Goal: Task Accomplishment & Management: Complete application form

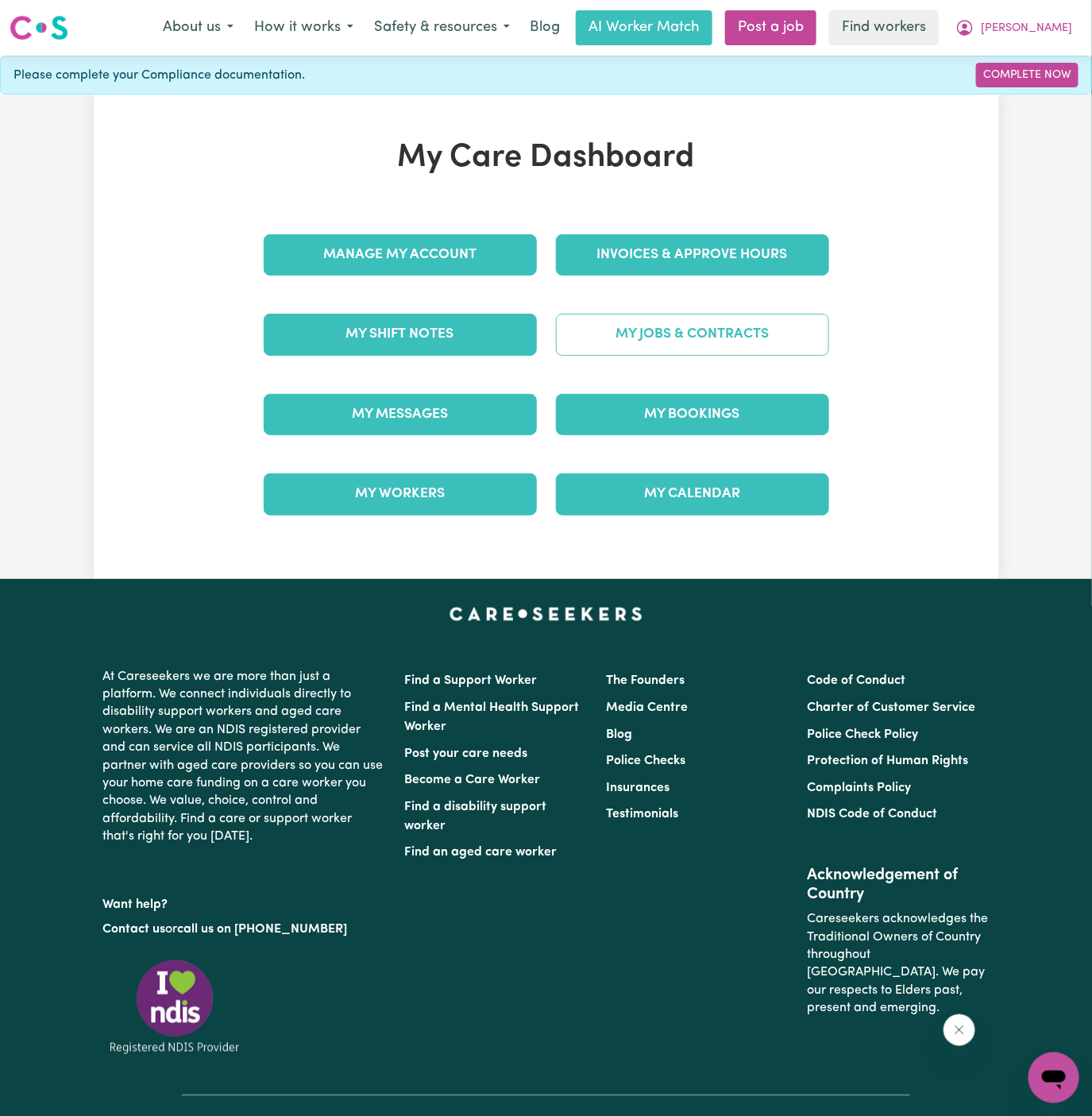
click at [683, 332] on link "My Jobs & Contracts" at bounding box center [692, 335] width 273 height 42
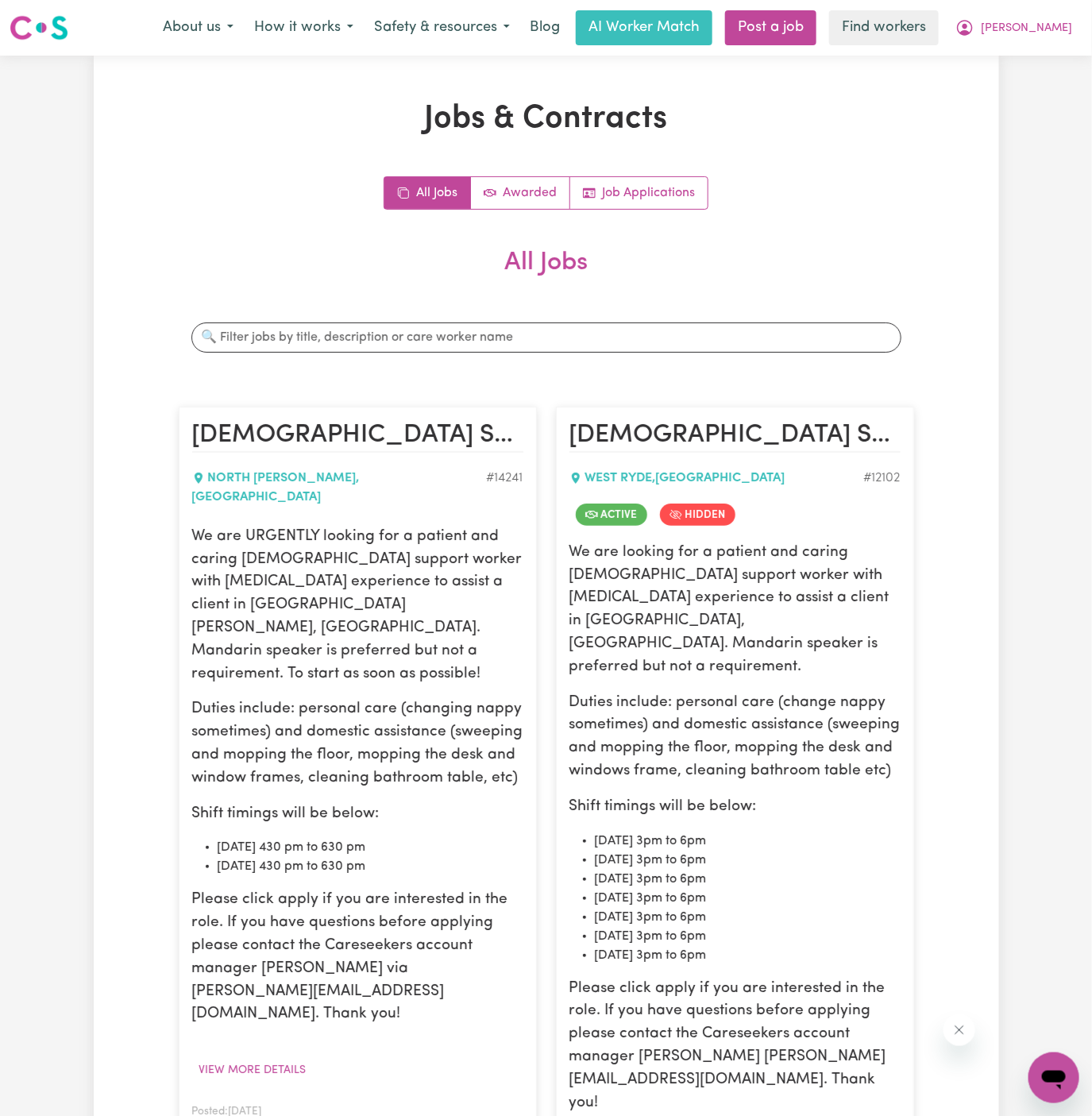
click at [305, 703] on p "Duties include: personal care (changing nappy sometimes) and domestic assistanc…" at bounding box center [358, 744] width 332 height 91
click at [273, 1058] on button "View more details" at bounding box center [252, 1069] width 121 height 24
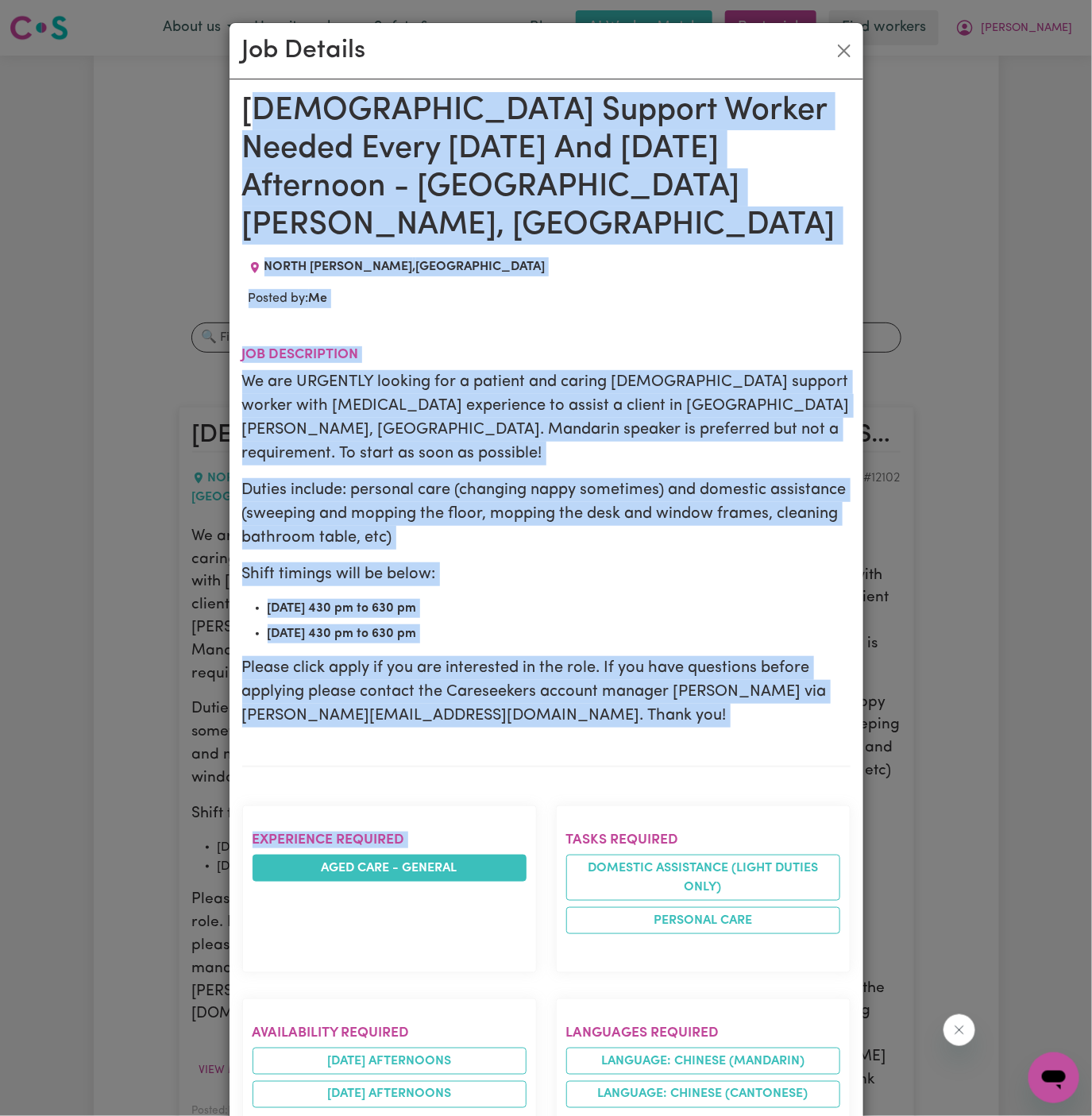
drag, startPoint x: 251, startPoint y: 103, endPoint x: 371, endPoint y: 802, distance: 709.2
click at [371, 802] on div "[DEMOGRAPHIC_DATA] Support Worker Needed Every [DATE] And [DATE] Afternoon - [G…" at bounding box center [546, 969] width 608 height 1753
click at [408, 562] on p "Shift timings will be below:" at bounding box center [546, 574] width 608 height 24
drag, startPoint x: 243, startPoint y: 96, endPoint x: 306, endPoint y: 887, distance: 793.5
click at [306, 887] on div "Female Support Worker Needed Every Wednesday And Friday Afternoon - North Willo…" at bounding box center [546, 969] width 608 height 1753
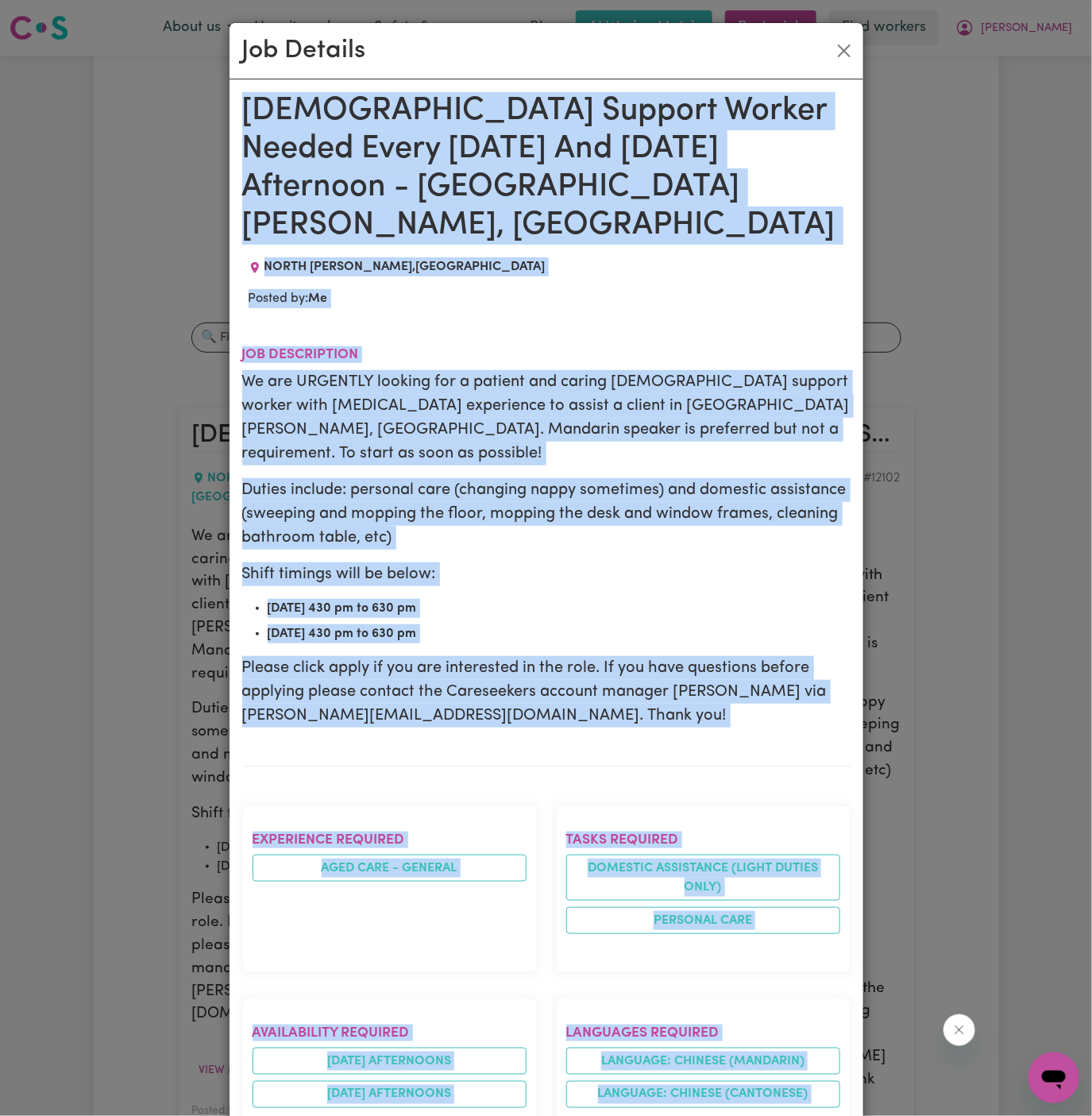
scroll to position [583, 0]
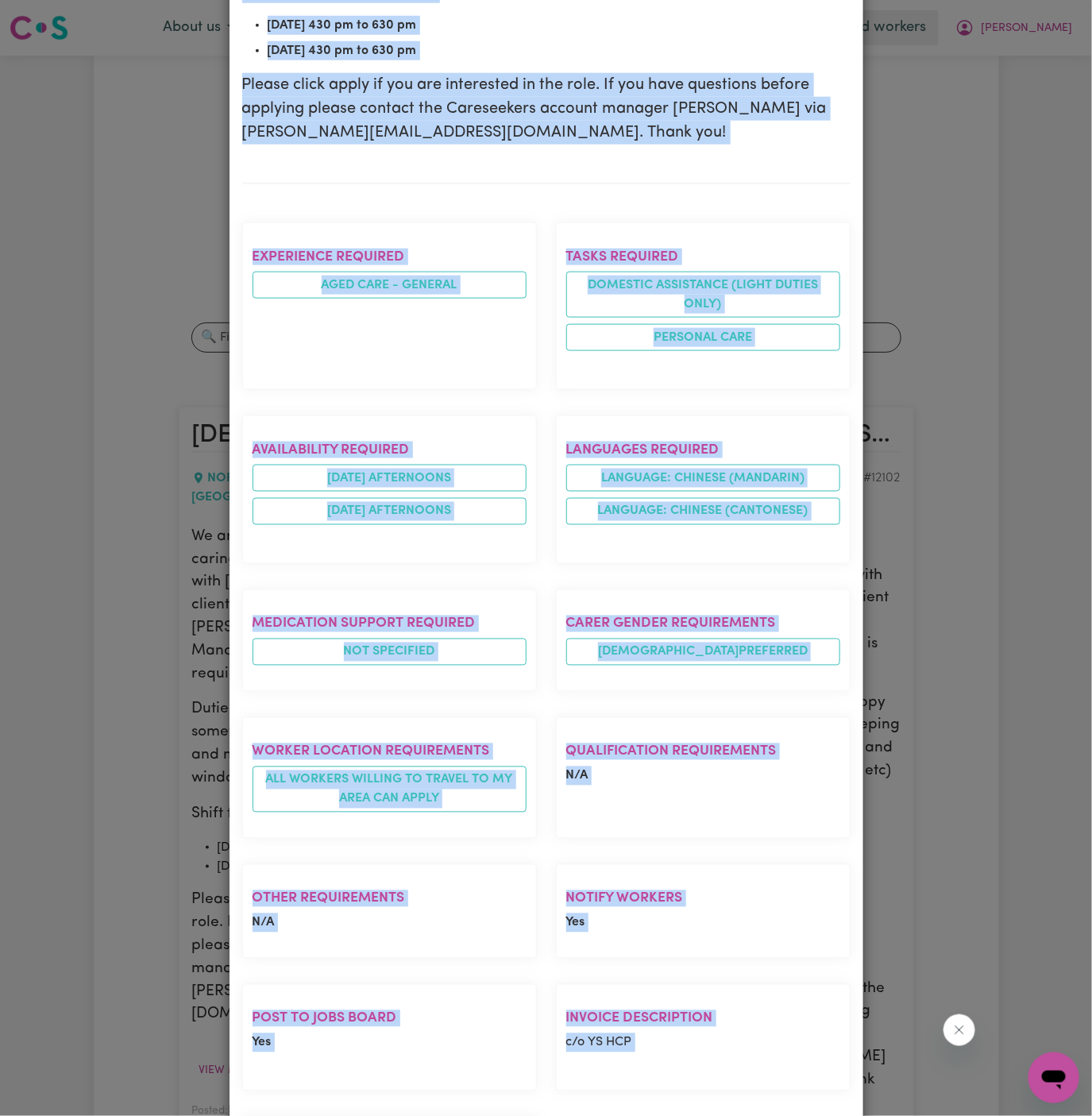
copy div "Female Support Worker Needed Every Wednesday And Friday Afternoon - North Willo…"
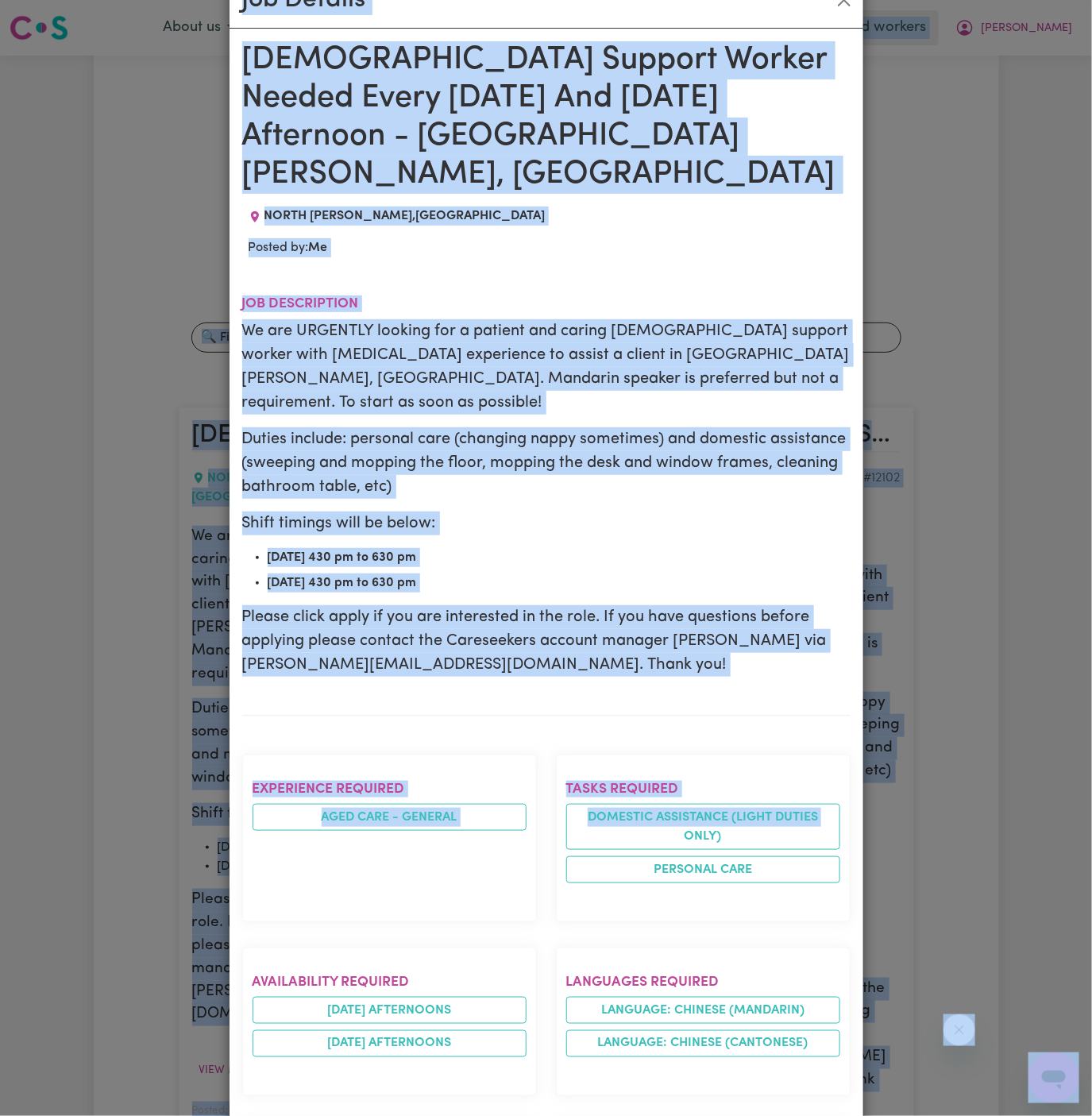
scroll to position [0, 0]
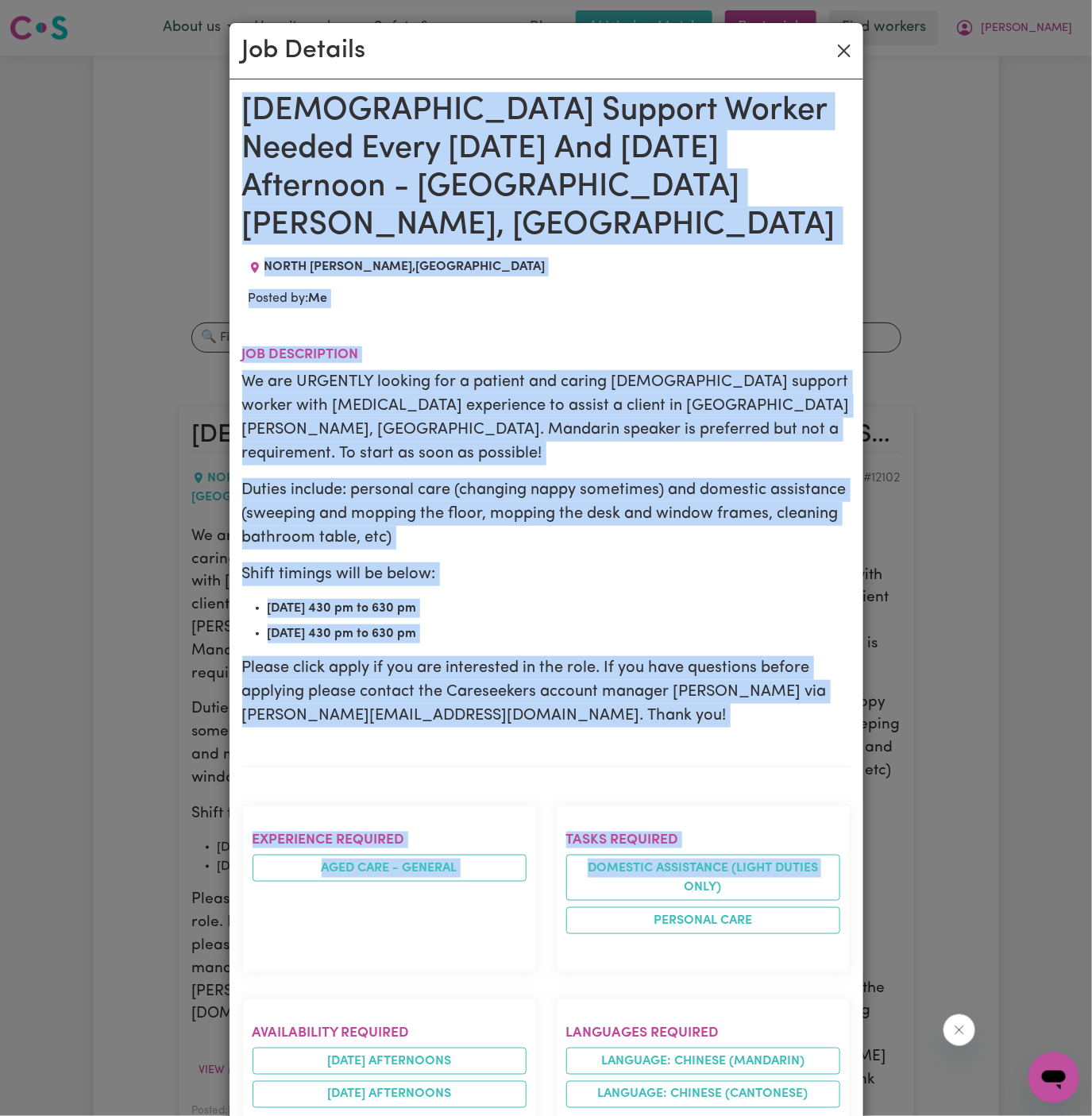
drag, startPoint x: 622, startPoint y: 248, endPoint x: 849, endPoint y: 53, distance: 299.3
click at [849, 53] on div "Job Details Female Support Worker Needed Every Wednesday And Friday Afternoon -…" at bounding box center [546, 941] width 635 height 1836
click at [849, 53] on button "Close" at bounding box center [845, 50] width 25 height 25
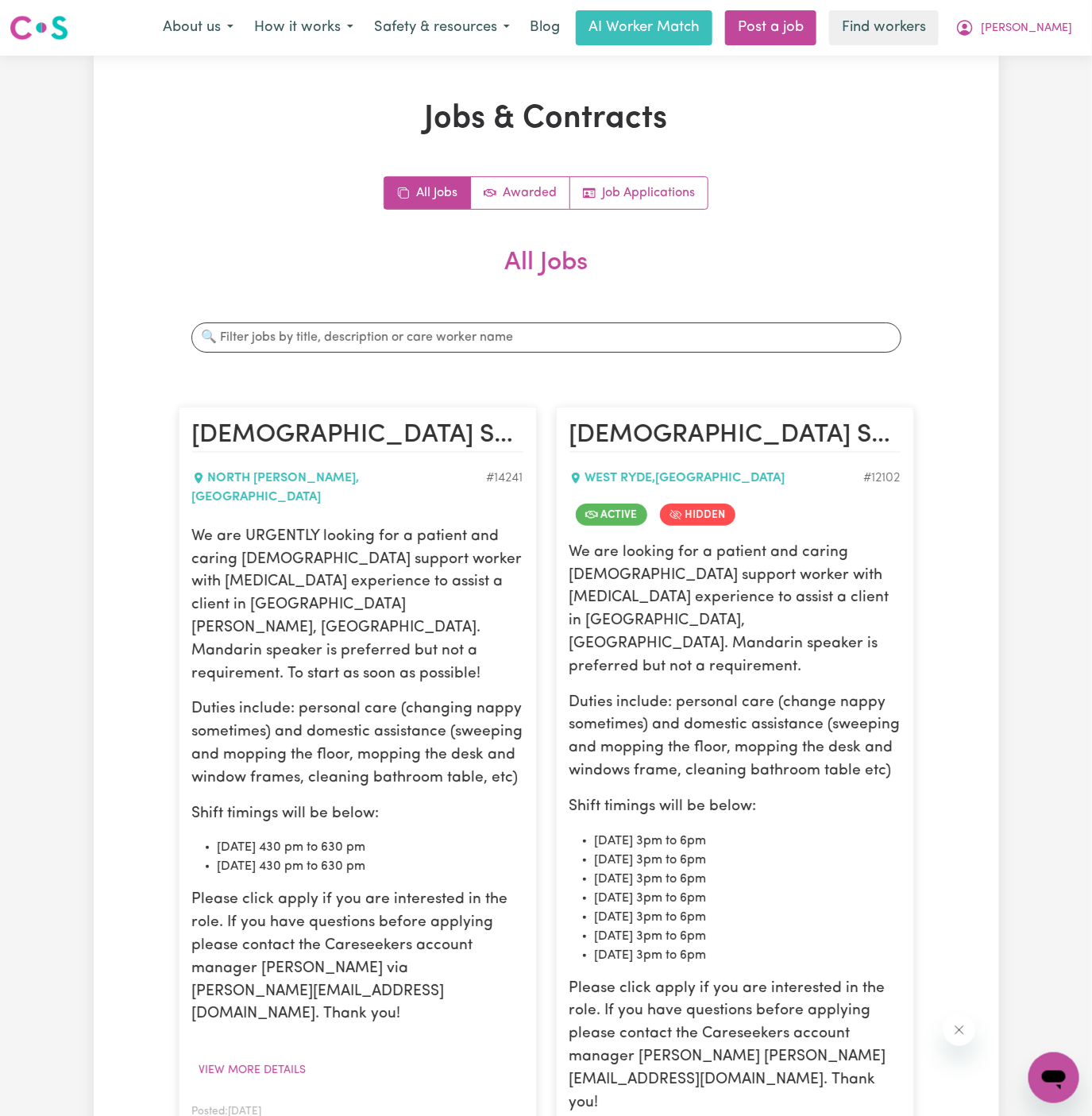
click at [500, 1115] on icon "More options" at bounding box center [508, 1133] width 16 height 16
click at [566, 986] on link "Hide Job" at bounding box center [557, 1002] width 125 height 32
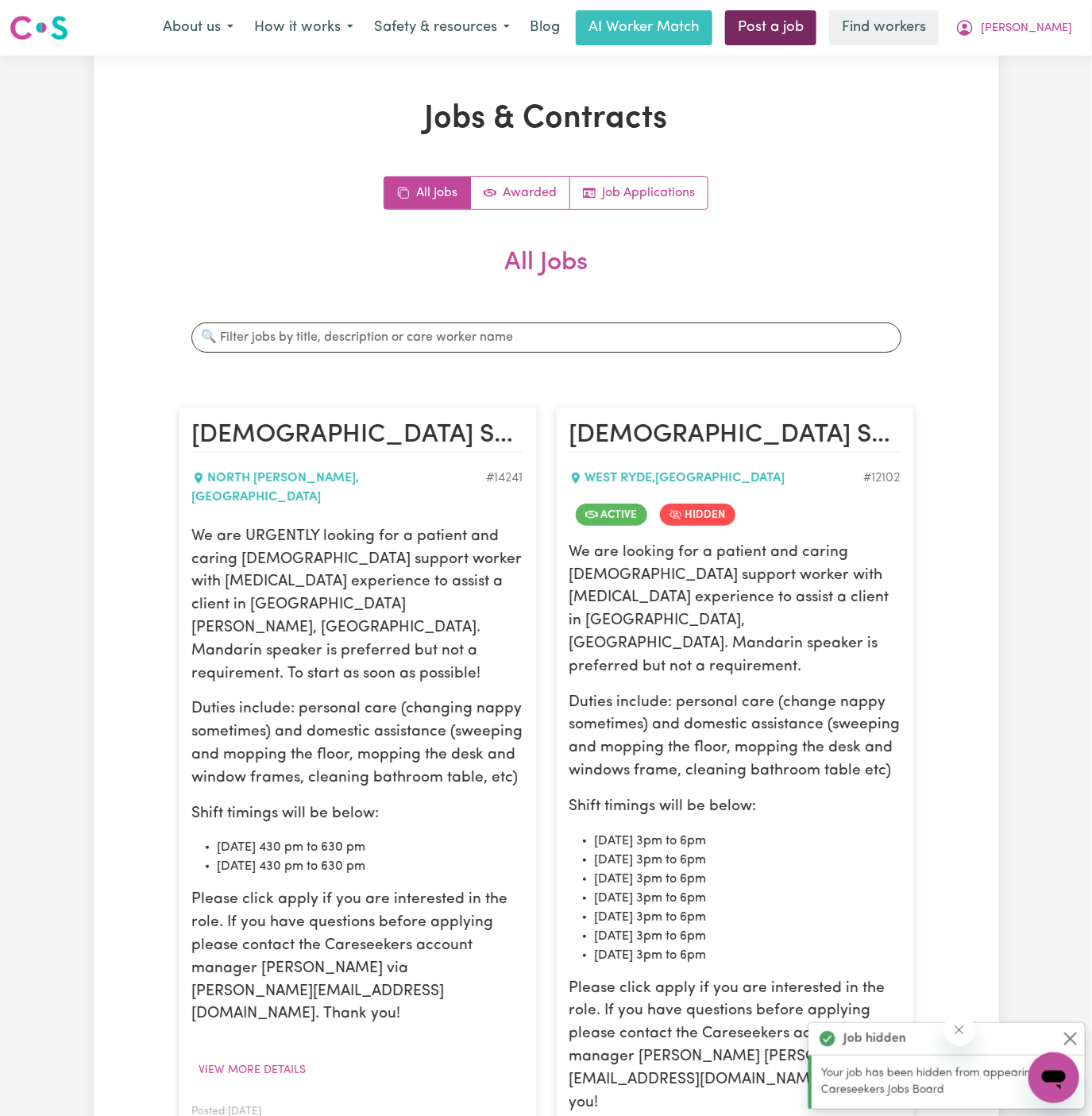
click at [817, 26] on link "Post a job" at bounding box center [771, 28] width 91 height 35
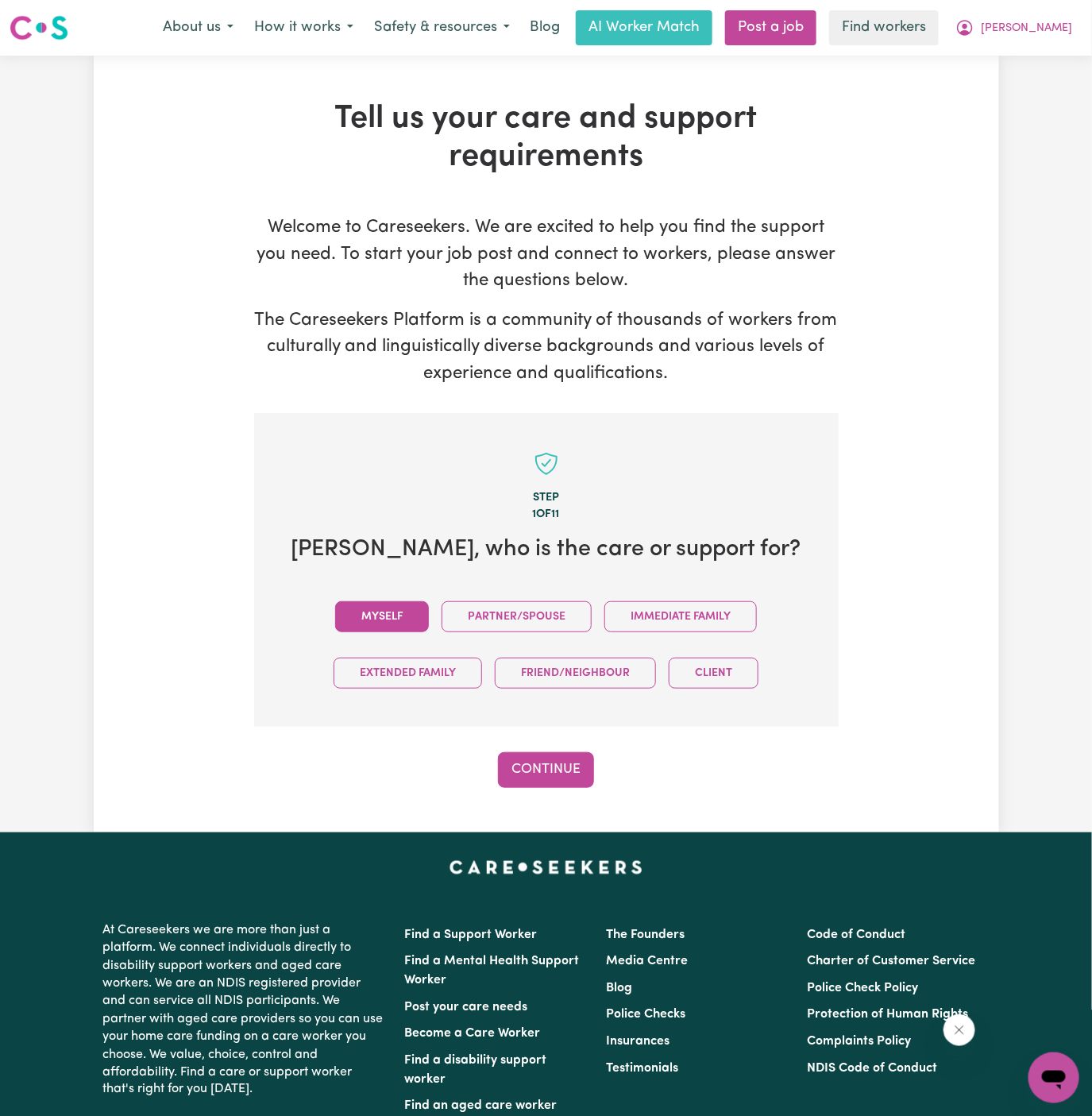
click at [375, 618] on button "Myself" at bounding box center [382, 617] width 94 height 31
click at [540, 772] on button "Continue" at bounding box center [546, 770] width 96 height 35
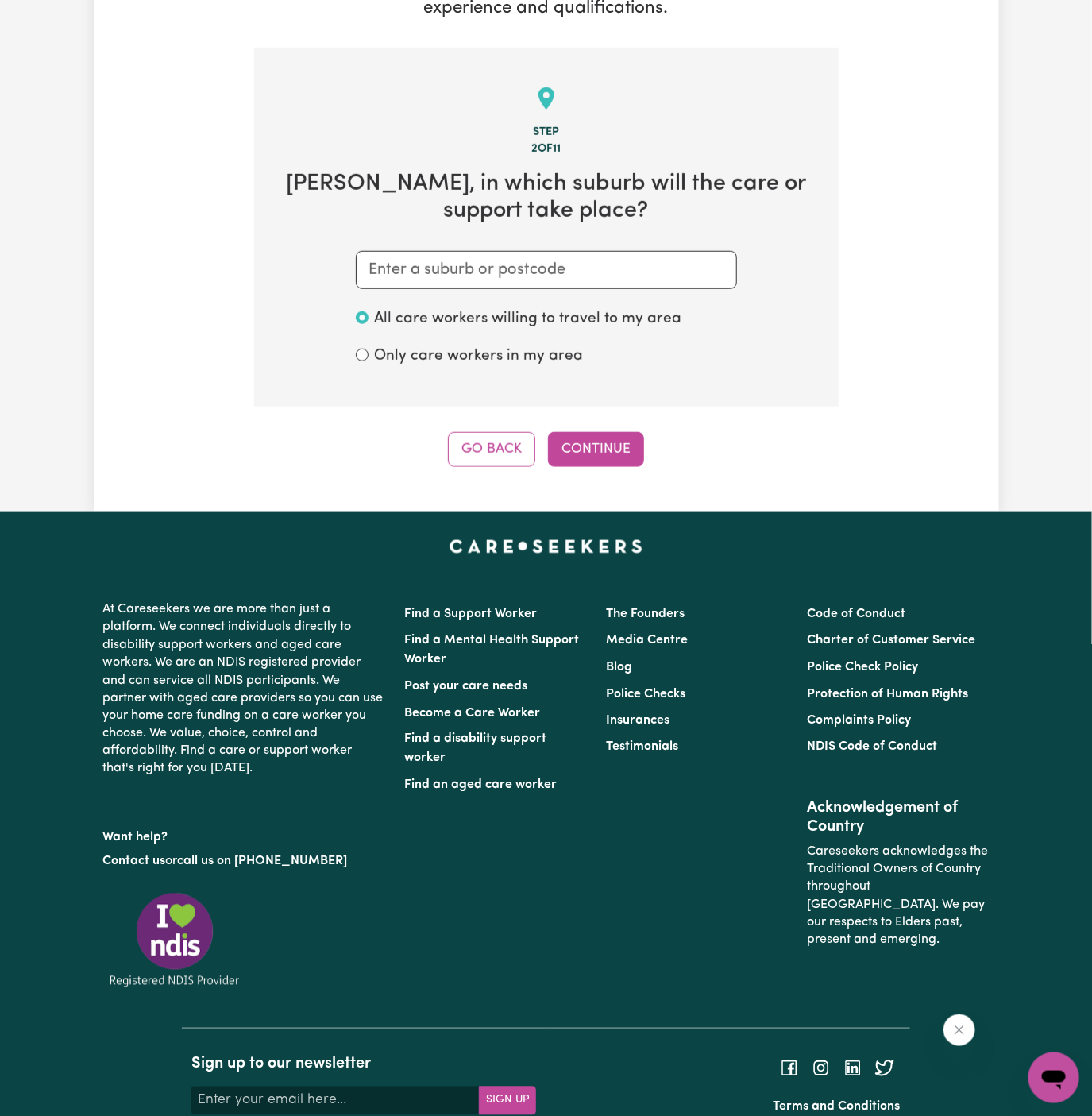
scroll to position [412, 0]
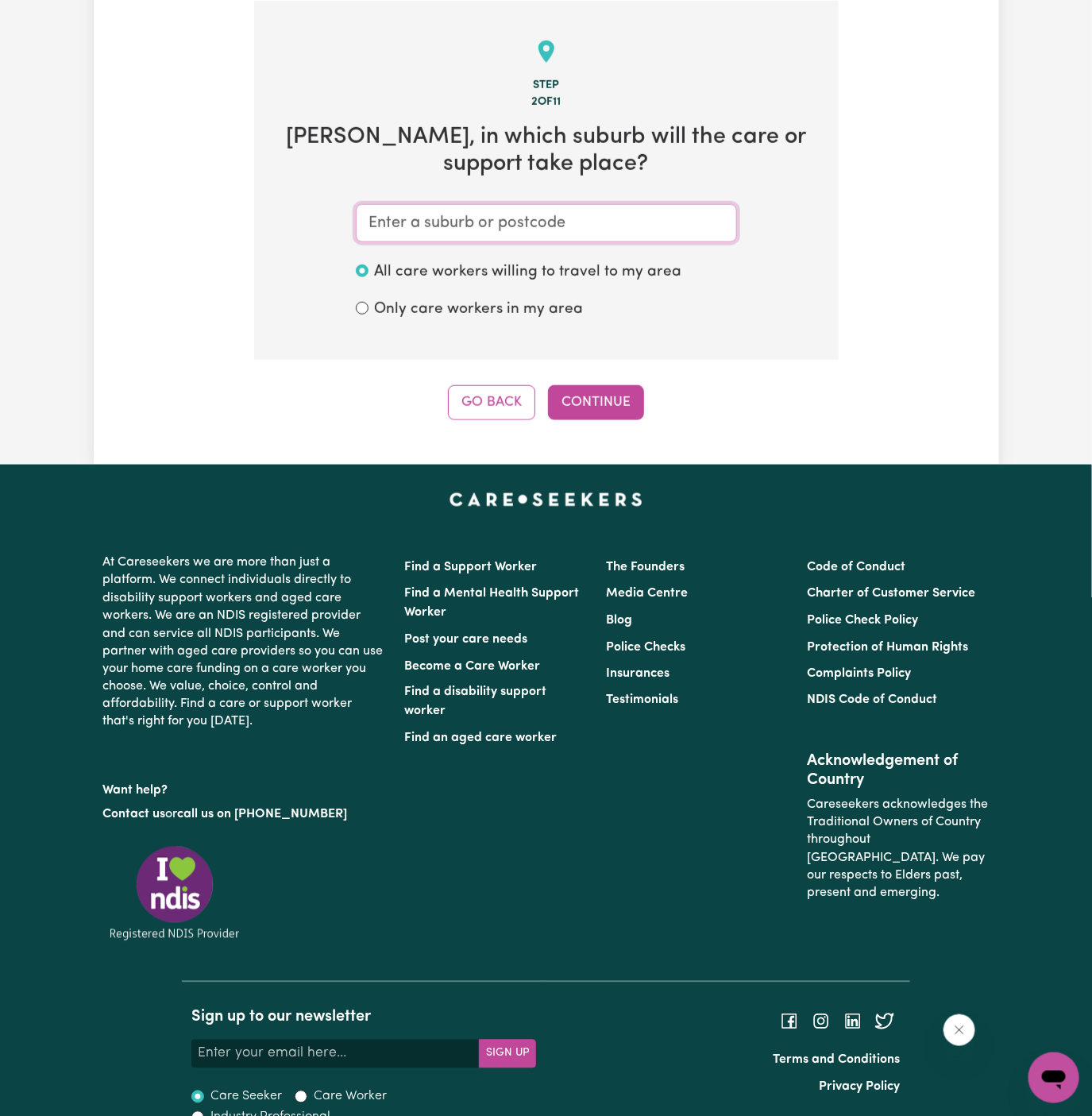
click at [551, 217] on input "text" at bounding box center [546, 223] width 381 height 38
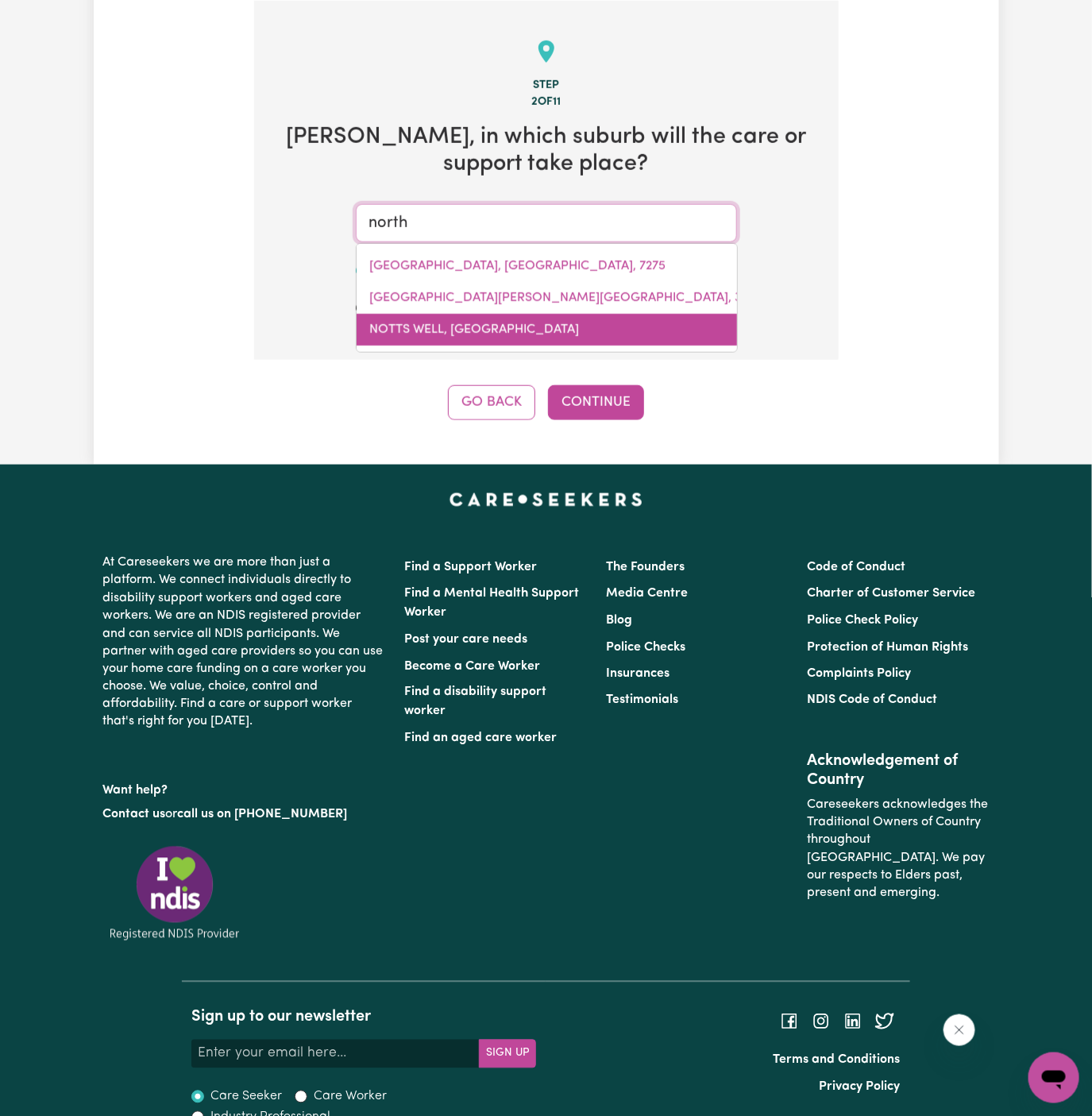
click at [543, 314] on link "NOTTS WELL, South Australia, 5357" at bounding box center [547, 330] width 380 height 32
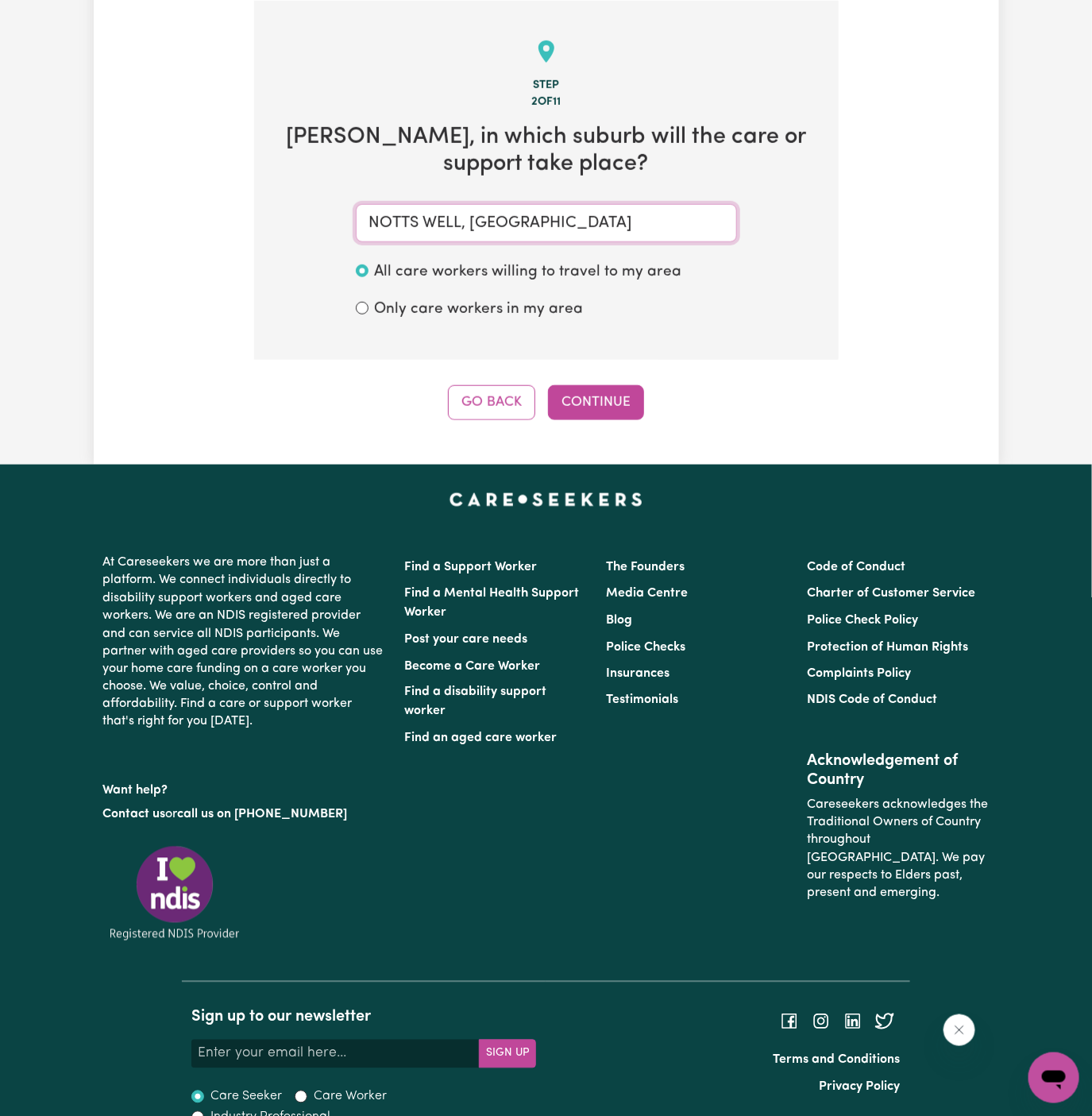
click at [515, 231] on input "NOTTS WELL, South Australia, 5357" at bounding box center [546, 223] width 381 height 38
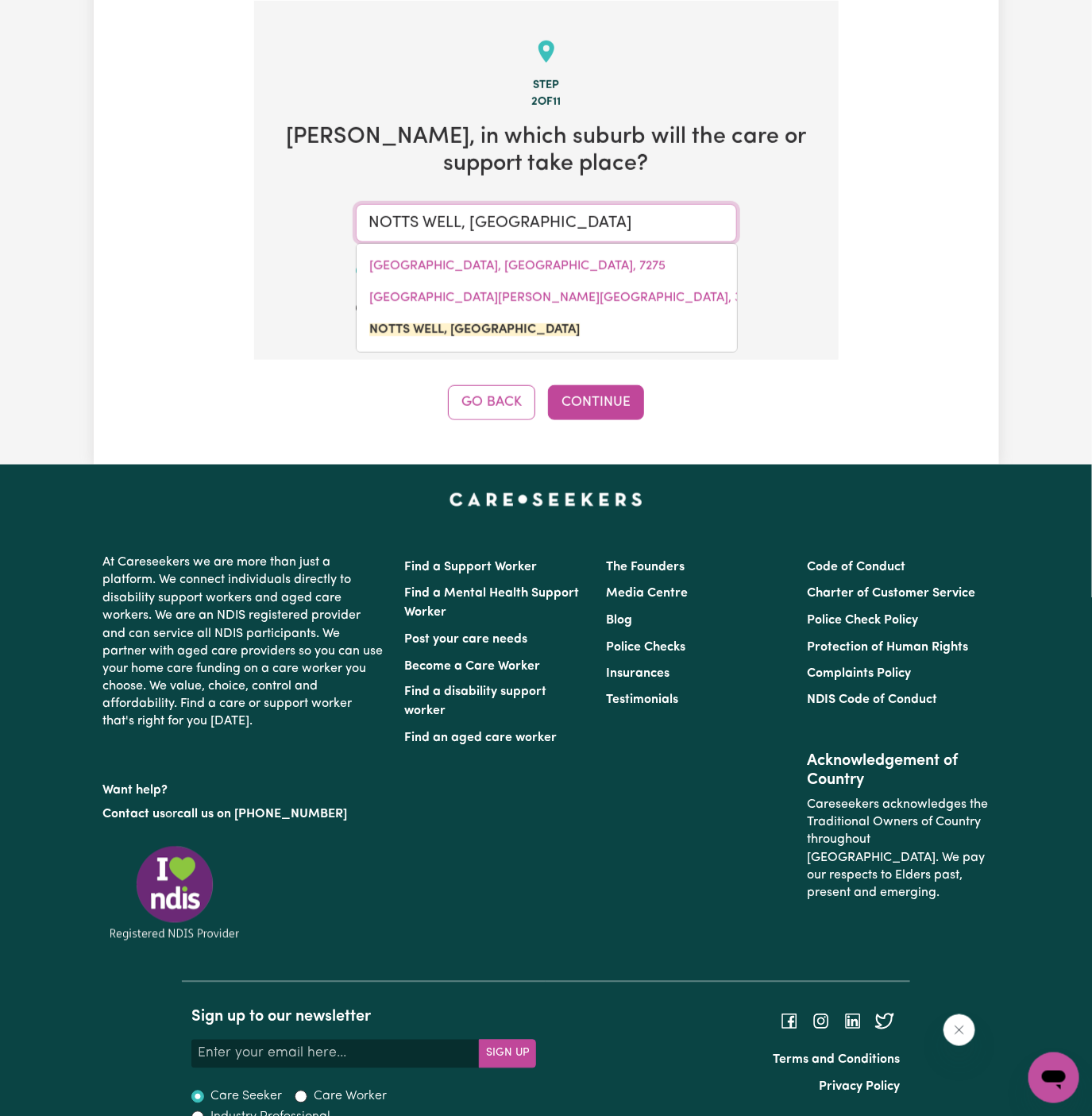
click at [515, 231] on input "NOTTS WELL, South Australia, 5357" at bounding box center [546, 223] width 381 height 38
type input "no"
type input "noTLEY HILLS, Tasmania, 7275"
type input "nor"
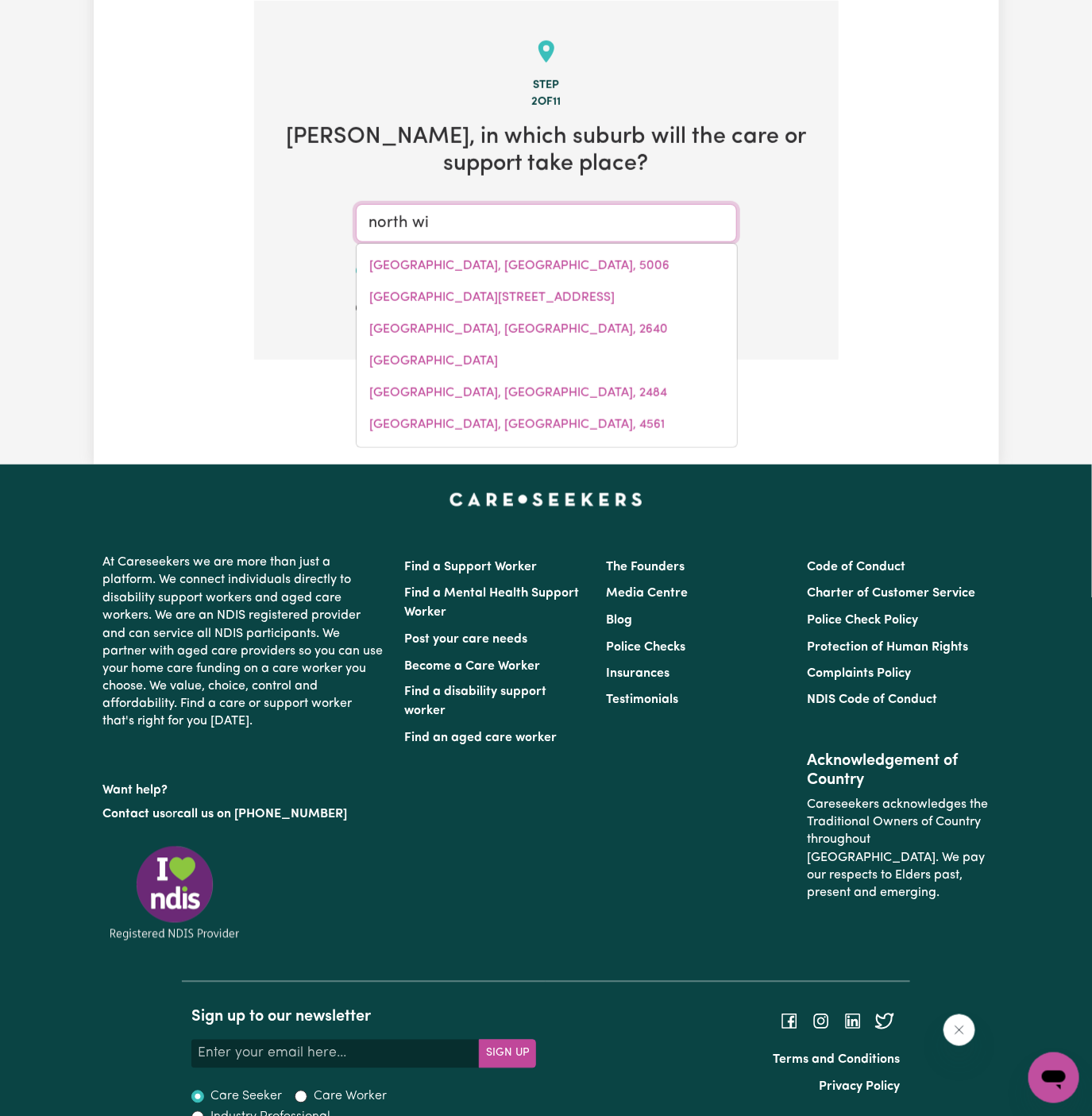
type input "north wil"
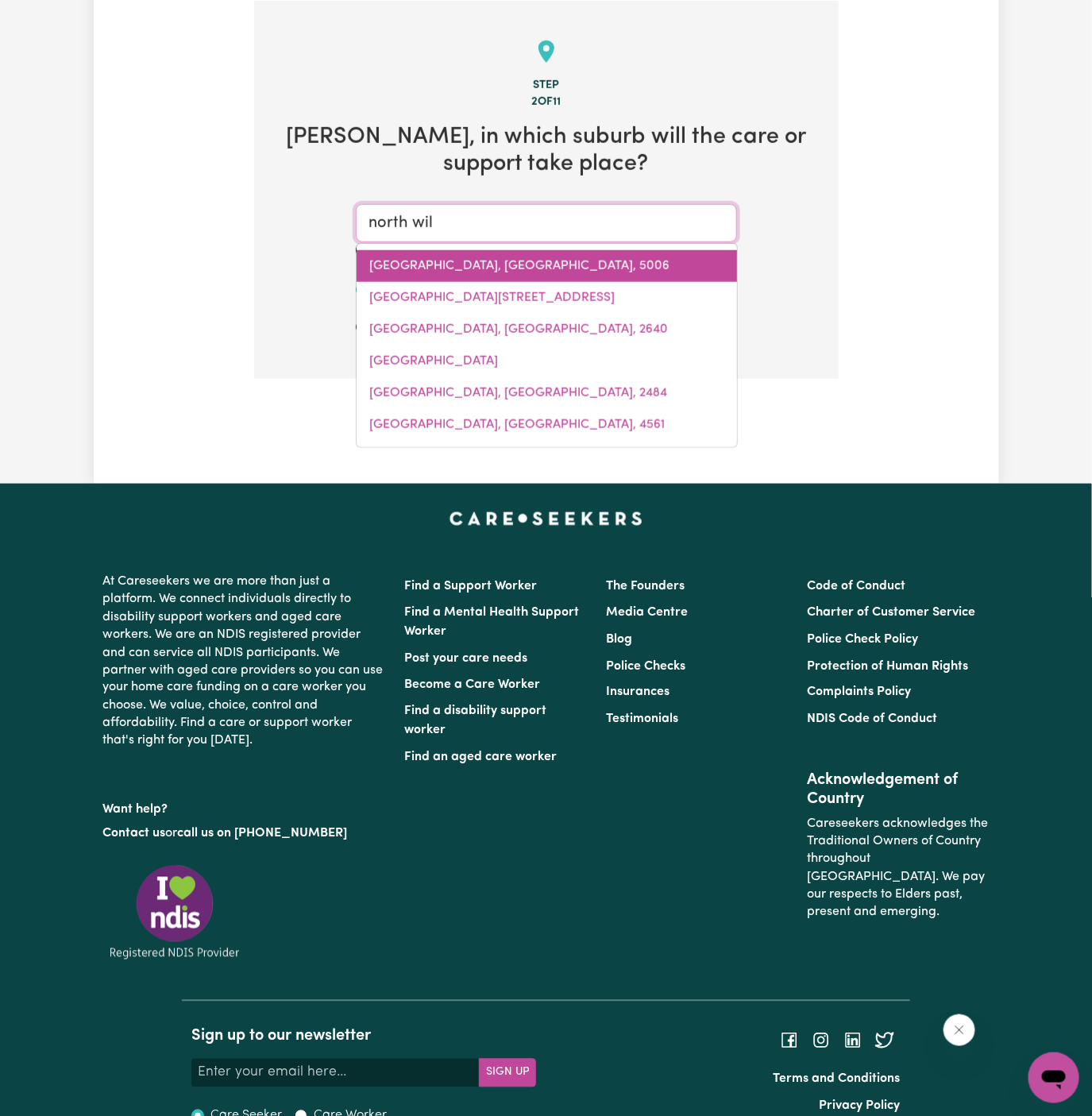
type input "north wilLOUGHBY, New South Wales, 2068"
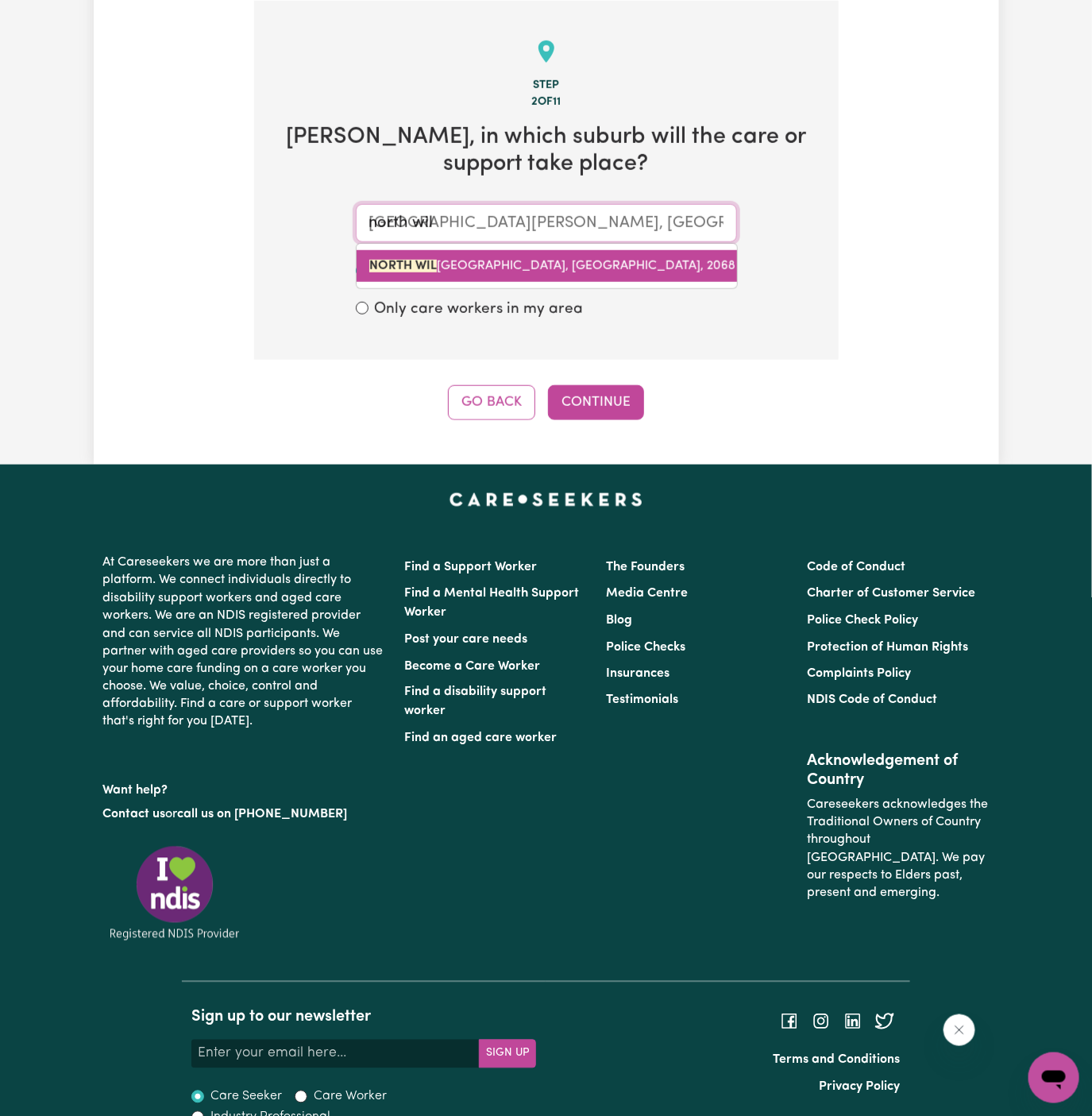
click at [493, 255] on link "NORTH WIL LOUGHBY, New South Wales, 2068" at bounding box center [547, 266] width 380 height 32
type input "NORTH WILLOUGHBY, New South Wales, 2068"
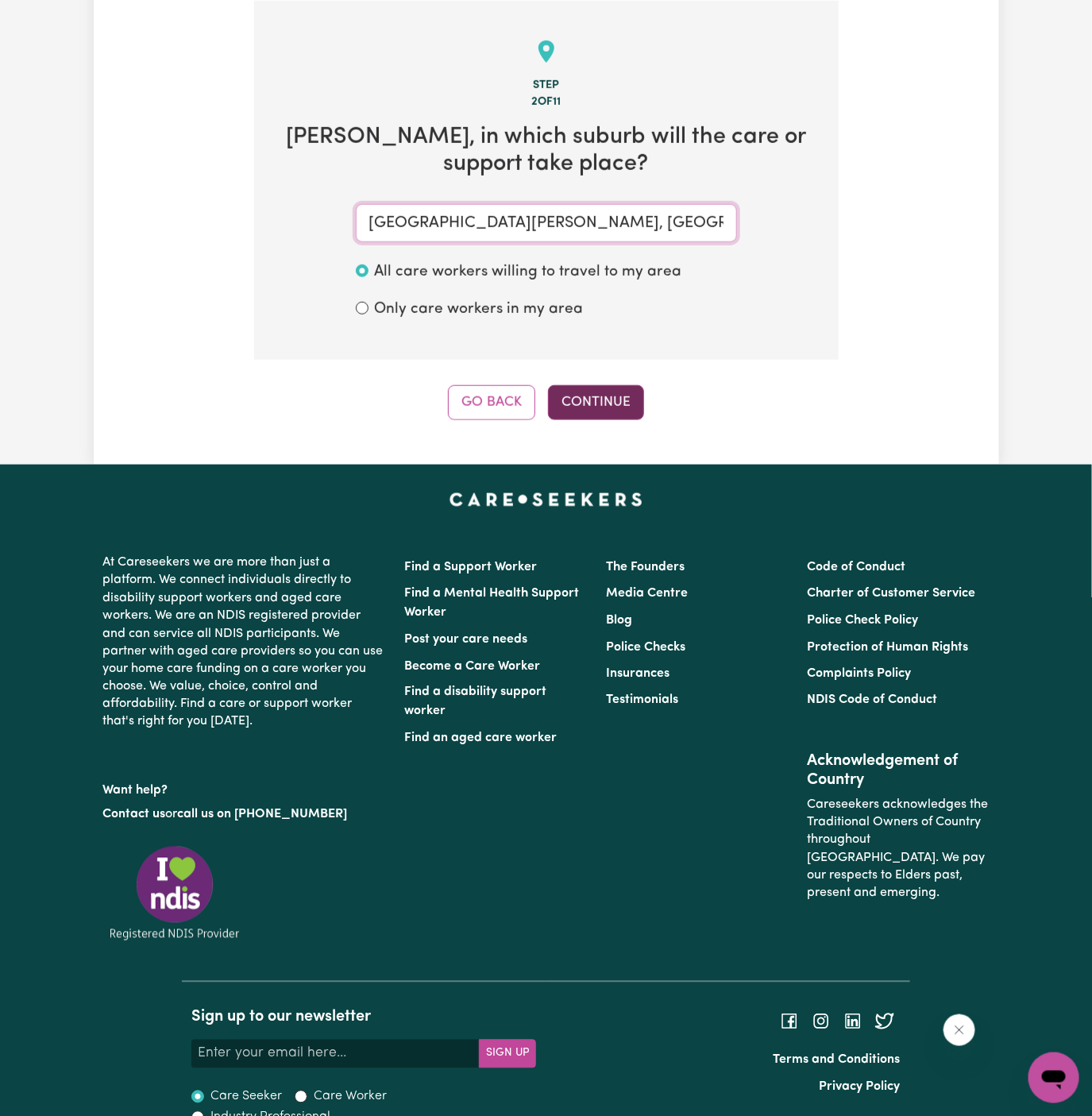
type input "NORTH WILLOUGHBY, New South Wales, 2068"
click at [627, 404] on button "Continue" at bounding box center [595, 402] width 96 height 35
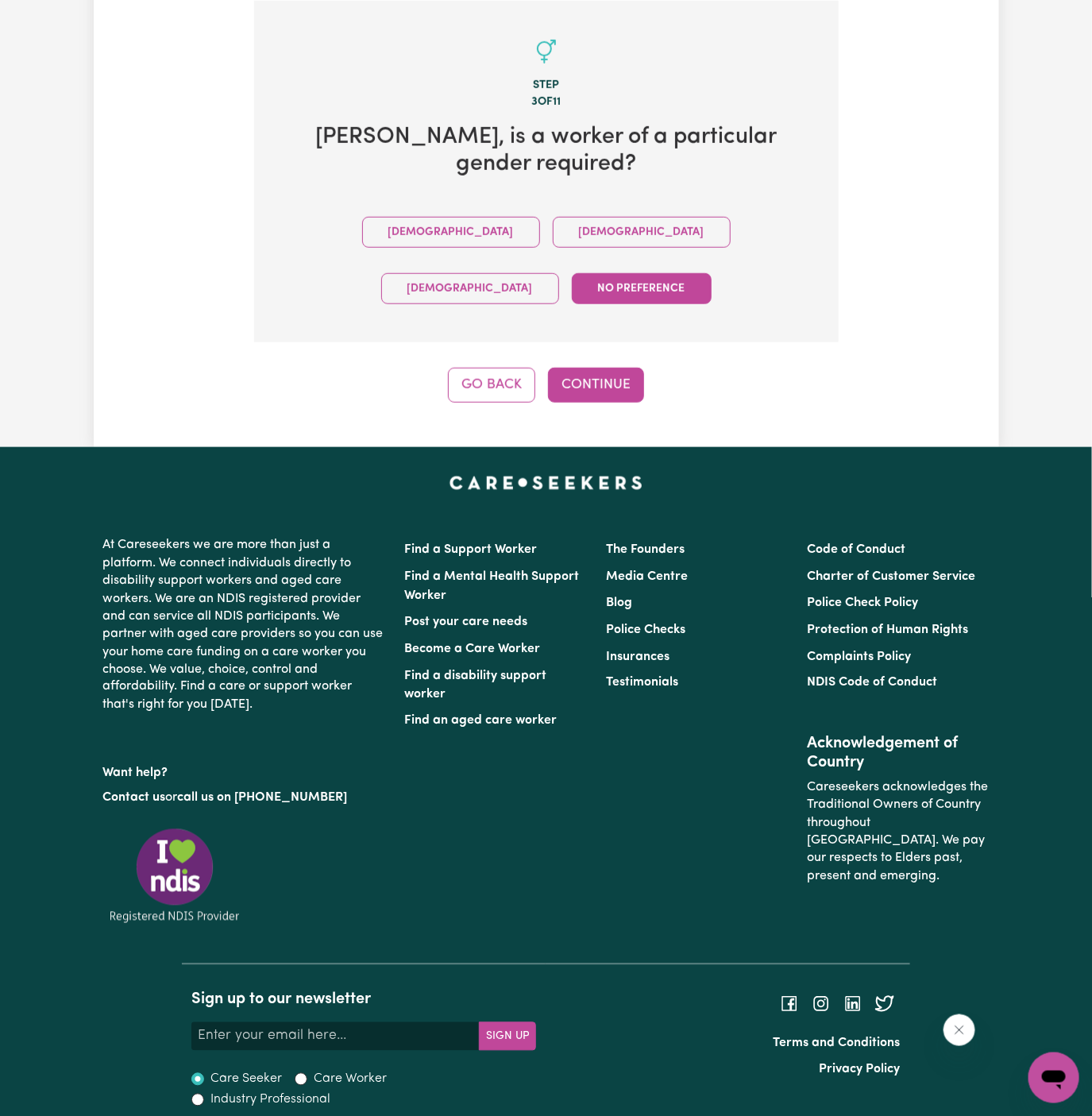
scroll to position [368, 0]
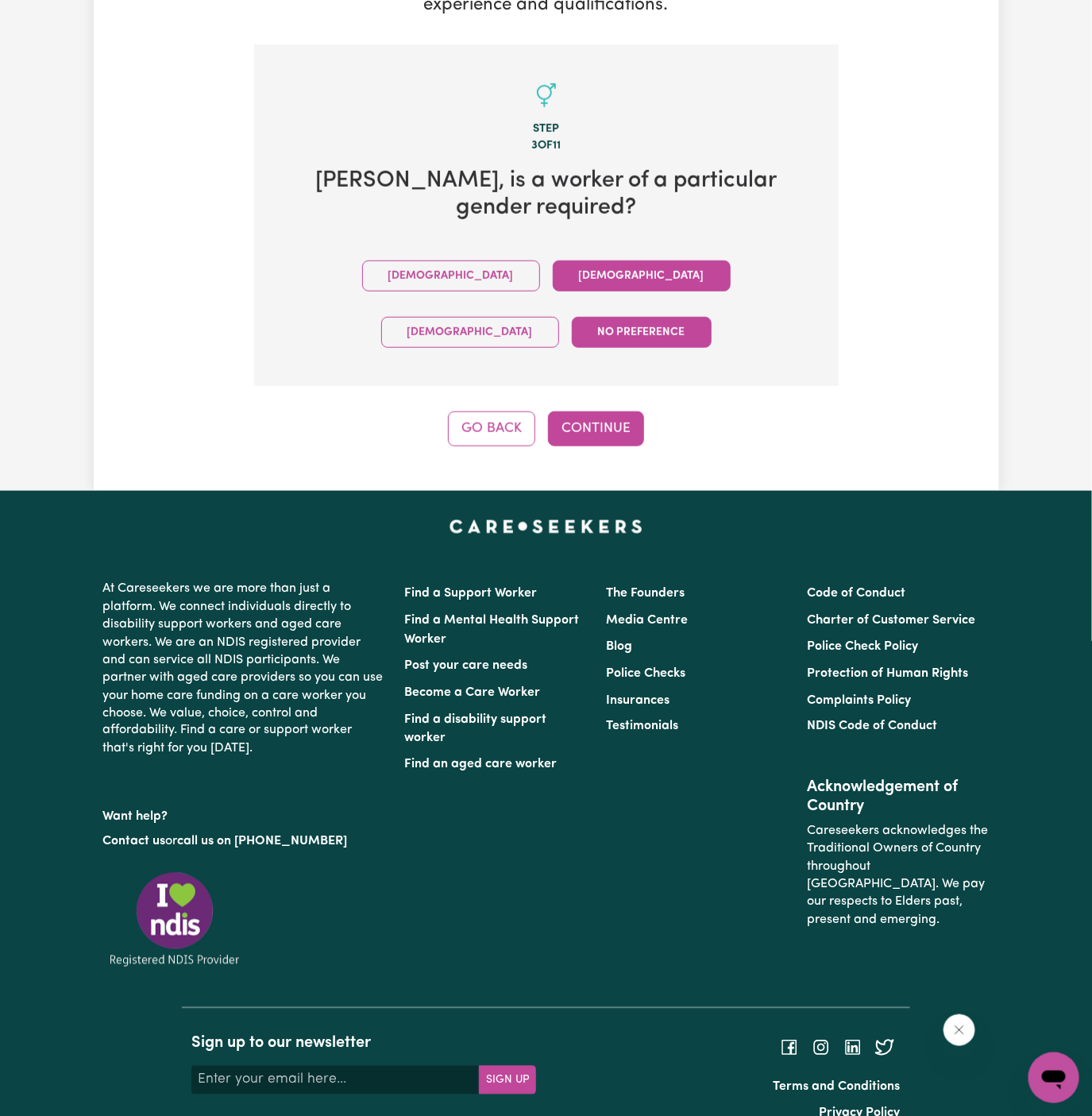
click at [553, 267] on button "Female" at bounding box center [641, 276] width 177 height 31
click at [571, 411] on button "Continue" at bounding box center [595, 429] width 96 height 35
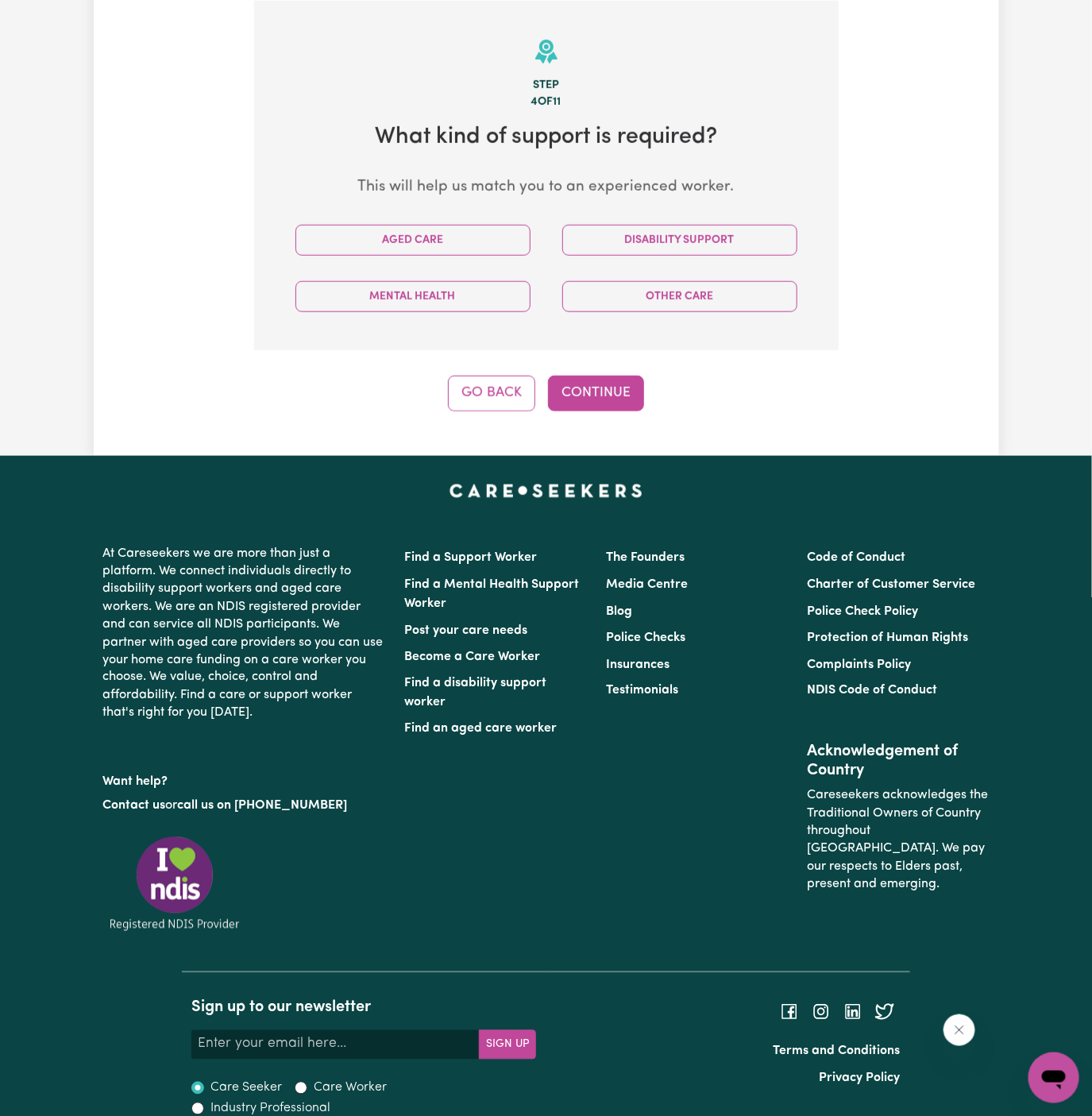
scroll to position [412, 0]
click at [434, 252] on button "Aged Care" at bounding box center [413, 240] width 235 height 31
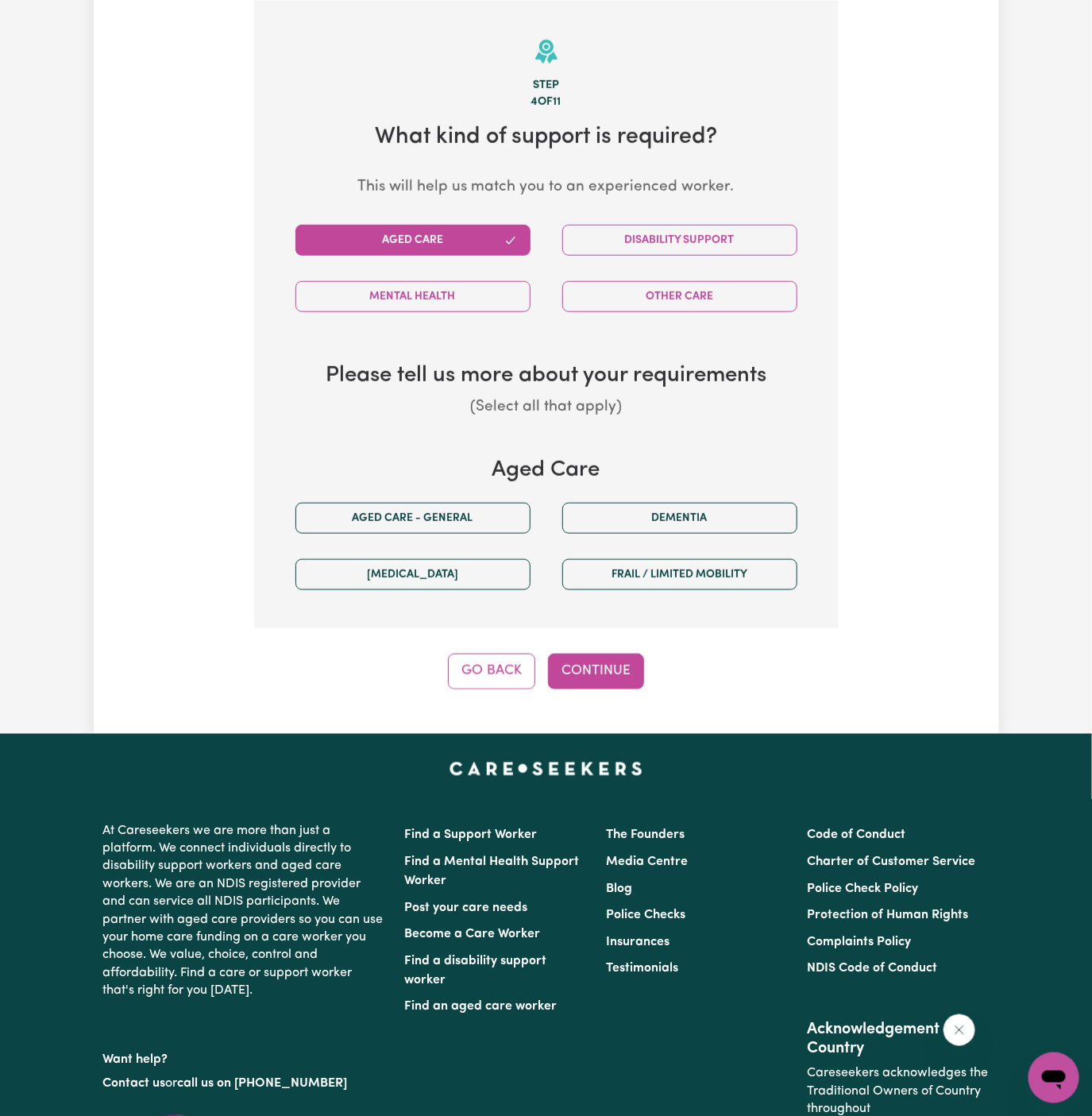
click at [444, 496] on div "Aged care - General" at bounding box center [412, 518] width 267 height 56
click at [446, 519] on button "Aged care - General" at bounding box center [413, 519] width 235 height 31
drag, startPoint x: 599, startPoint y: 656, endPoint x: 599, endPoint y: 665, distance: 9.0
click at [599, 656] on button "Continue" at bounding box center [595, 671] width 96 height 35
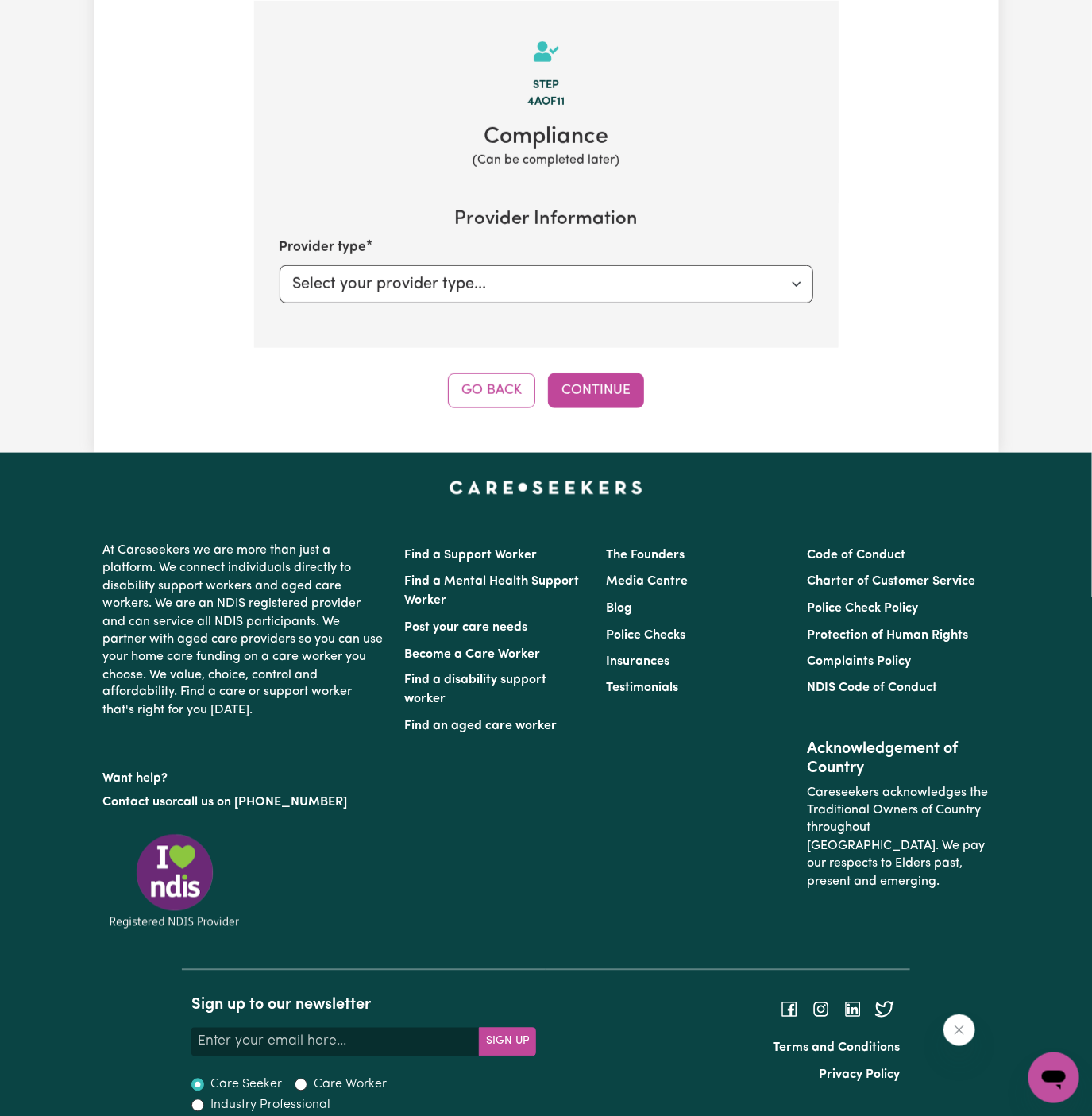
click at [579, 367] on div "Step 4a of 11 Compliance (Can be completed later) Provider Information Provider…" at bounding box center [546, 205] width 585 height 407
click at [583, 376] on button "Continue" at bounding box center [595, 391] width 96 height 35
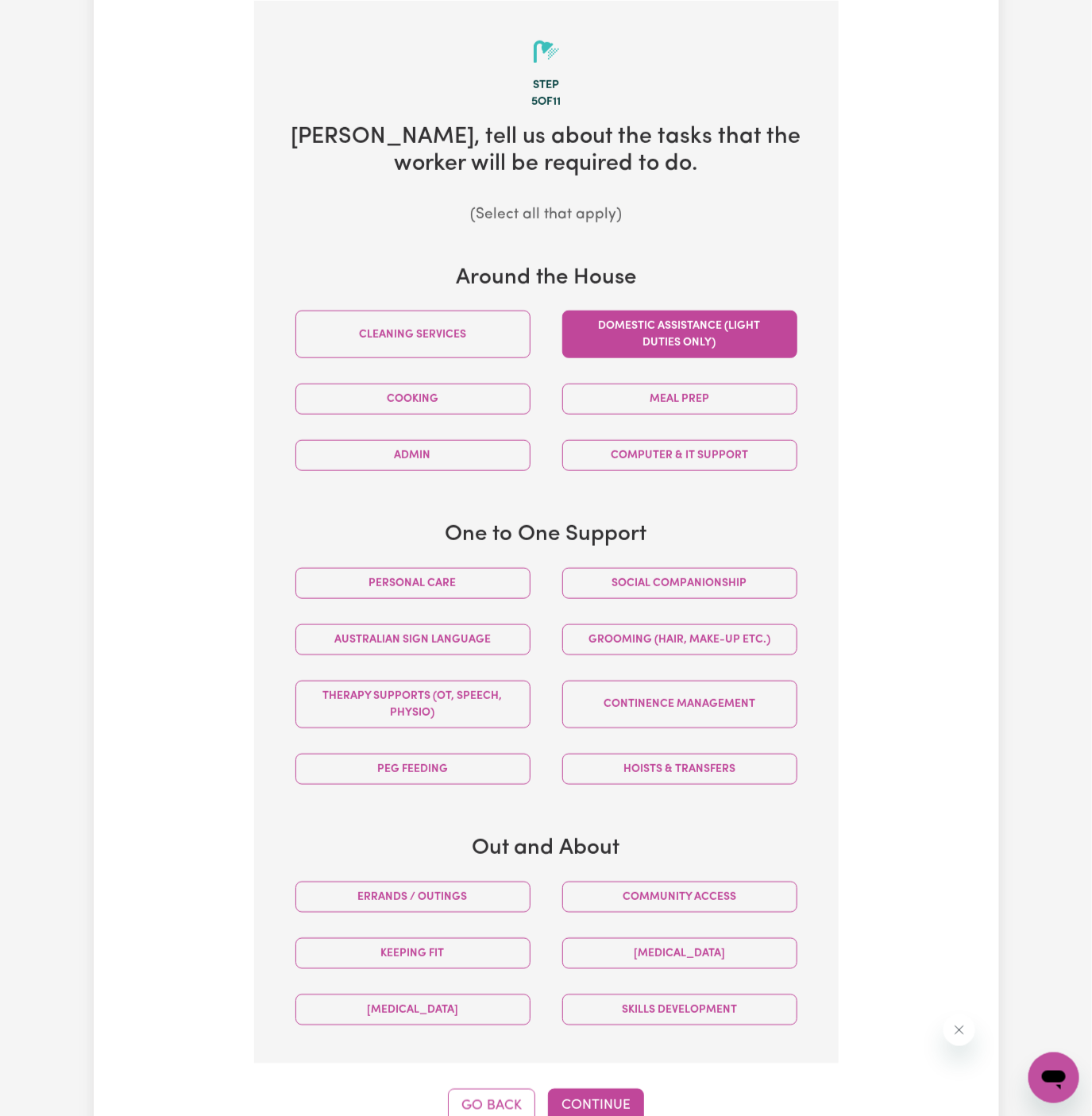
click at [687, 332] on button "Domestic assistance (light duties only)" at bounding box center [680, 334] width 235 height 48
click at [691, 588] on button "Social companionship" at bounding box center [680, 584] width 235 height 31
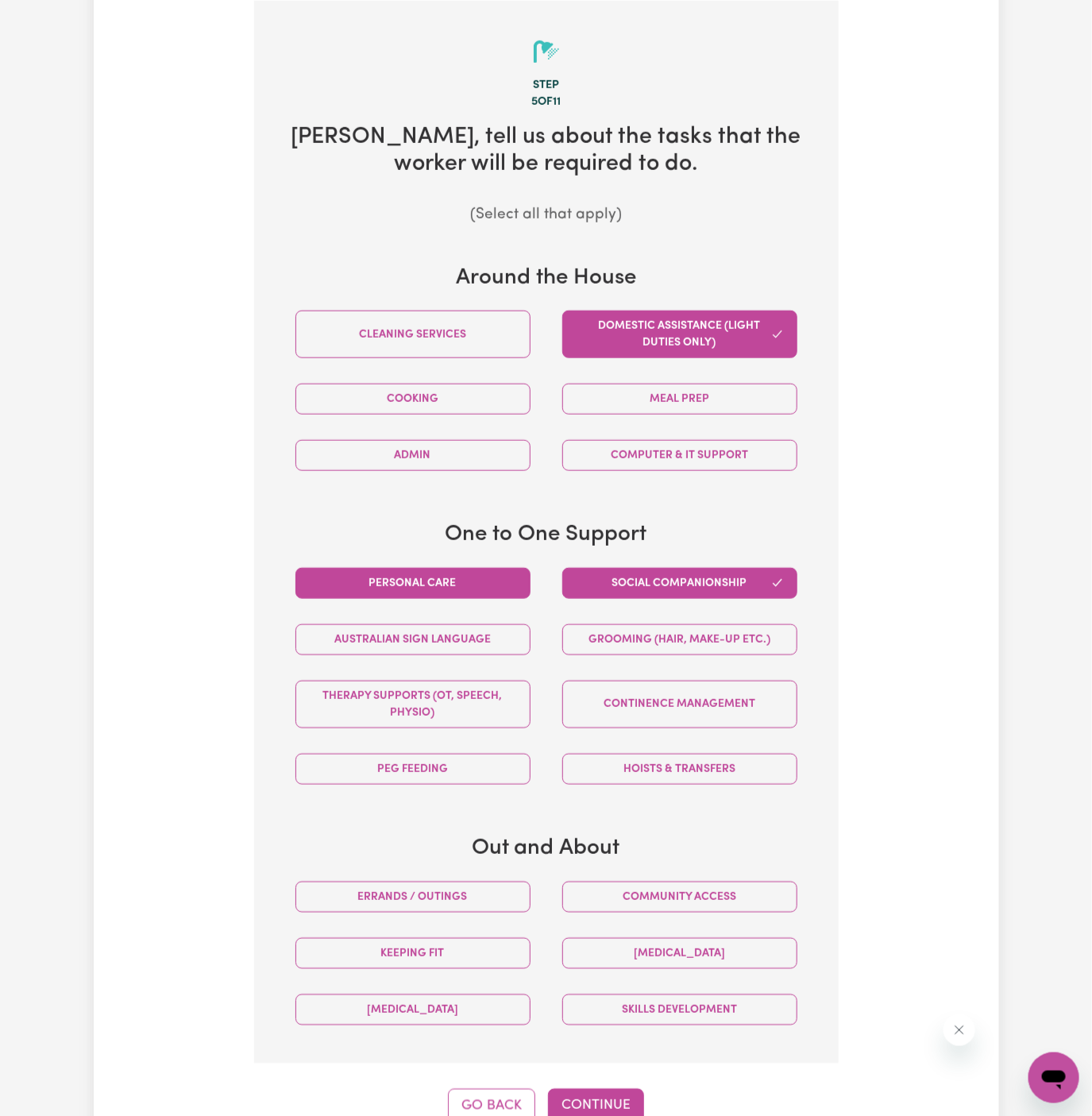
click at [497, 572] on button "Personal care" at bounding box center [413, 584] width 235 height 31
click at [608, 1093] on button "Continue" at bounding box center [595, 1106] width 96 height 35
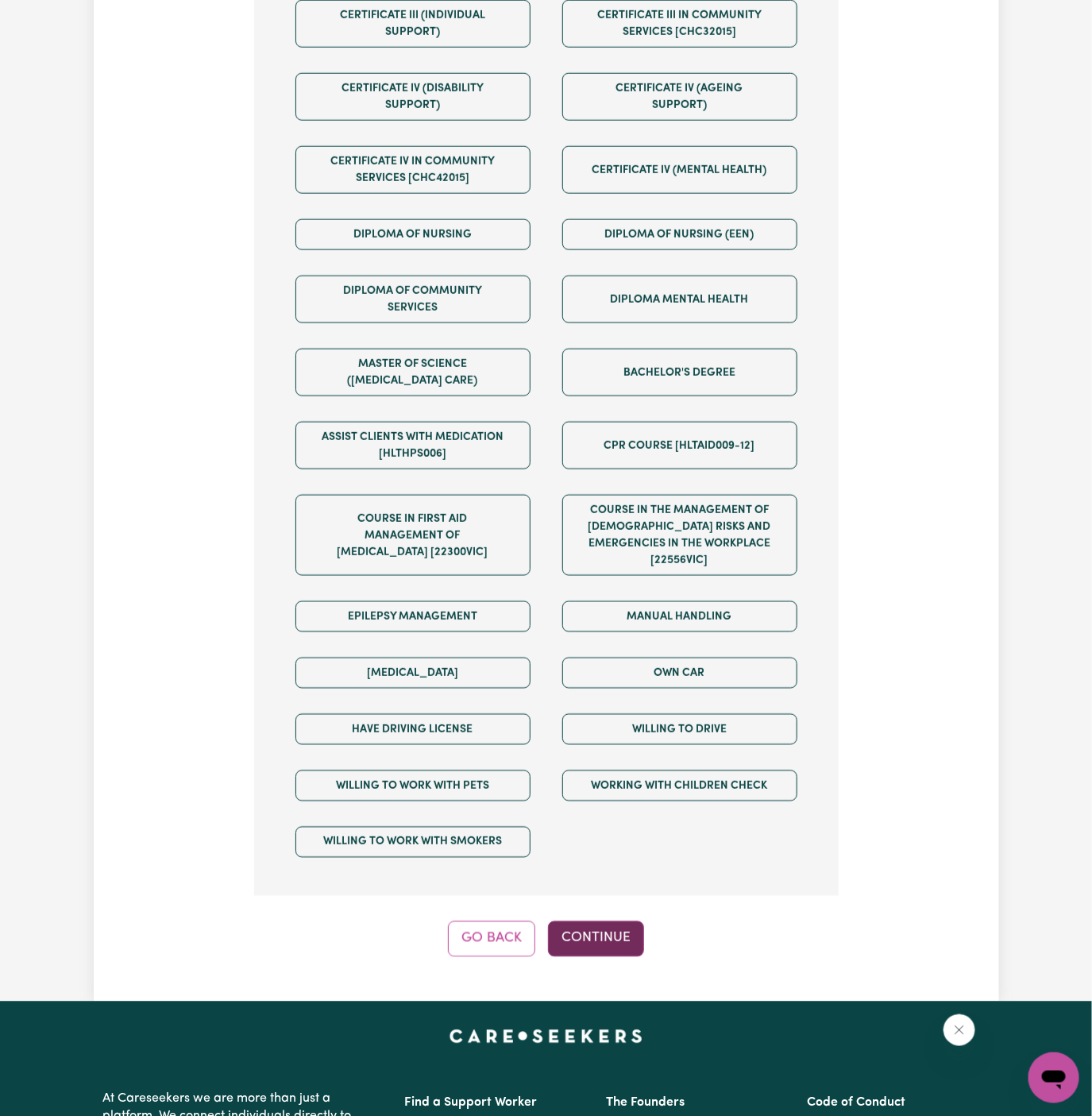
click at [600, 921] on button "Continue" at bounding box center [595, 939] width 96 height 35
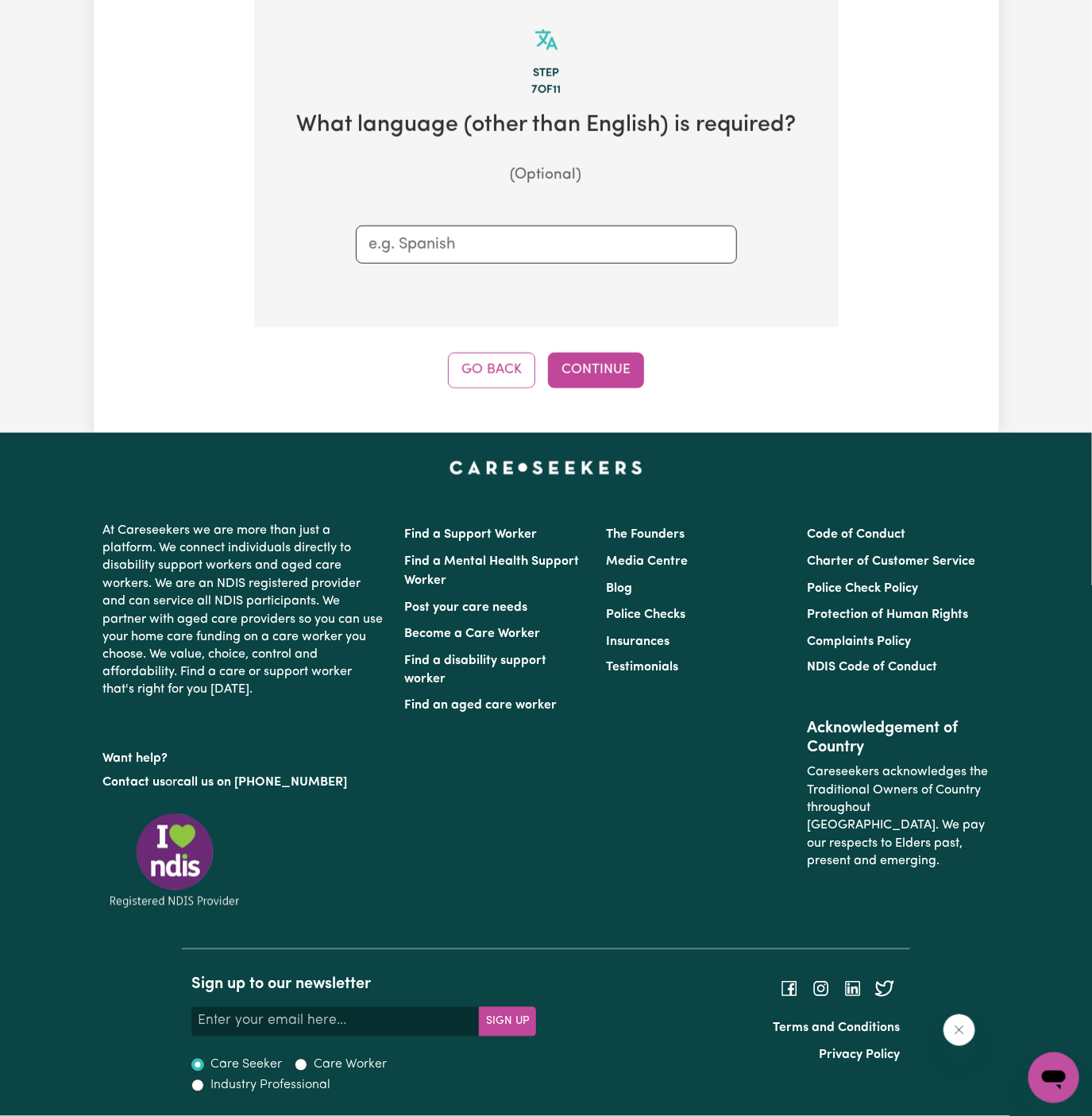
scroll to position [412, 0]
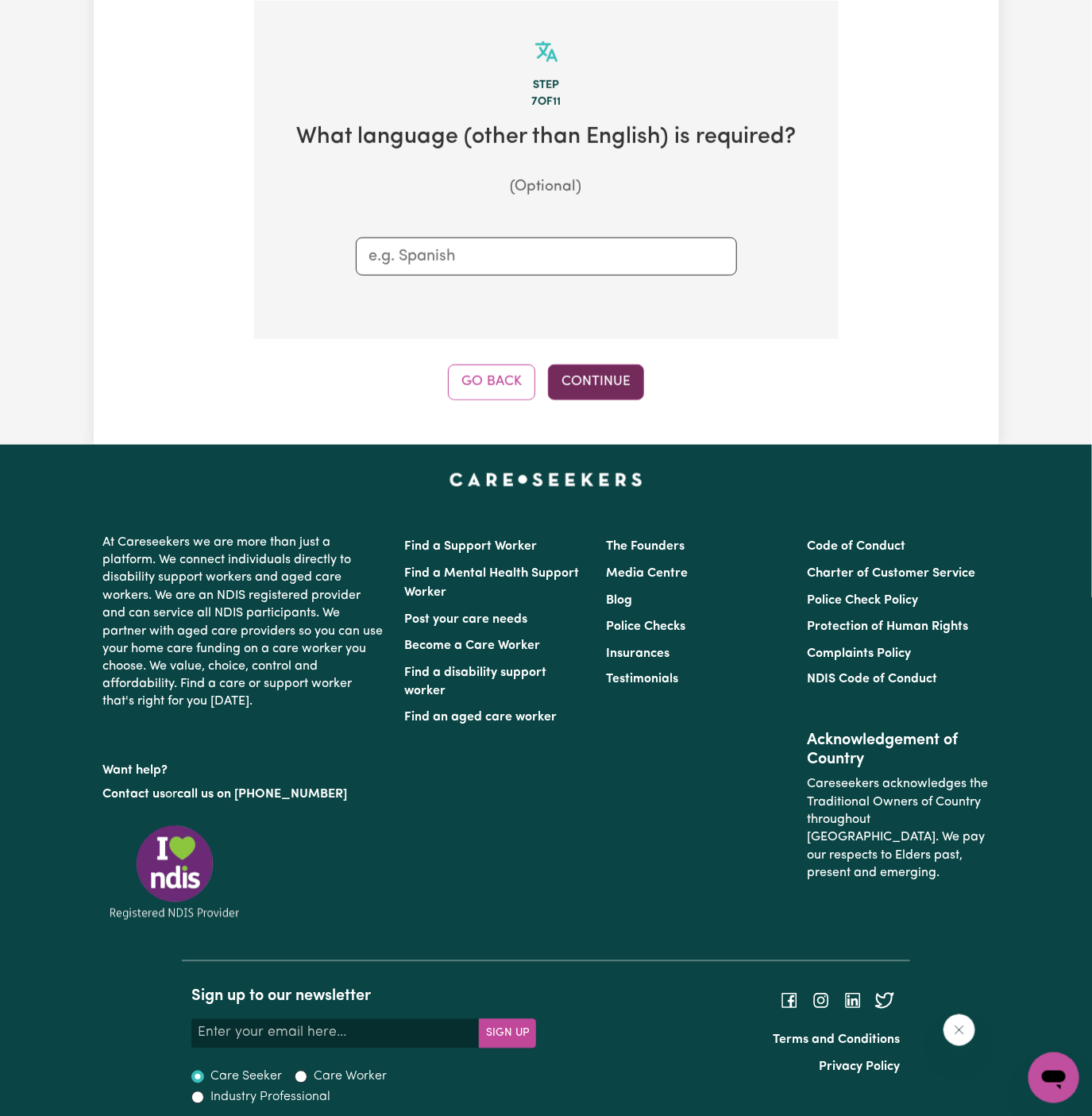
click at [629, 382] on button "Continue" at bounding box center [595, 382] width 96 height 35
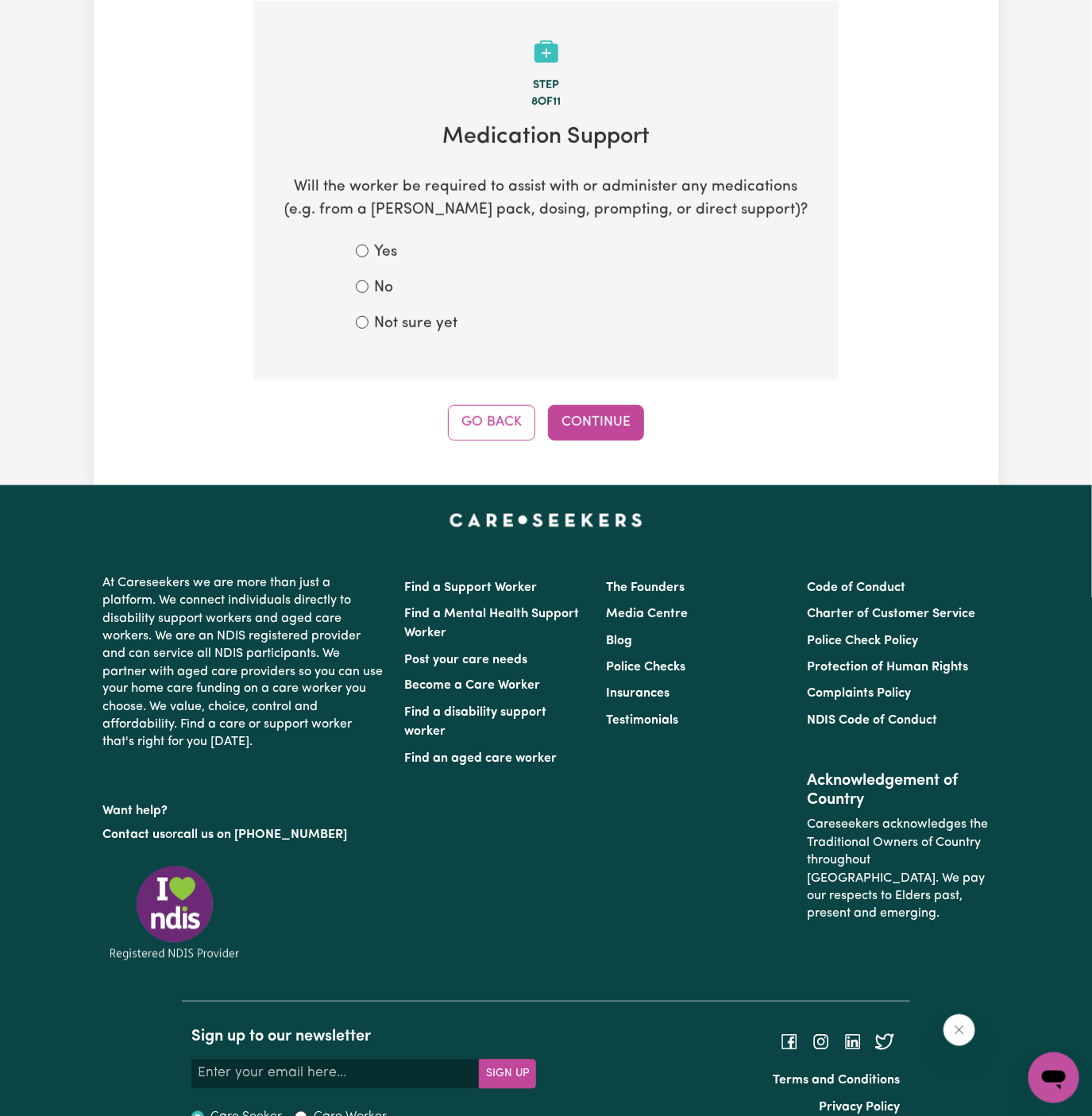
click at [410, 316] on label "Not sure yet" at bounding box center [417, 325] width 83 height 23
click at [369, 316] on input "Not sure yet" at bounding box center [362, 322] width 13 height 13
radio input "true"
click at [555, 396] on div "Step 8 of 11 Medication Support Will the worker be required to assist with or a…" at bounding box center [546, 221] width 585 height 440
click at [525, 366] on section "Step 8 of 11 Medication Support Will the worker be required to assist with or a…" at bounding box center [546, 191] width 585 height 380
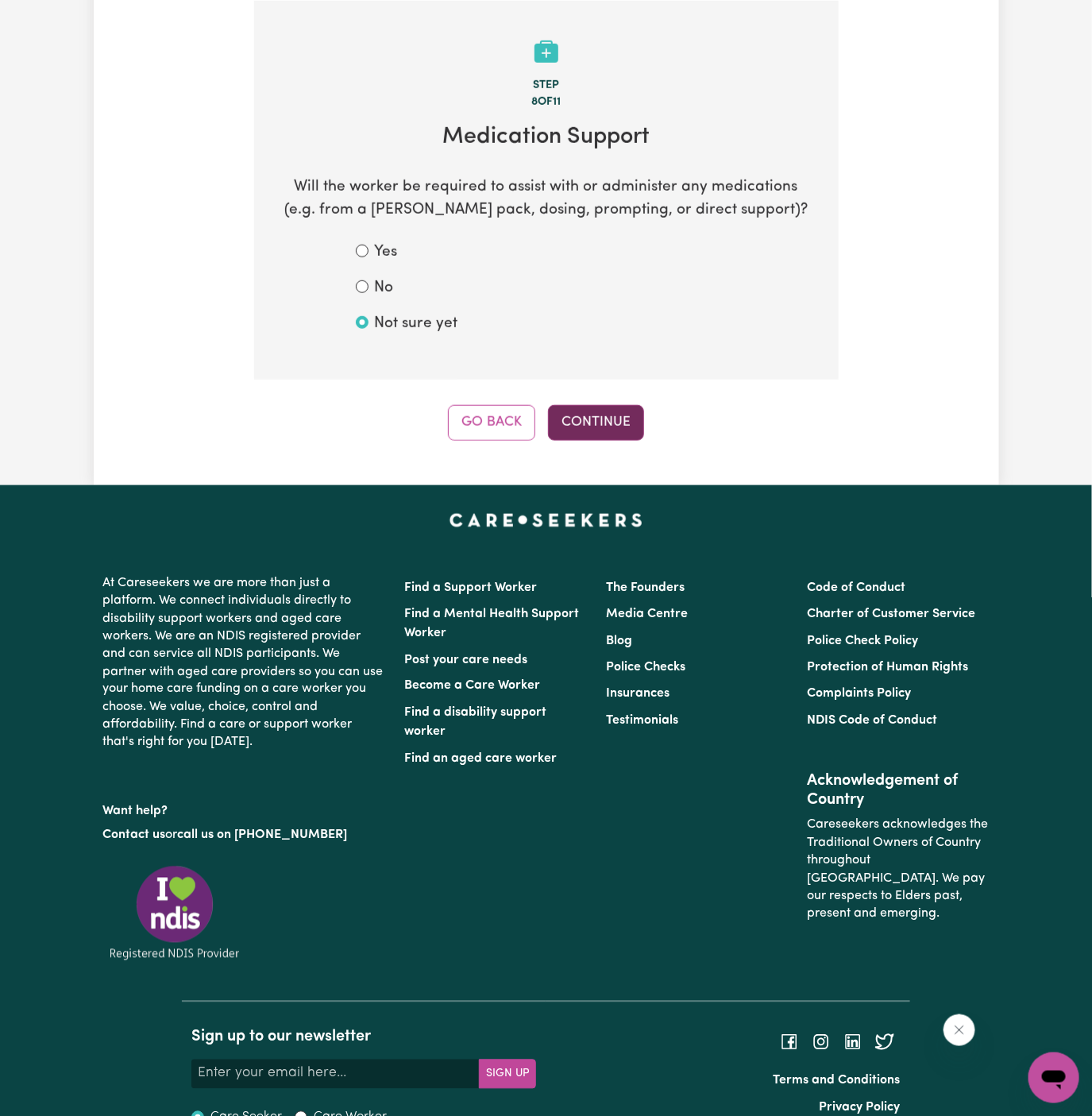
click at [610, 431] on button "Continue" at bounding box center [595, 423] width 96 height 35
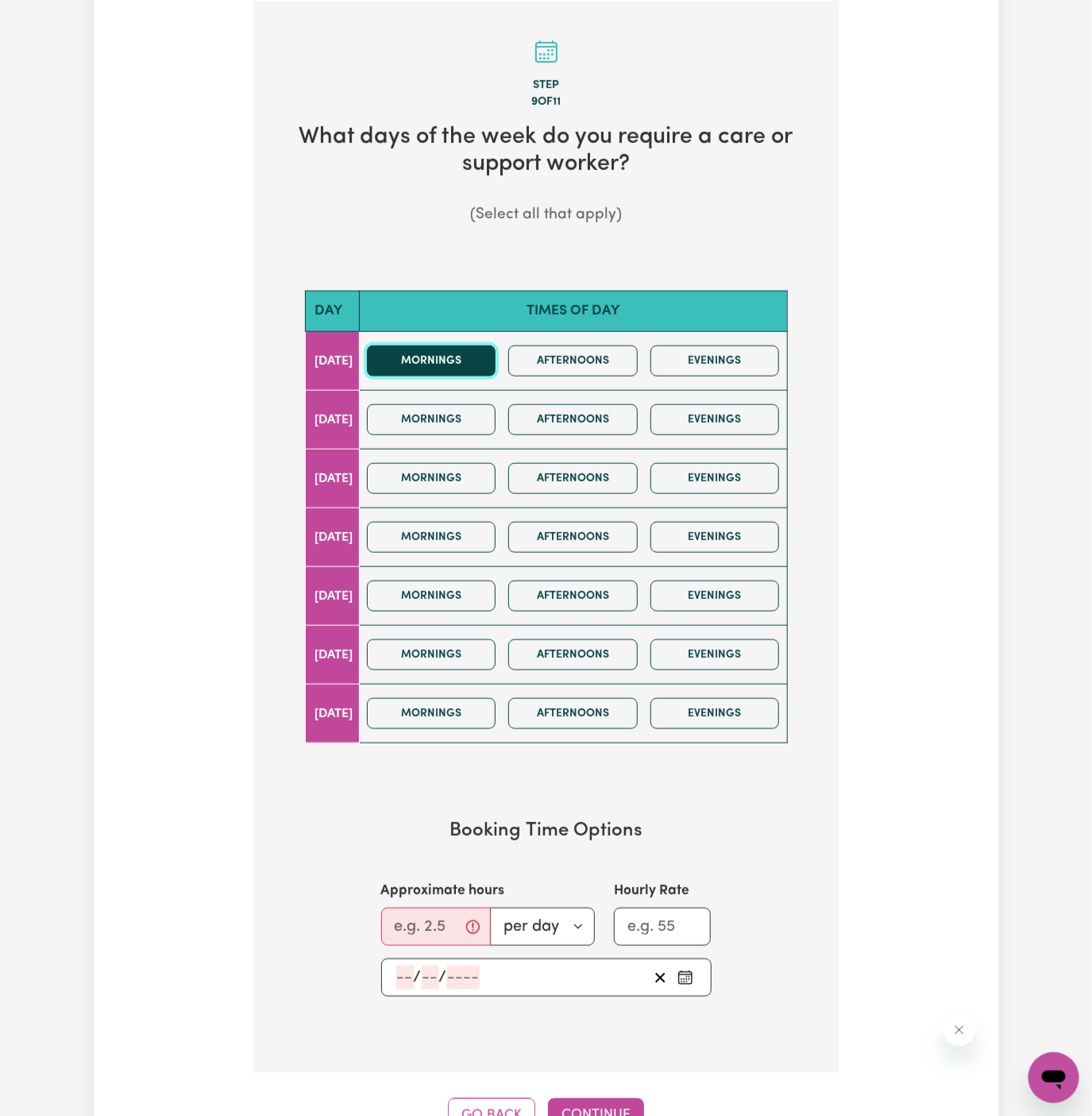
click at [486, 367] on button "Mornings" at bounding box center [432, 361] width 130 height 31
click at [578, 354] on button "Afternoons" at bounding box center [573, 361] width 130 height 31
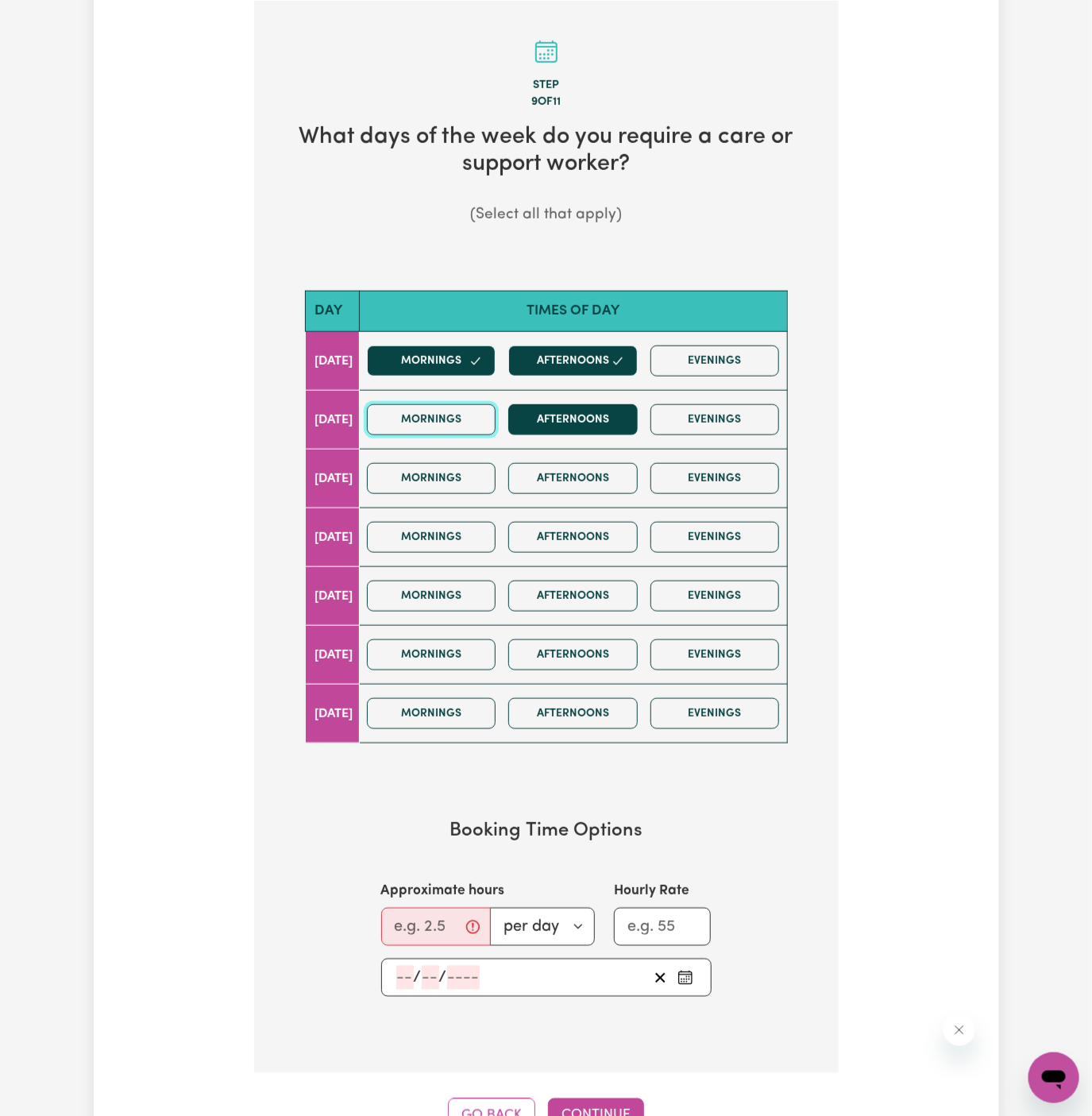
drag, startPoint x: 495, startPoint y: 411, endPoint x: 530, endPoint y: 411, distance: 35.0
click at [496, 411] on button "Mornings" at bounding box center [432, 420] width 130 height 31
click at [558, 412] on button "Afternoons" at bounding box center [573, 420] width 130 height 31
click at [493, 534] on button "Mornings" at bounding box center [432, 537] width 130 height 31
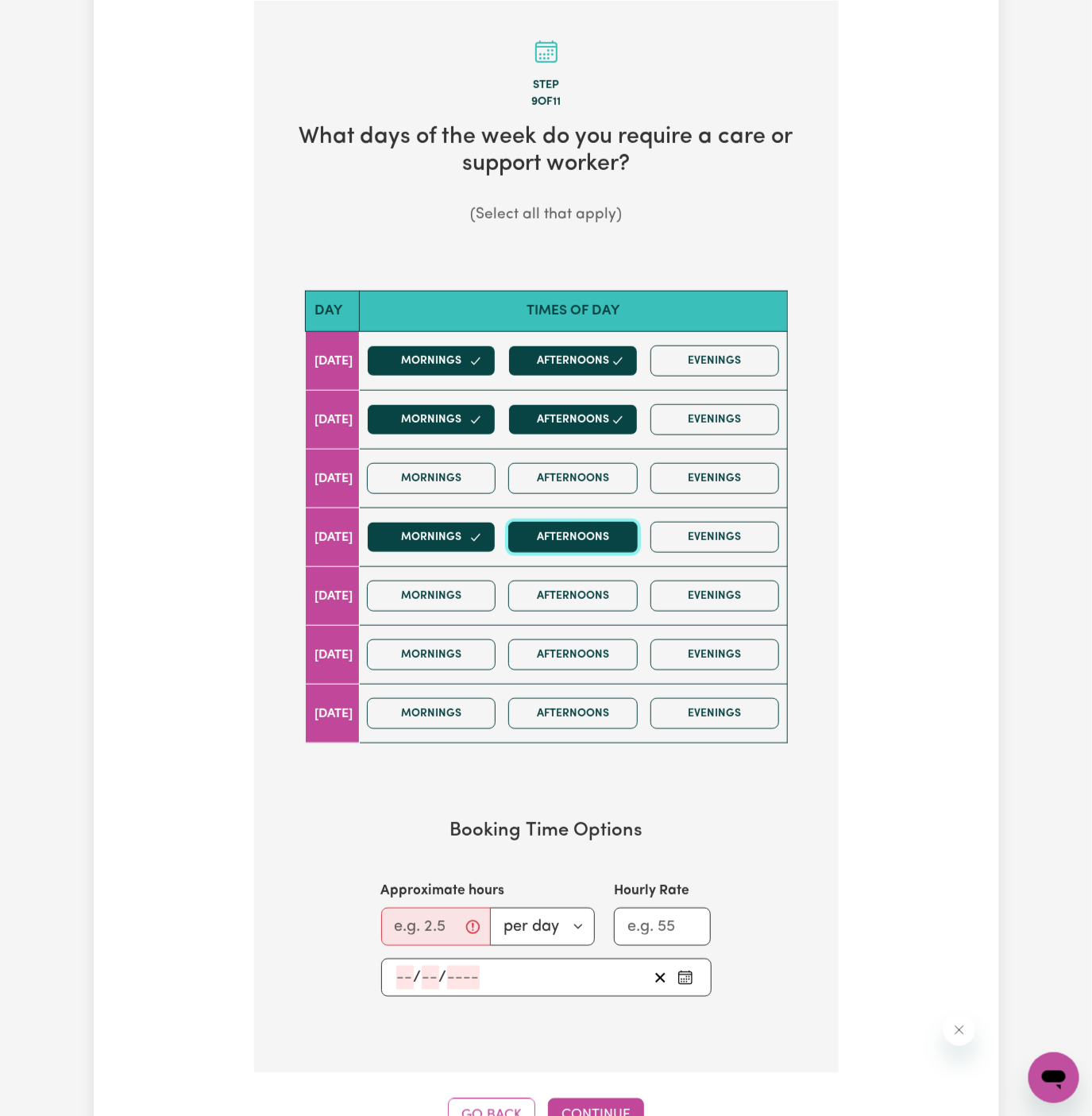
click at [608, 545] on button "Afternoons" at bounding box center [573, 537] width 130 height 31
click at [408, 912] on input "Approximate hours" at bounding box center [435, 926] width 110 height 38
type input "3"
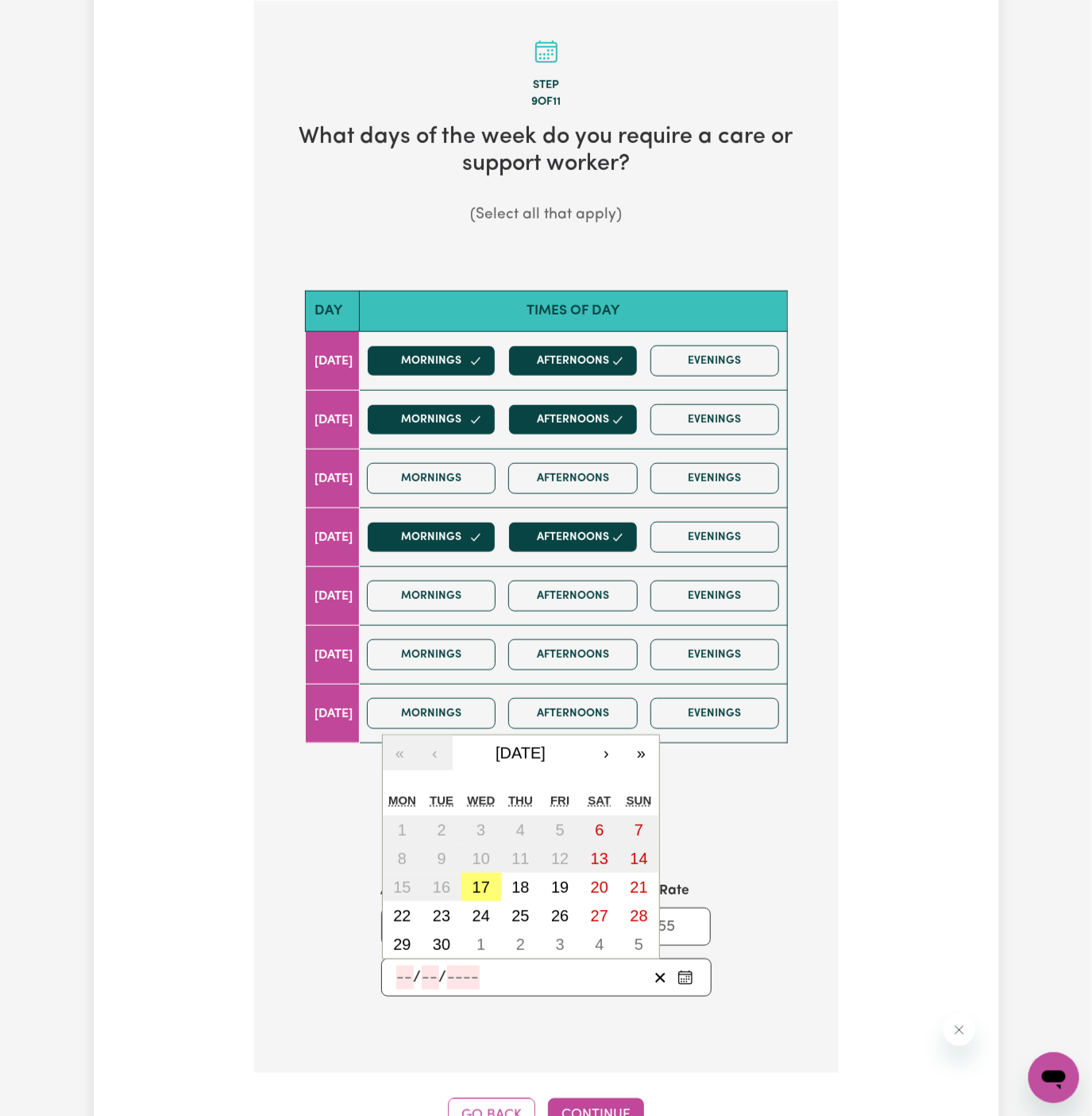
click at [408, 971] on input "number" at bounding box center [405, 977] width 17 height 24
click at [516, 880] on abbr "18" at bounding box center [521, 887] width 17 height 17
type input "2025-09-18"
type input "18"
type input "9"
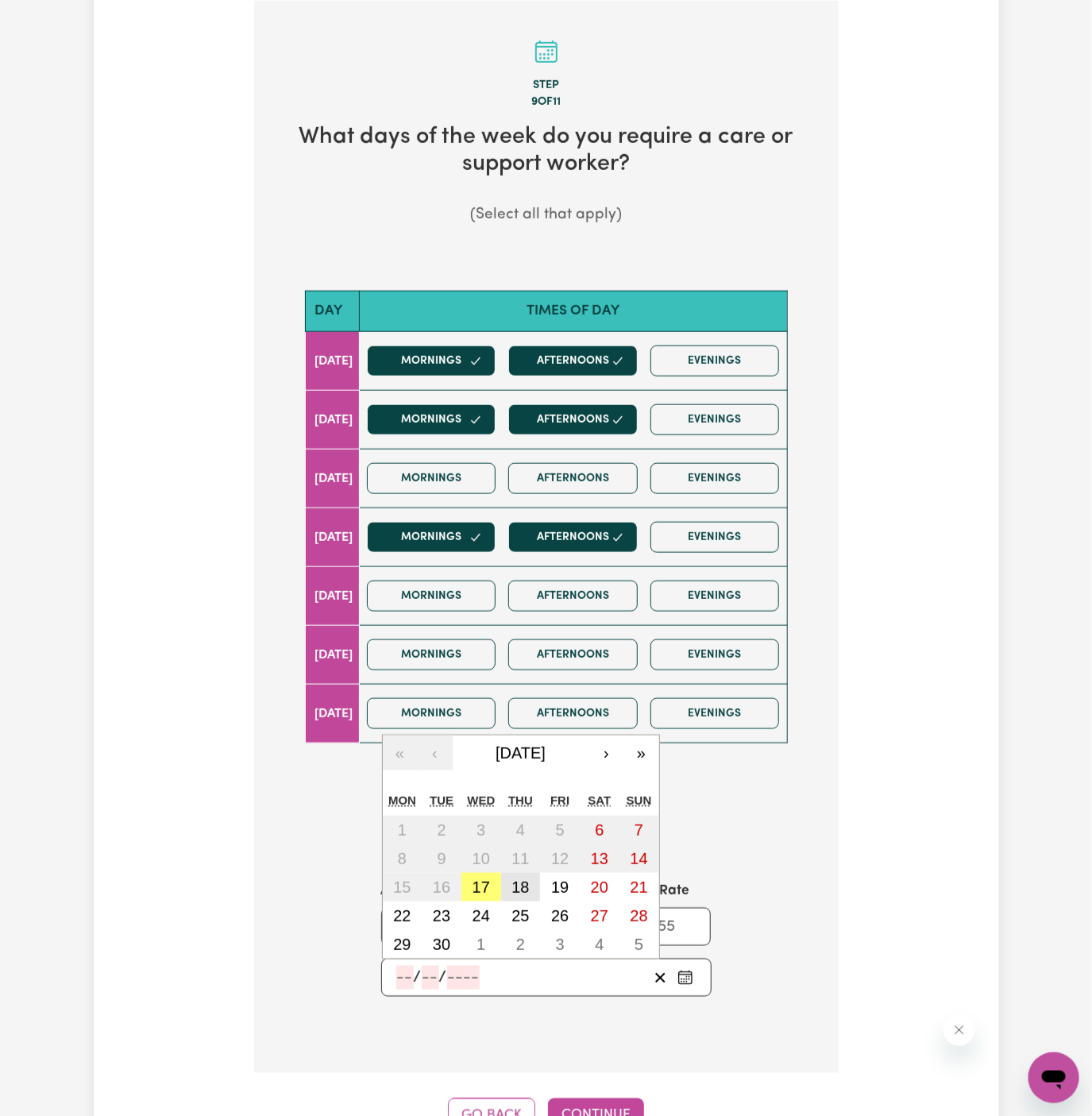
type input "2025"
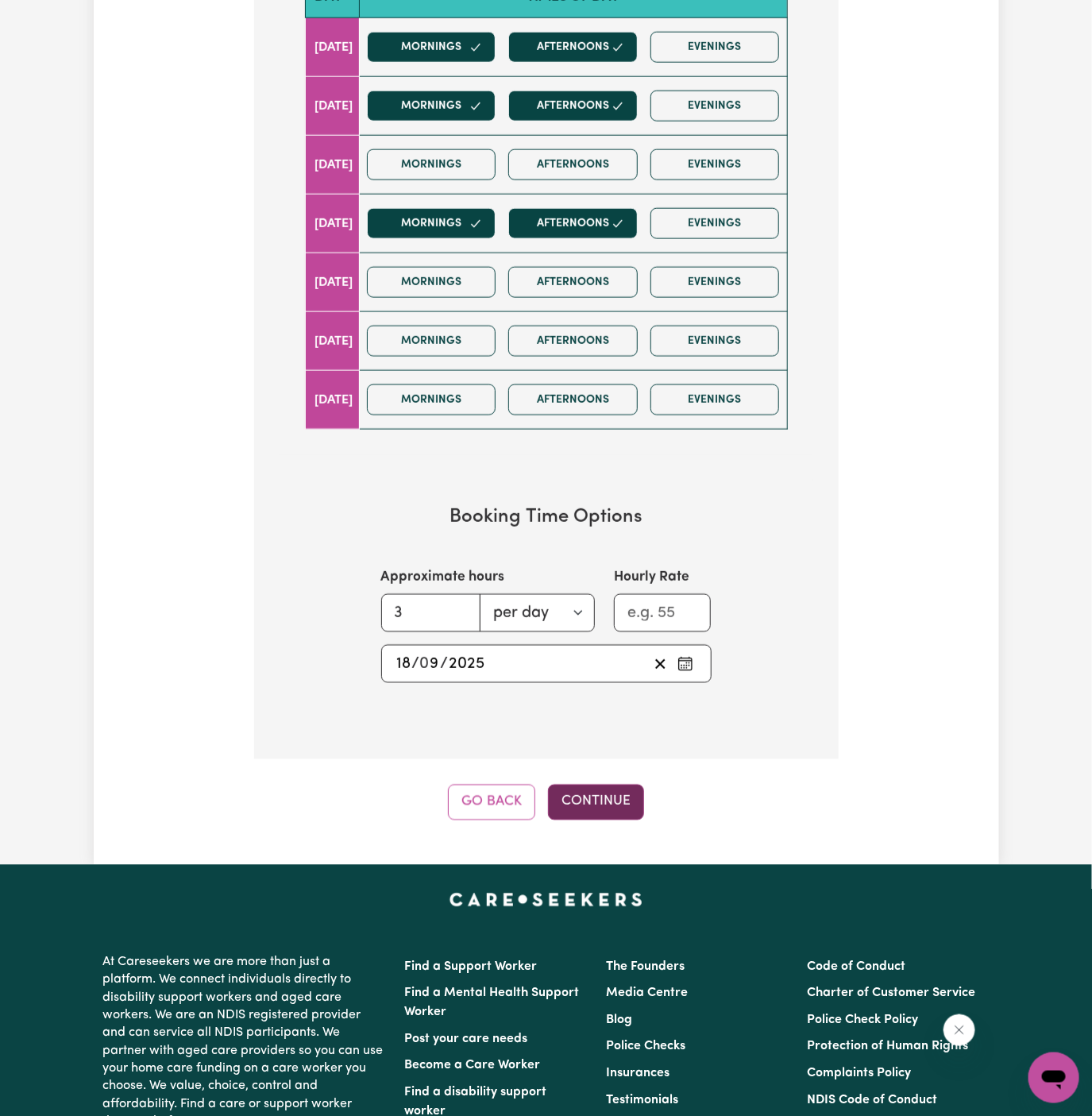
click at [617, 788] on button "Continue" at bounding box center [595, 802] width 96 height 35
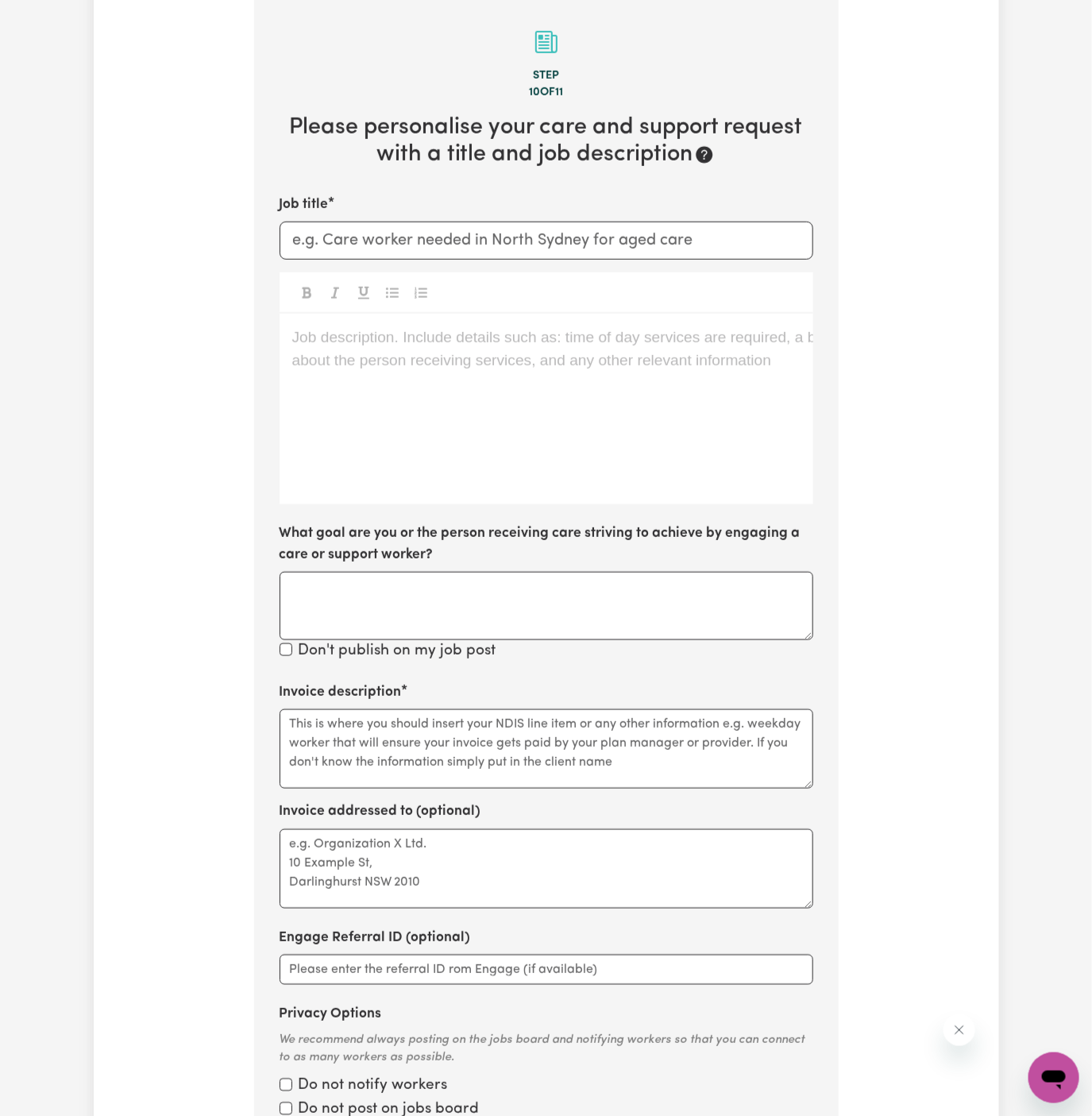
scroll to position [412, 0]
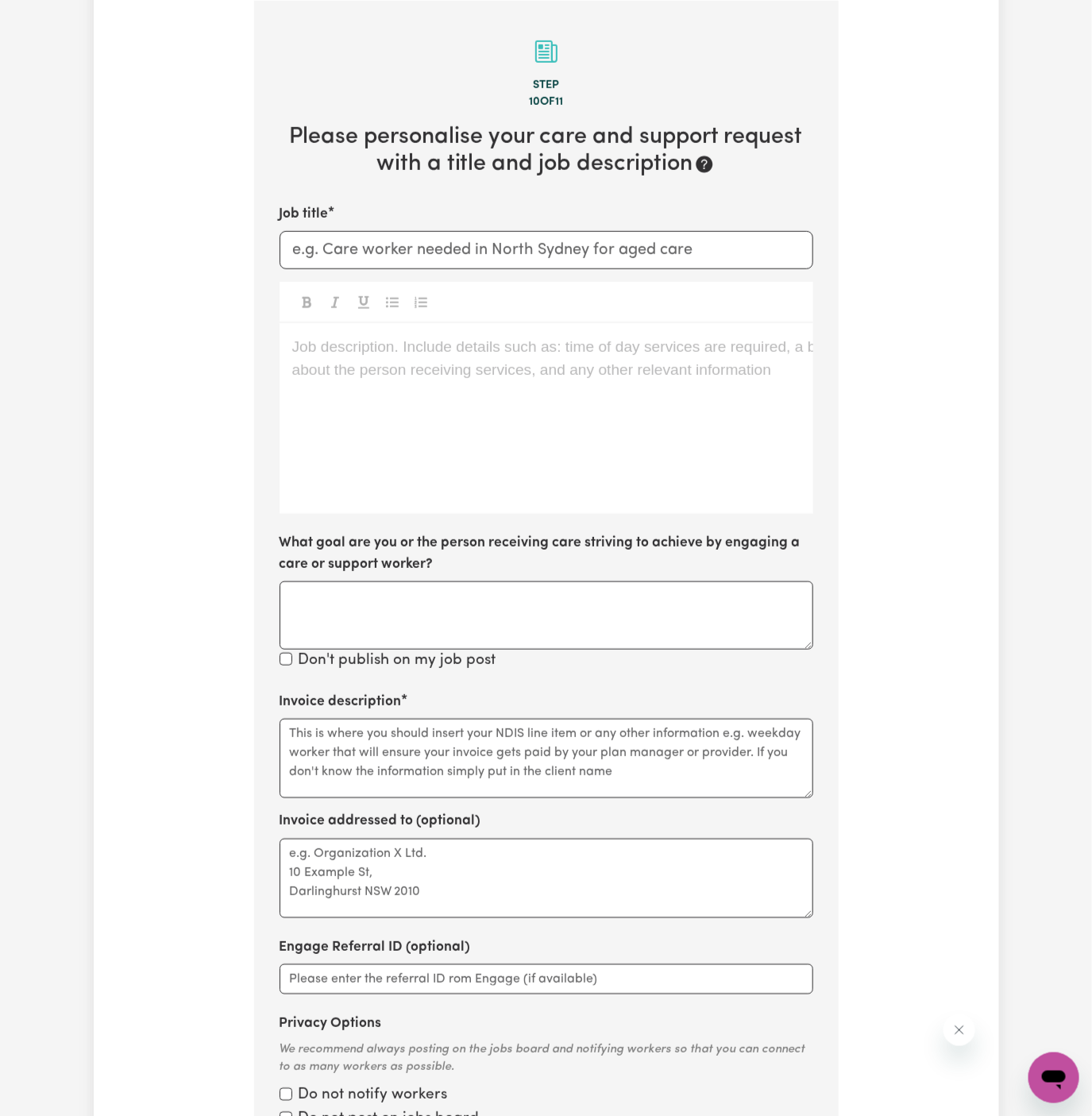
click at [481, 411] on div "Job description. Include details such as: time of day services are required, a …" at bounding box center [546, 418] width 533 height 191
click at [564, 424] on div "Job description. Include details such as: time of day services are required, a …" at bounding box center [546, 418] width 533 height 191
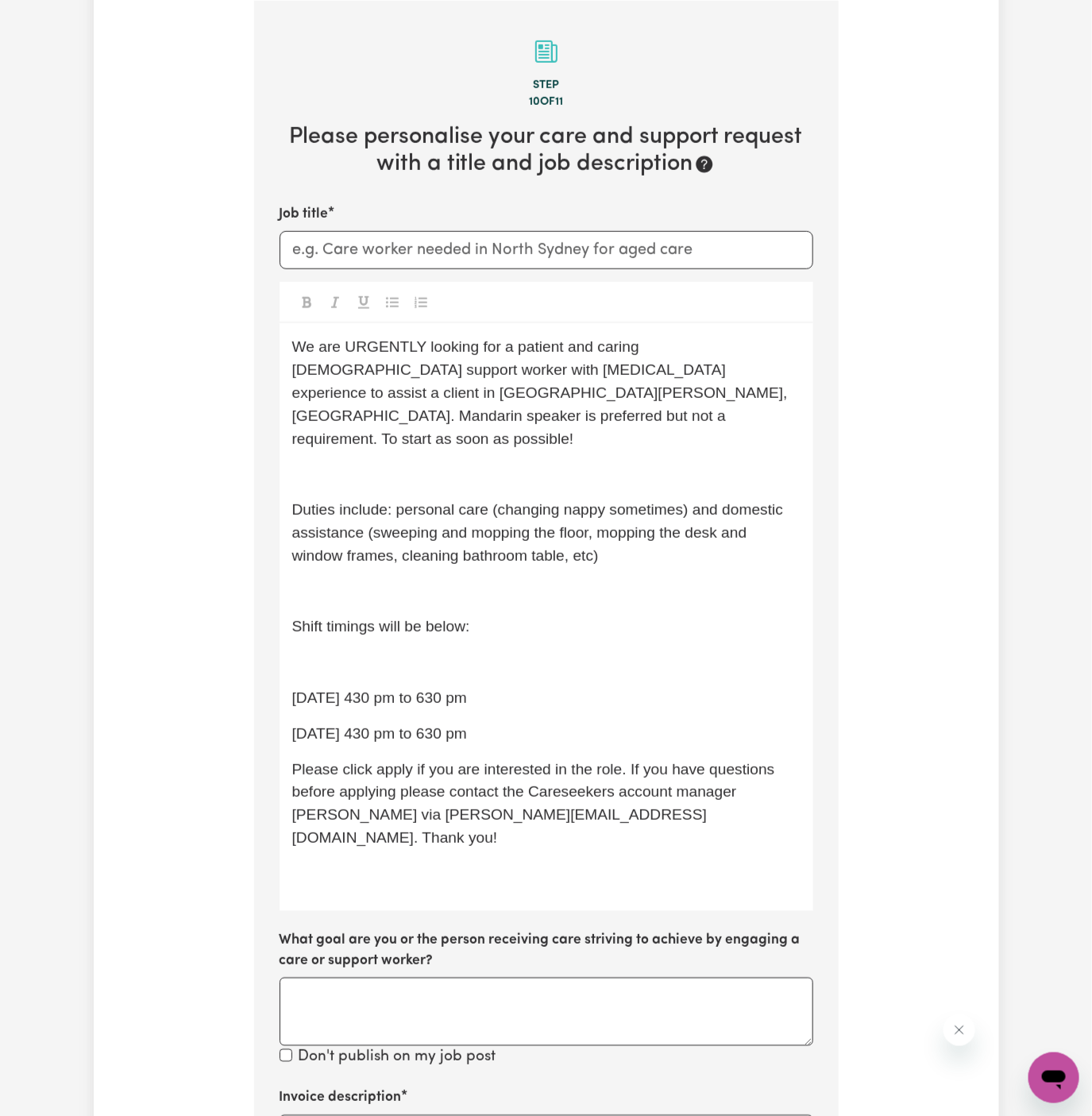
click at [527, 420] on p "We are URGENTLY looking for a patient and caring female support worker with Dem…" at bounding box center [546, 394] width 508 height 114
click at [533, 463] on p "﻿" at bounding box center [546, 475] width 508 height 23
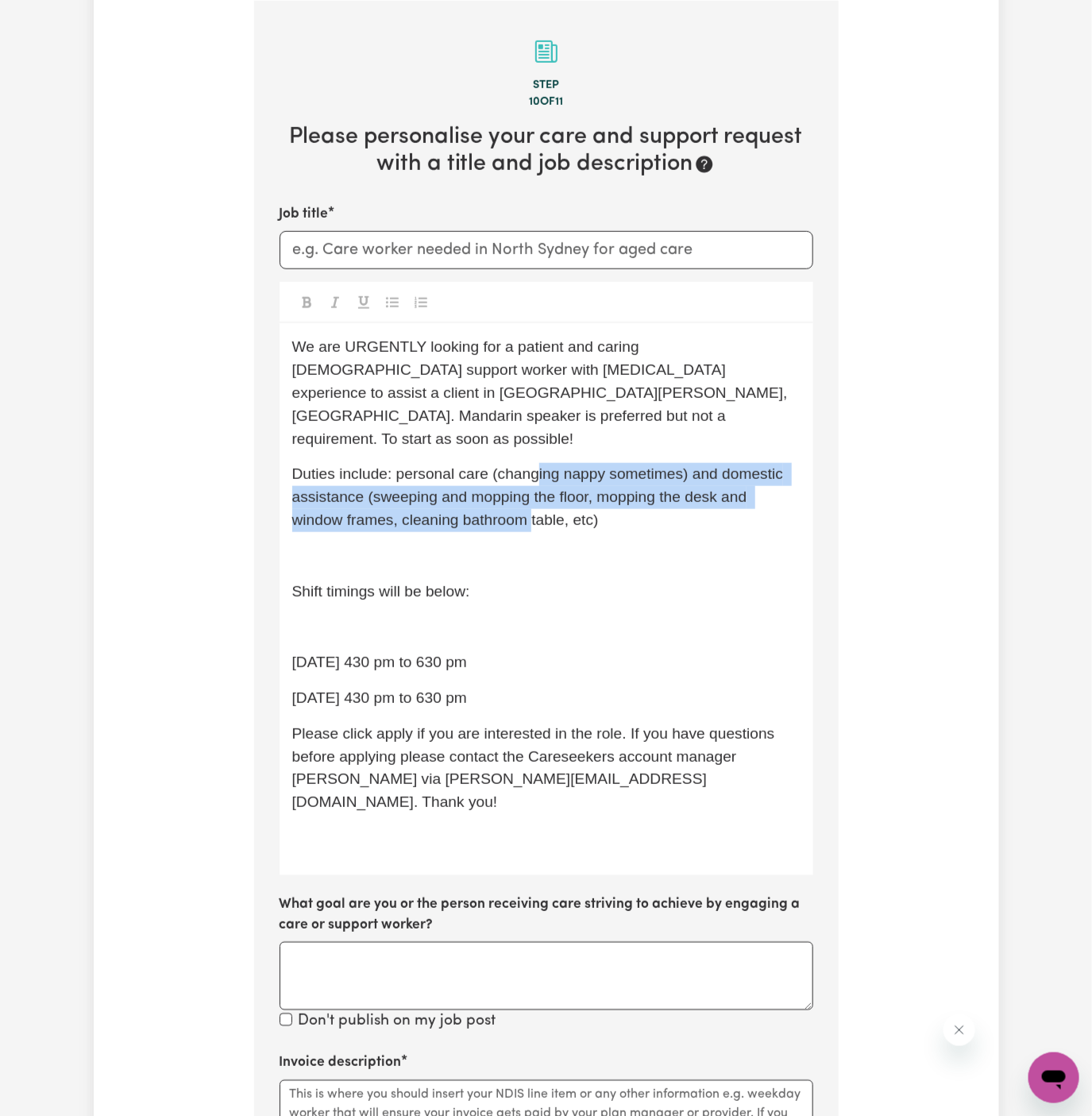
drag, startPoint x: 533, startPoint y: 453, endPoint x: 530, endPoint y: 510, distance: 57.1
click at [530, 510] on div "We are URGENTLY looking for a patient and caring female support worker with Dem…" at bounding box center [546, 598] width 533 height 551
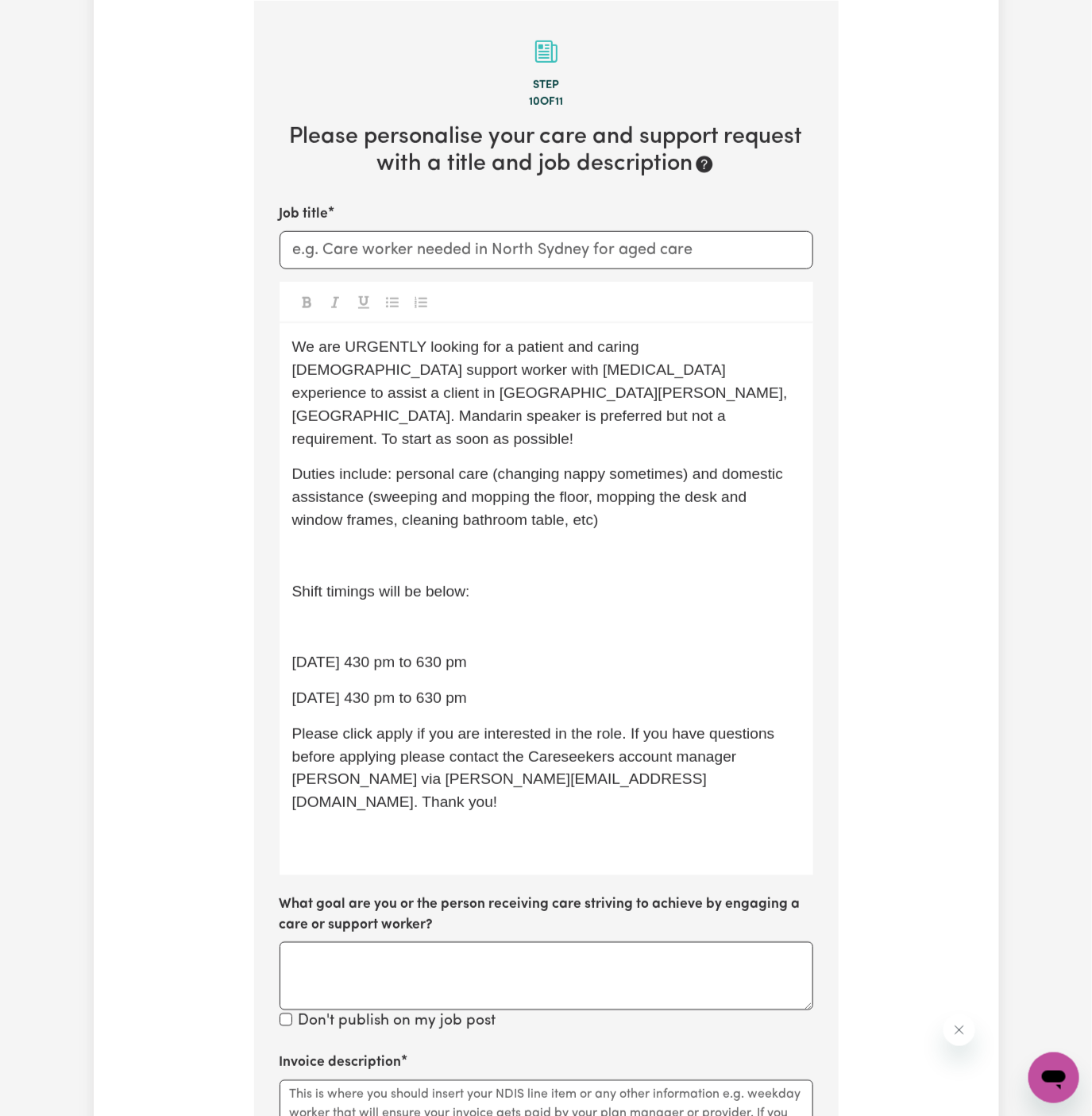
click at [534, 545] on p "﻿" at bounding box center [546, 557] width 508 height 23
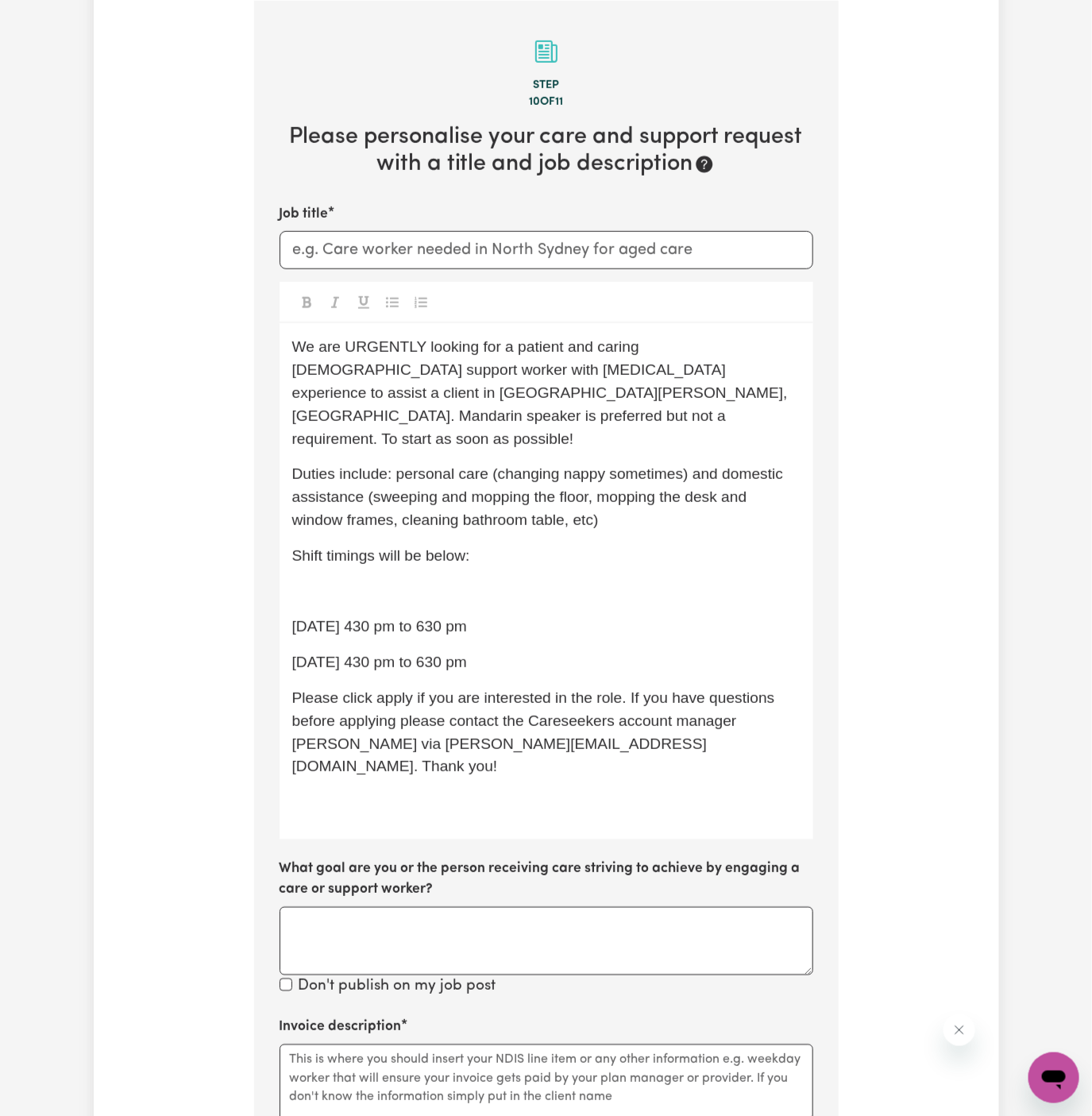
click at [537, 553] on div "We are URGENTLY looking for a patient and caring female support worker with Dem…" at bounding box center [546, 581] width 533 height 516
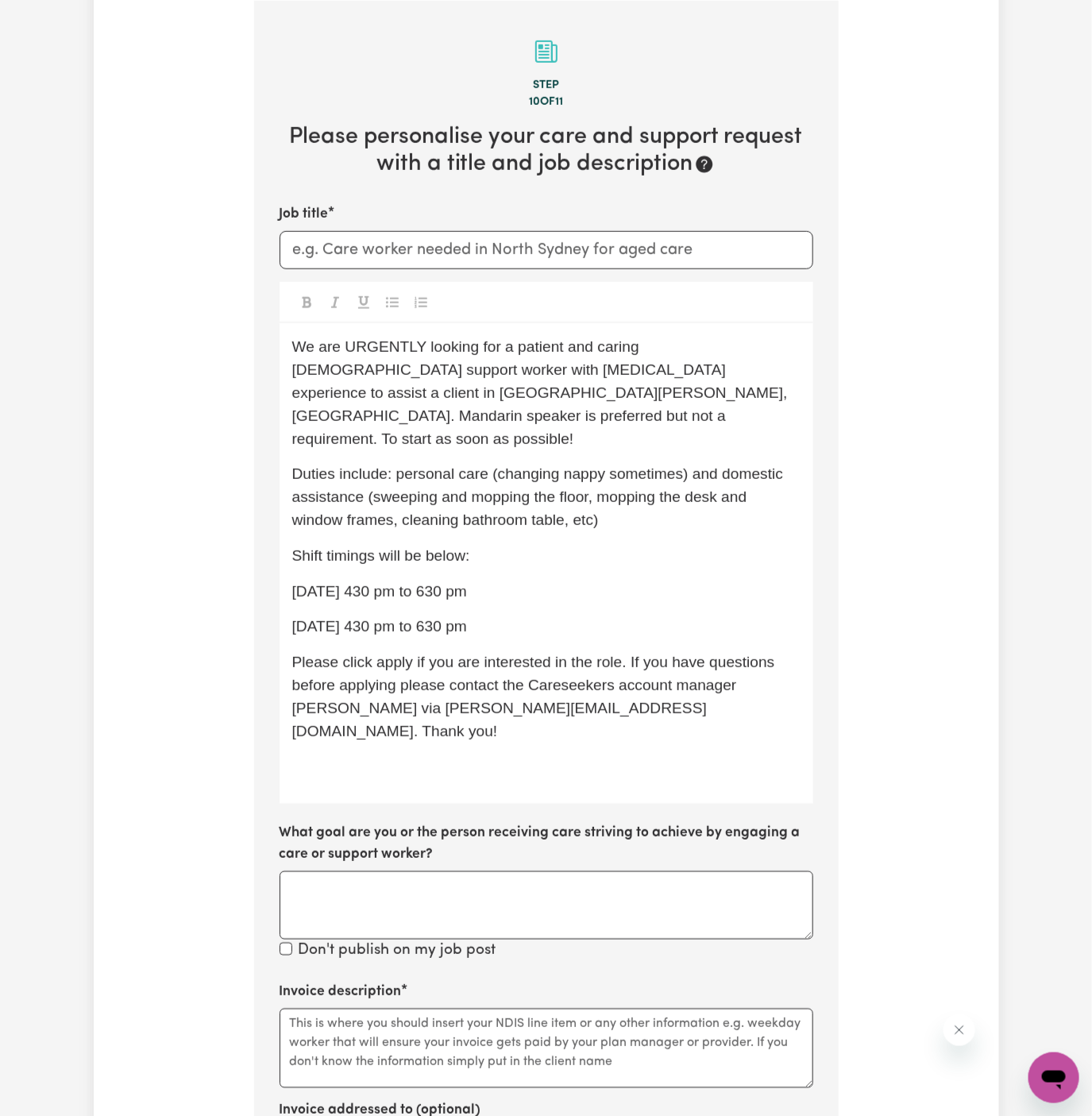
click at [537, 553] on div "We are URGENTLY looking for a patient and caring female support worker with Dem…" at bounding box center [546, 563] width 533 height 481
click at [595, 463] on p "Duties include: personal care (changing nappy sometimes) and domestic assistanc…" at bounding box center [546, 497] width 508 height 68
click at [375, 479] on span "Duties include: personal care (changing nappy sometimes) and domestic assistanc…" at bounding box center [539, 496] width 496 height 63
click at [381, 476] on span "Duties include: personal care (changing nappy sometimes) and domestic assistanc…" at bounding box center [539, 496] width 496 height 63
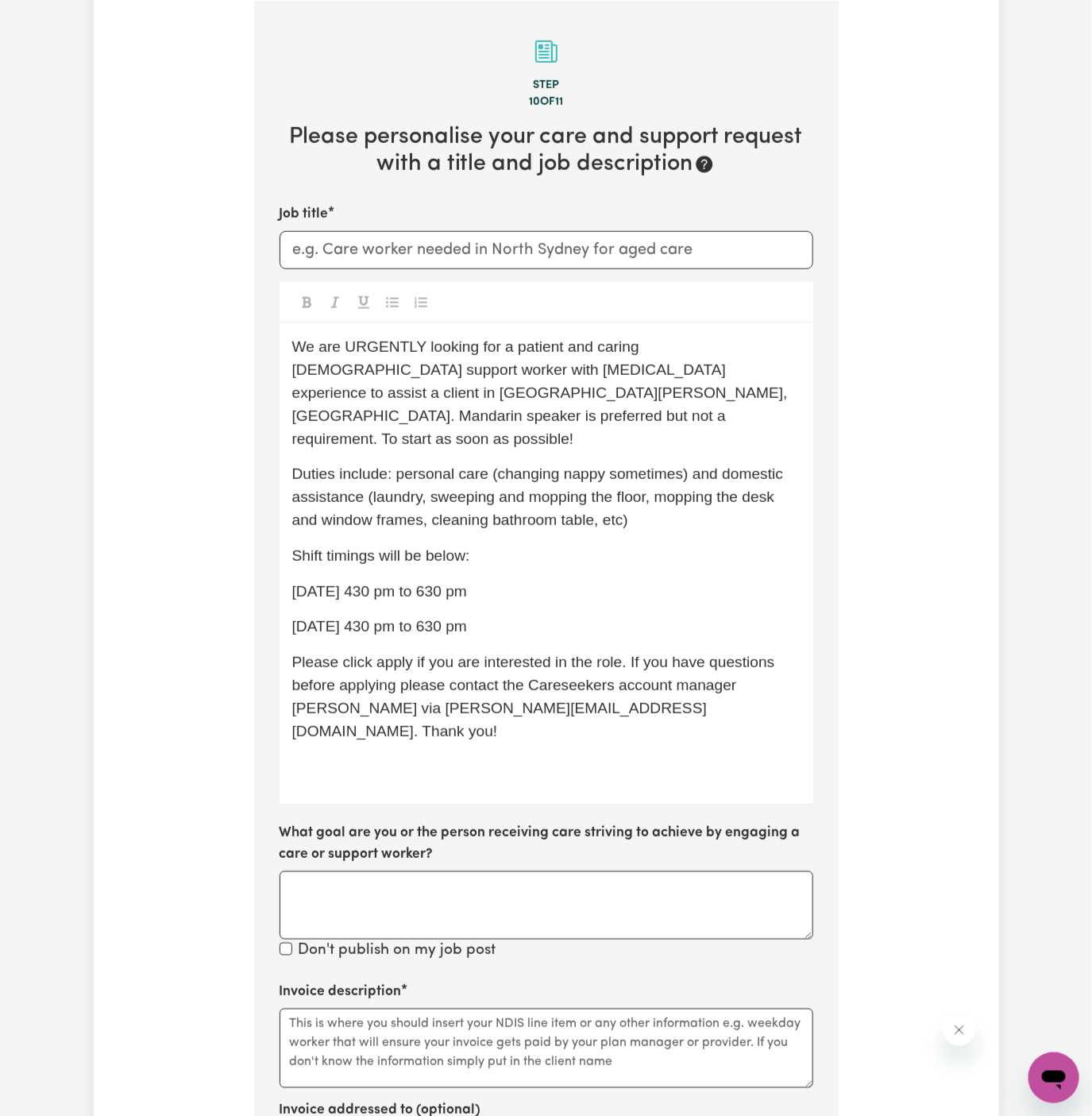
click at [573, 482] on p "Duties include: personal care (changing nappy sometimes) and domestic assistanc…" at bounding box center [546, 497] width 508 height 68
click at [628, 496] on span "Duties include: personal care (changing nappy sometimes) and domestic assistanc…" at bounding box center [539, 496] width 496 height 63
click at [321, 379] on p "We are URGENTLY looking for a patient and caring female support worker with Dem…" at bounding box center [546, 394] width 508 height 114
drag, startPoint x: 497, startPoint y: 392, endPoint x: 649, endPoint y: 401, distance: 152.3
click at [649, 401] on p "We are URGENTLY looking for a patient and caring female support worker with Dem…" at bounding box center [546, 394] width 508 height 114
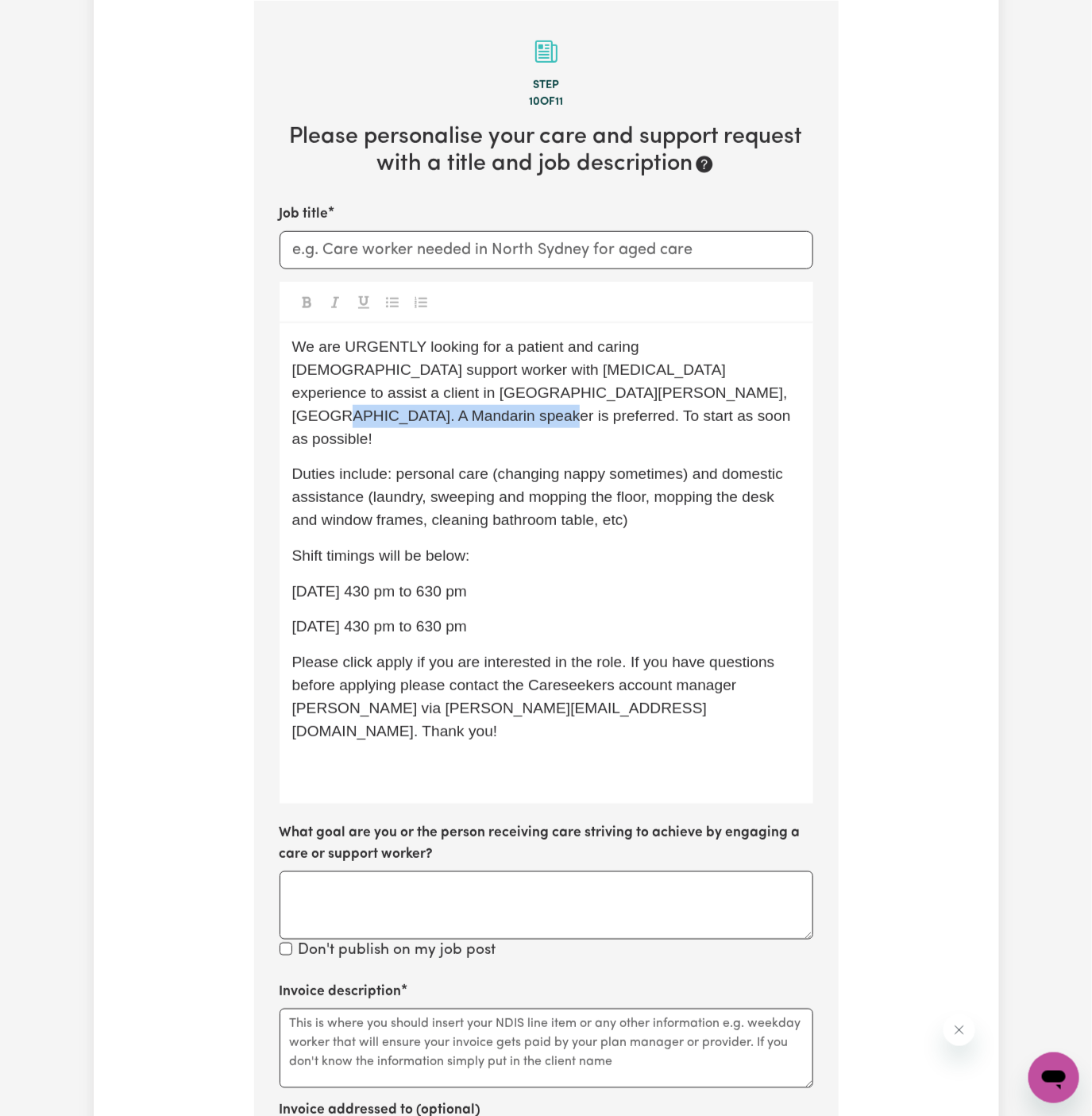
drag, startPoint x: 501, startPoint y: 394, endPoint x: 745, endPoint y: 391, distance: 244.0
click at [745, 391] on p "We are URGENTLY looking for a patient and caring female support worker with Dem…" at bounding box center [546, 394] width 508 height 114
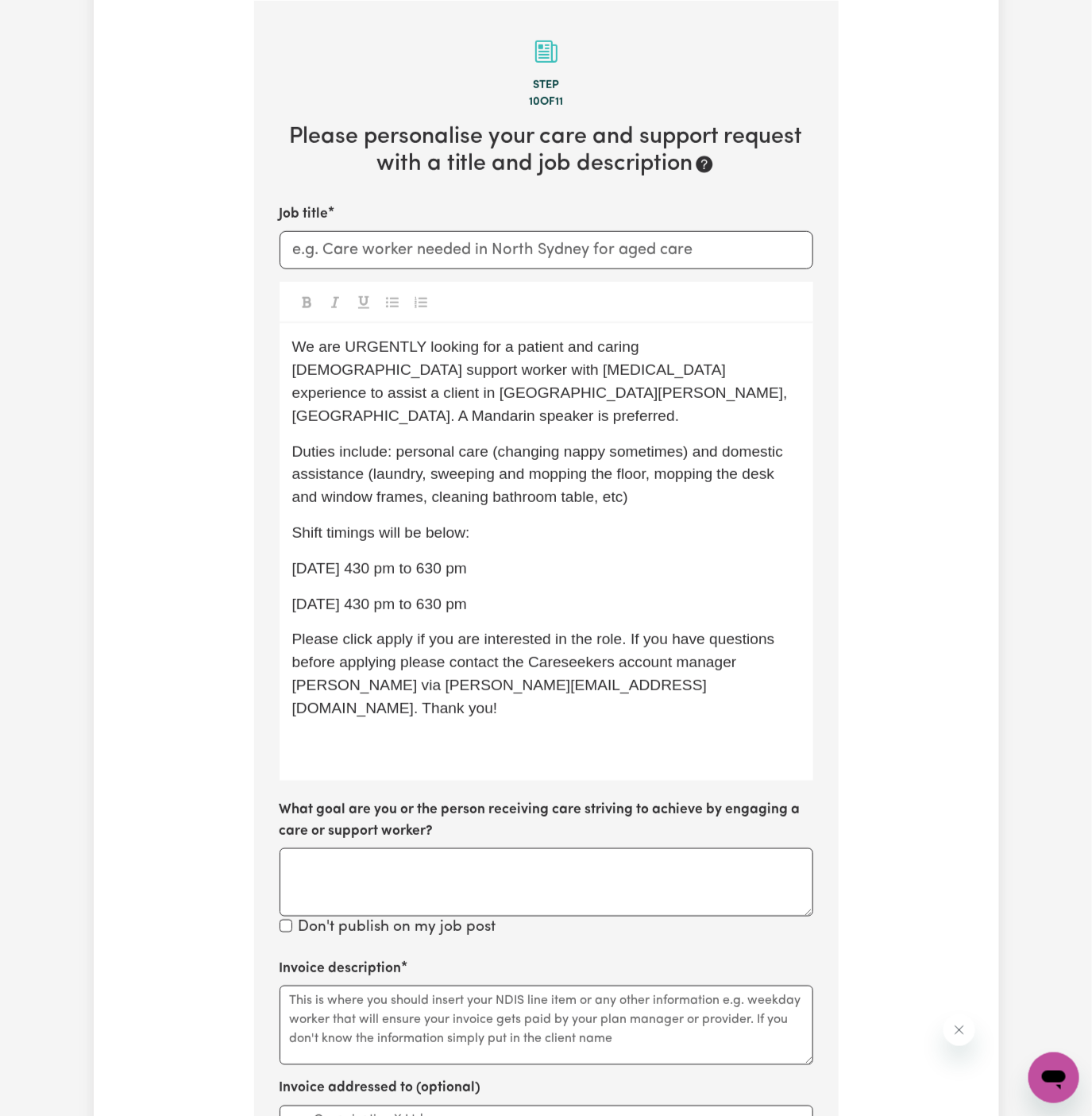
click at [711, 462] on p "Duties include: personal care (changing nappy sometimes) and domestic assistanc…" at bounding box center [546, 475] width 508 height 68
click at [601, 529] on div "We are URGENTLY looking for a patient and caring female support worker with Dem…" at bounding box center [546, 552] width 533 height 458
click at [292, 560] on span "Wednesday 430 pm to 630 pm" at bounding box center [379, 568] width 175 height 16
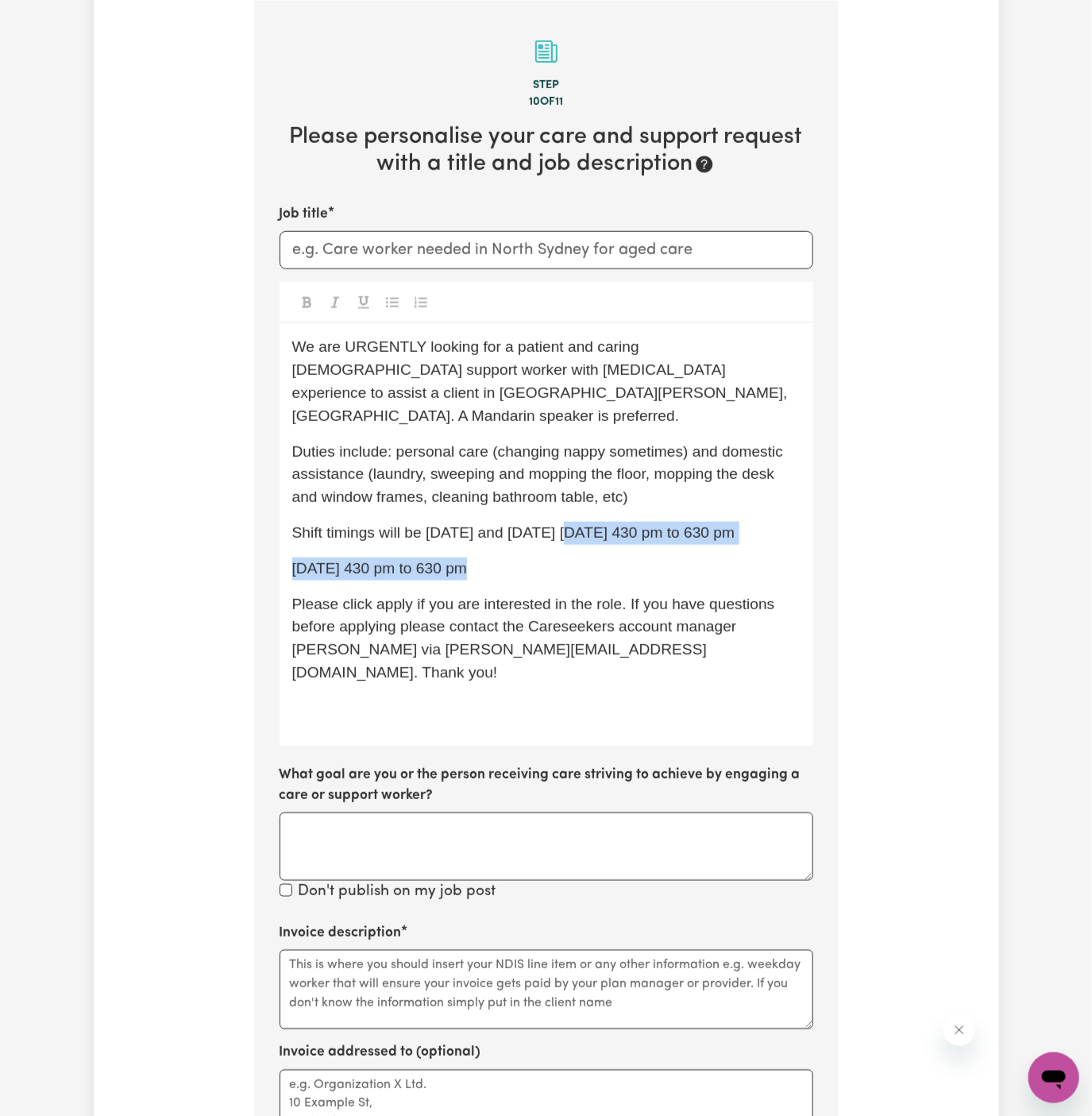
drag, startPoint x: 596, startPoint y: 541, endPoint x: 580, endPoint y: 511, distance: 34.0
click at [580, 511] on div "We are URGENTLY looking for a patient and caring female support worker with Dem…" at bounding box center [546, 533] width 533 height 422
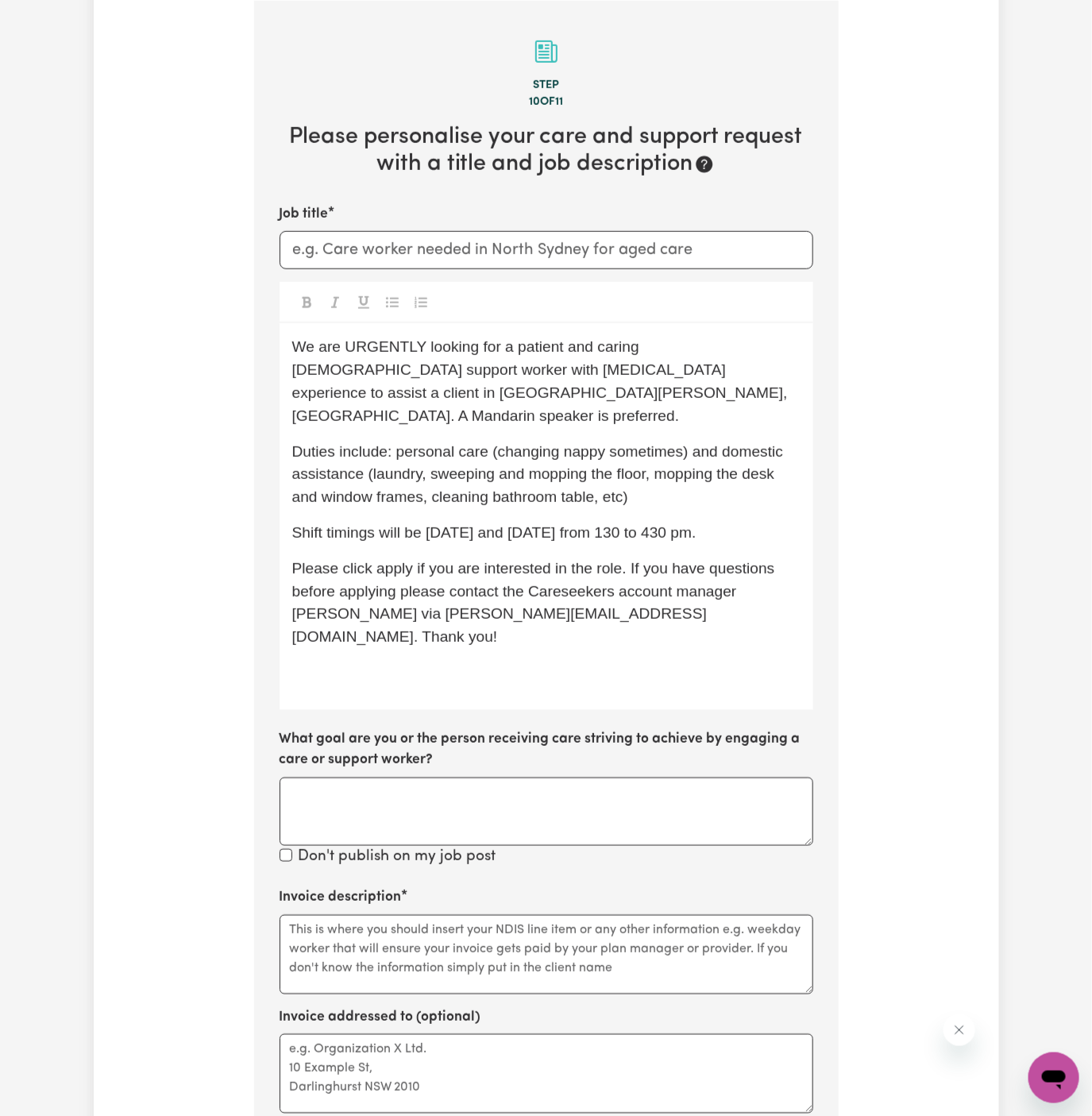
click at [631, 522] on p "Shift timings will be Monday and Tuesday from 130 to 430 pm." at bounding box center [546, 533] width 508 height 23
click at [657, 558] on p "Please click apply if you are interested in the role. If you have questions bef…" at bounding box center [546, 603] width 508 height 91
click at [420, 525] on span "Shift timings will be Monday and Tuesday from 130 pm to 430 pm." at bounding box center [506, 532] width 430 height 16
click at [542, 522] on p "Shift timings will be every Monday and Tuesday from 130 pm to 430 pm." at bounding box center [546, 533] width 508 height 23
click at [611, 525] on span "Shift timings will be every Monday and Tuesday from 130 pm to 430 pm." at bounding box center [528, 532] width 471 height 16
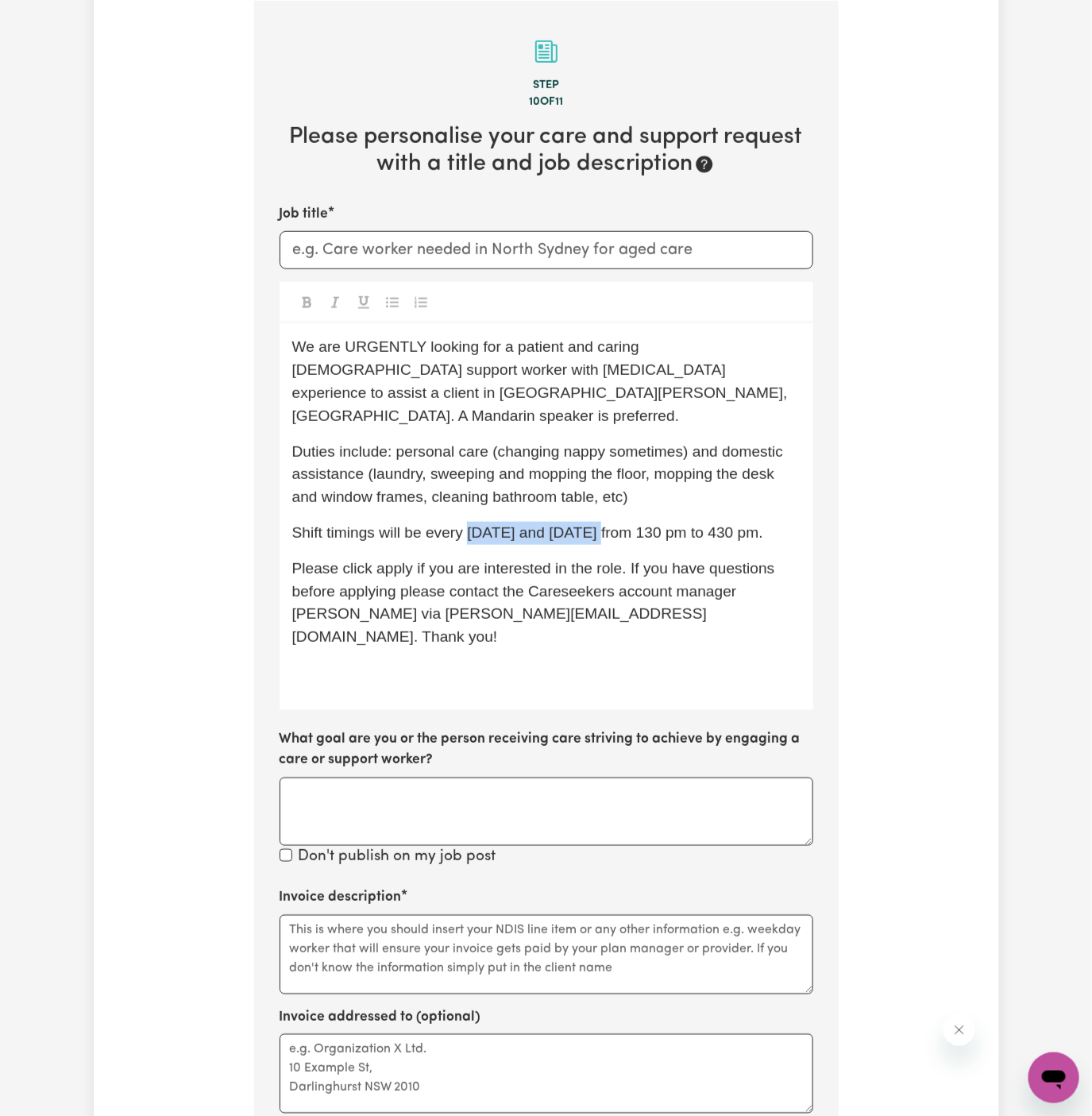
drag, startPoint x: 469, startPoint y: 509, endPoint x: 611, endPoint y: 512, distance: 142.0
click at [611, 525] on span "Shift timings will be every Monday and Tuesday from 130 pm to 430 pm." at bounding box center [528, 532] width 471 height 16
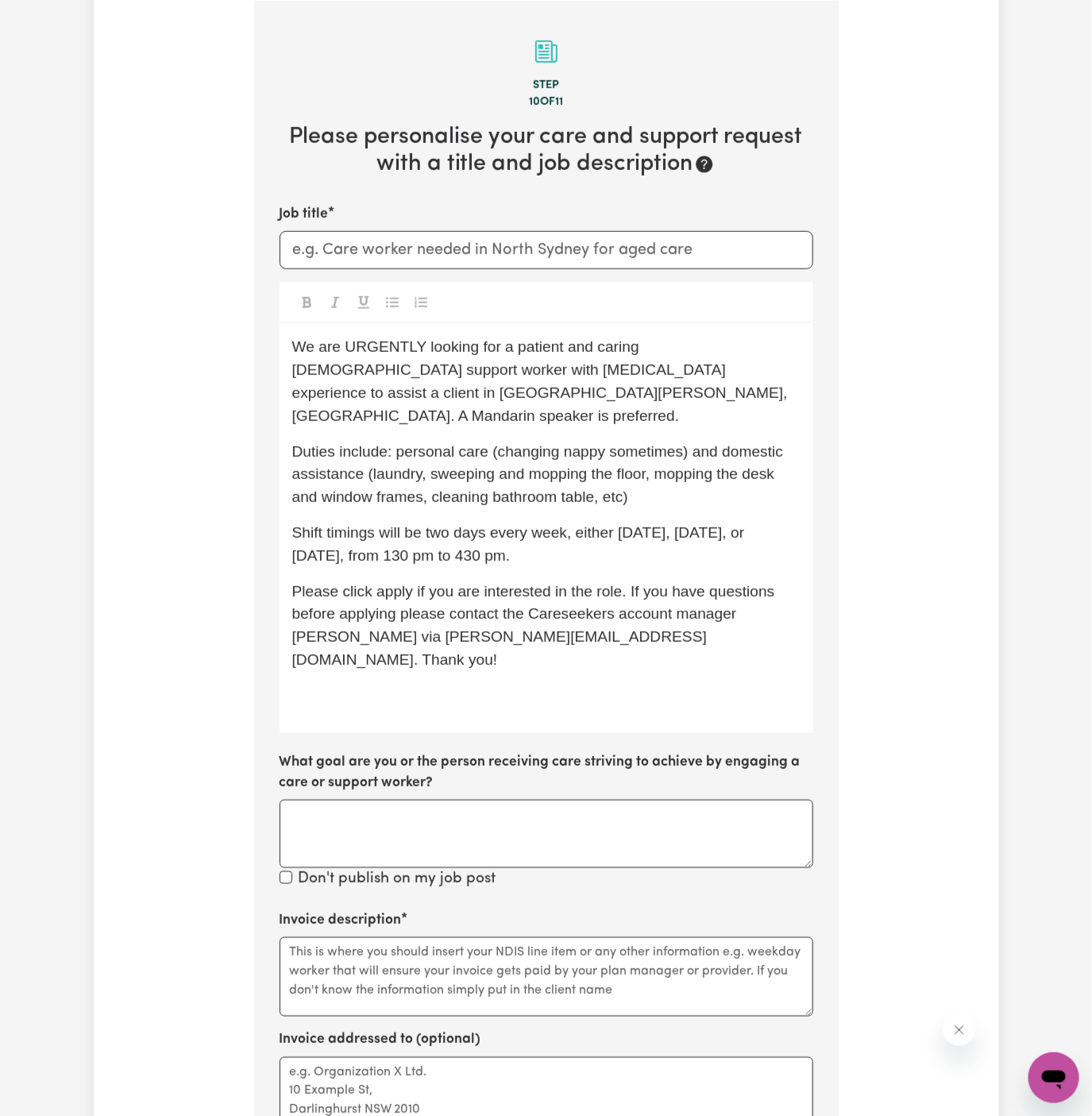
click at [587, 525] on span "Shift timings will be two days every week, either Monday, Tuesday, or Thursday,…" at bounding box center [520, 544] width 457 height 40
click at [408, 397] on span "We are URGENTLY looking for a patient and caring female support worker with Dem…" at bounding box center [542, 381] width 500 height 85
click at [323, 398] on span "We are URGENTLY looking for a patient and caring female support worker with Dem…" at bounding box center [542, 381] width 500 height 85
click at [373, 389] on span "We are URGENTLY looking for a patient and caring female support worker with Dem…" at bounding box center [542, 381] width 500 height 85
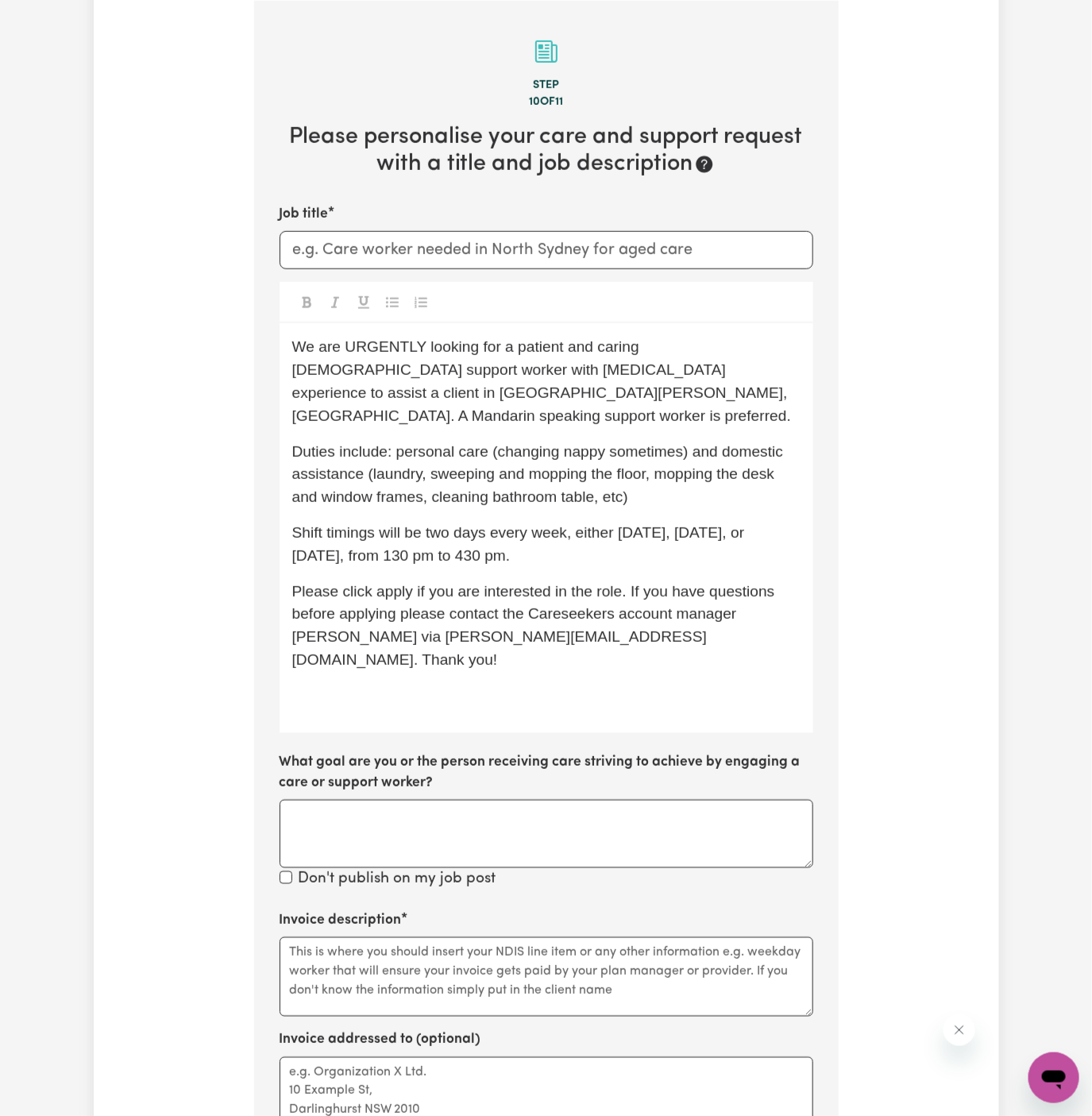
click at [353, 493] on div "We are URGENTLY looking for a patient and caring female support worker with Dem…" at bounding box center [546, 527] width 533 height 409
click at [401, 583] on span "Please click apply if you are interested in the role. If you have questions bef…" at bounding box center [535, 625] width 487 height 85
click at [371, 596] on span "Please click Apply if you are interested in the role. If you have questions bef…" at bounding box center [535, 625] width 488 height 85
click at [407, 685] on p "﻿" at bounding box center [546, 696] width 508 height 23
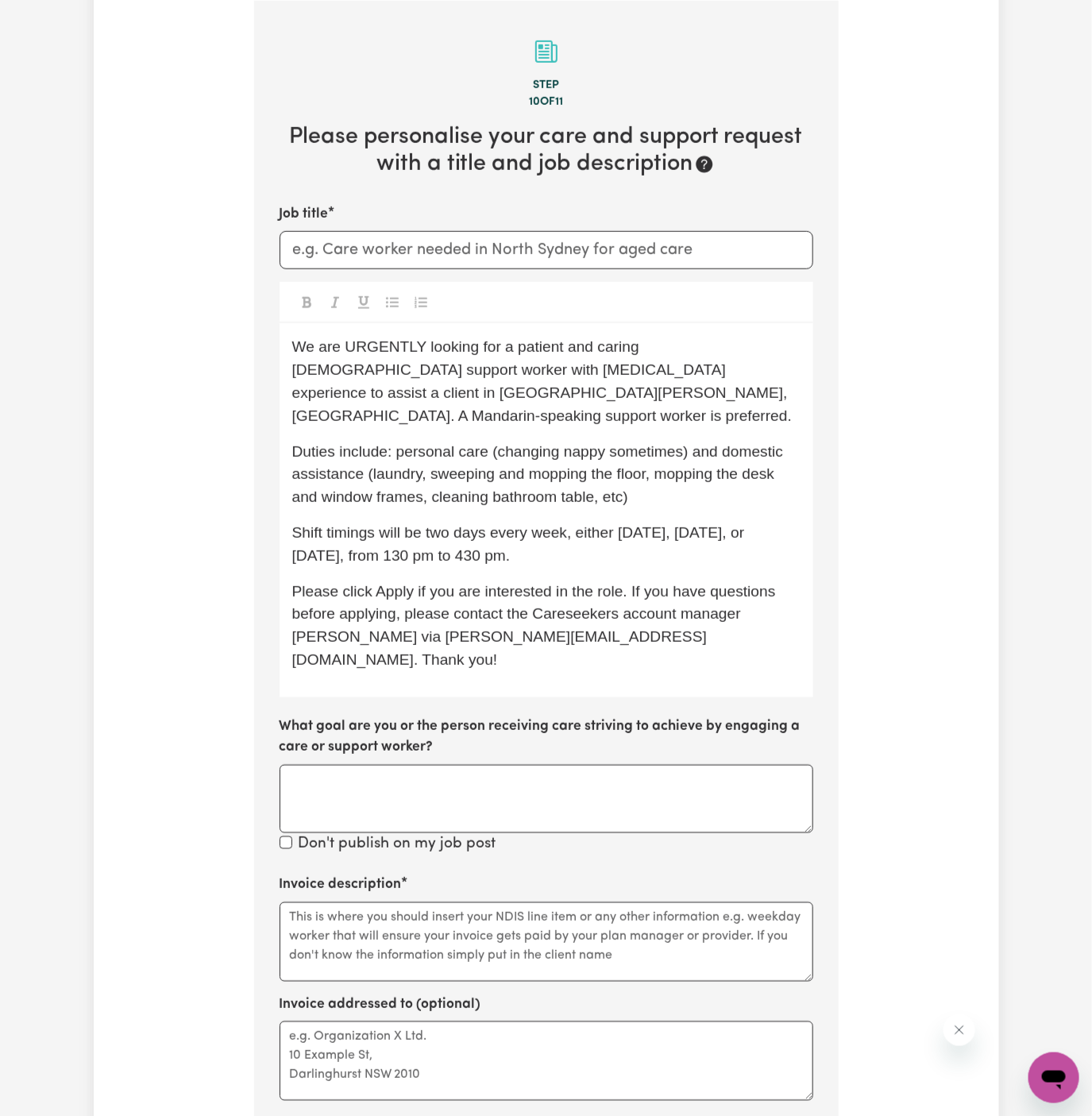
click at [587, 533] on p "Shift timings will be two days every week, either Monday, Tuesday, or Thursday,…" at bounding box center [546, 545] width 508 height 47
click at [722, 590] on span "Please click Apply if you are interested in the role. If you have questions bef…" at bounding box center [535, 625] width 488 height 85
click at [297, 615] on span "Please click Apply if you are interested in the role. If you have questions bef…" at bounding box center [535, 625] width 488 height 85
click at [442, 665] on div "Job title We are URGENTLY looking for a patient and caring female support worke…" at bounding box center [546, 530] width 533 height 652
click at [503, 239] on input "Job title" at bounding box center [546, 249] width 533 height 38
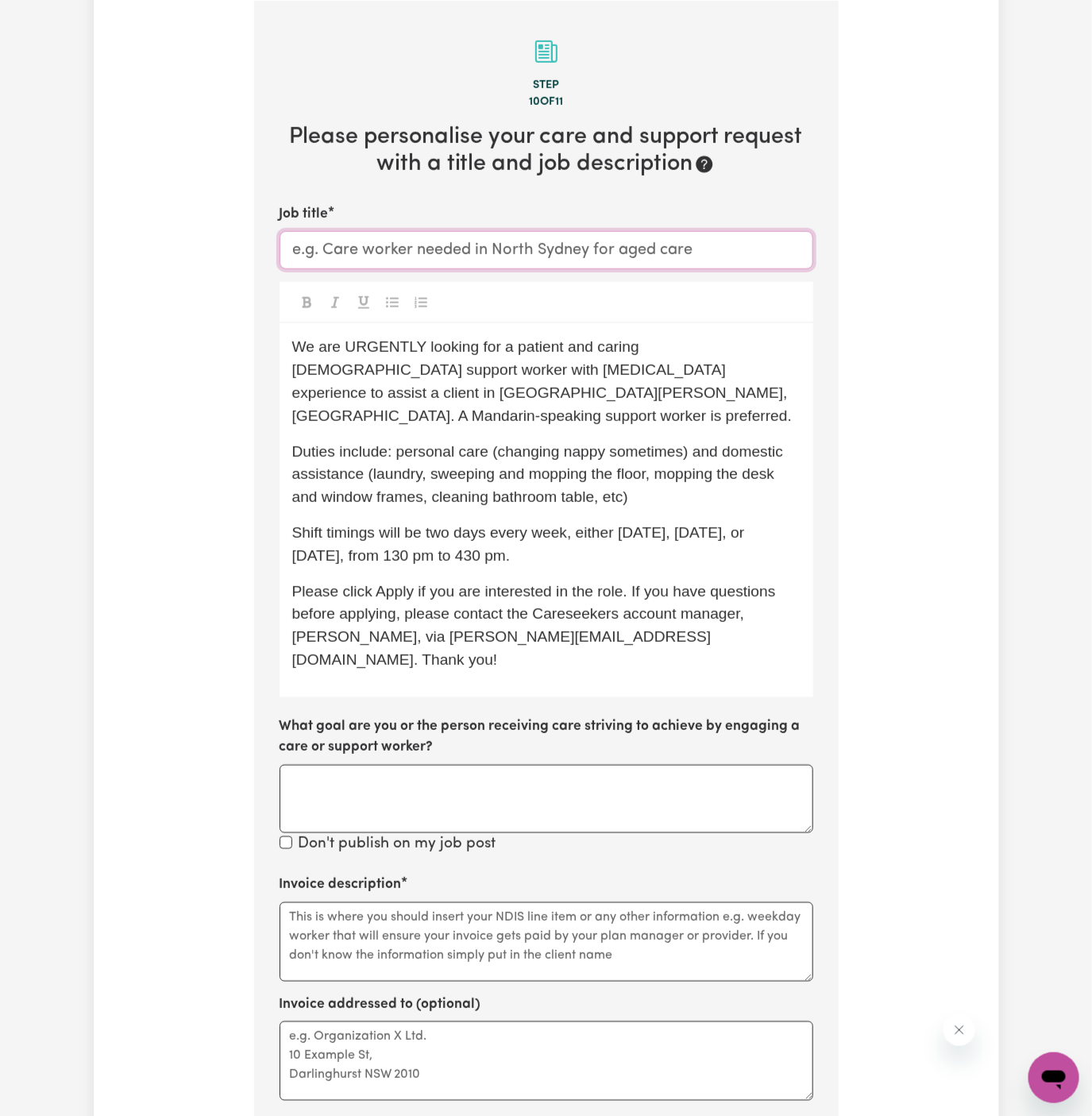
paste input "Female Support Worker Needed Every Wednesday And Friday Afternoon - North Willo…"
drag, startPoint x: 614, startPoint y: 251, endPoint x: 484, endPoint y: 246, distance: 130.1
click at [484, 246] on input "Female Support Worker Needed Every Wednesday And Friday Afternoon - North Willo…" at bounding box center [546, 249] width 533 height 38
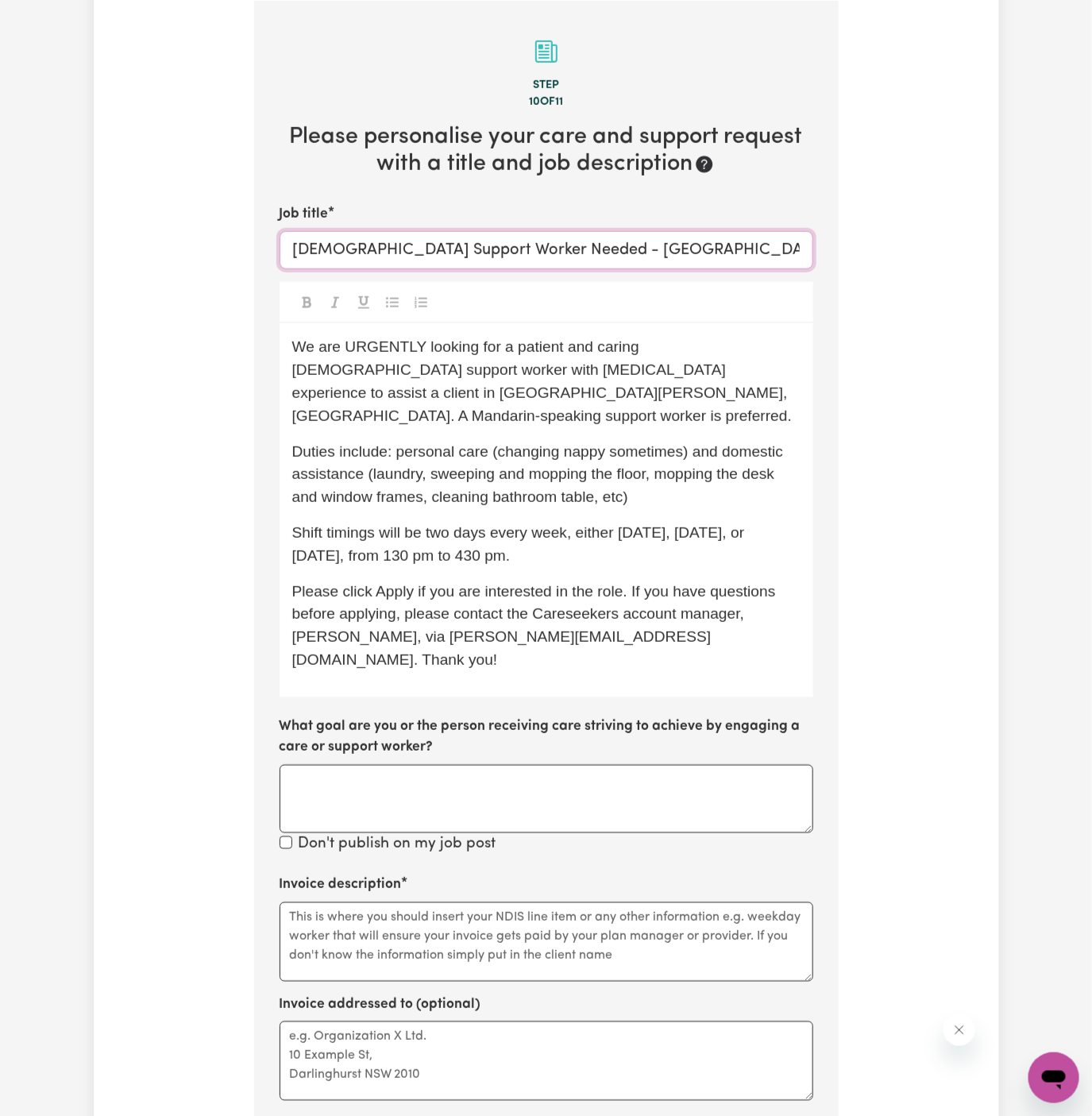
click at [535, 251] on input "Female Support Worker Needed - North Willoughby, NSW" at bounding box center [546, 249] width 533 height 38
type input "Female Support Worker Needed In North Willoughby, NSW"
click at [579, 601] on p "Please click Apply if you are interested in the role. If you have questions bef…" at bounding box center [546, 626] width 508 height 91
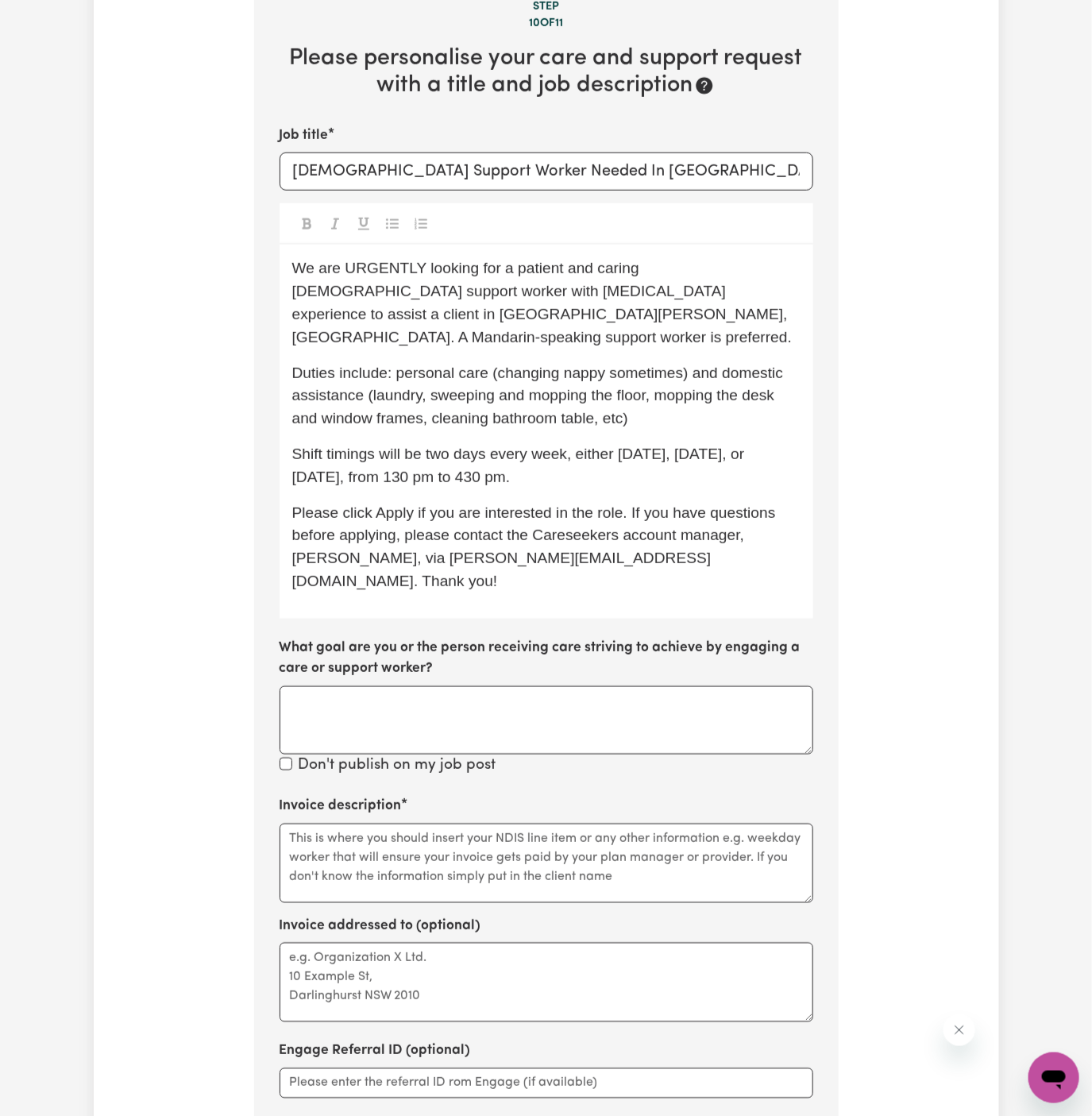
scroll to position [509, 0]
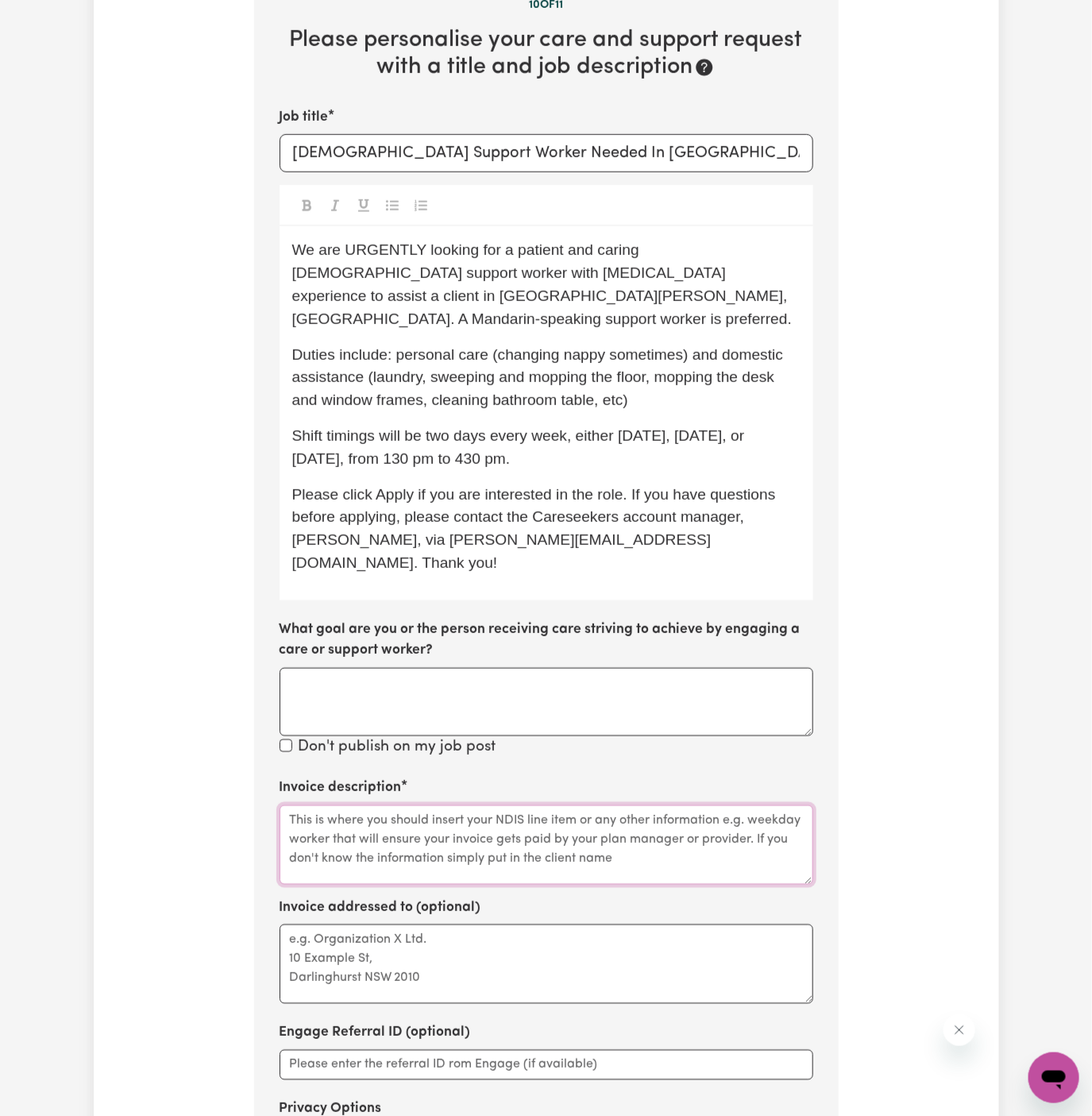
click at [677, 822] on textarea "Invoice description" at bounding box center [546, 845] width 533 height 80
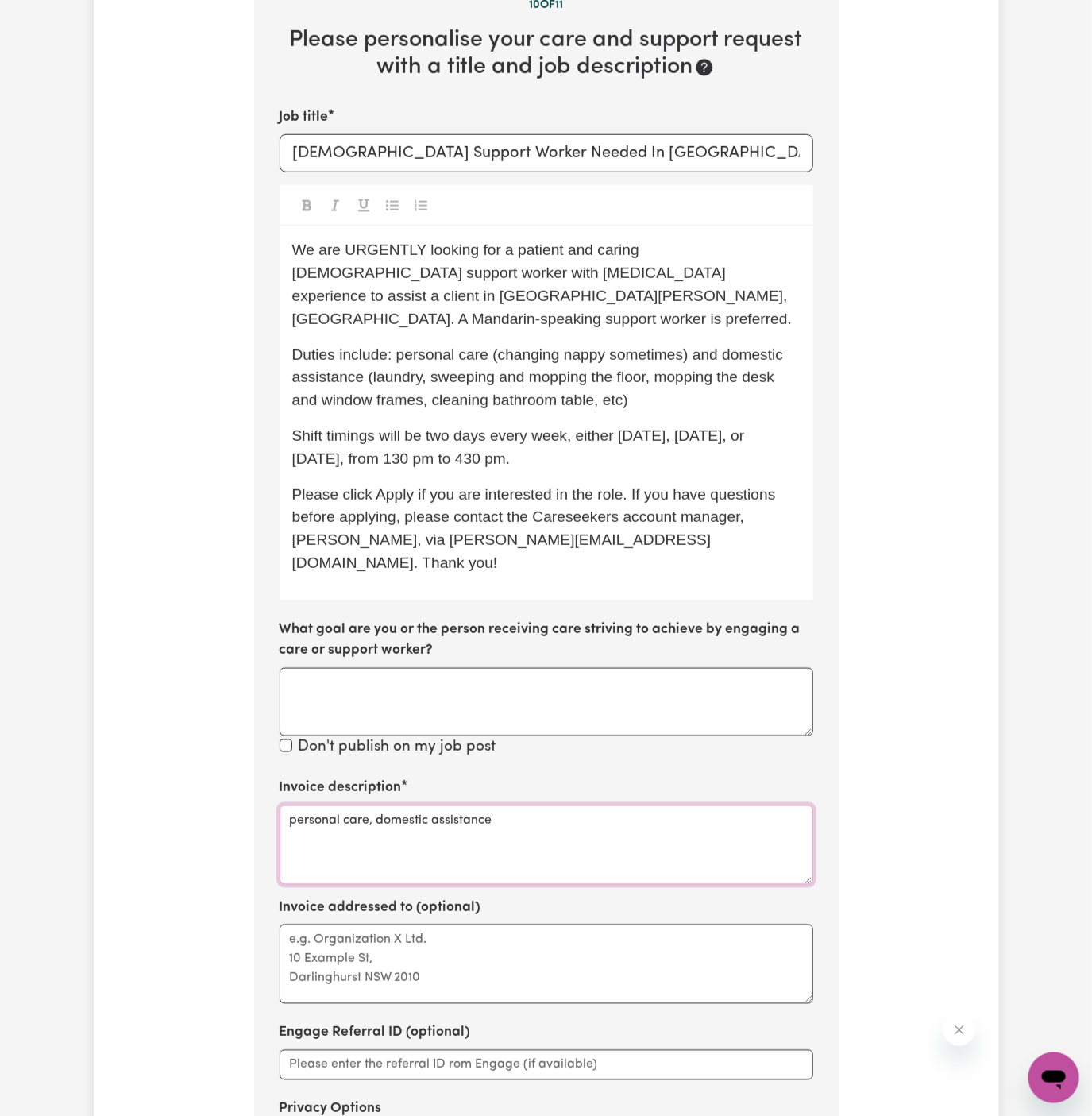
type textarea "personal care, domestic assistance"
click at [512, 924] on textarea "Invoice addressed to (optional)" at bounding box center [546, 964] width 533 height 80
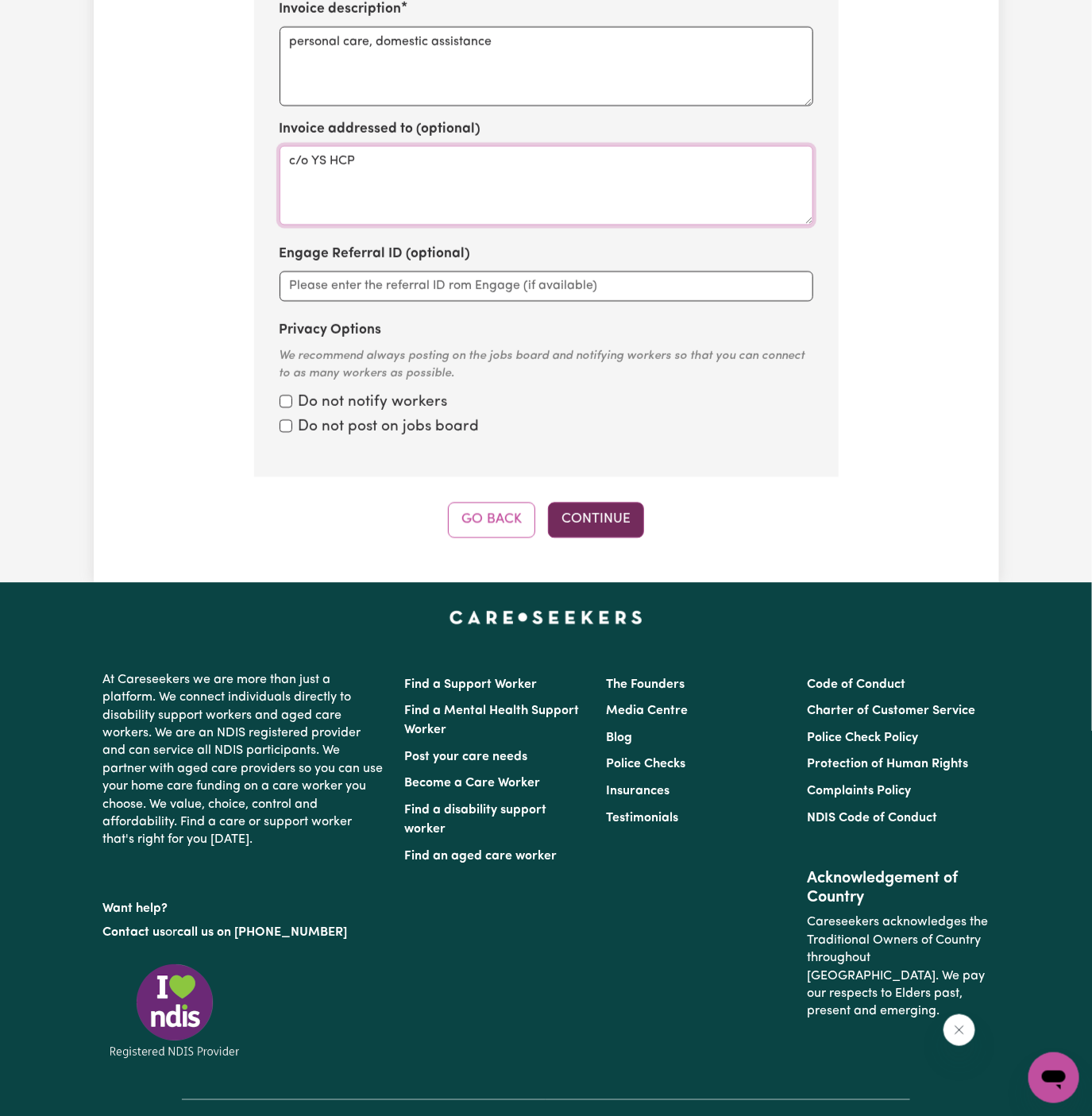
type textarea "c/o YS HCP"
click at [591, 502] on button "Continue" at bounding box center [595, 520] width 96 height 35
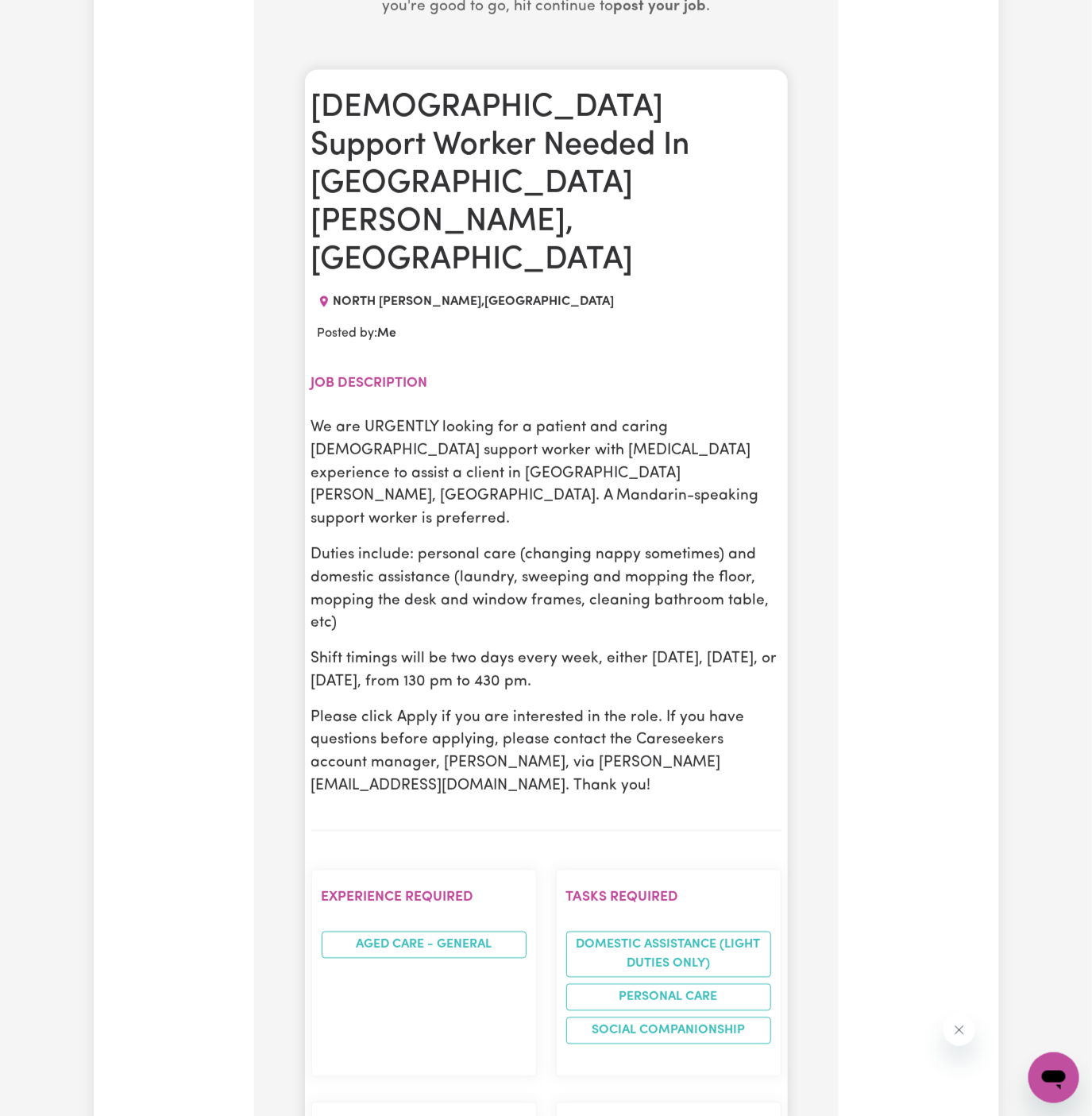
scroll to position [777, 0]
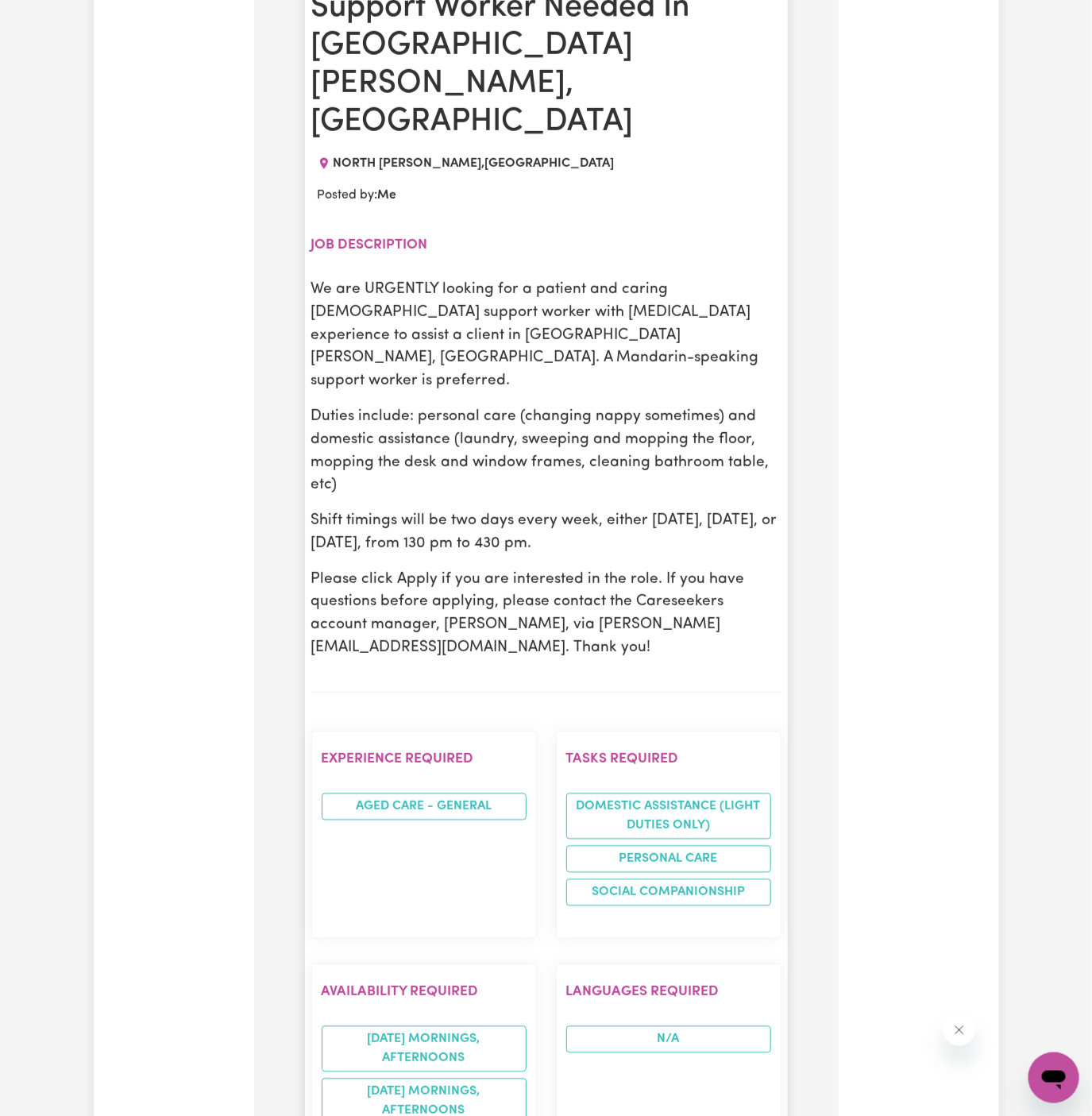
click at [603, 510] on p "Shift timings will be two days every week, either Monday, Tuesday, or Thursday,…" at bounding box center [546, 533] width 470 height 47
click at [599, 510] on p "Shift timings will be two days every week, either Monday, Tuesday, or Thursday,…" at bounding box center [546, 533] width 470 height 47
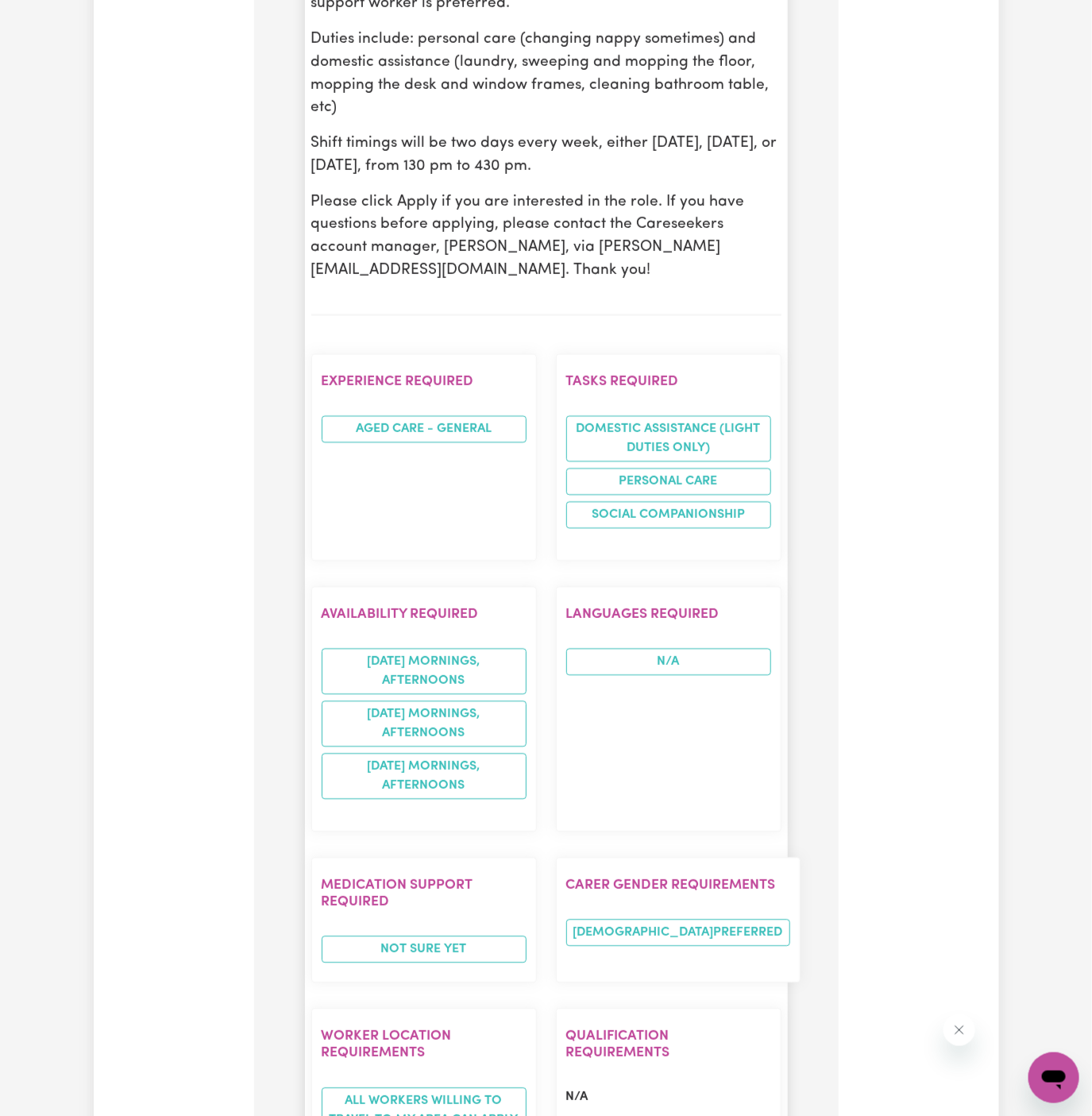
scroll to position [1842, 0]
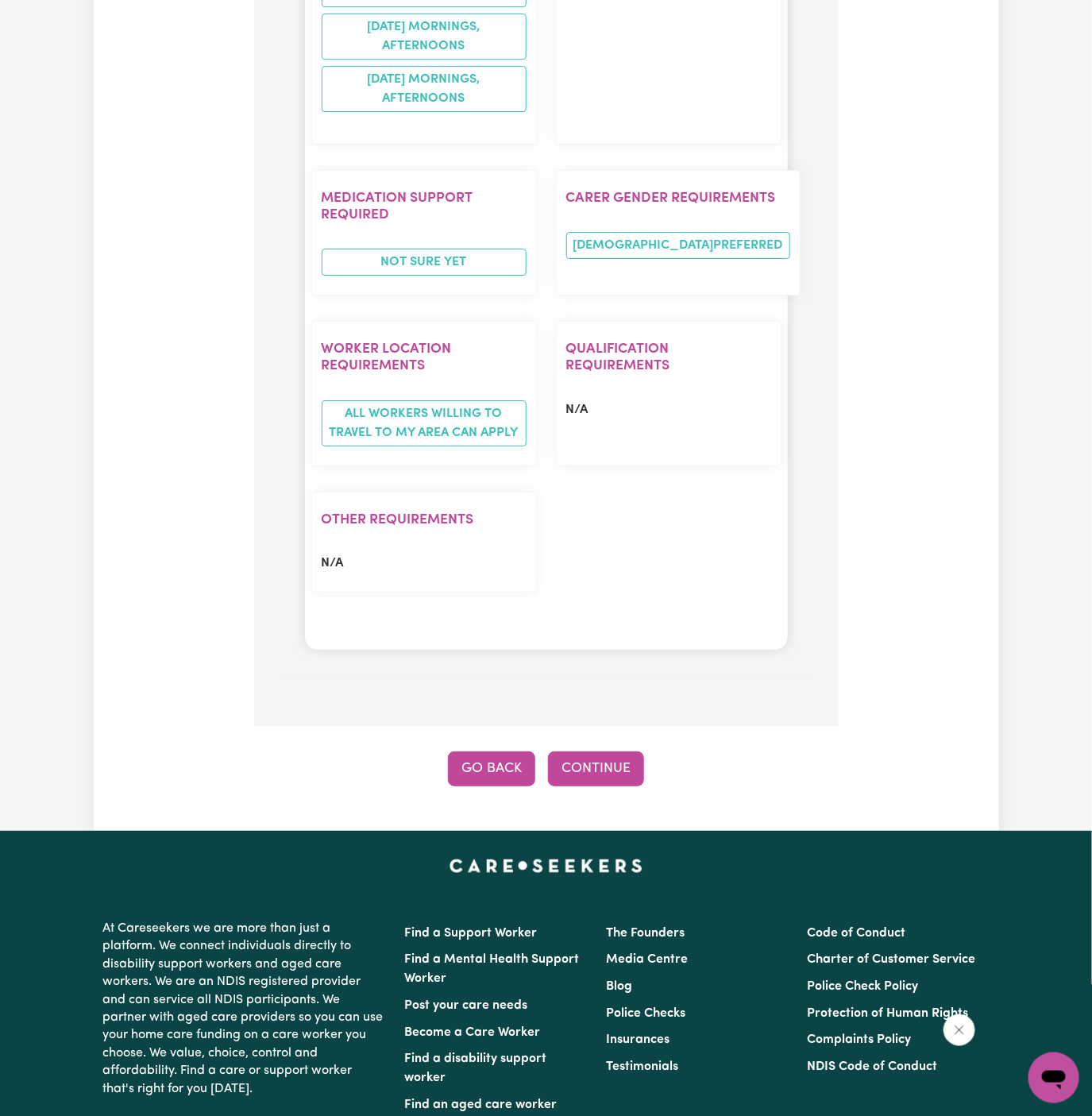
click at [496, 751] on button "Go Back" at bounding box center [492, 769] width 87 height 35
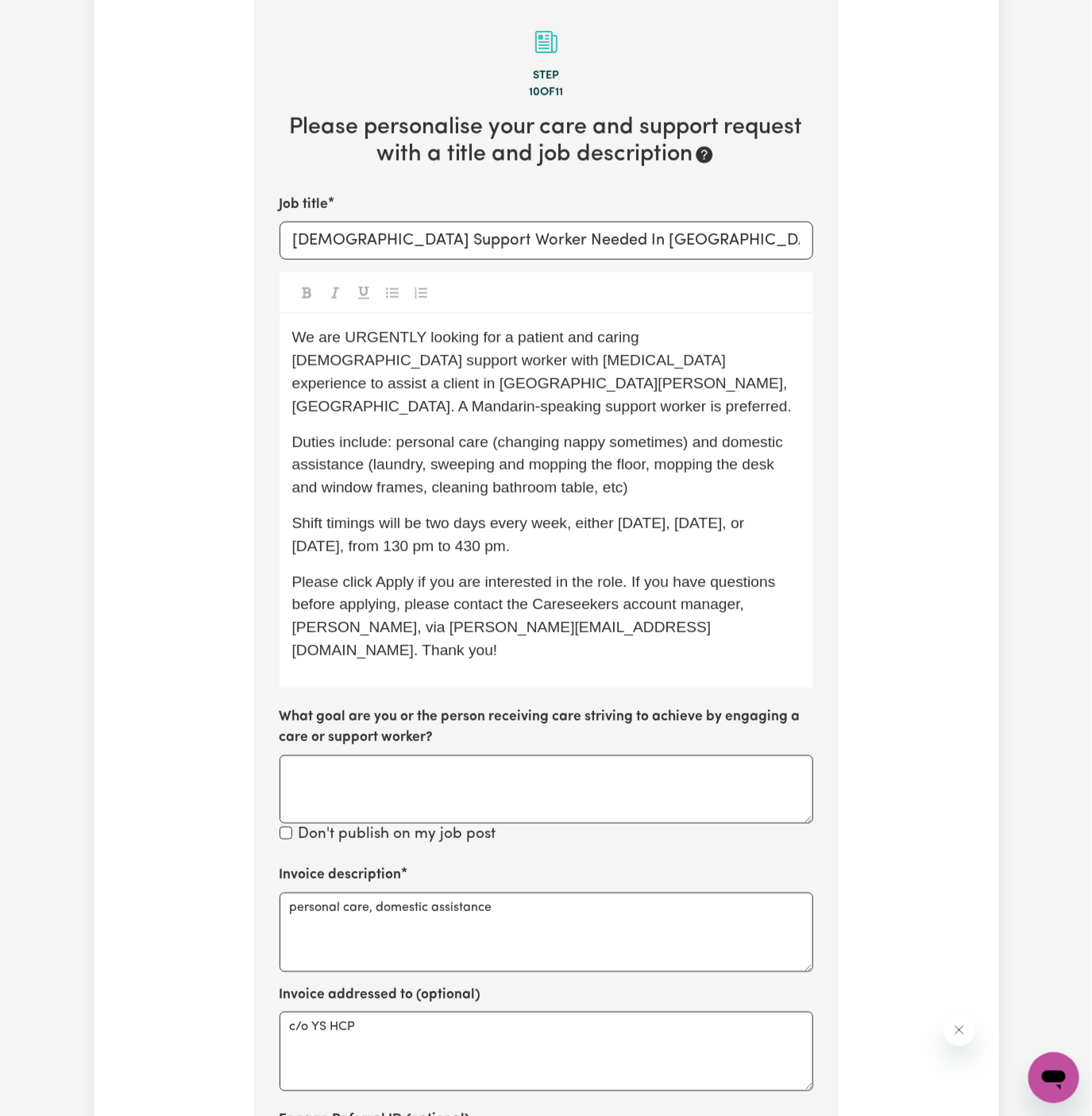
scroll to position [412, 0]
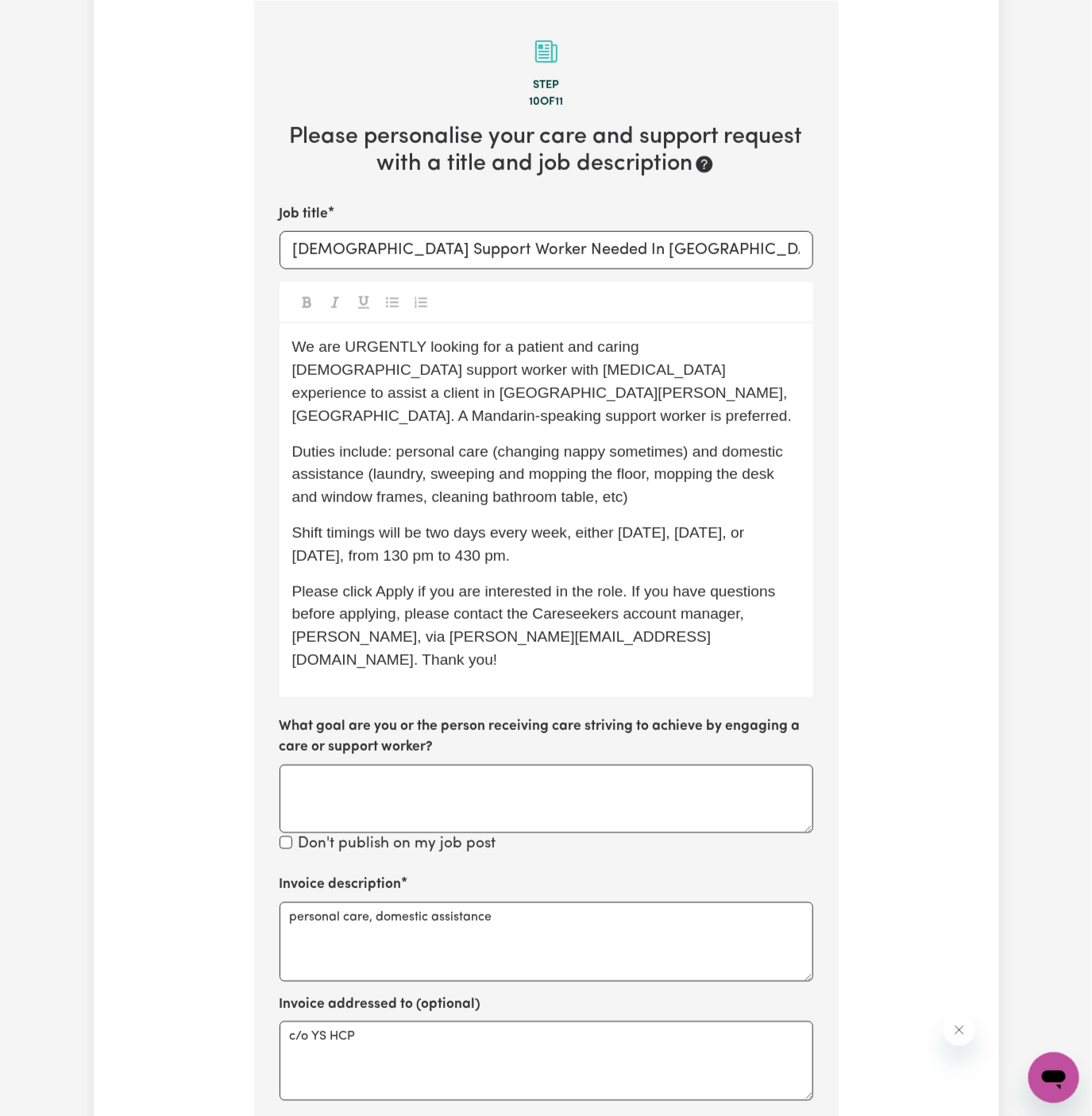
click at [491, 525] on span "Shift timings will be two days every week, either Monday, Tuesday, or Thursday,…" at bounding box center [520, 544] width 457 height 40
drag, startPoint x: 466, startPoint y: 512, endPoint x: 551, endPoint y: 509, distance: 85.1
click at [551, 525] on span "Shift timings will be every week, either Monday, Tuesday, or Thursday, from 130…" at bounding box center [533, 544] width 484 height 40
click at [564, 525] on span "Shift timings will be every Monday, Tuesday, or Thursday, from 130 pm to 430 pm." at bounding box center [541, 544] width 498 height 40
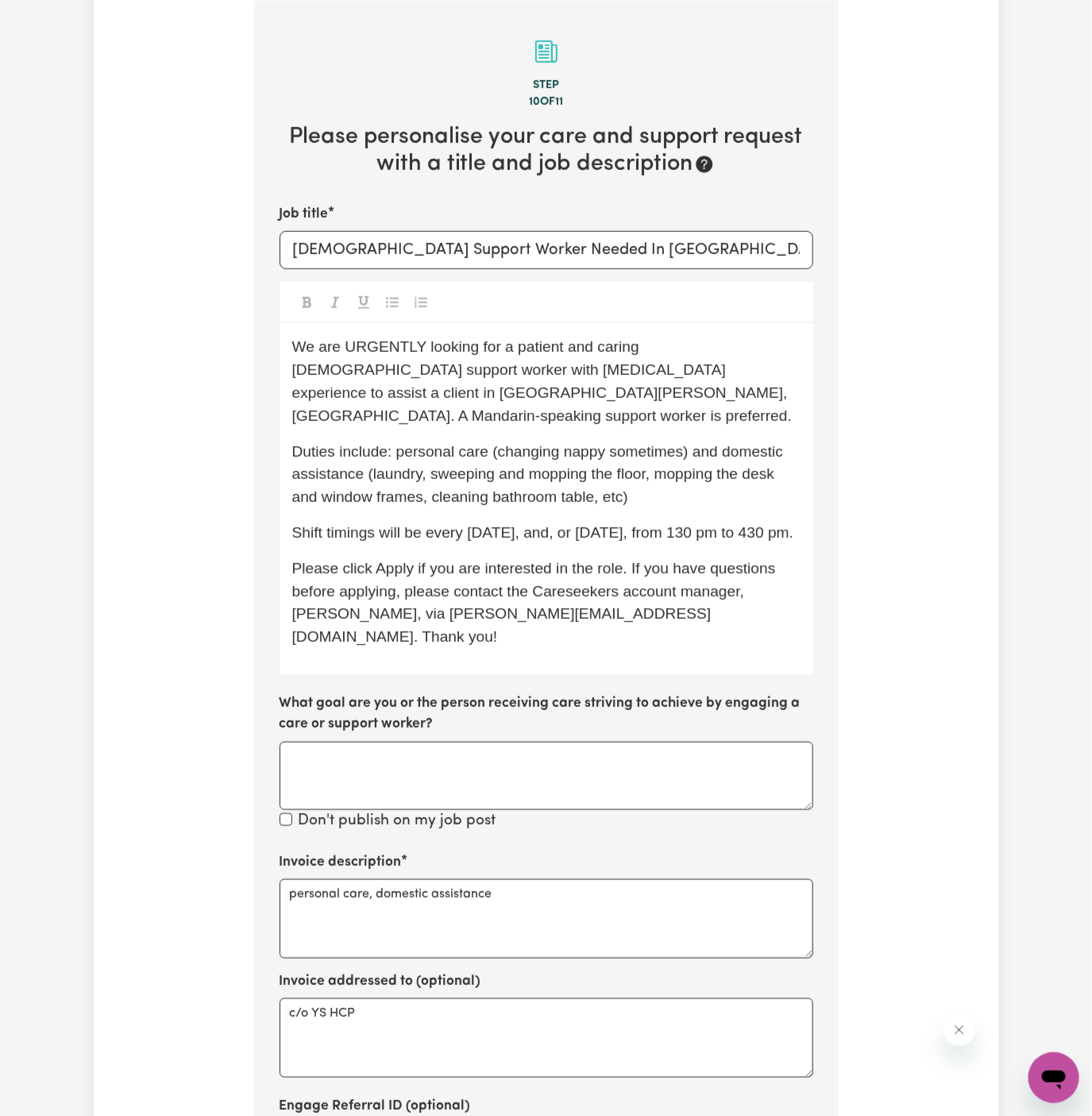
click at [580, 525] on span "Shift timings will be every Monday, and, or Thursday, from 130 pm to 430 pm." at bounding box center [543, 532] width 502 height 16
click at [526, 525] on span "Shift timings will be every Monday, and Thursday, from 130 pm to 430 pm." at bounding box center [531, 532] width 480 height 16
click at [587, 531] on div "We are URGENTLY looking for a patient and caring female support worker with Dem…" at bounding box center [546, 498] width 533 height 351
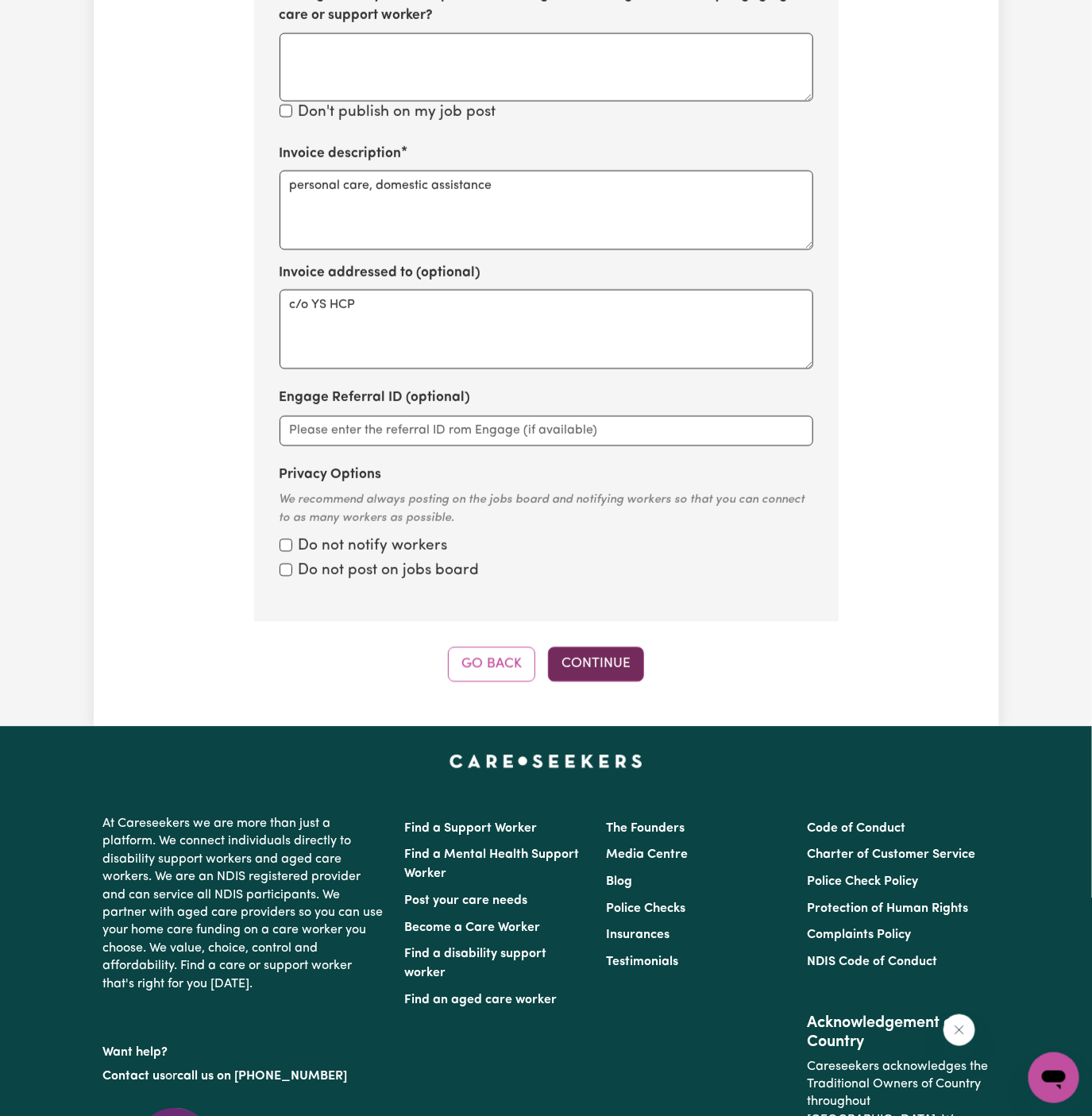
click at [591, 647] on button "Continue" at bounding box center [595, 664] width 96 height 35
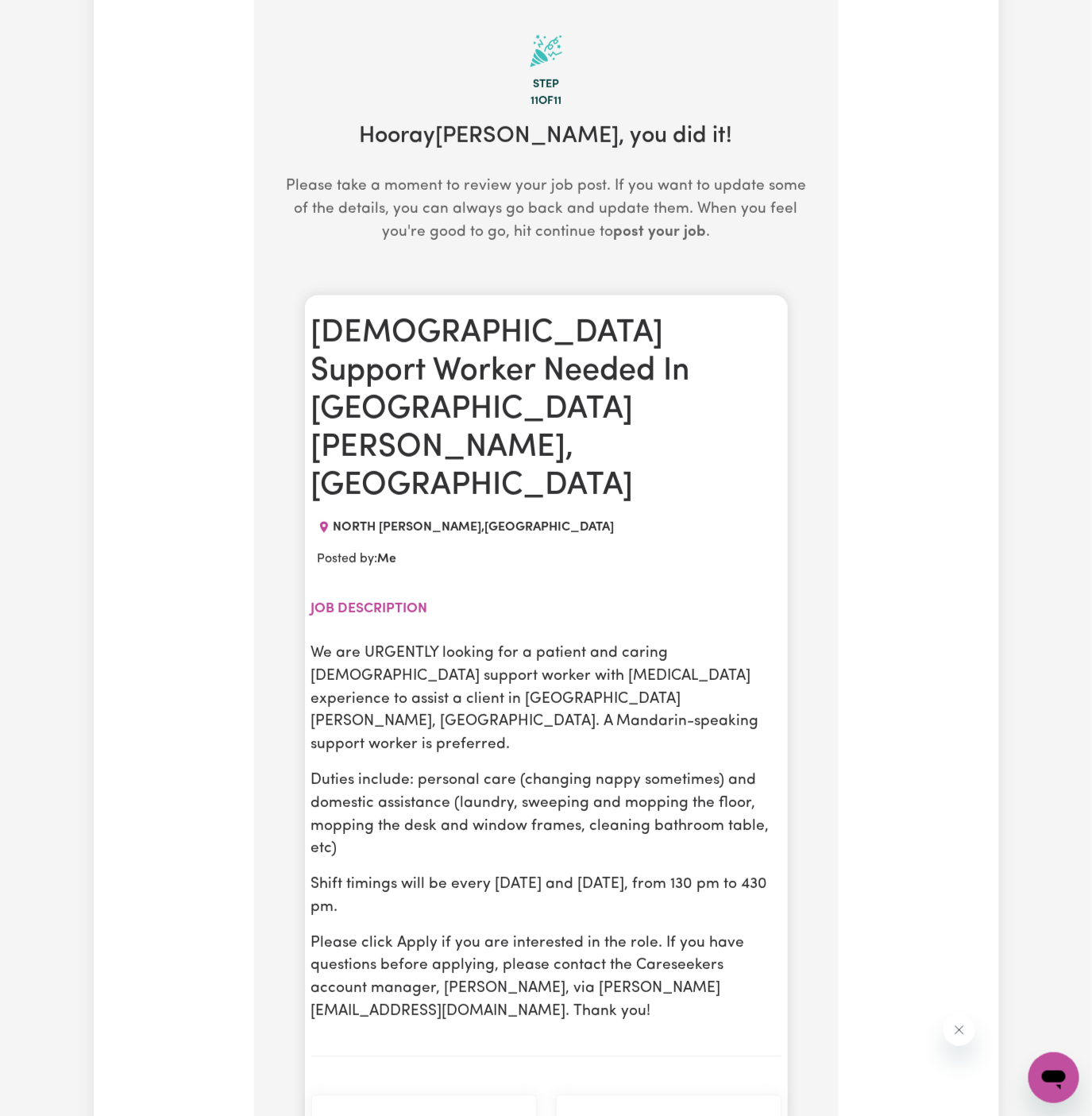
scroll to position [412, 0]
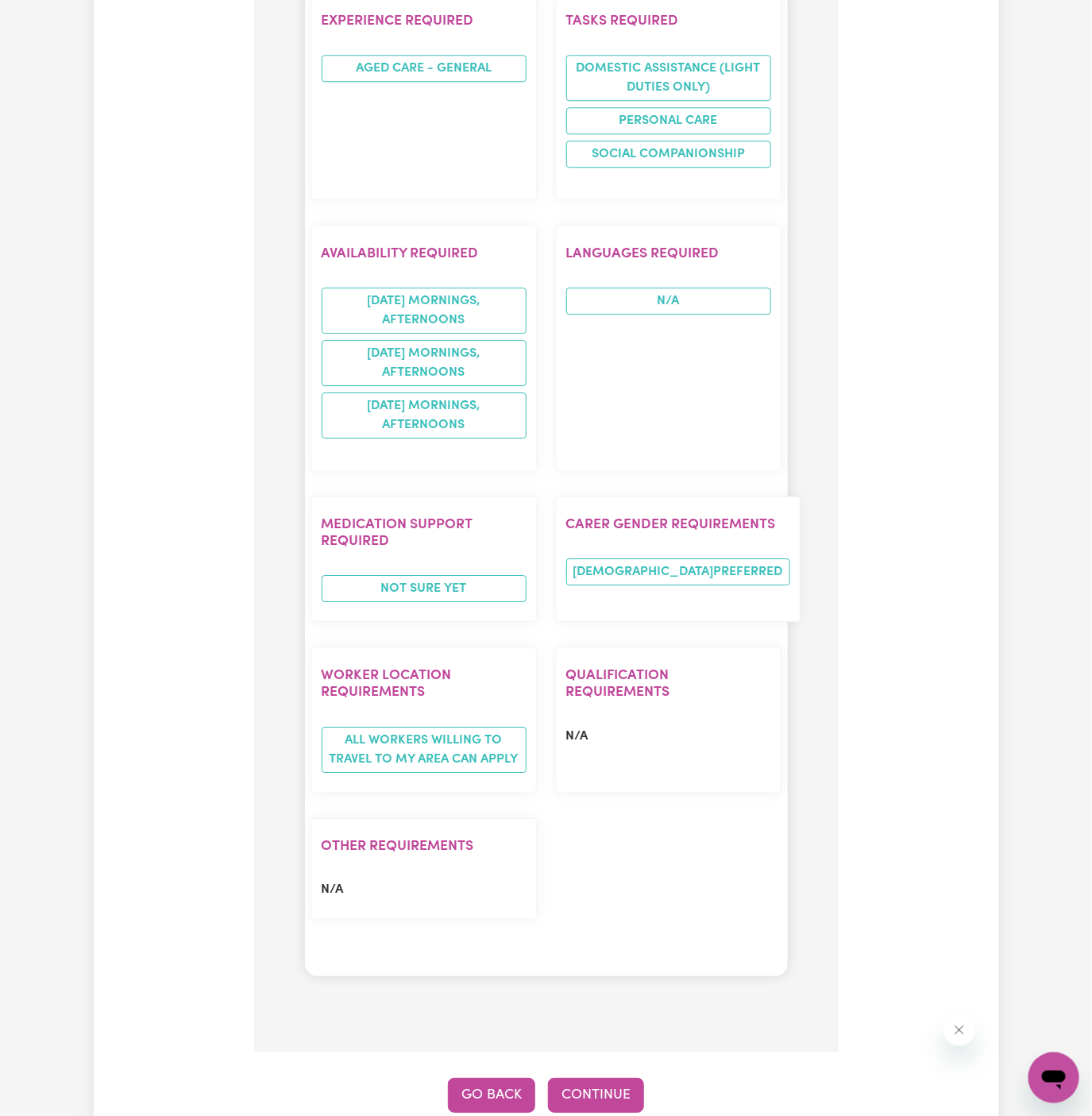
click at [467, 1078] on button "Go Back" at bounding box center [492, 1096] width 87 height 35
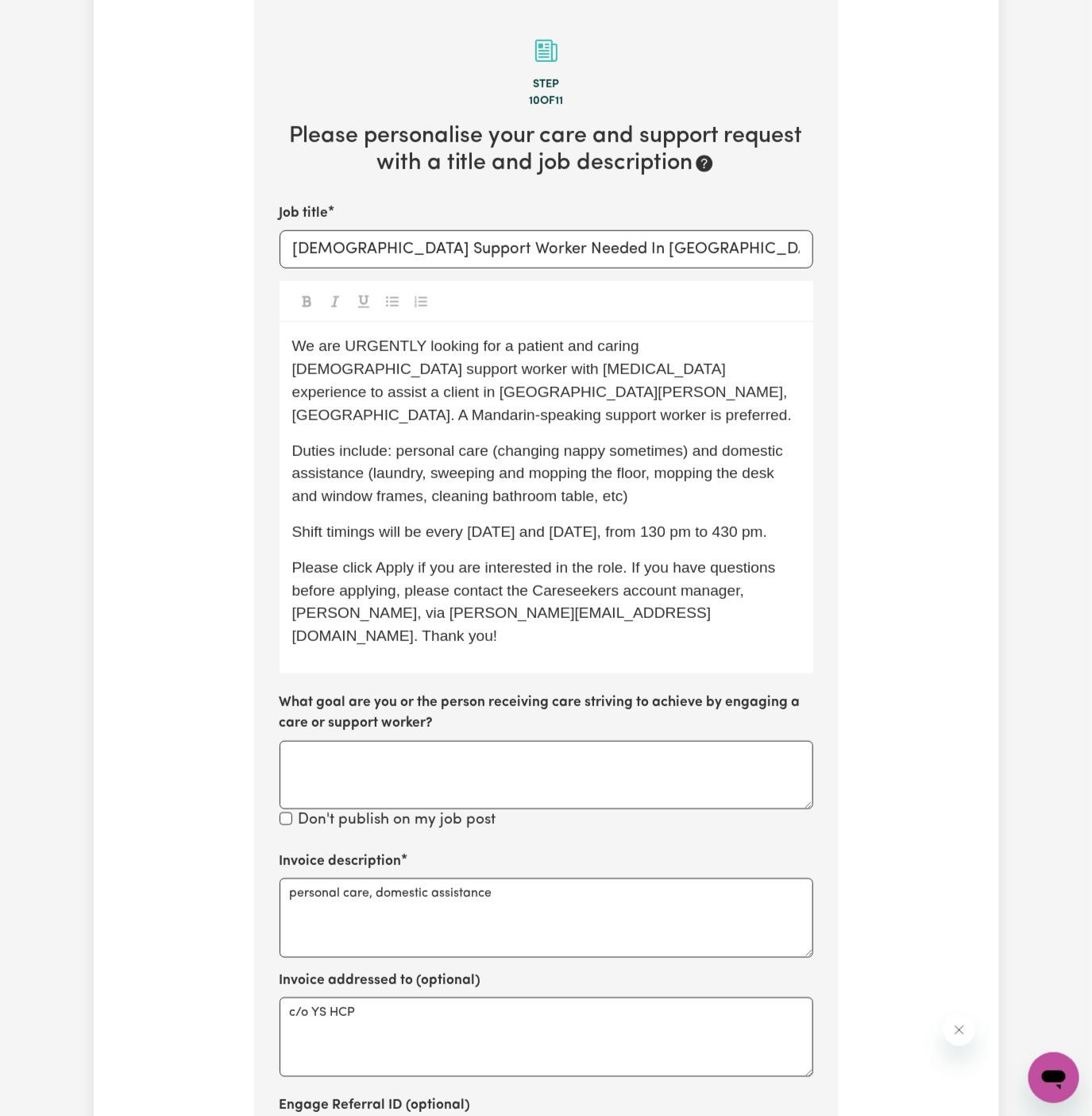
scroll to position [412, 0]
click at [643, 493] on div "We are URGENTLY looking for a patient and caring female support worker with Dem…" at bounding box center [546, 498] width 533 height 351
click at [802, 518] on div "We are URGENTLY looking for a patient and caring female support worker with Dem…" at bounding box center [546, 498] width 533 height 351
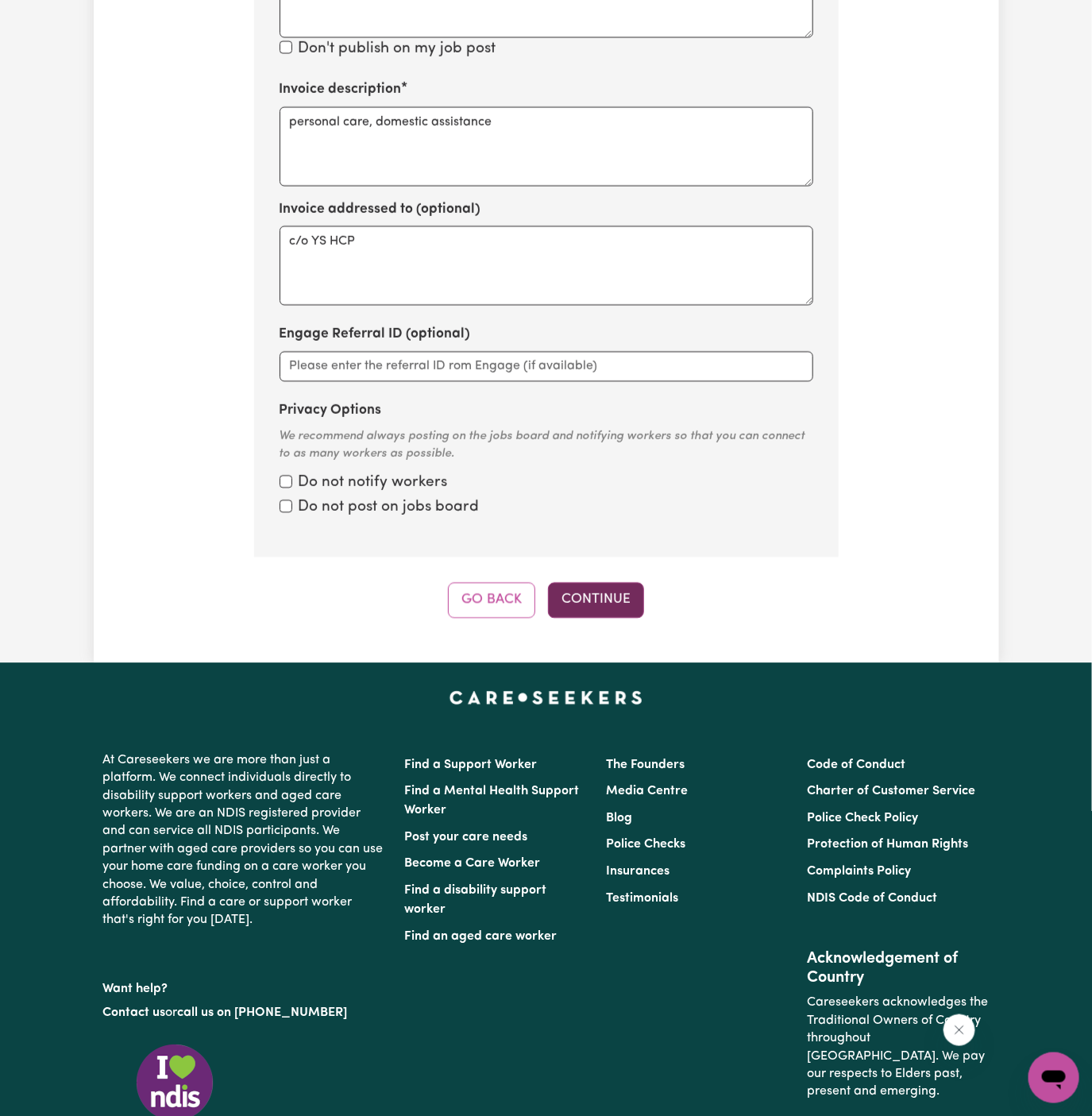
click at [614, 582] on button "Continue" at bounding box center [595, 599] width 96 height 35
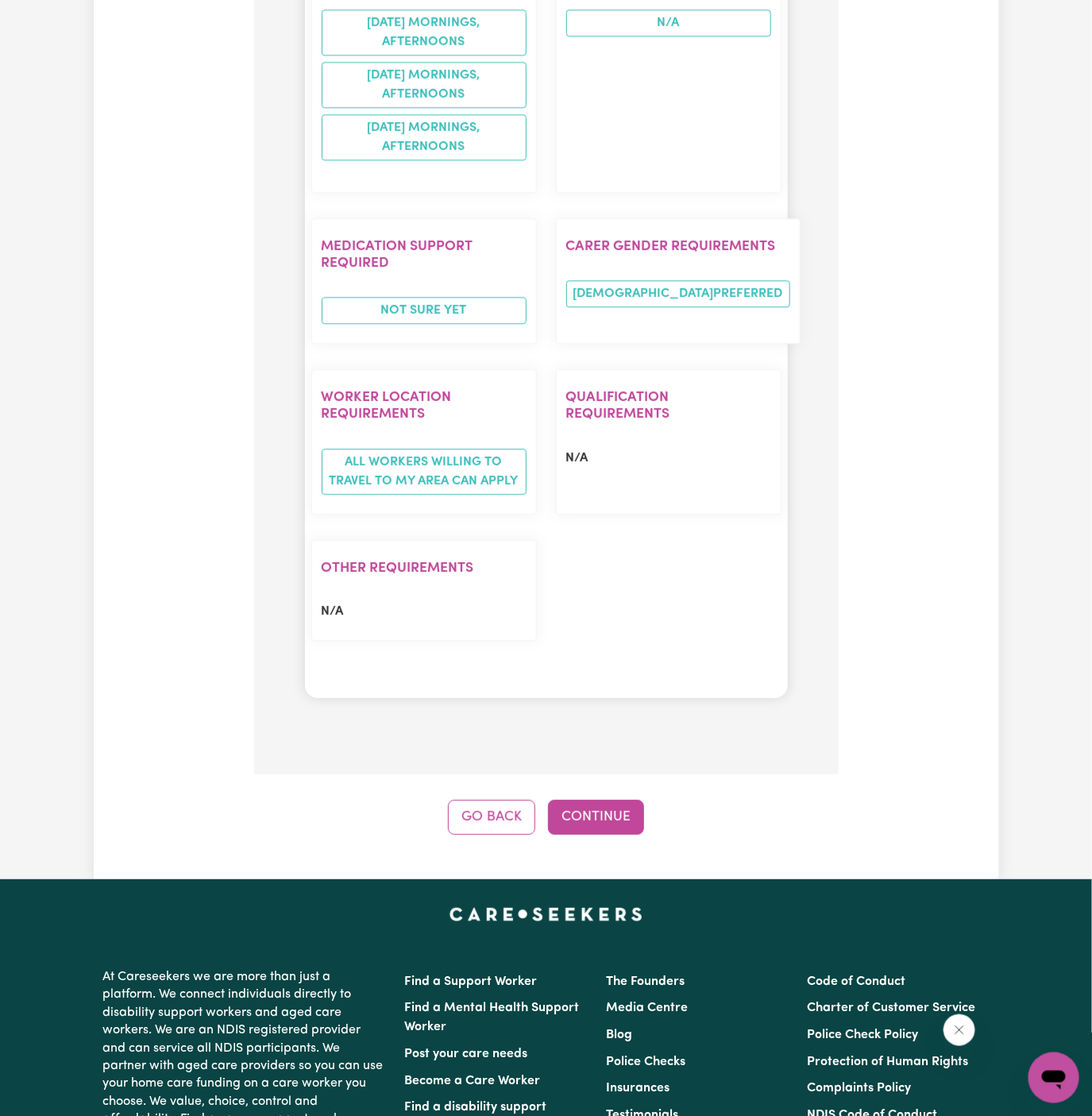
scroll to position [1813, 0]
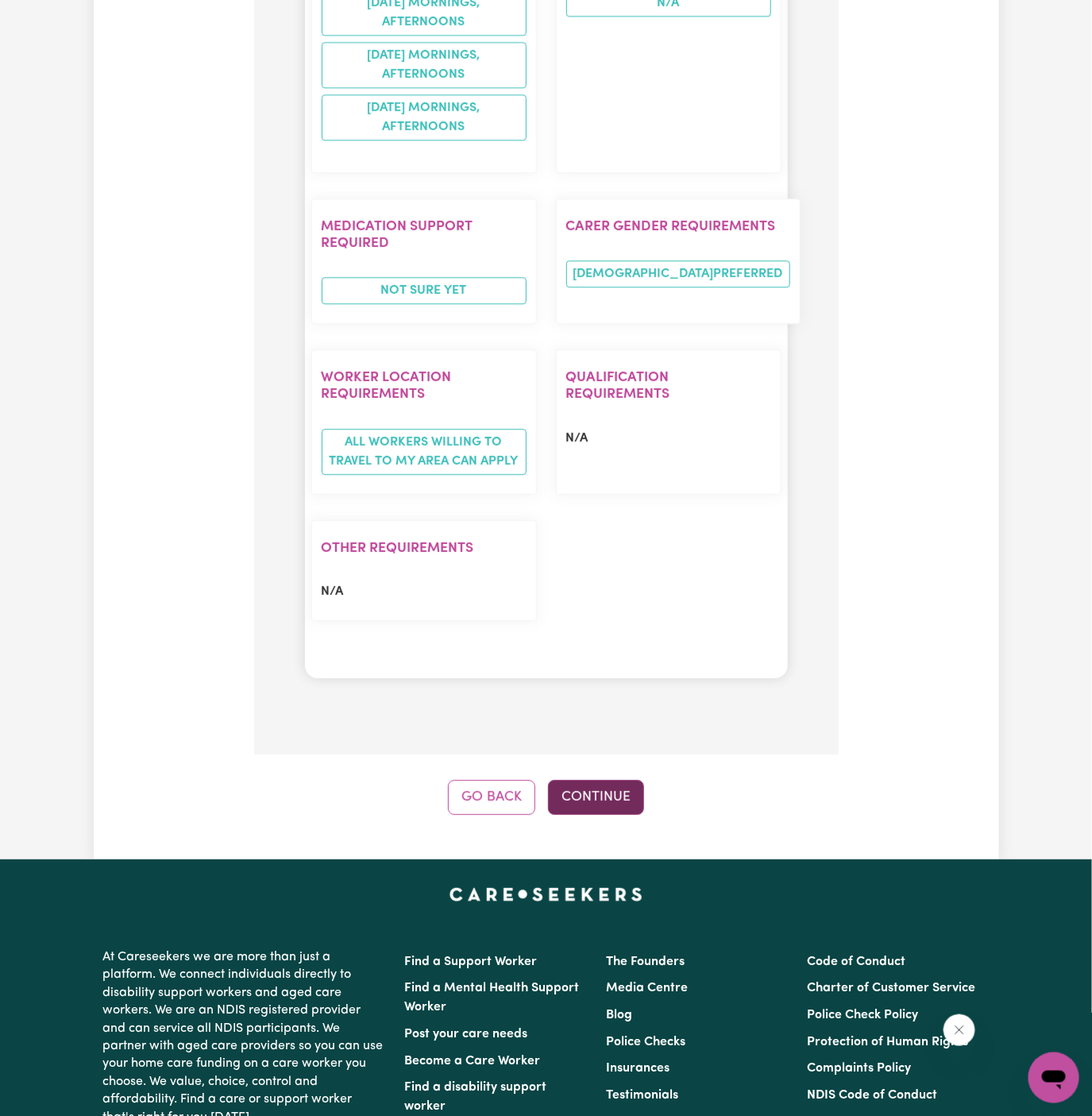
click at [606, 780] on button "Continue" at bounding box center [595, 797] width 96 height 35
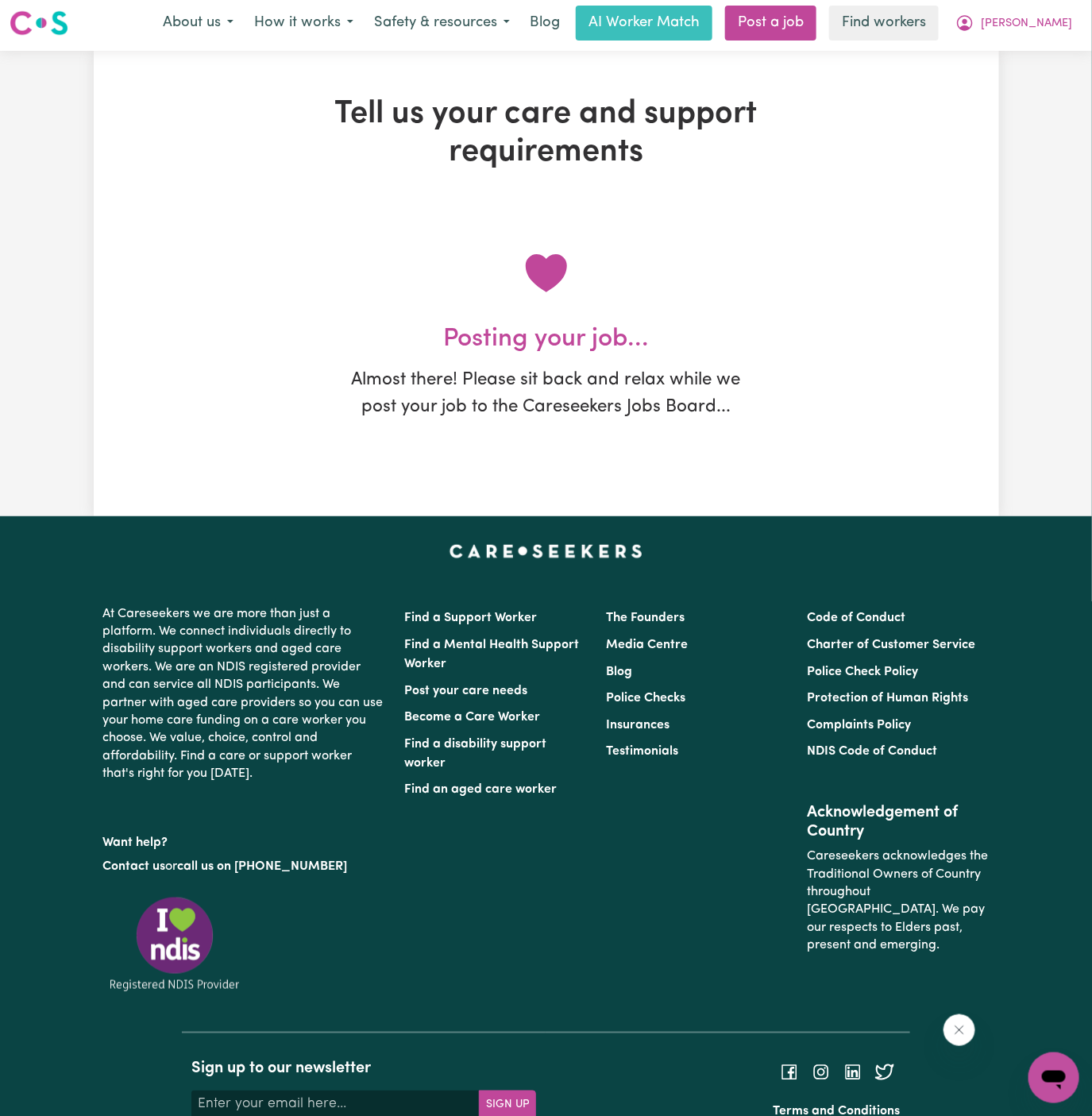
scroll to position [0, 0]
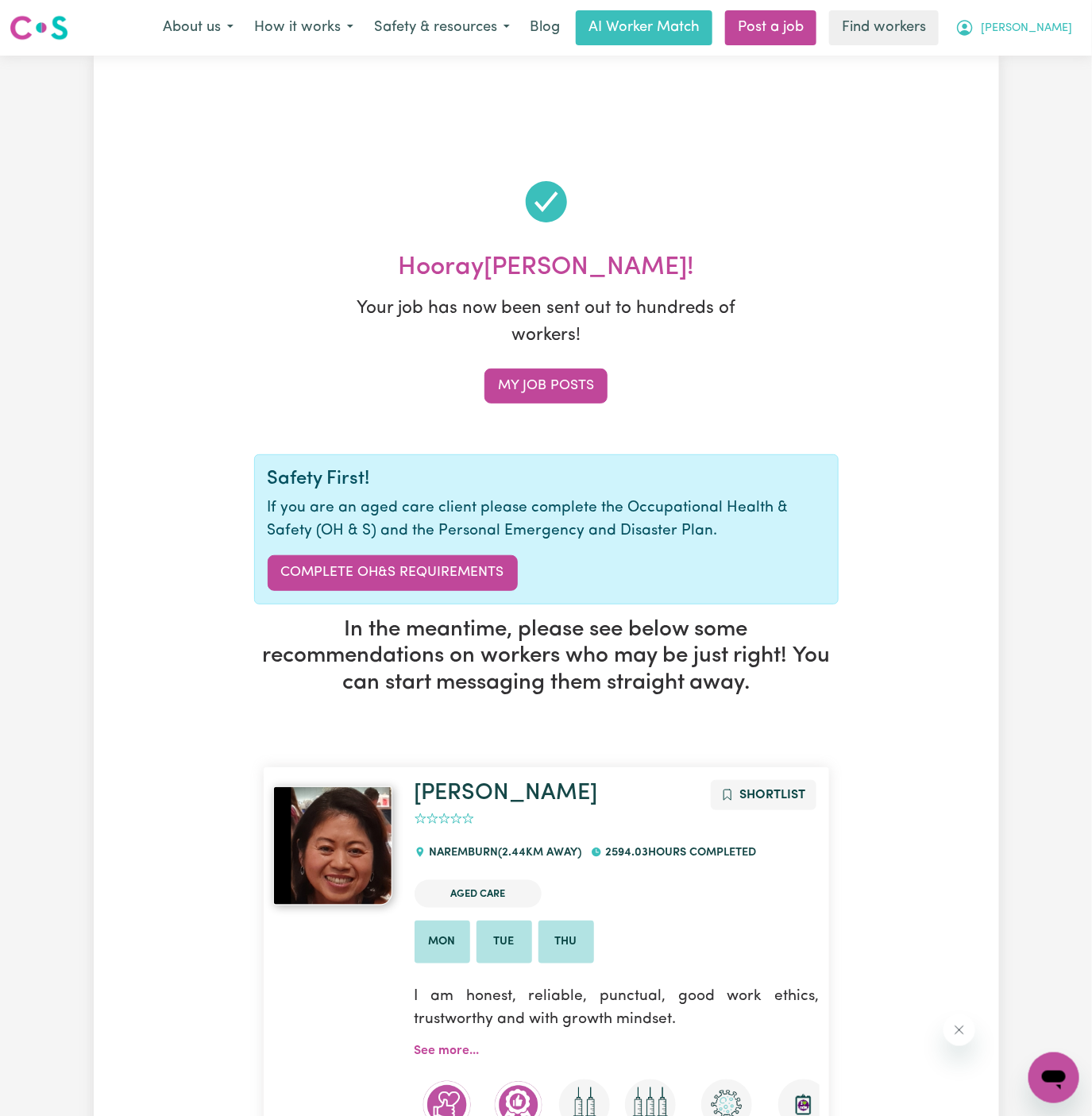
click at [1056, 24] on span "[PERSON_NAME]" at bounding box center [1027, 28] width 91 height 17
click at [1049, 53] on link "My Dashboard" at bounding box center [1018, 61] width 125 height 30
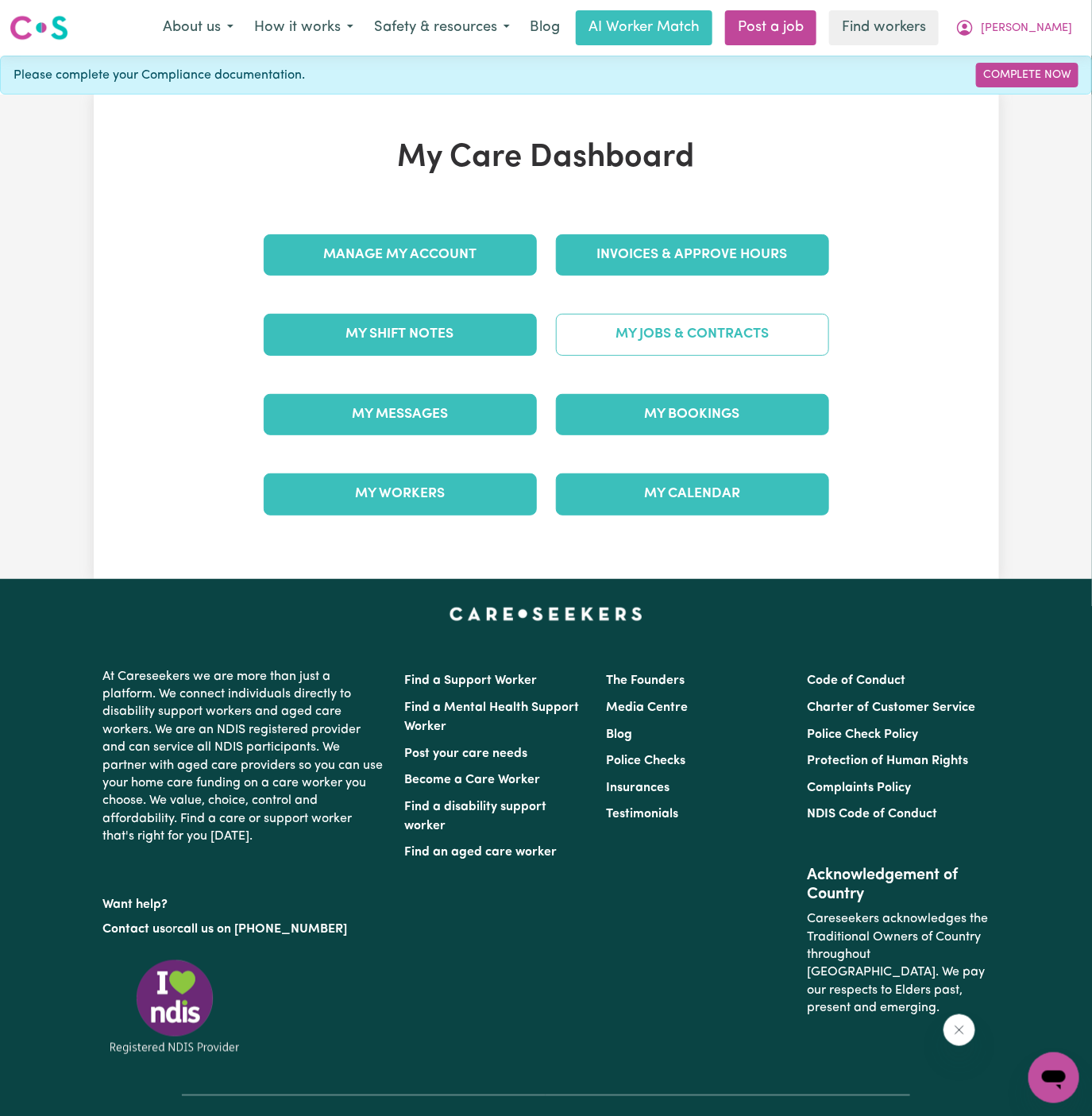
click at [738, 344] on link "My Jobs & Contracts" at bounding box center [692, 335] width 273 height 42
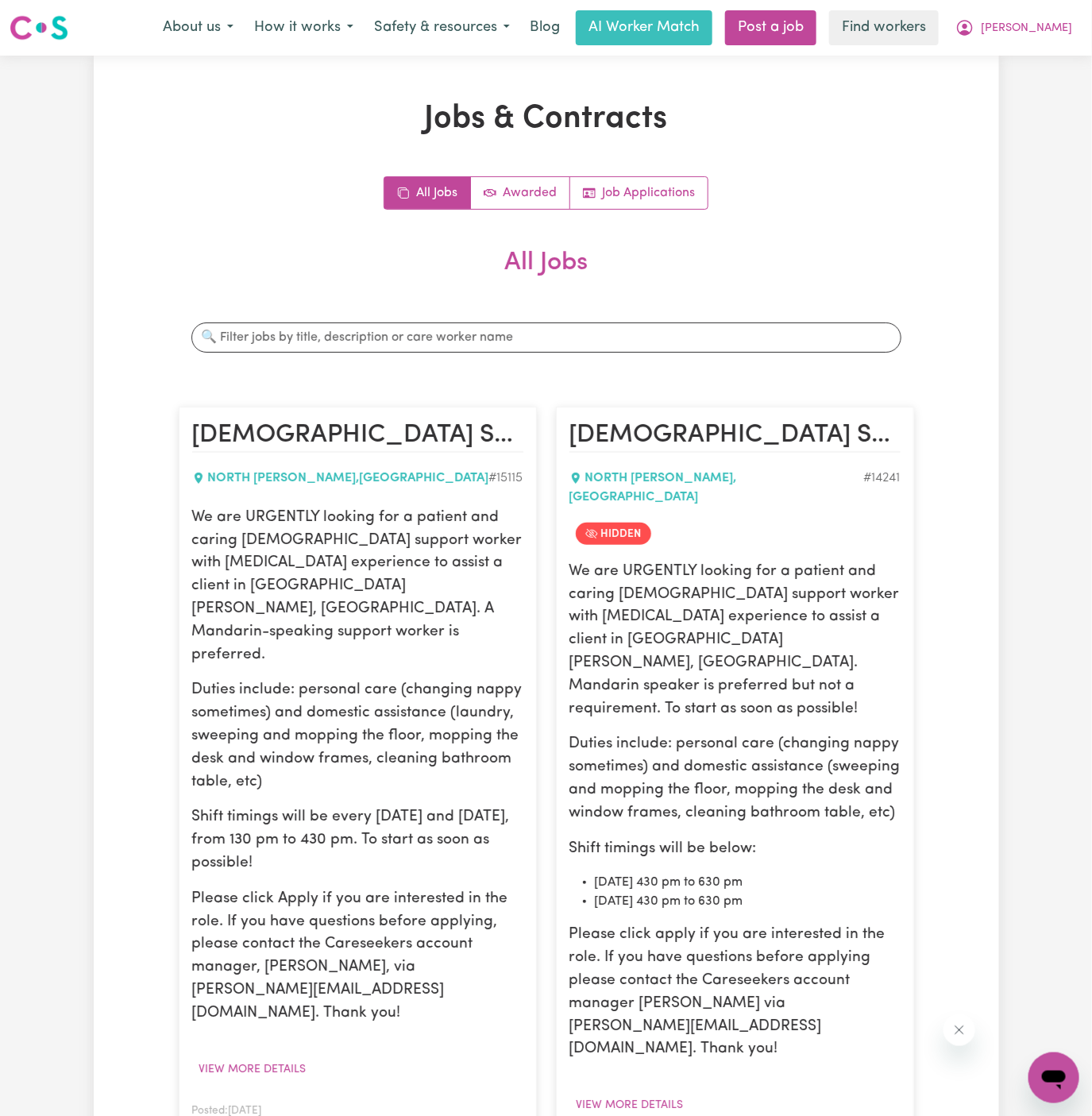
click at [283, 577] on p "We are URGENTLY looking for a patient and caring female support worker with Dem…" at bounding box center [358, 587] width 332 height 160
drag, startPoint x: 196, startPoint y: 514, endPoint x: 391, endPoint y: 822, distance: 364.5
click at [391, 822] on div "We are URGENTLY looking for a patient and caring female support worker with Dem…" at bounding box center [358, 766] width 332 height 519
copy div "We are URGENTLY looking for a patient and caring female support worker with Dem…"
click at [1052, 24] on span "[PERSON_NAME]" at bounding box center [1027, 28] width 91 height 17
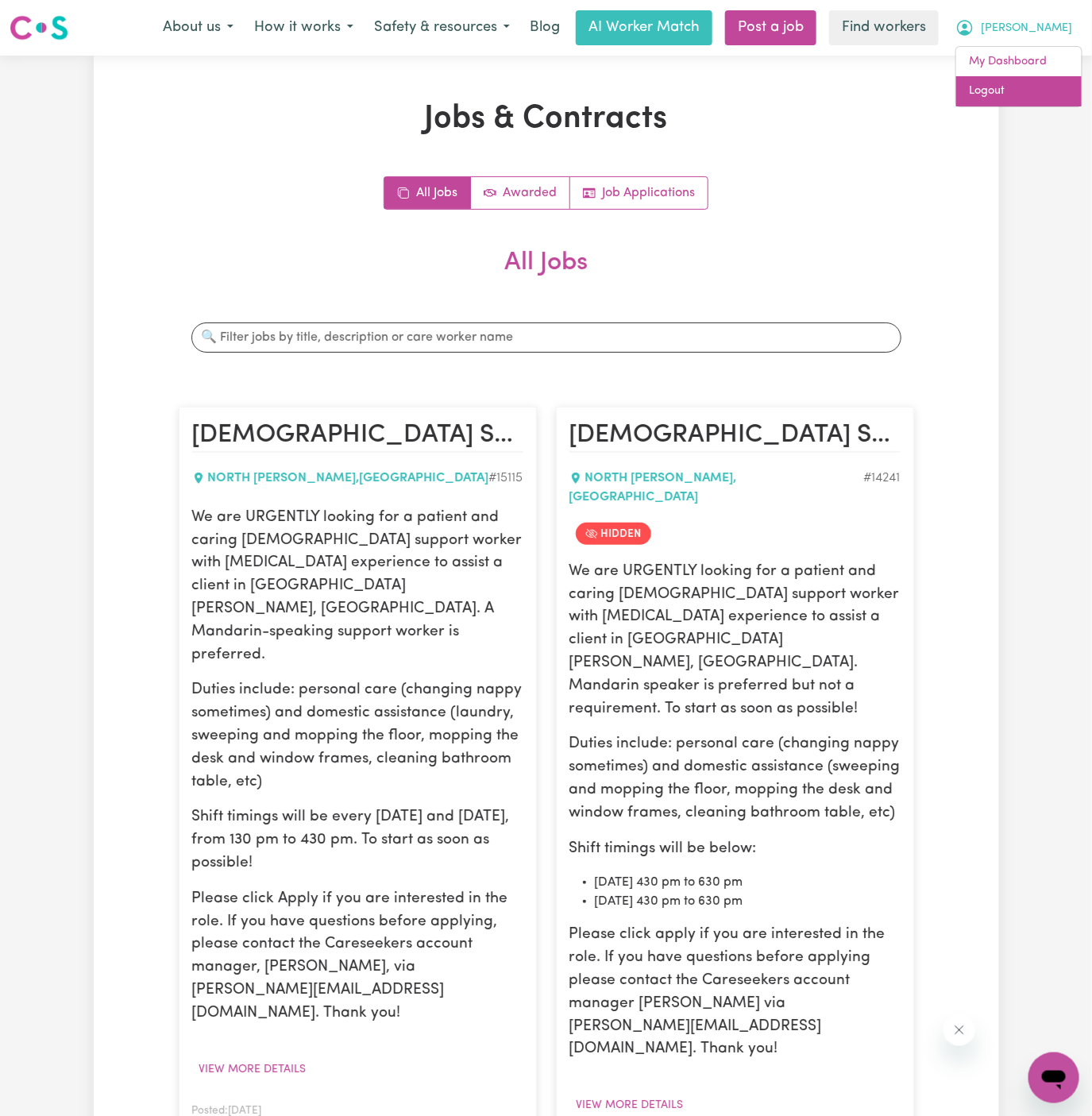
click at [1050, 100] on link "Logout" at bounding box center [1018, 91] width 125 height 30
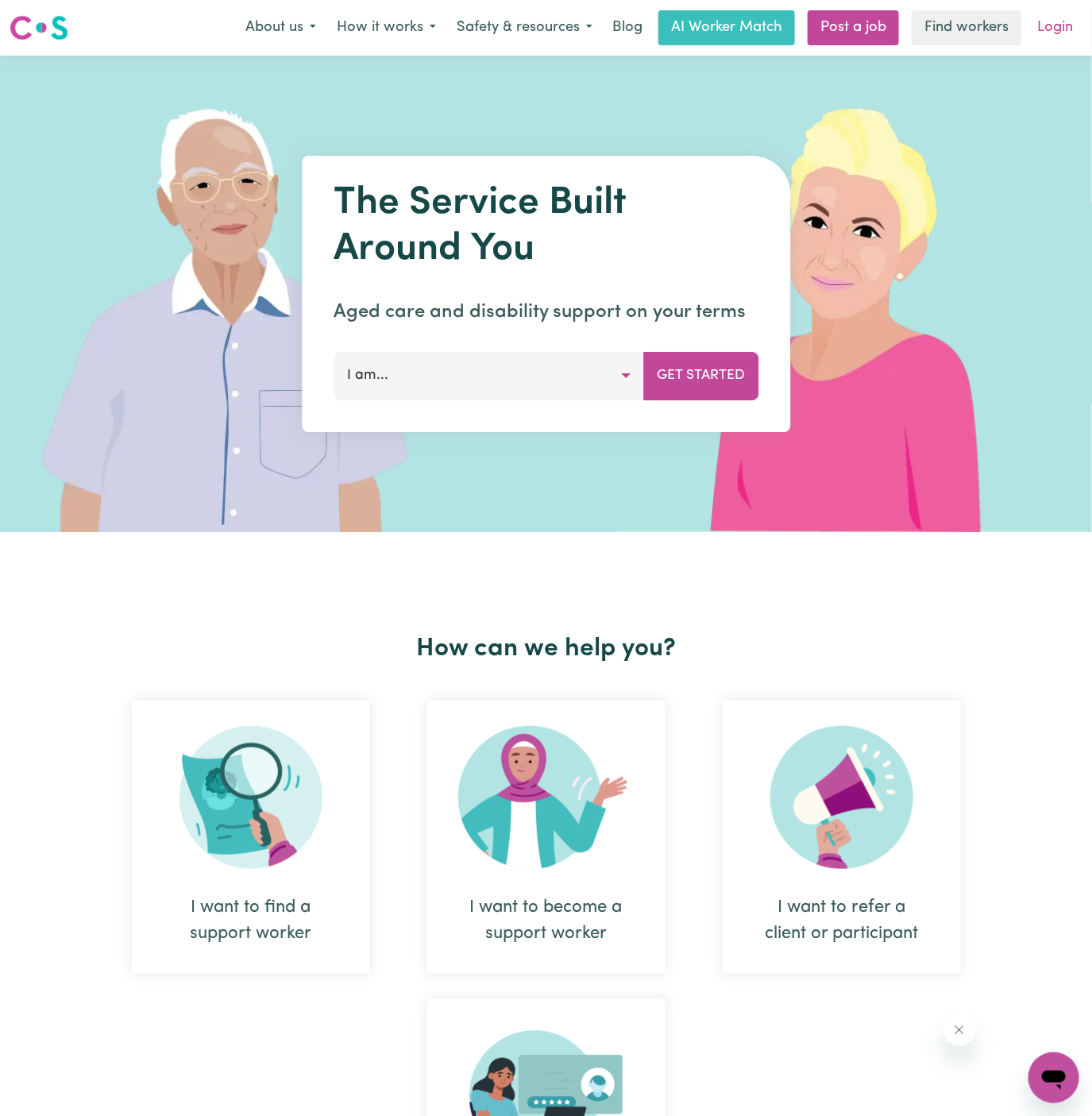
click at [1062, 28] on link "Login" at bounding box center [1055, 28] width 55 height 35
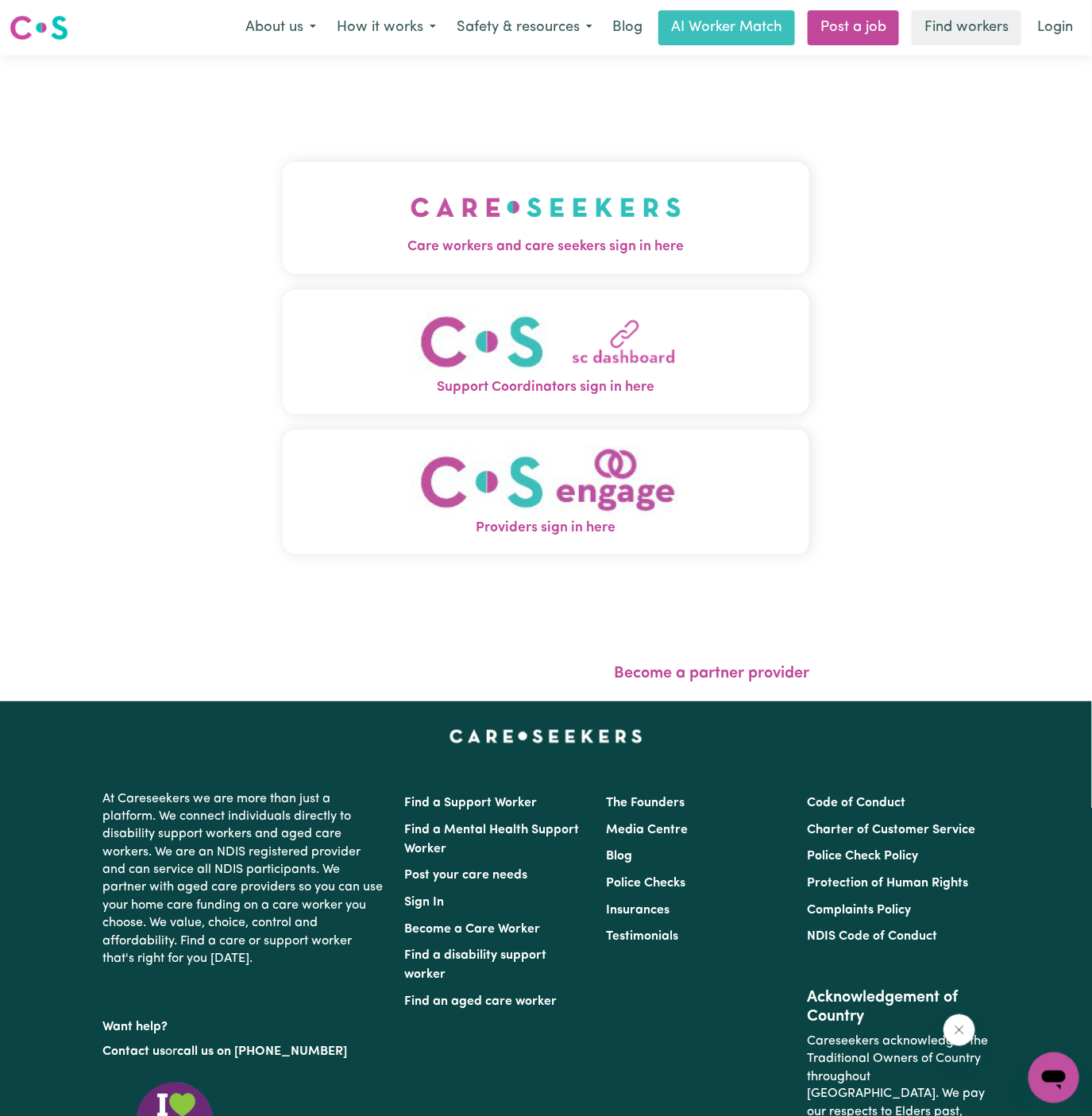
click at [497, 180] on img "Care workers and care seekers sign in here" at bounding box center [546, 207] width 271 height 59
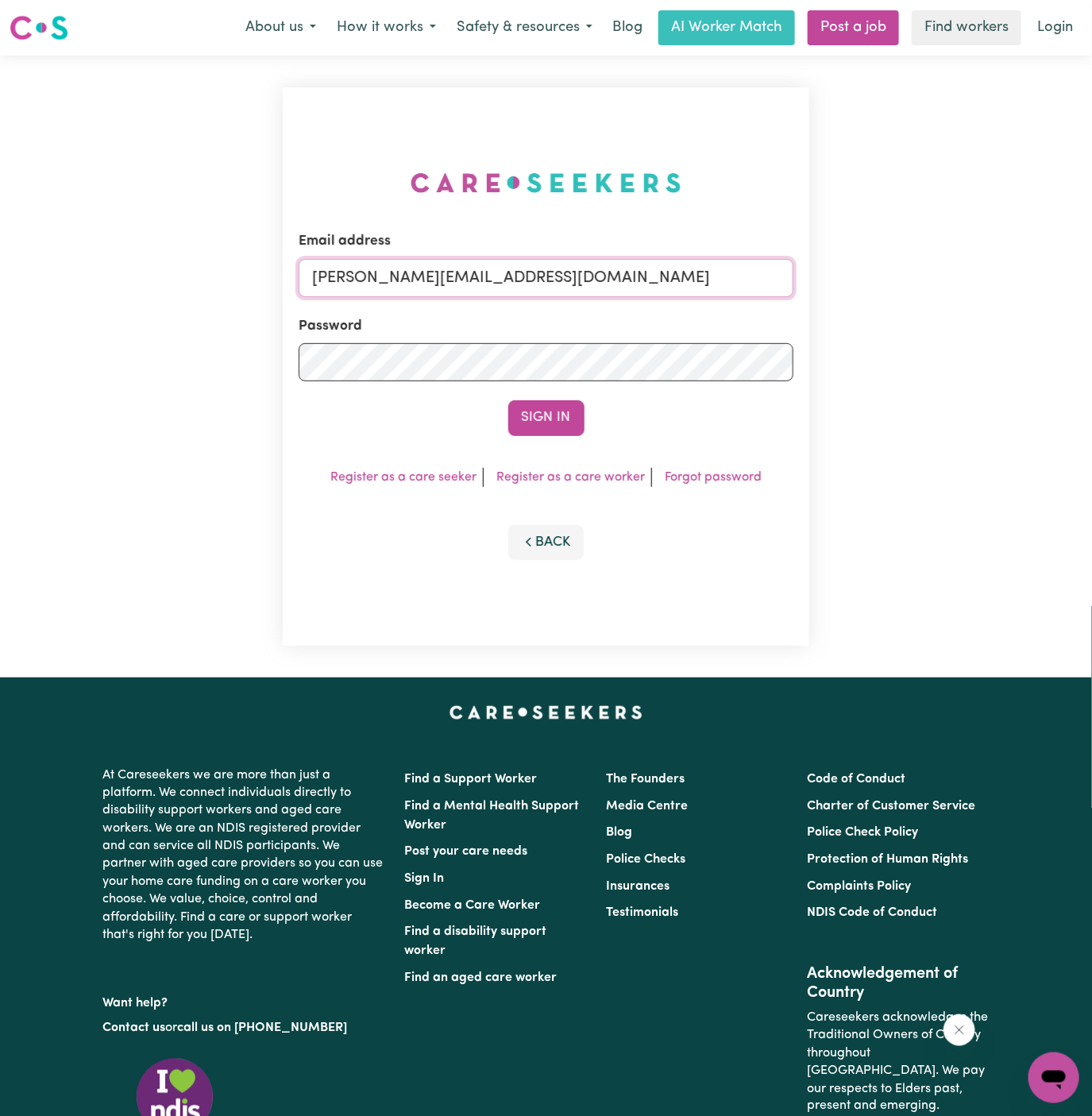
click at [630, 289] on input "dyan@careseekers.com.au" at bounding box center [546, 277] width 496 height 38
drag, startPoint x: 396, startPoint y: 280, endPoint x: 551, endPoint y: 279, distance: 155.0
click at [551, 279] on input "superuser~angeladaniellesharpeANG@careseekers.com.au" at bounding box center [546, 277] width 496 height 38
click at [549, 279] on input "superuser~angeladaniellesharpeANG@careseekers.com.au" at bounding box center [546, 277] width 496 height 38
drag, startPoint x: 394, startPoint y: 283, endPoint x: 863, endPoint y: 313, distance: 470.0
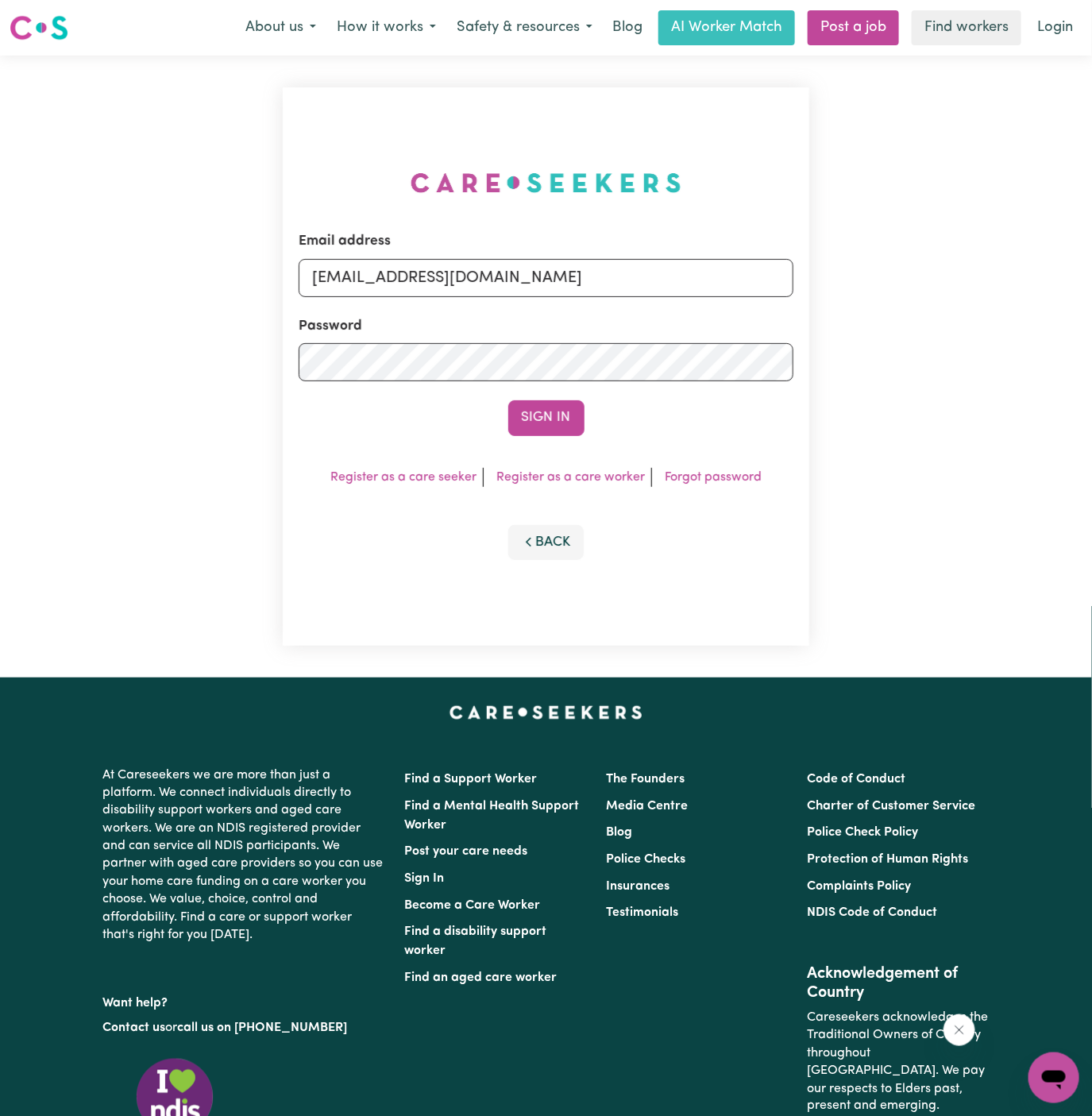
click at [863, 313] on div "Email address superuser~angeladaniellesharpeANG@careseekers.com.au Password Sig…" at bounding box center [546, 366] width 1092 height 622
type input "superuser~WilliamAnthesYS@careseekers.com.au"
click at [573, 398] on form "Email address superuser~WilliamAnthesYS@careseekers.com.au Password Sign In" at bounding box center [546, 333] width 496 height 205
click at [561, 420] on button "Sign In" at bounding box center [546, 418] width 77 height 35
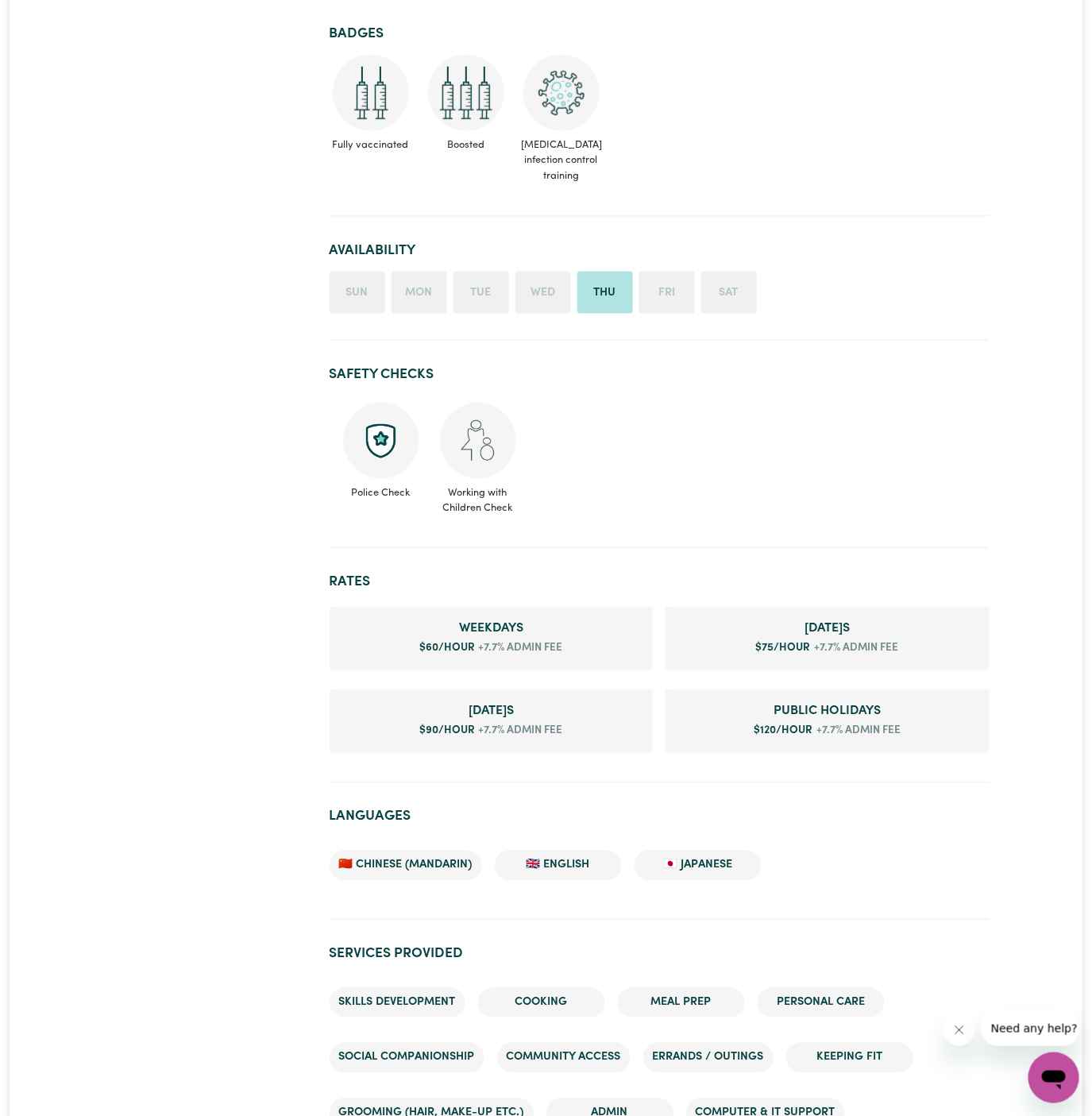
scroll to position [448, 0]
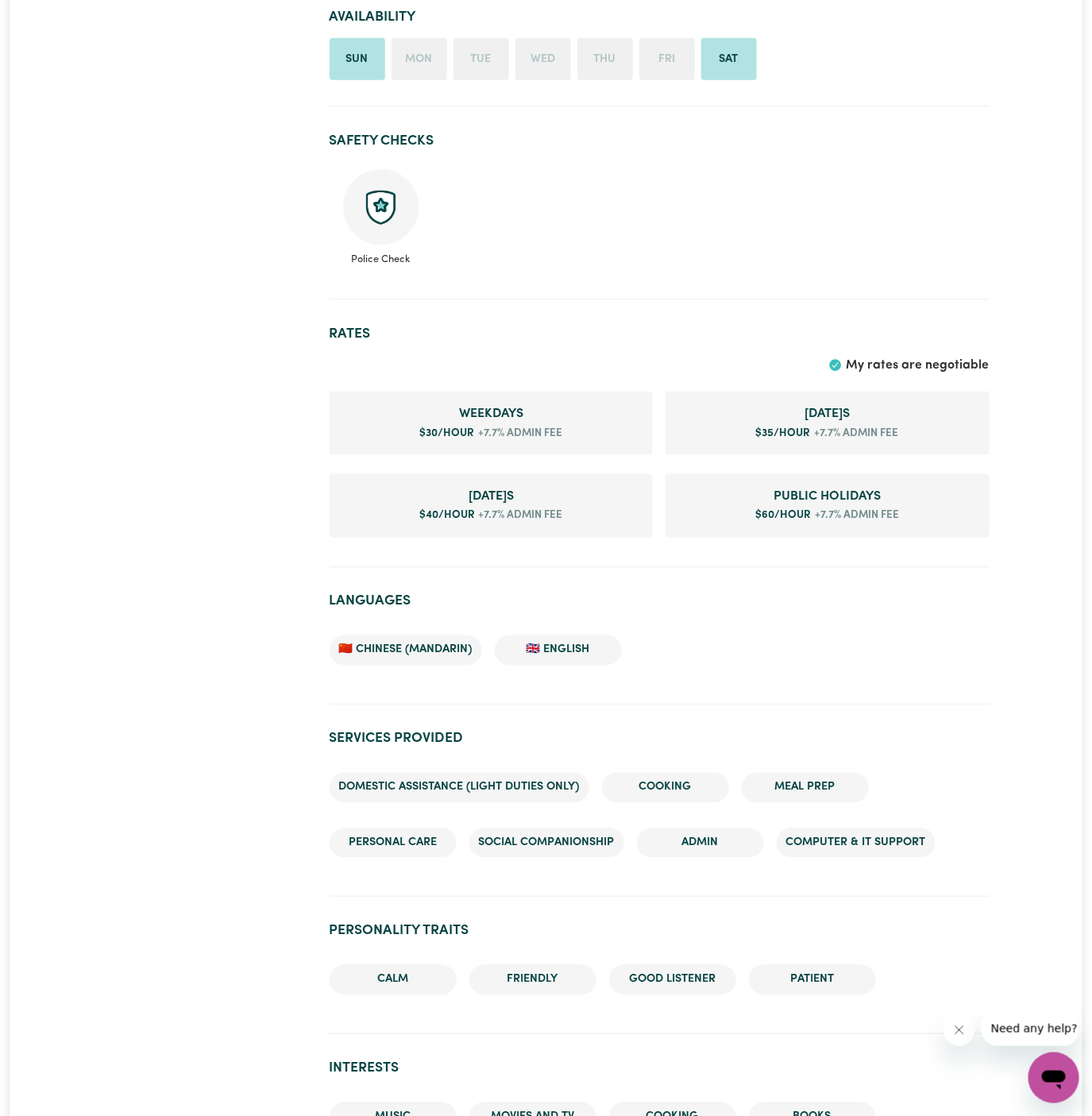
scroll to position [582, 0]
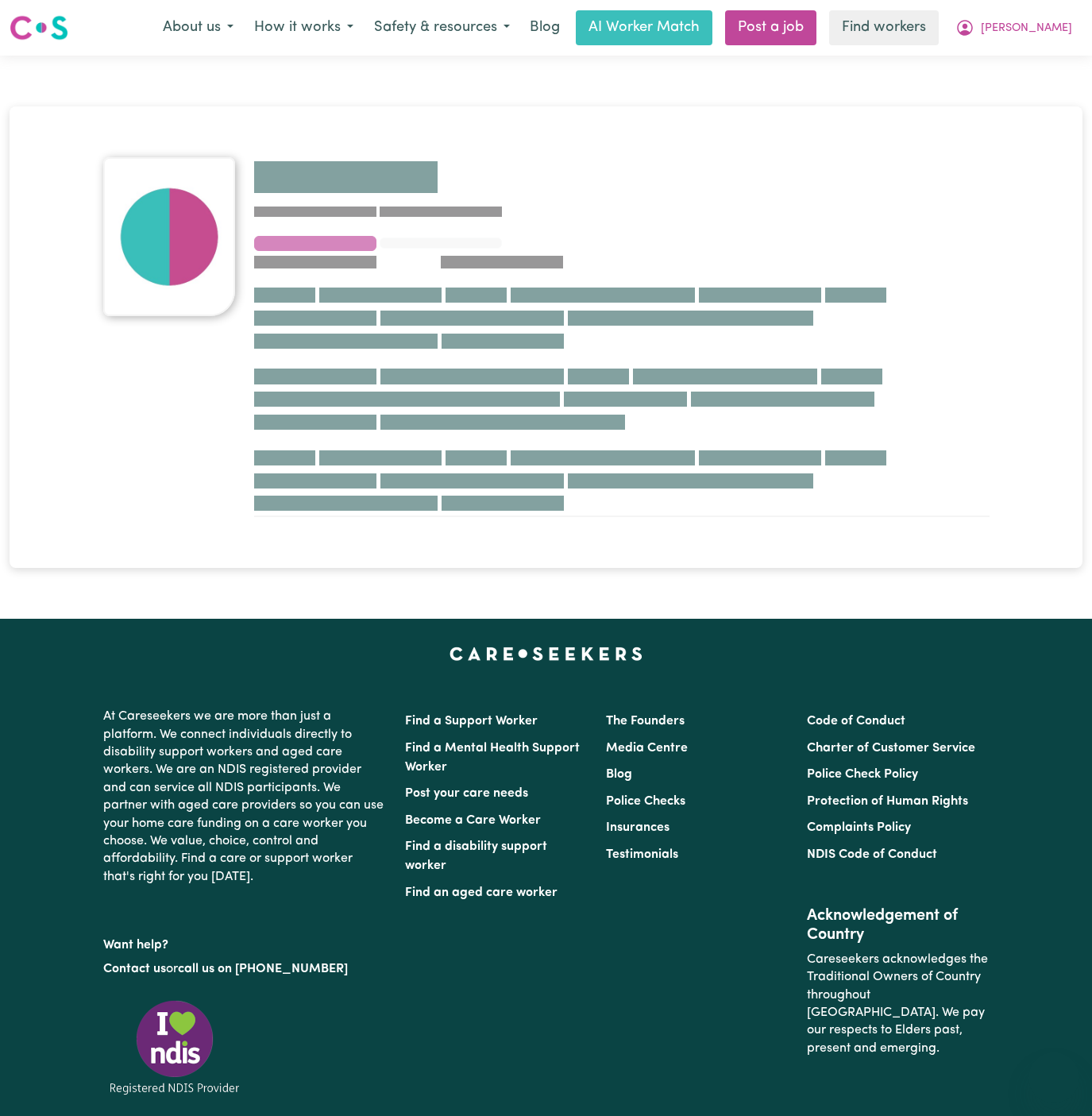
click at [439, 762] on link "Find a Mental Health Support Worker" at bounding box center [493, 757] width 175 height 32
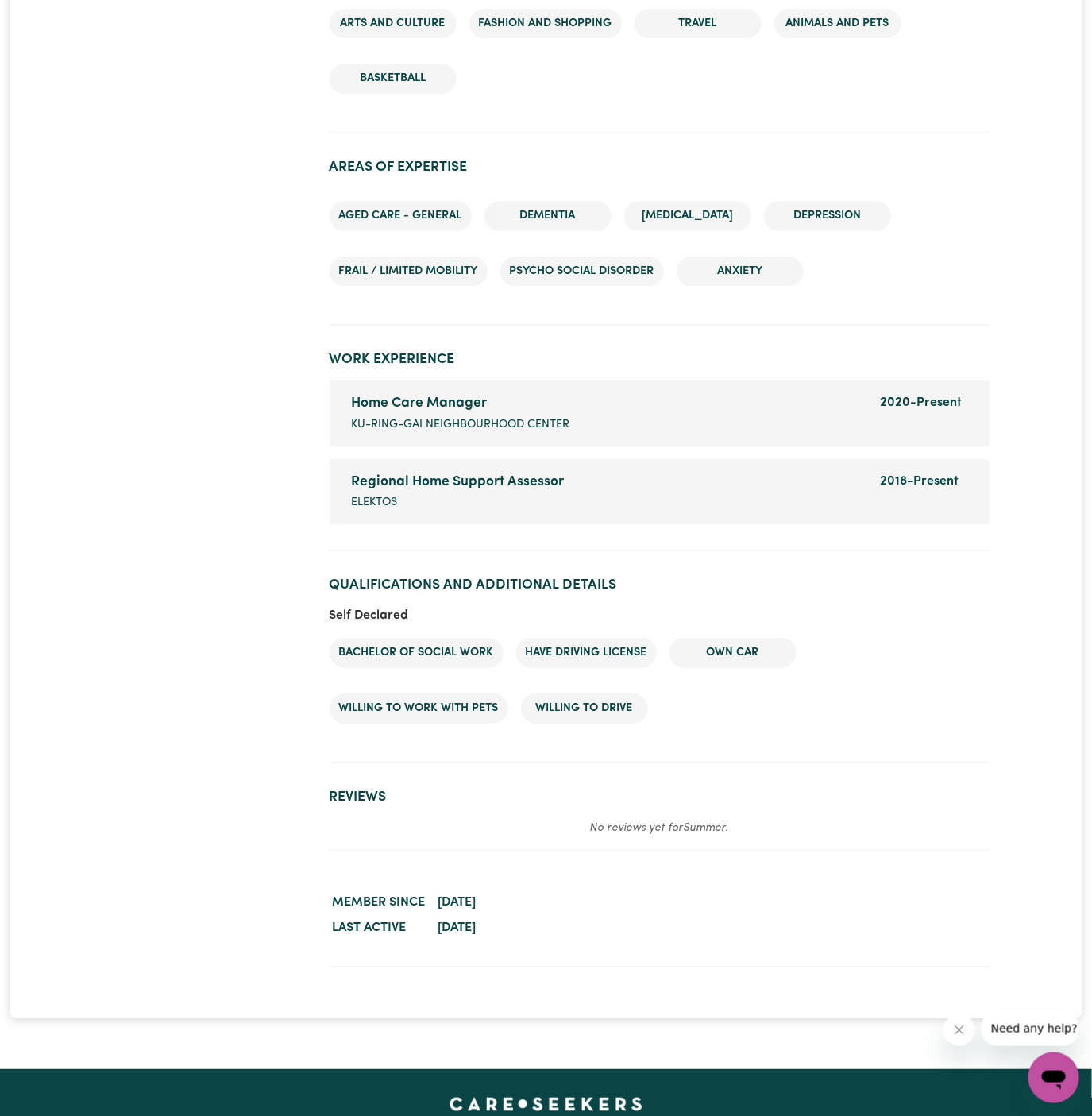
scroll to position [1682, 0]
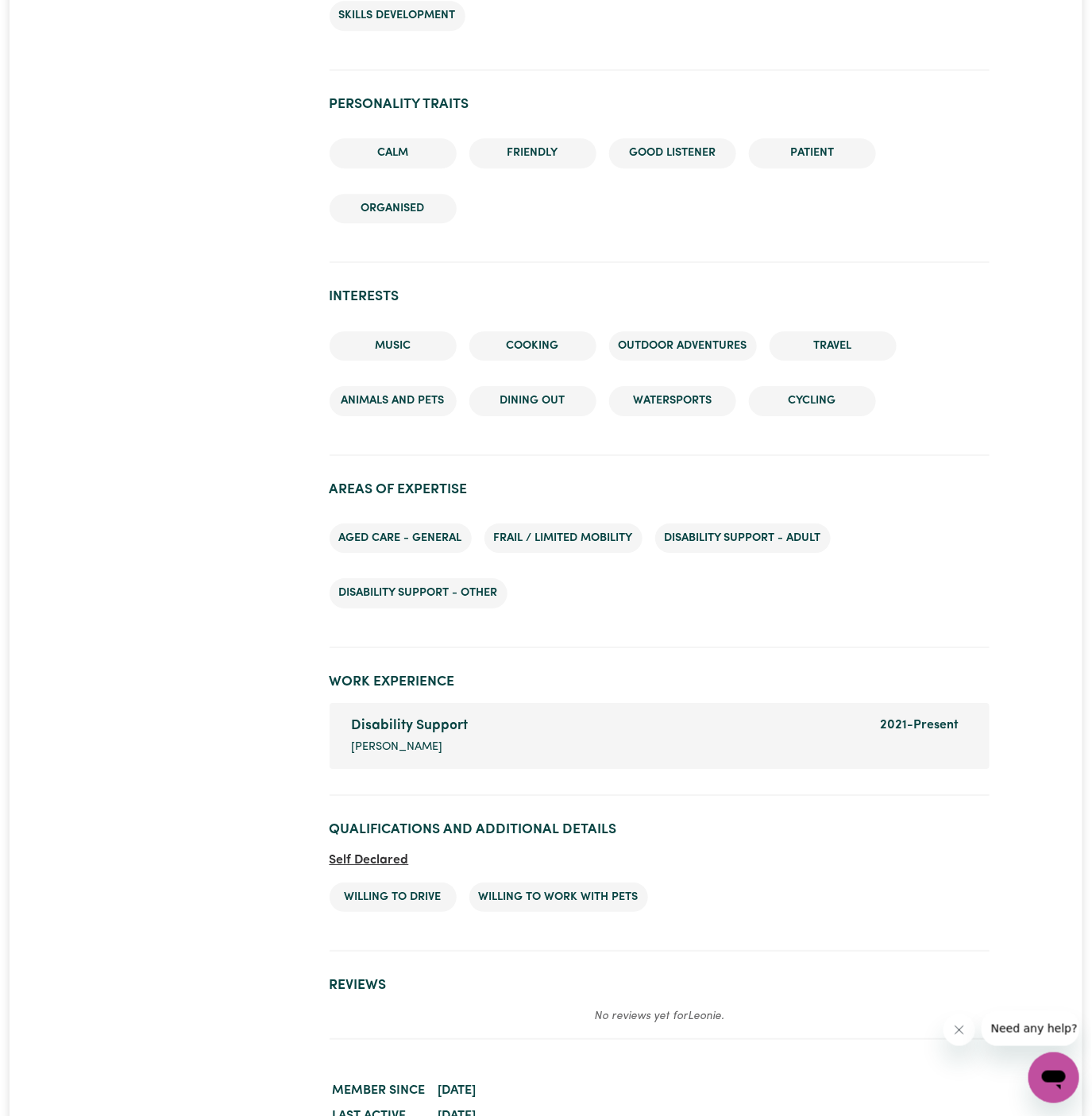
scroll to position [1663, 0]
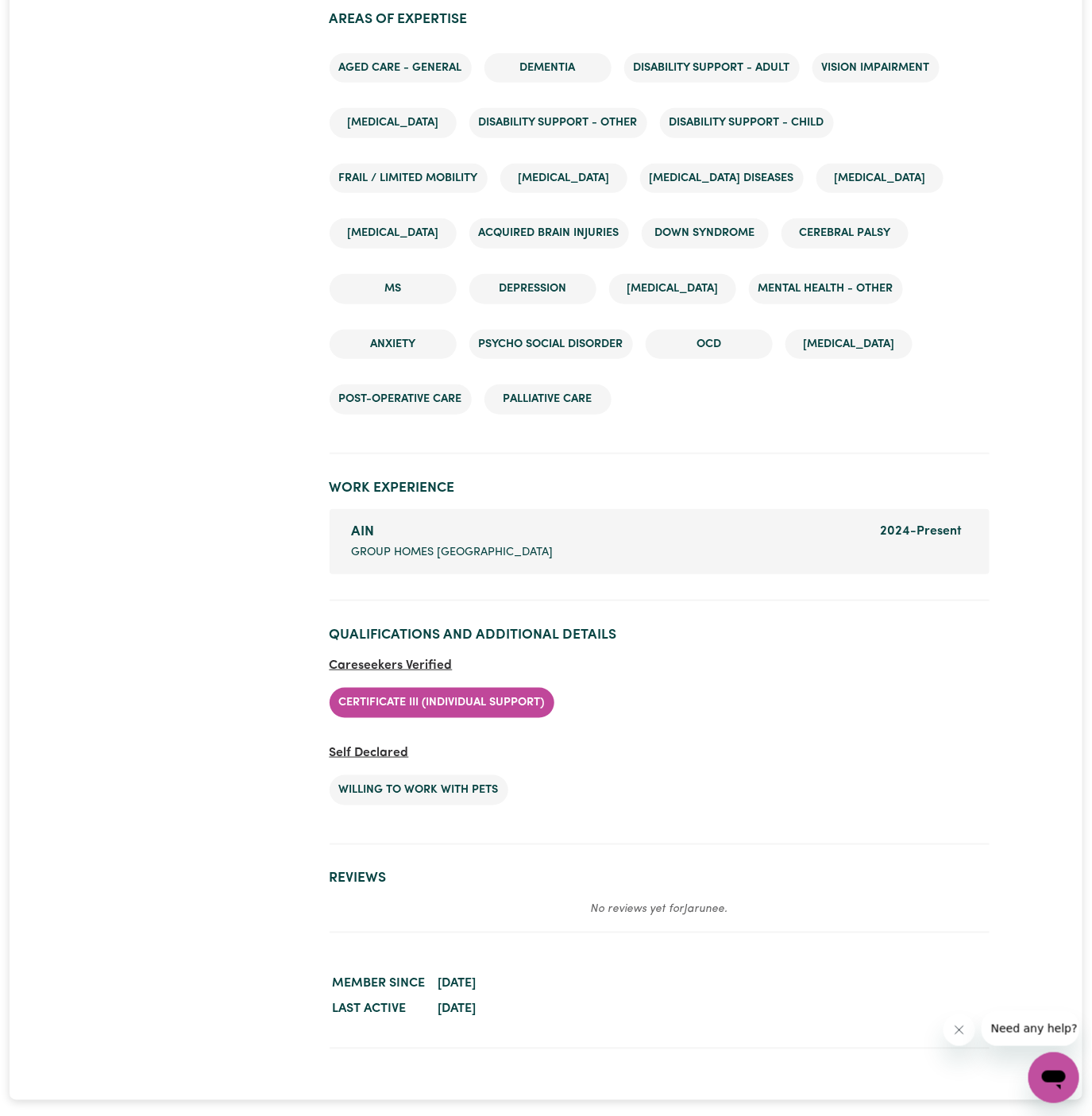
scroll to position [2405, 0]
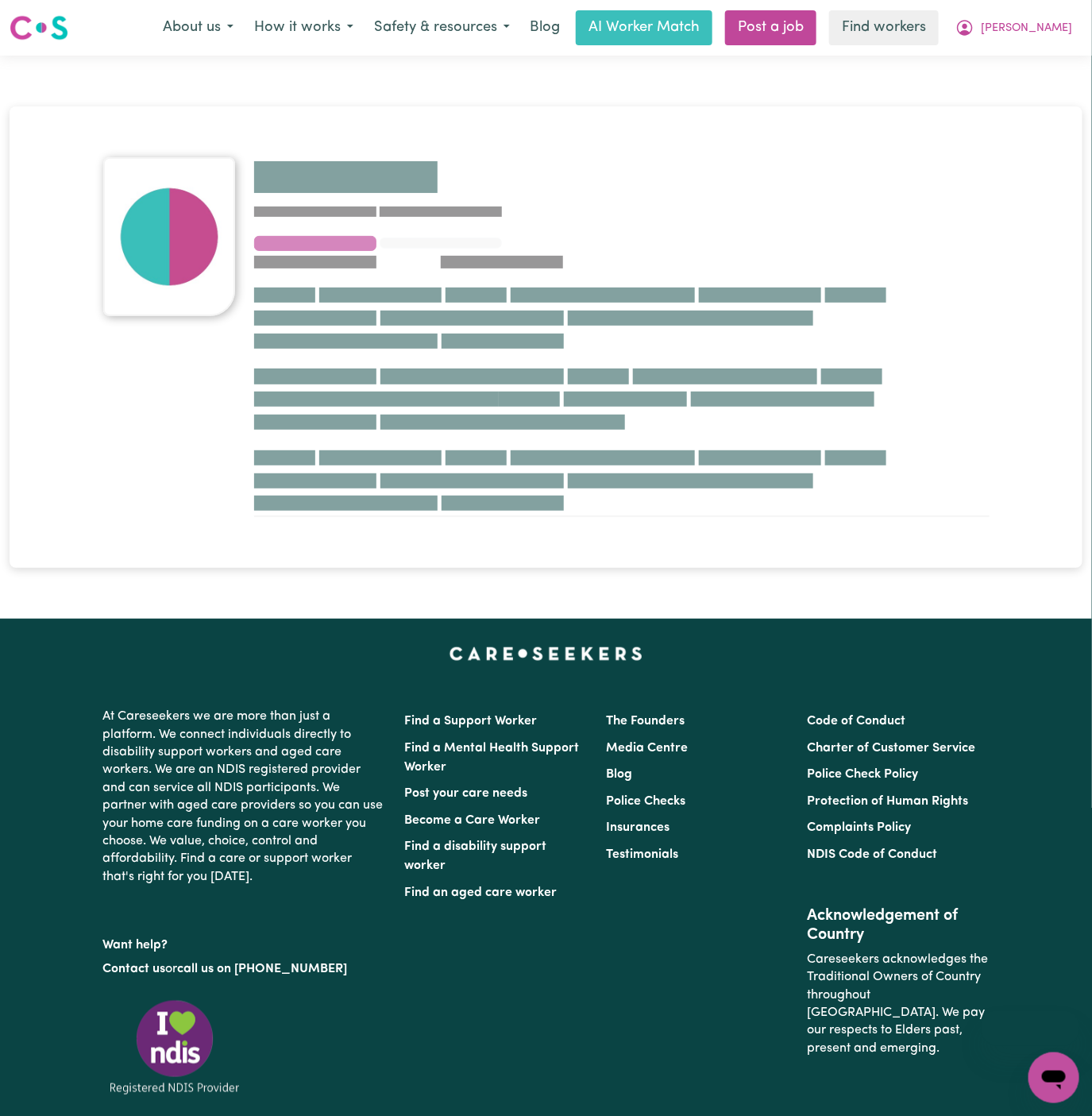
click at [564, 537] on div at bounding box center [546, 337] width 1074 height 462
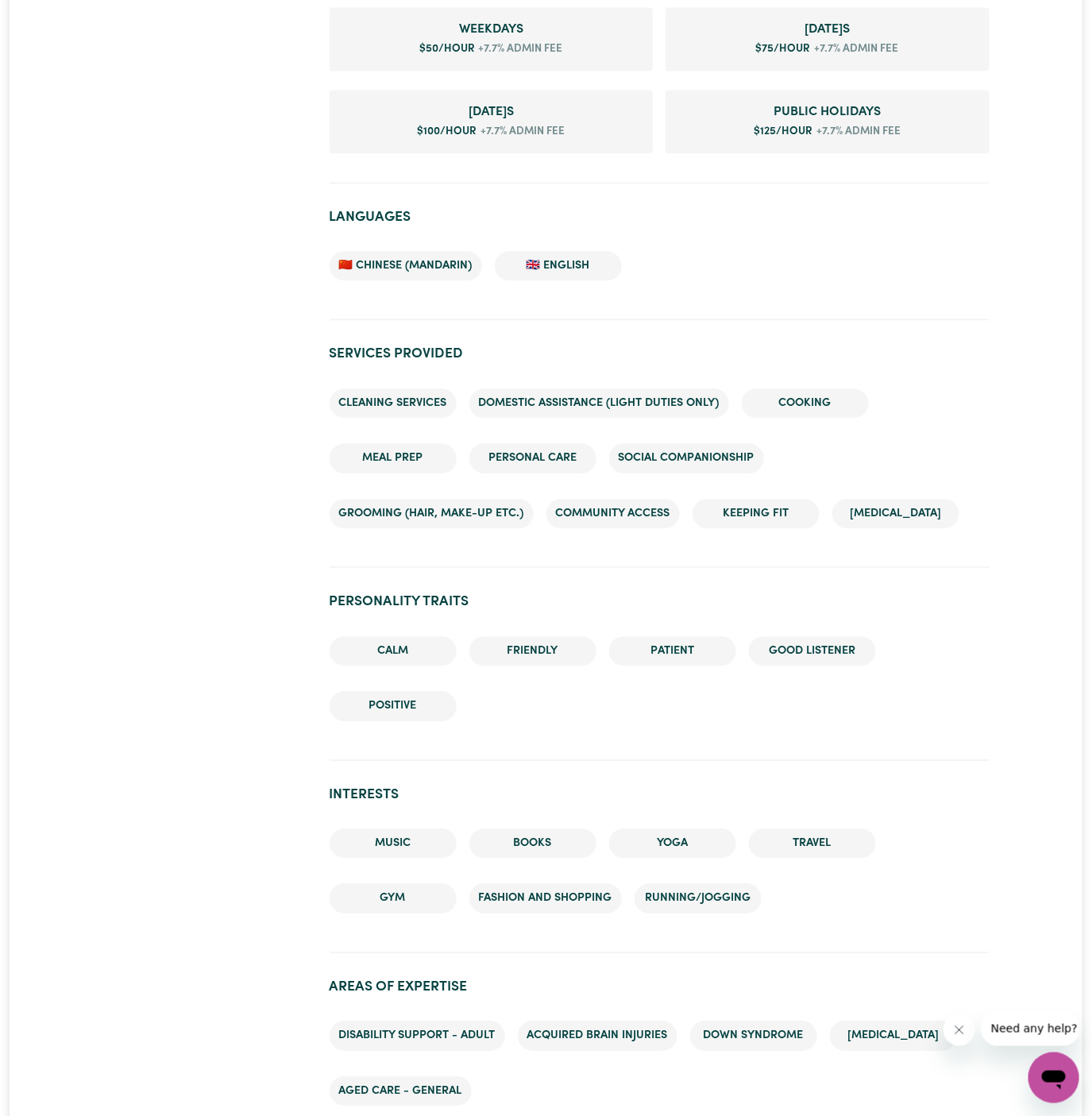
scroll to position [1333, 0]
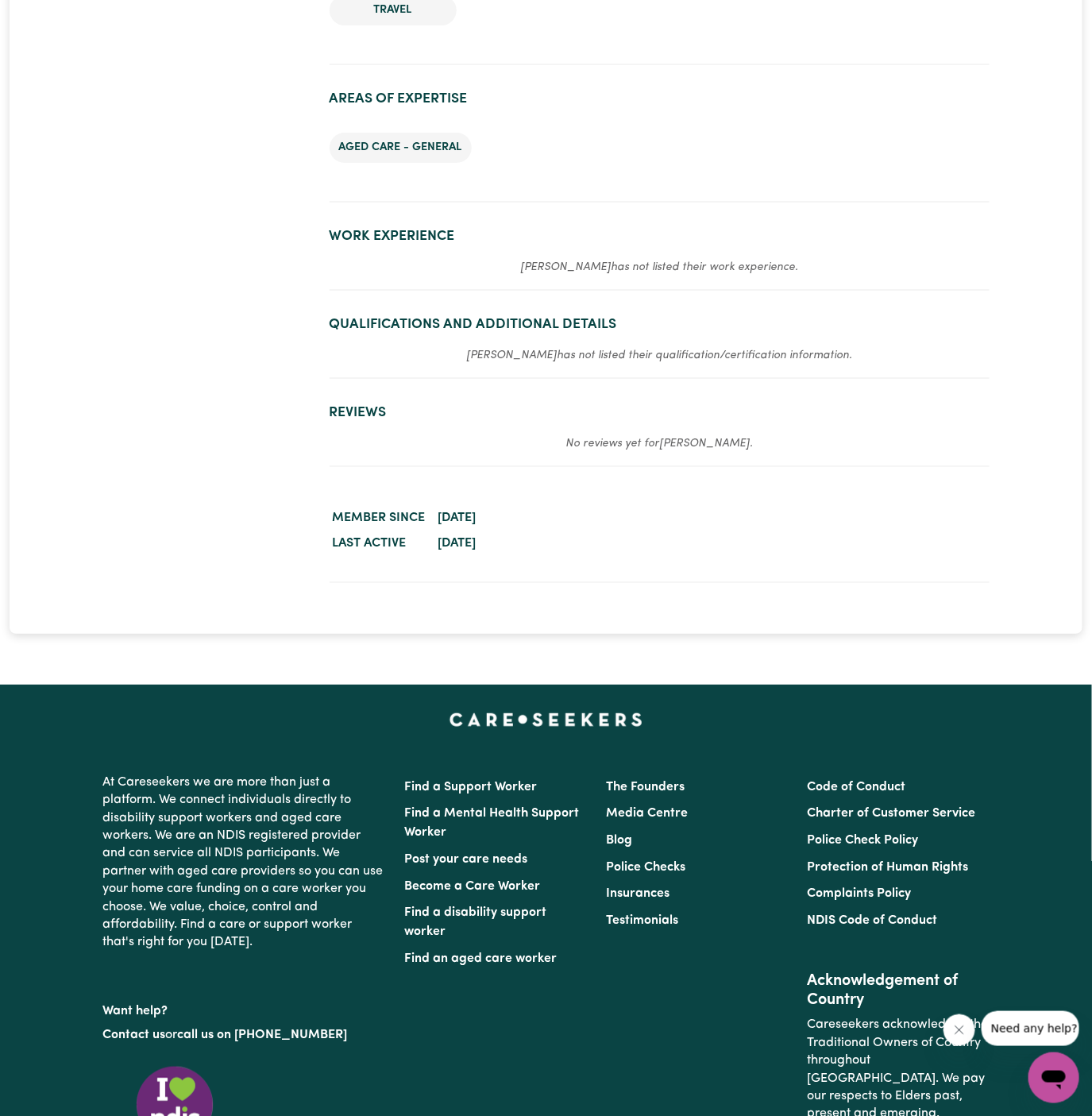
scroll to position [1962, 0]
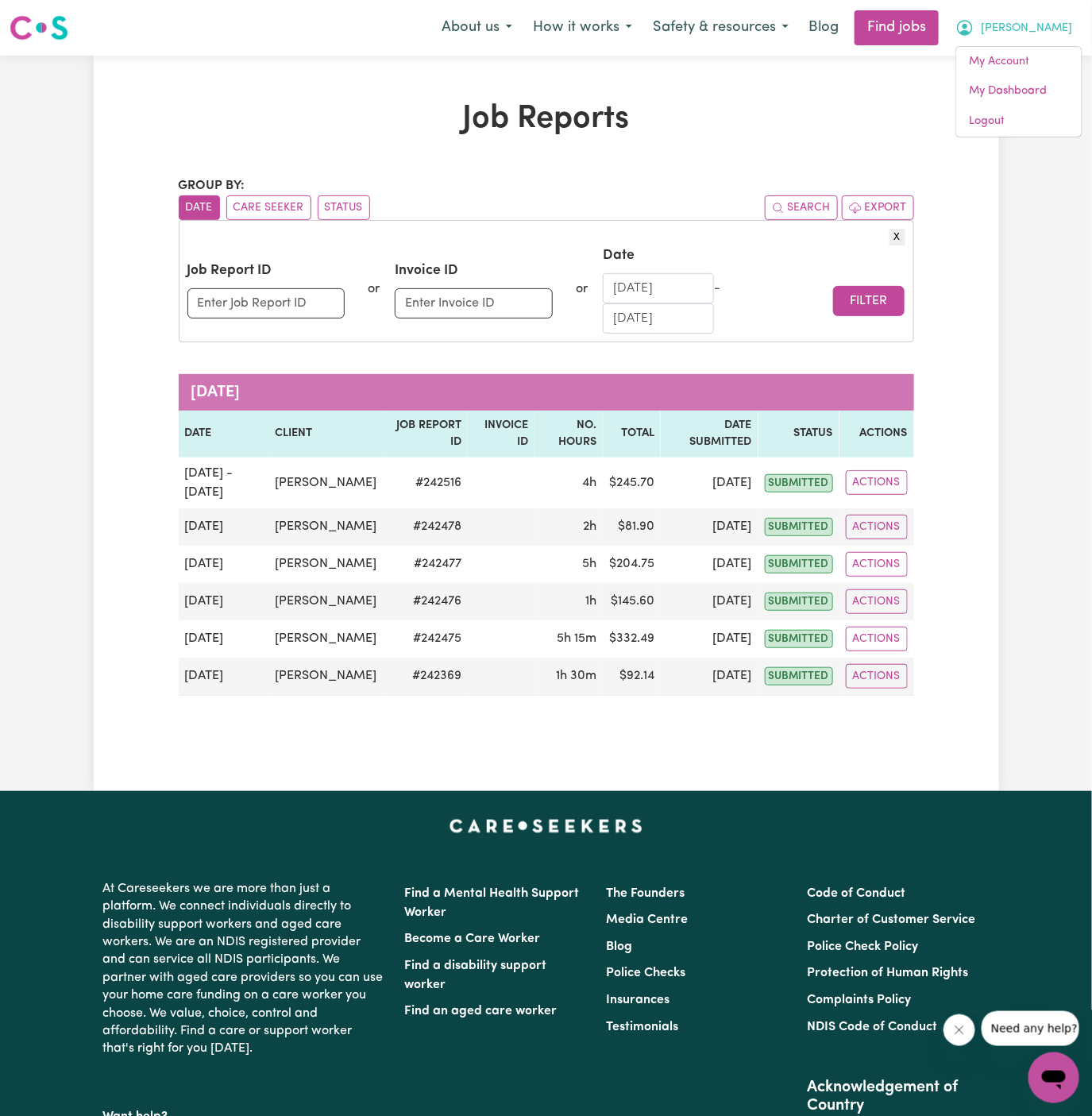
click at [898, 236] on button "X" at bounding box center [897, 237] width 16 height 16
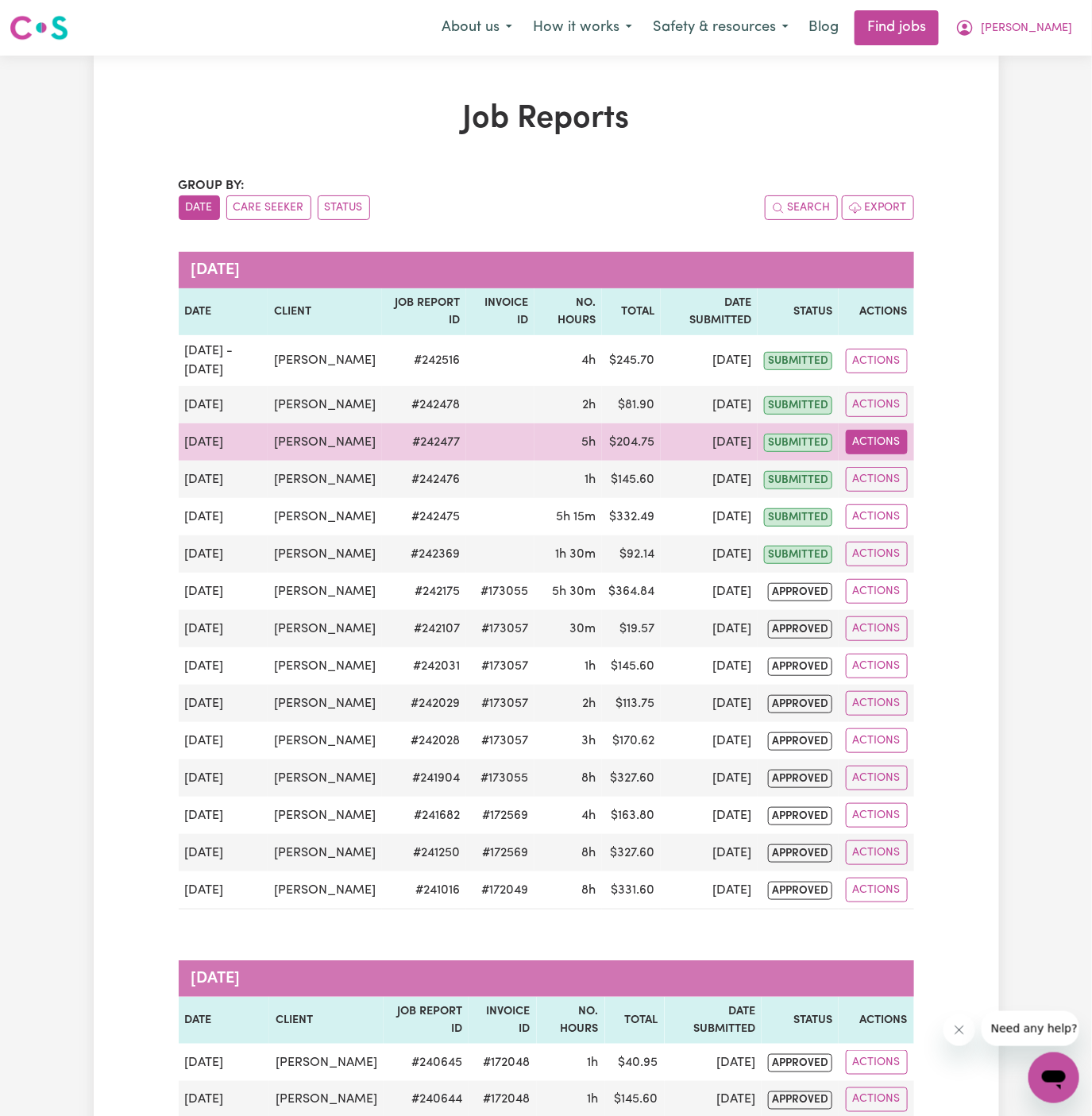
click at [892, 446] on button "Actions" at bounding box center [877, 441] width 62 height 24
click at [919, 469] on link "View Job Report" at bounding box center [914, 478] width 136 height 32
select select "45-Weekday"
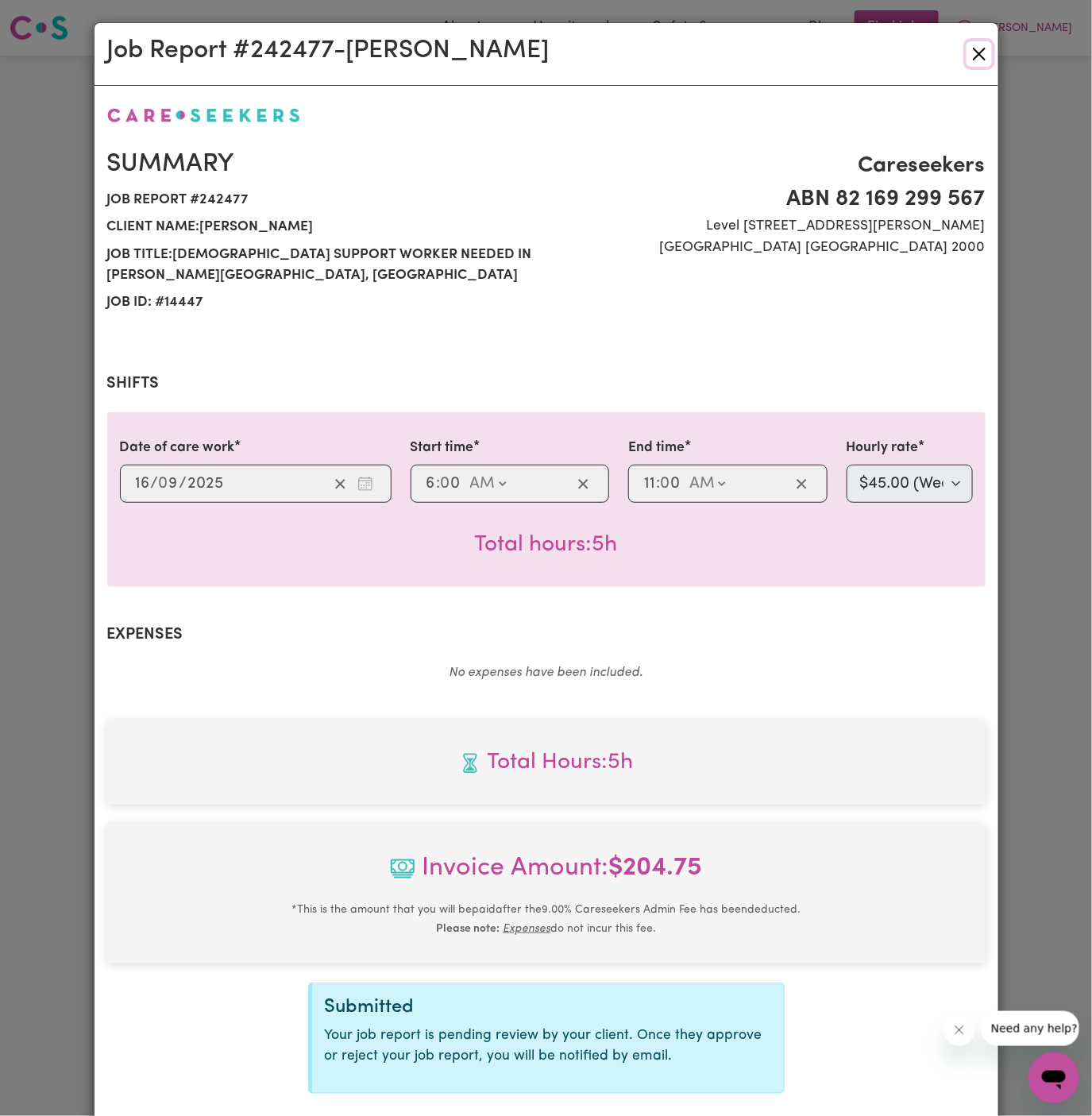
click at [978, 54] on button "Close" at bounding box center [980, 54] width 25 height 25
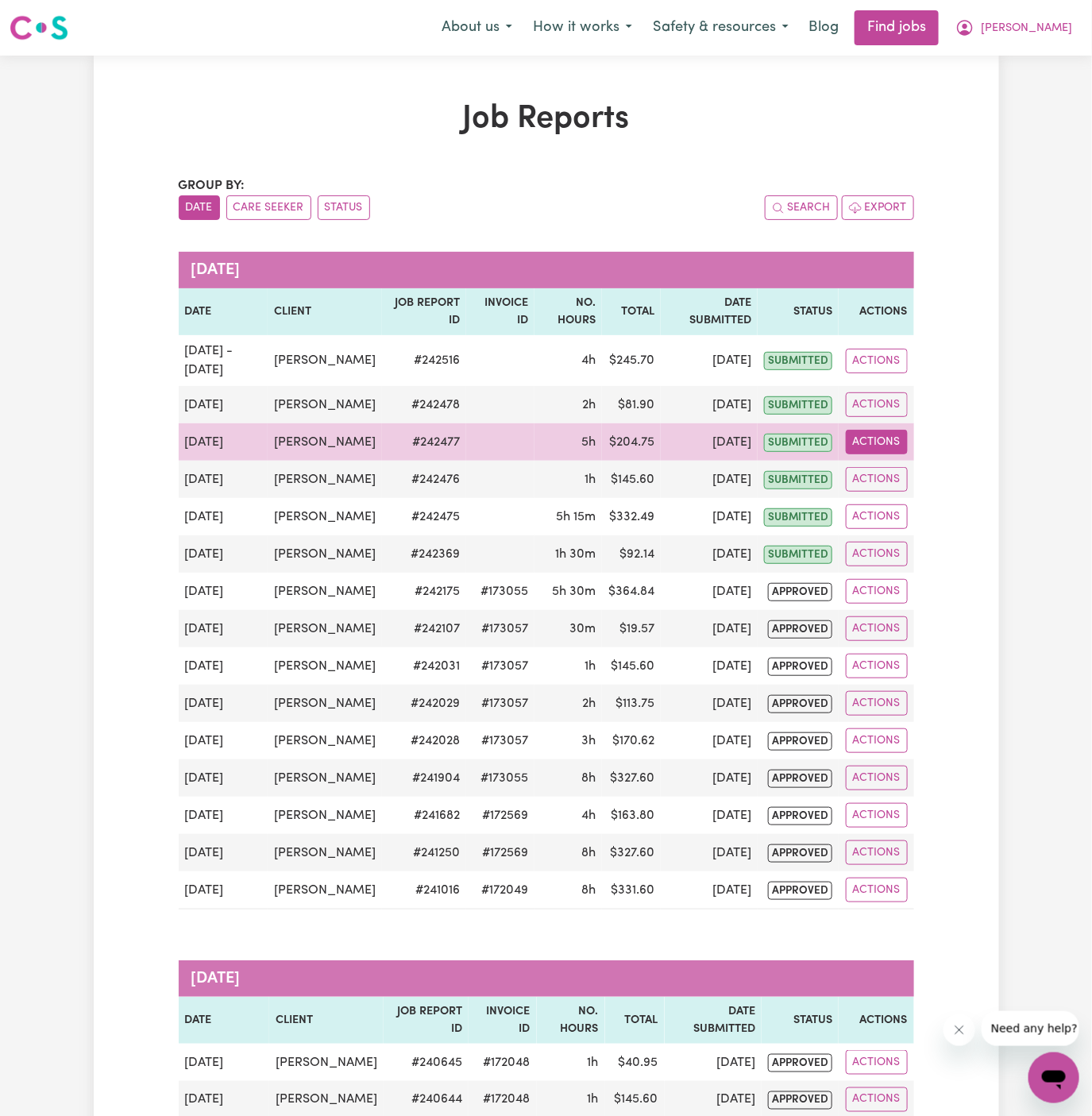
click at [881, 441] on button "Actions" at bounding box center [877, 441] width 62 height 24
click at [934, 467] on link "View Job Report" at bounding box center [914, 478] width 136 height 32
select select "45-Weekday"
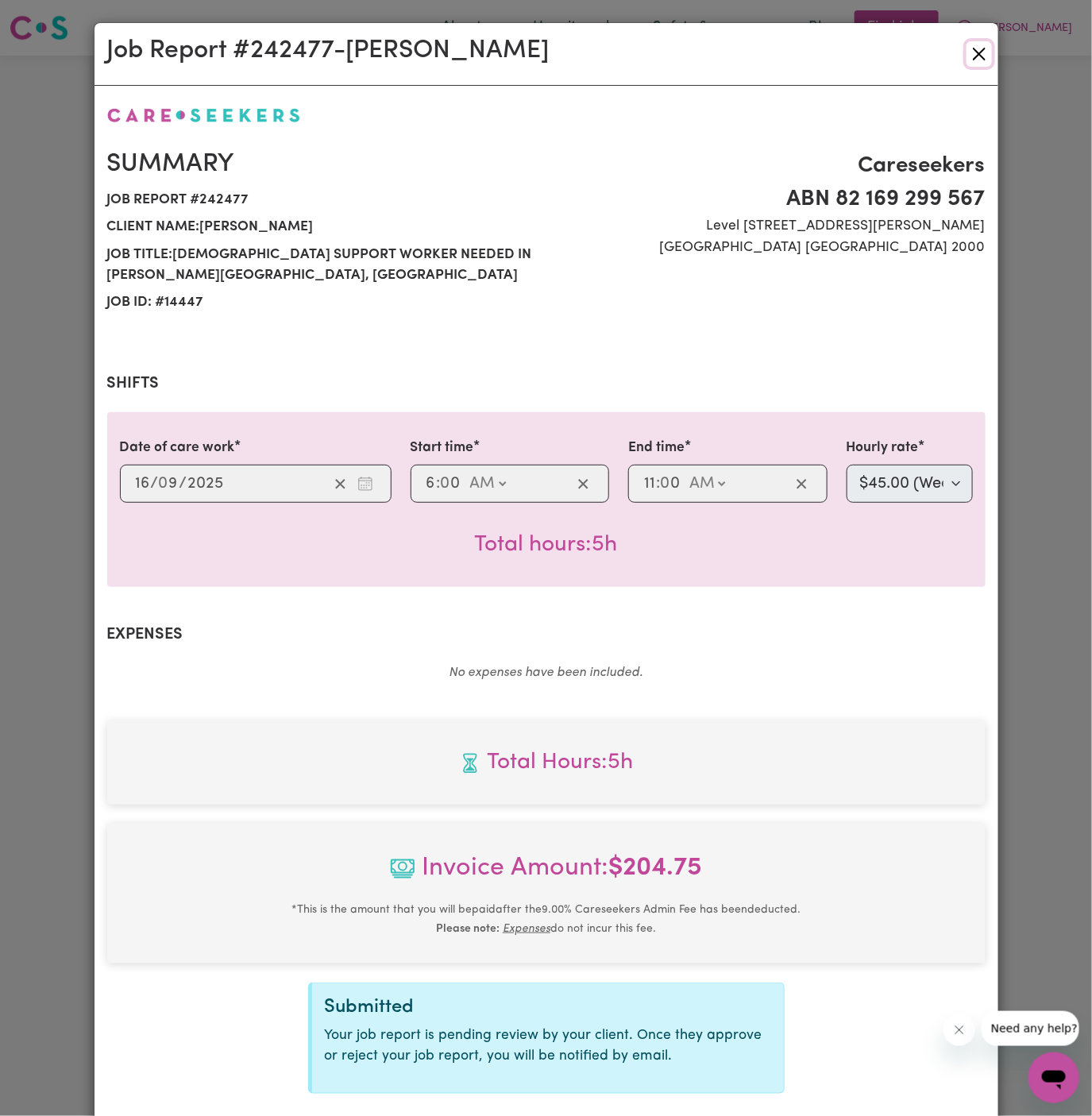
click at [979, 50] on button "Close" at bounding box center [980, 54] width 25 height 25
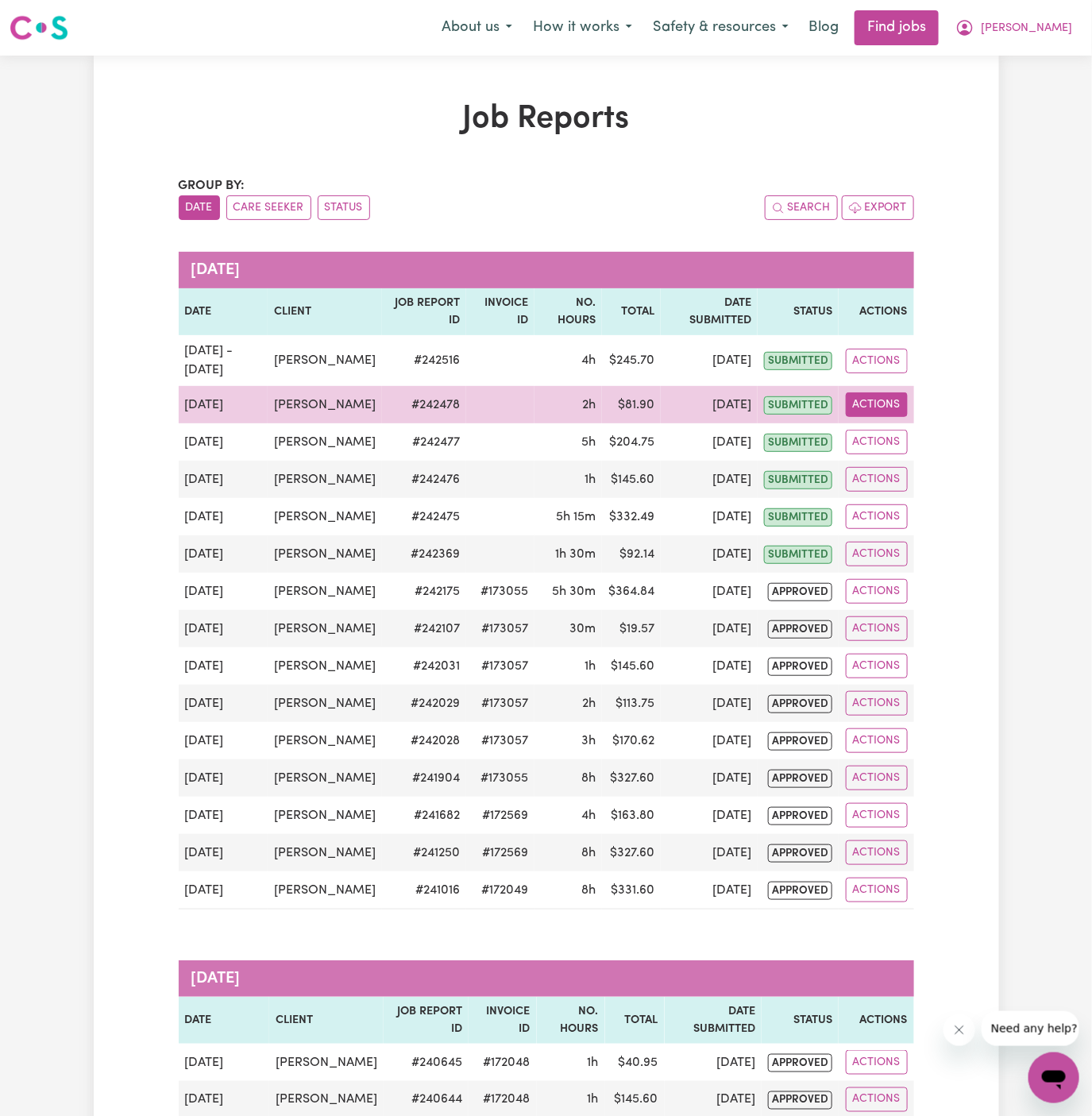
click at [885, 413] on button "Actions" at bounding box center [877, 404] width 62 height 24
click at [908, 435] on link "View Job Report" at bounding box center [914, 440] width 136 height 32
select select "pm"
select select "45-Weekday"
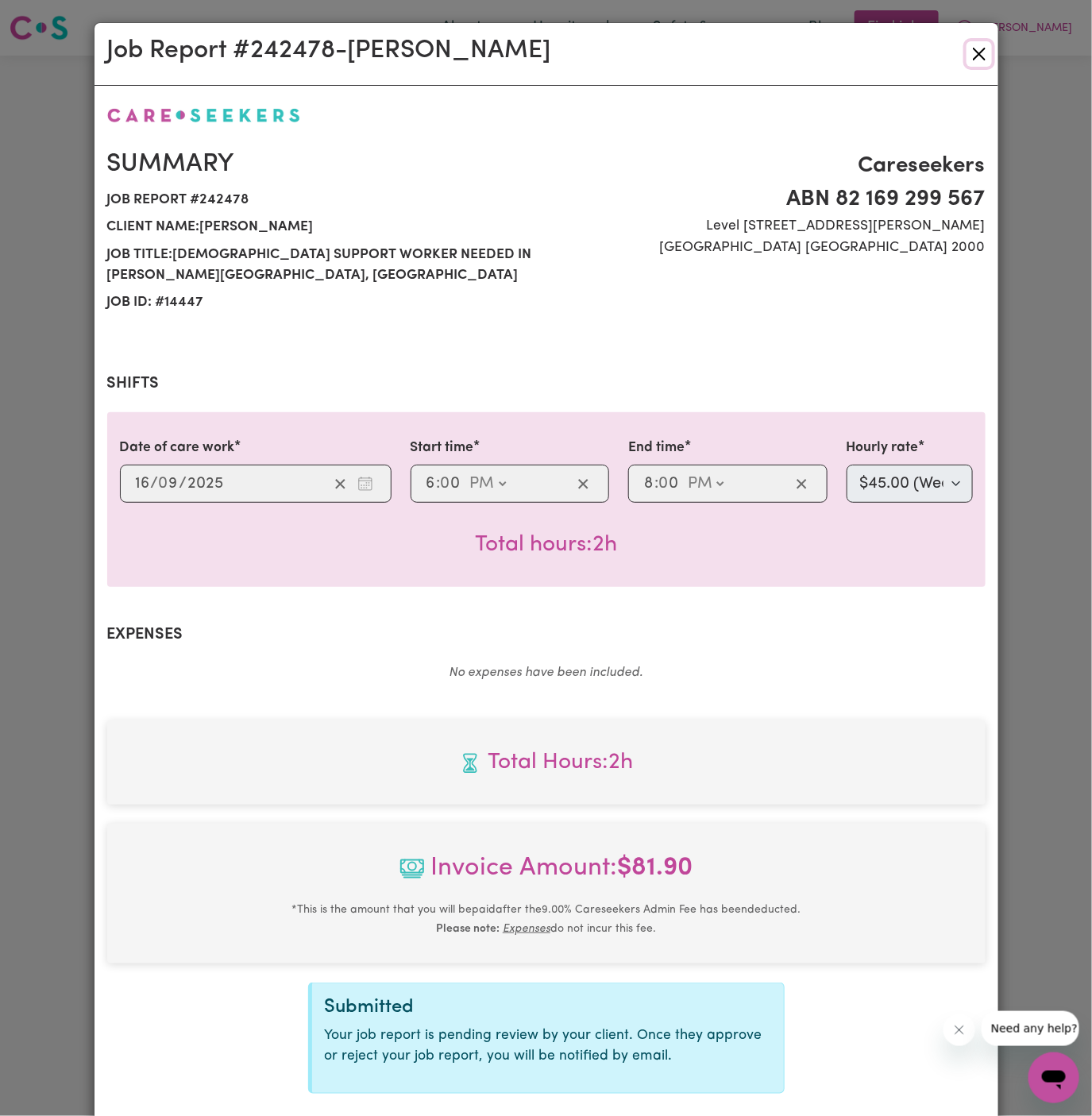
click at [977, 55] on button "Close" at bounding box center [980, 54] width 25 height 25
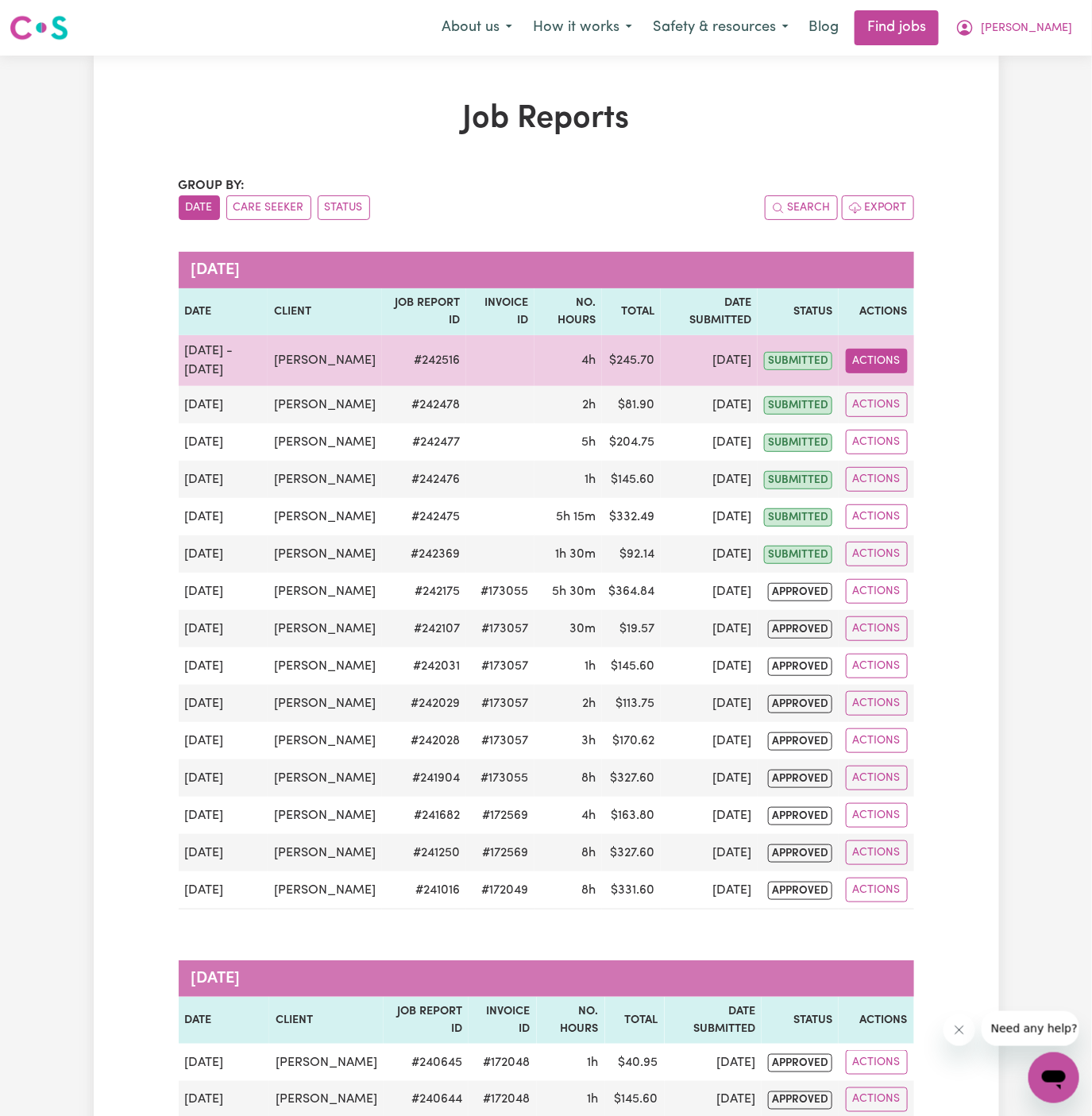
click at [885, 354] on button "Actions" at bounding box center [877, 361] width 62 height 24
click at [894, 386] on link "View Job Report" at bounding box center [914, 397] width 136 height 32
select select "pm"
select select "67.5-EveningCare"
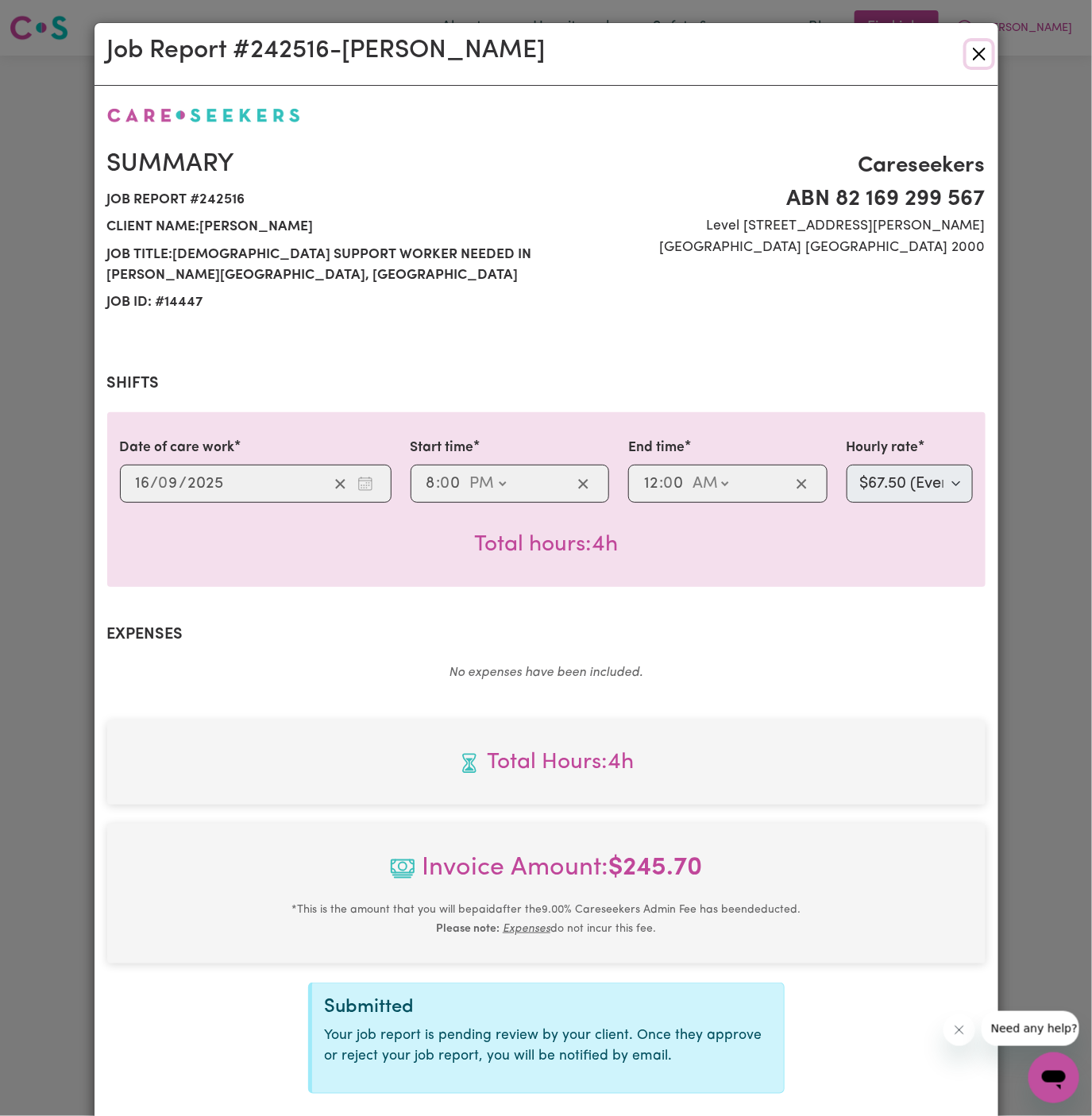
click at [978, 59] on button "Close" at bounding box center [980, 54] width 25 height 25
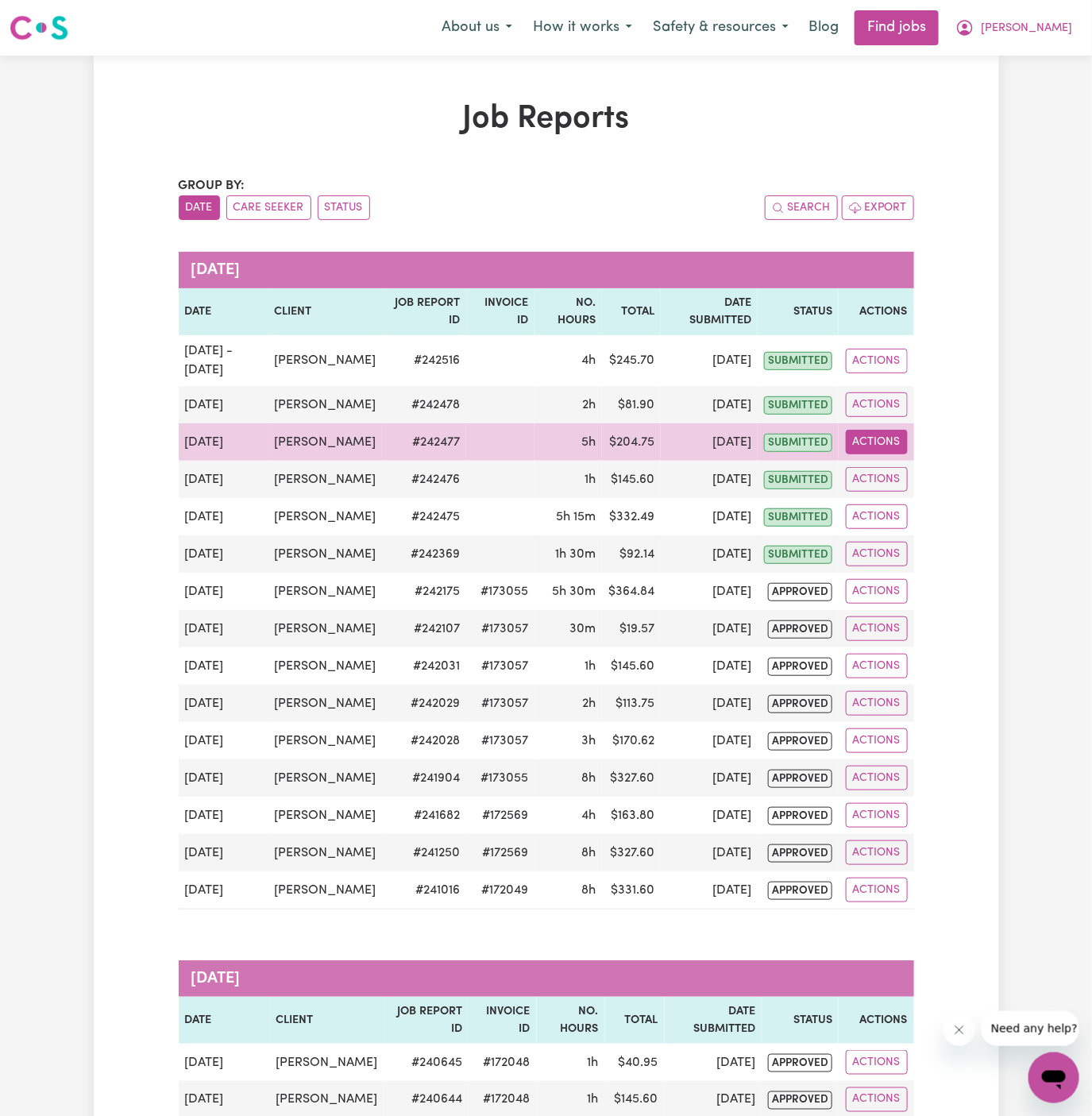
click at [886, 444] on button "Actions" at bounding box center [877, 441] width 62 height 24
click at [904, 481] on link "View Job Report" at bounding box center [914, 478] width 136 height 32
select select "45-Weekday"
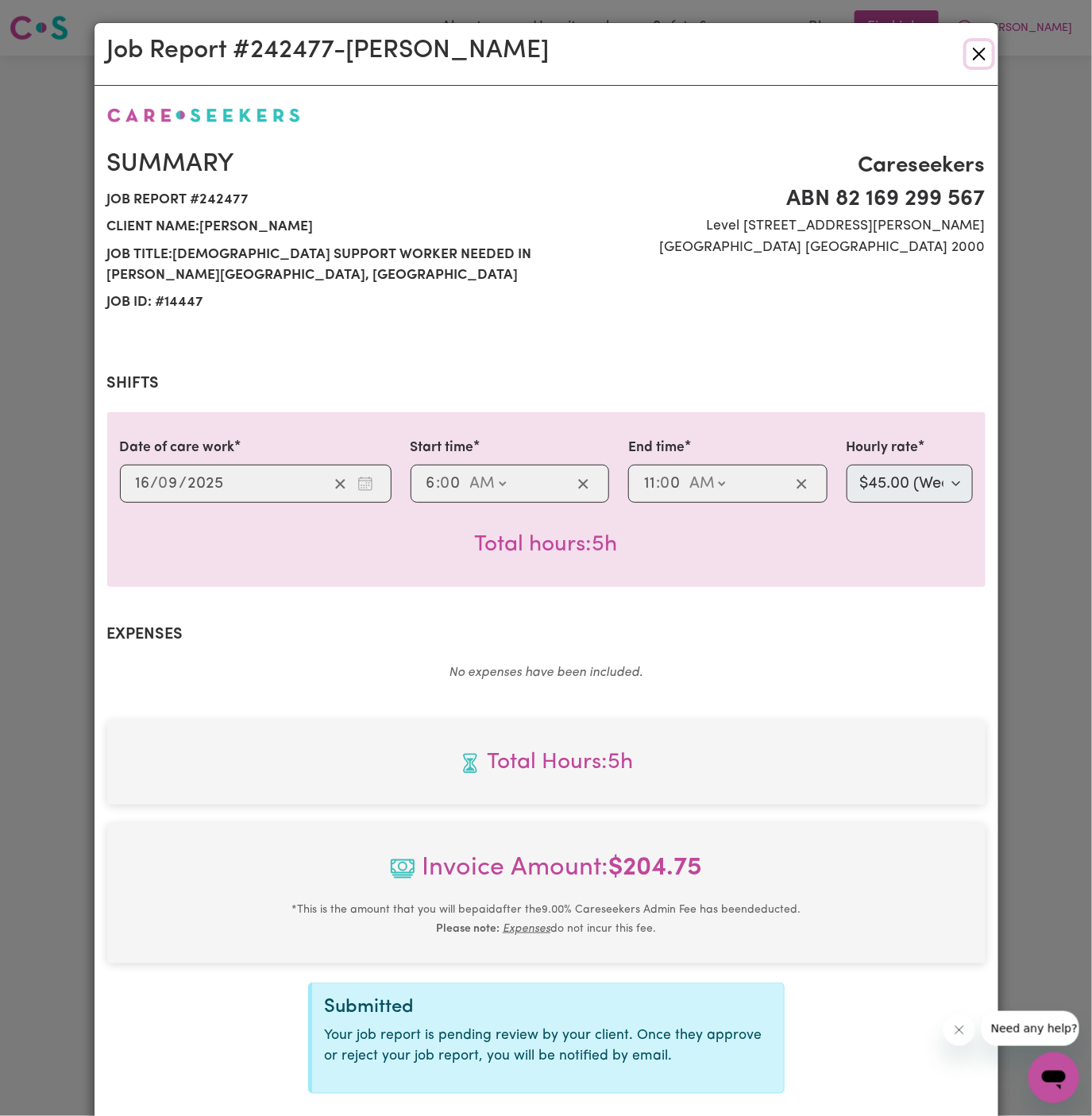
click at [975, 65] on button "Close" at bounding box center [980, 54] width 25 height 25
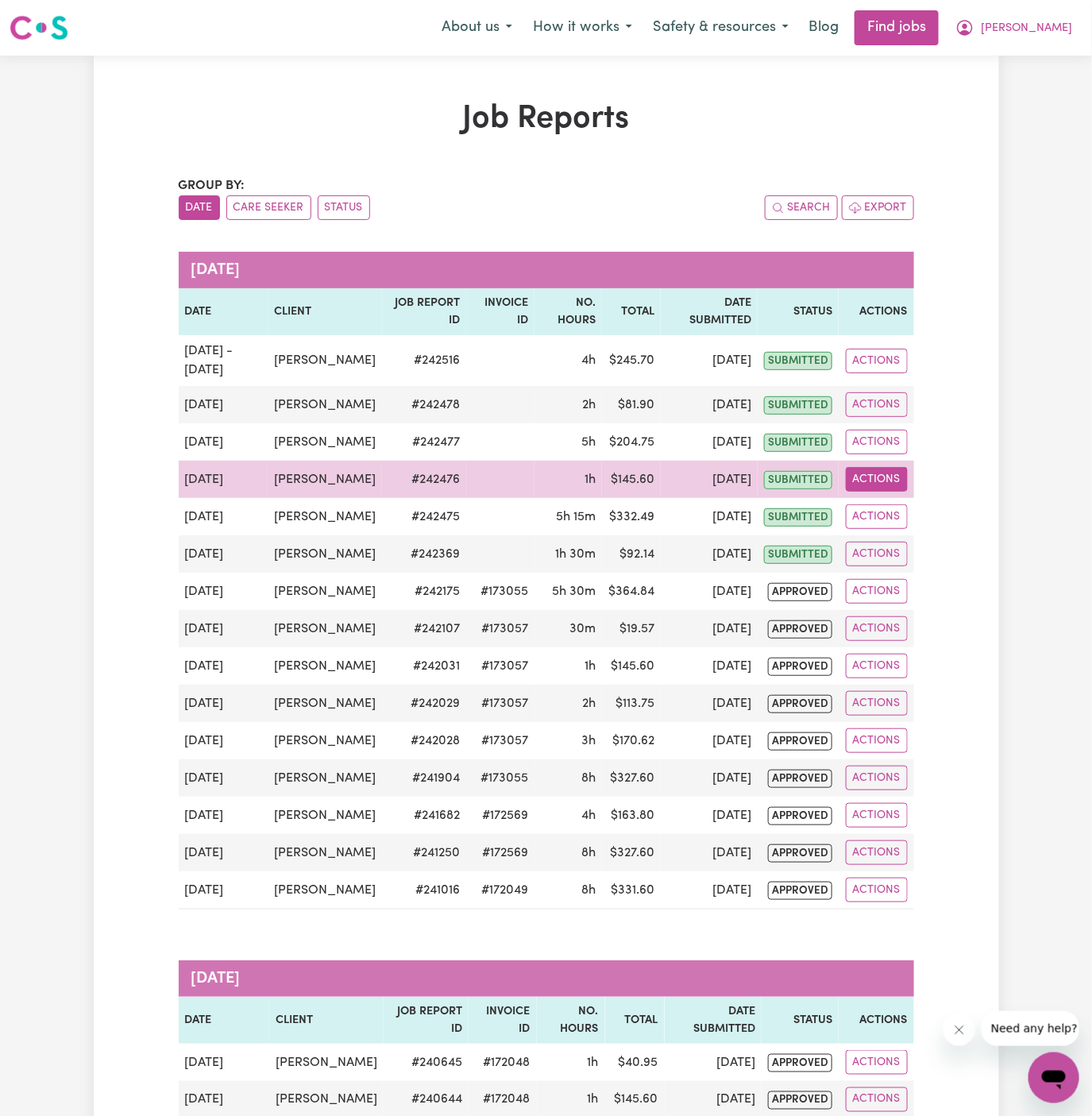
click at [879, 476] on button "Actions" at bounding box center [877, 479] width 62 height 24
click at [892, 496] on div "View Job Report Delete" at bounding box center [915, 531] width 138 height 78
click at [896, 515] on link "View Job Report" at bounding box center [914, 515] width 136 height 32
select select "pm"
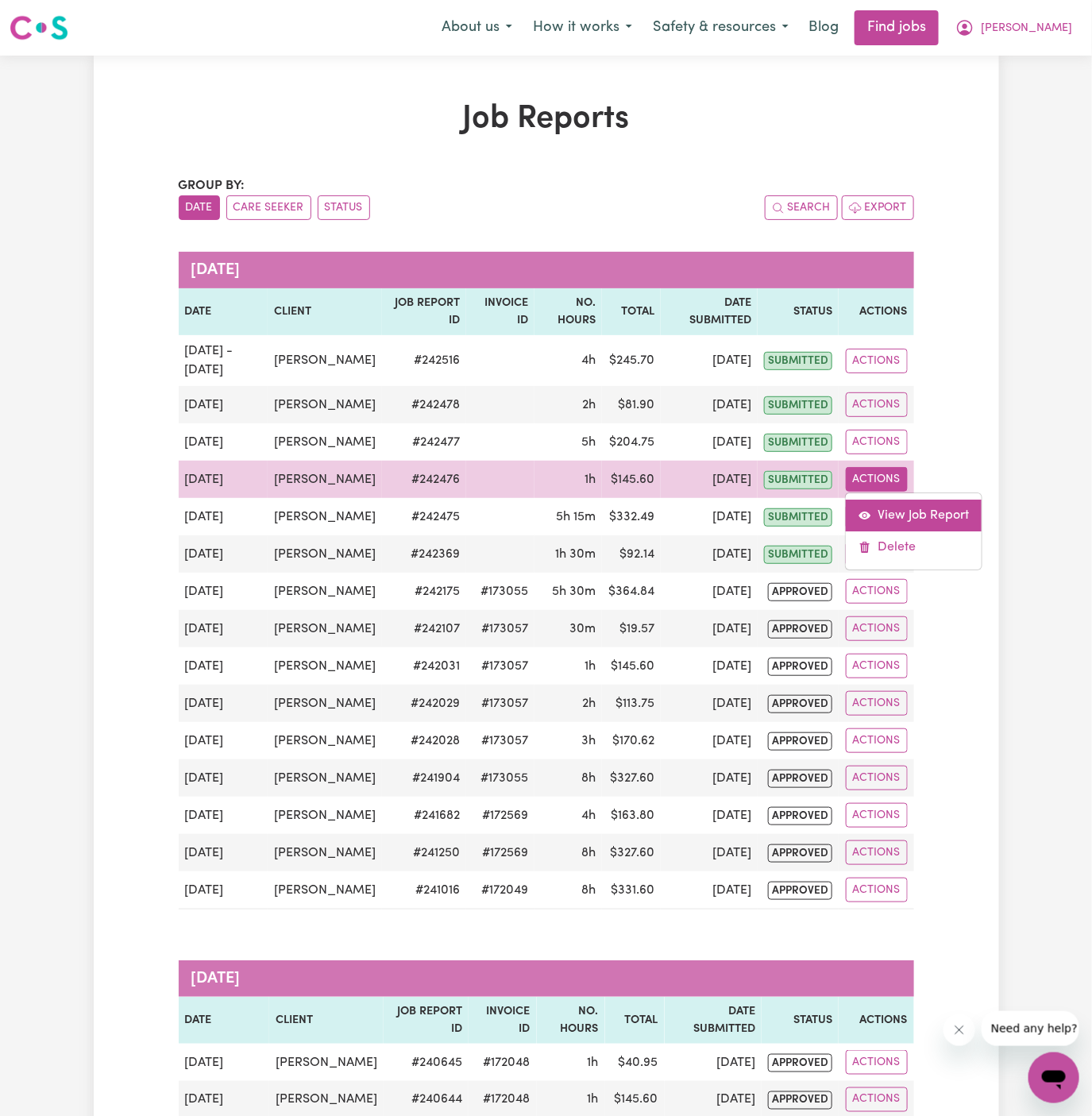
select select "160-Overnight"
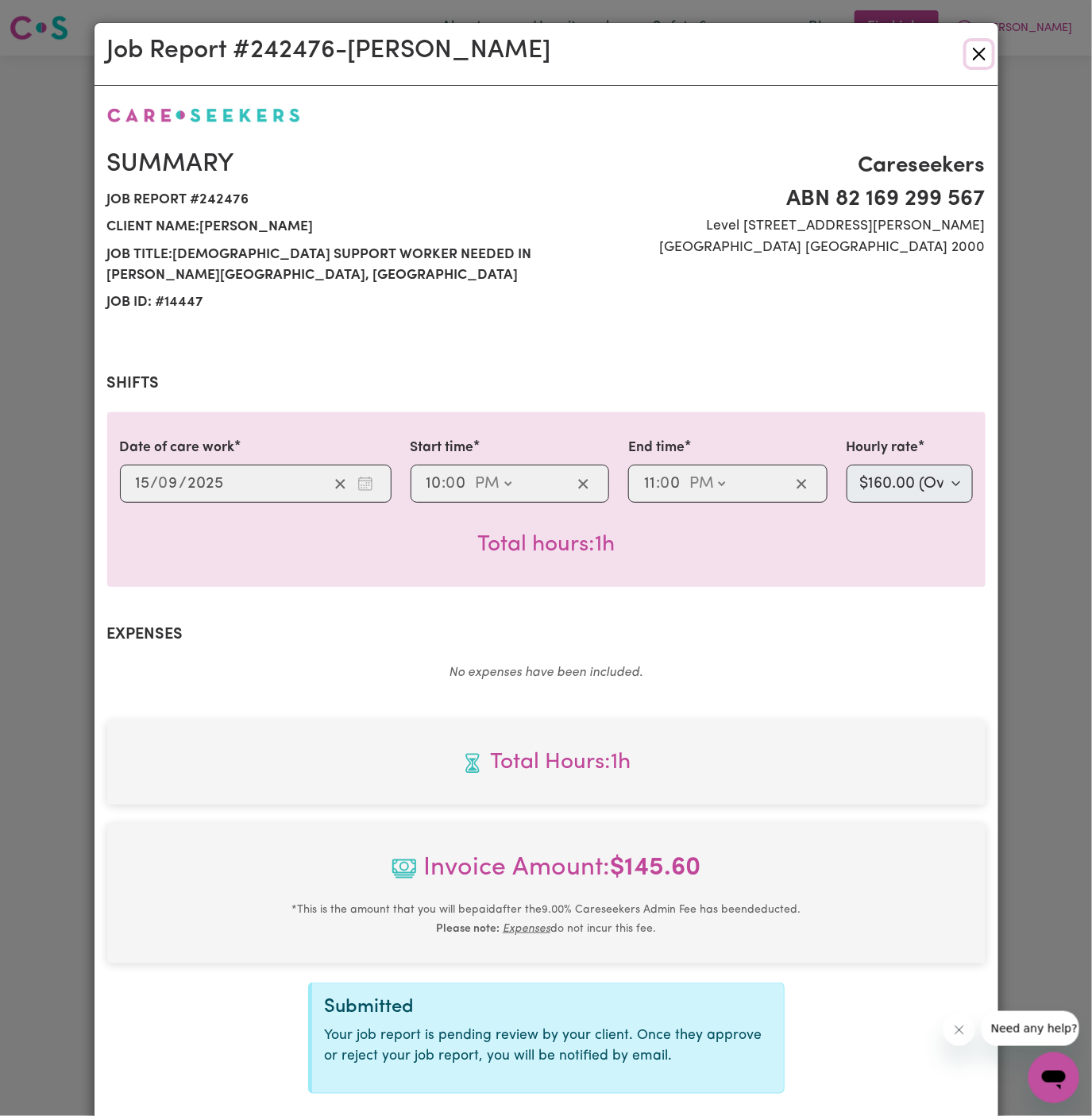
click at [974, 53] on button "Close" at bounding box center [980, 54] width 25 height 25
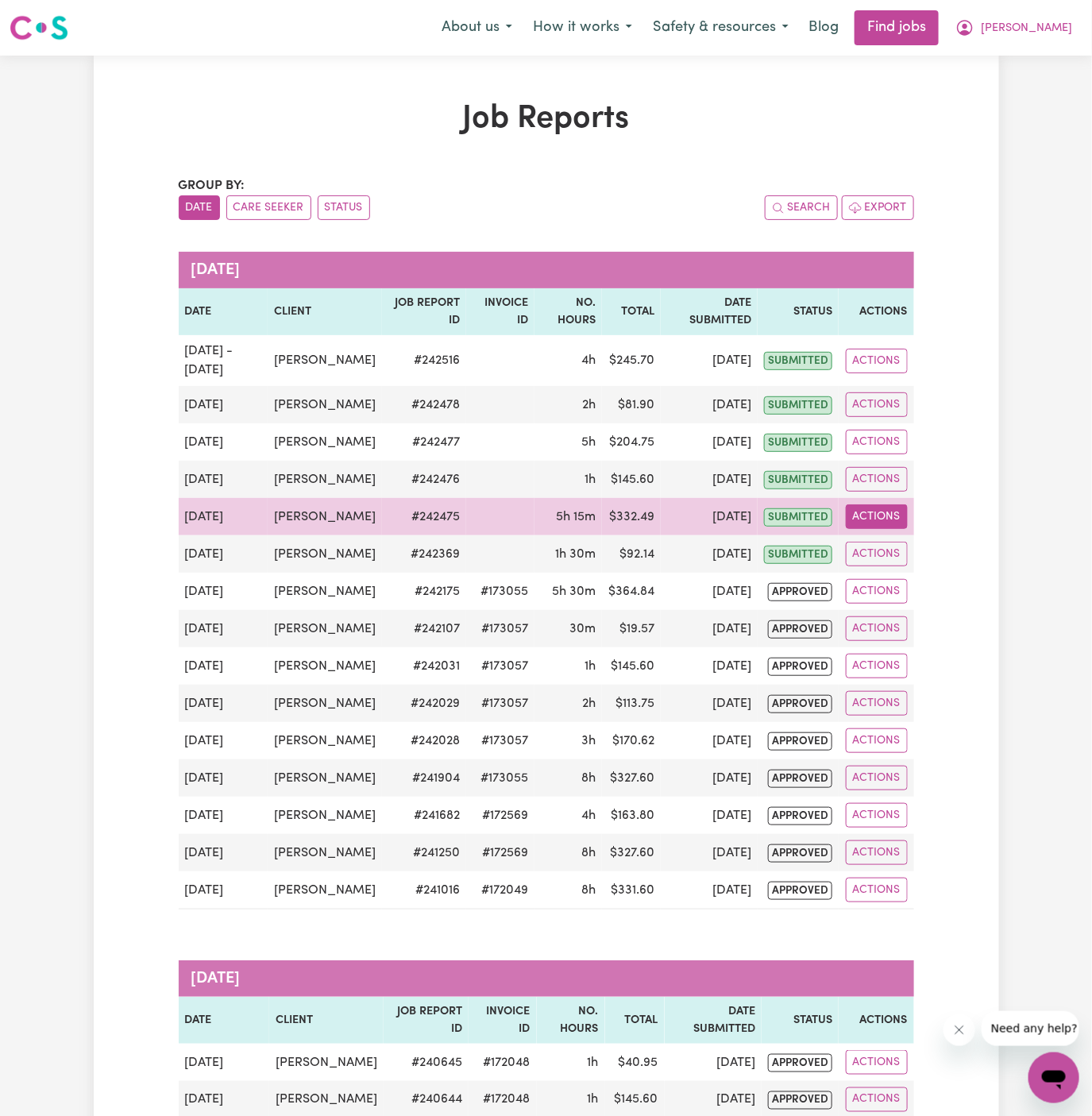
click at [886, 516] on button "Actions" at bounding box center [877, 516] width 62 height 24
click at [901, 543] on link "View Job Report" at bounding box center [914, 553] width 136 height 32
select select "pm"
select select "67.5-EveningCare"
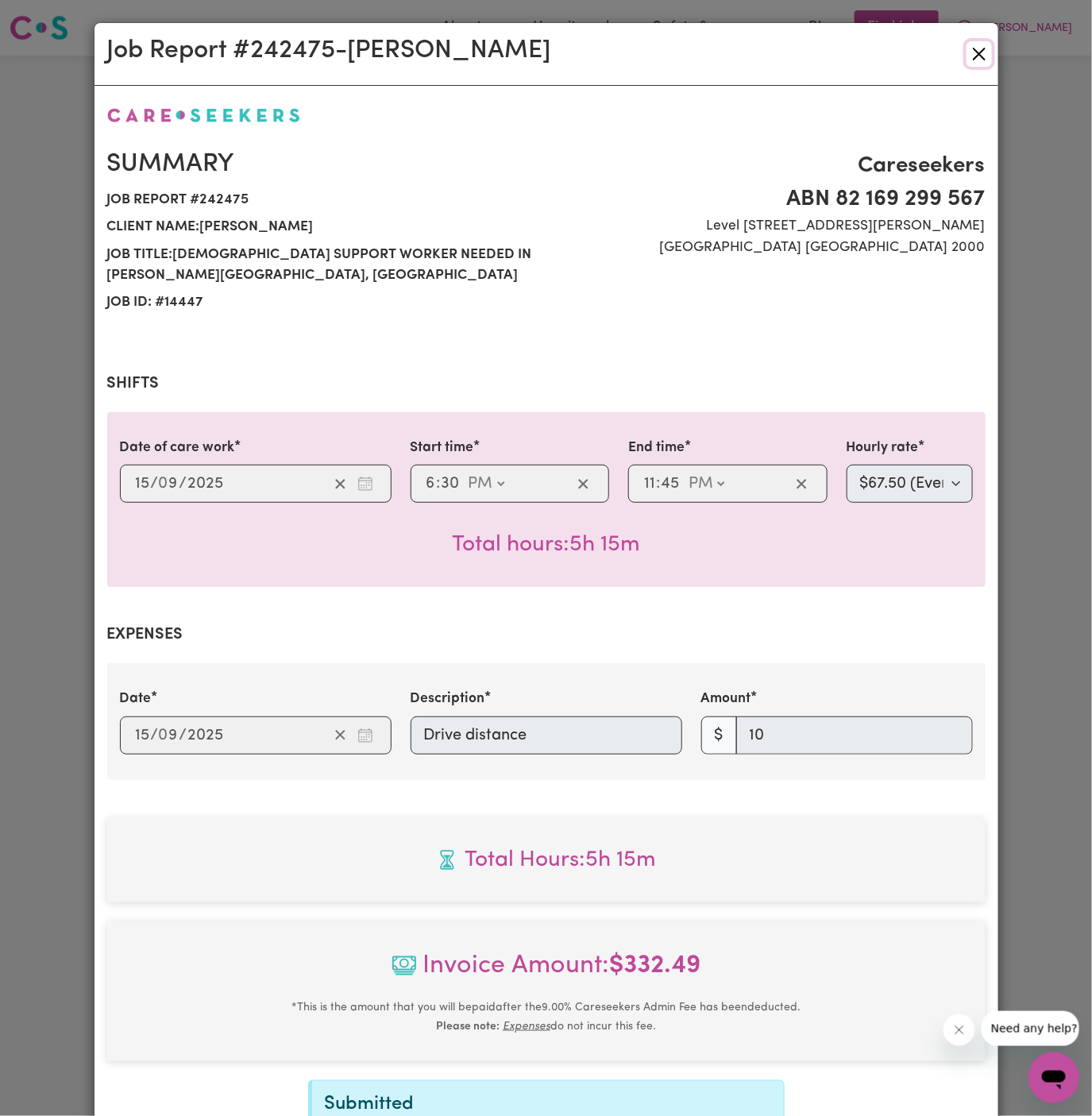
click at [980, 56] on button "Close" at bounding box center [980, 54] width 25 height 25
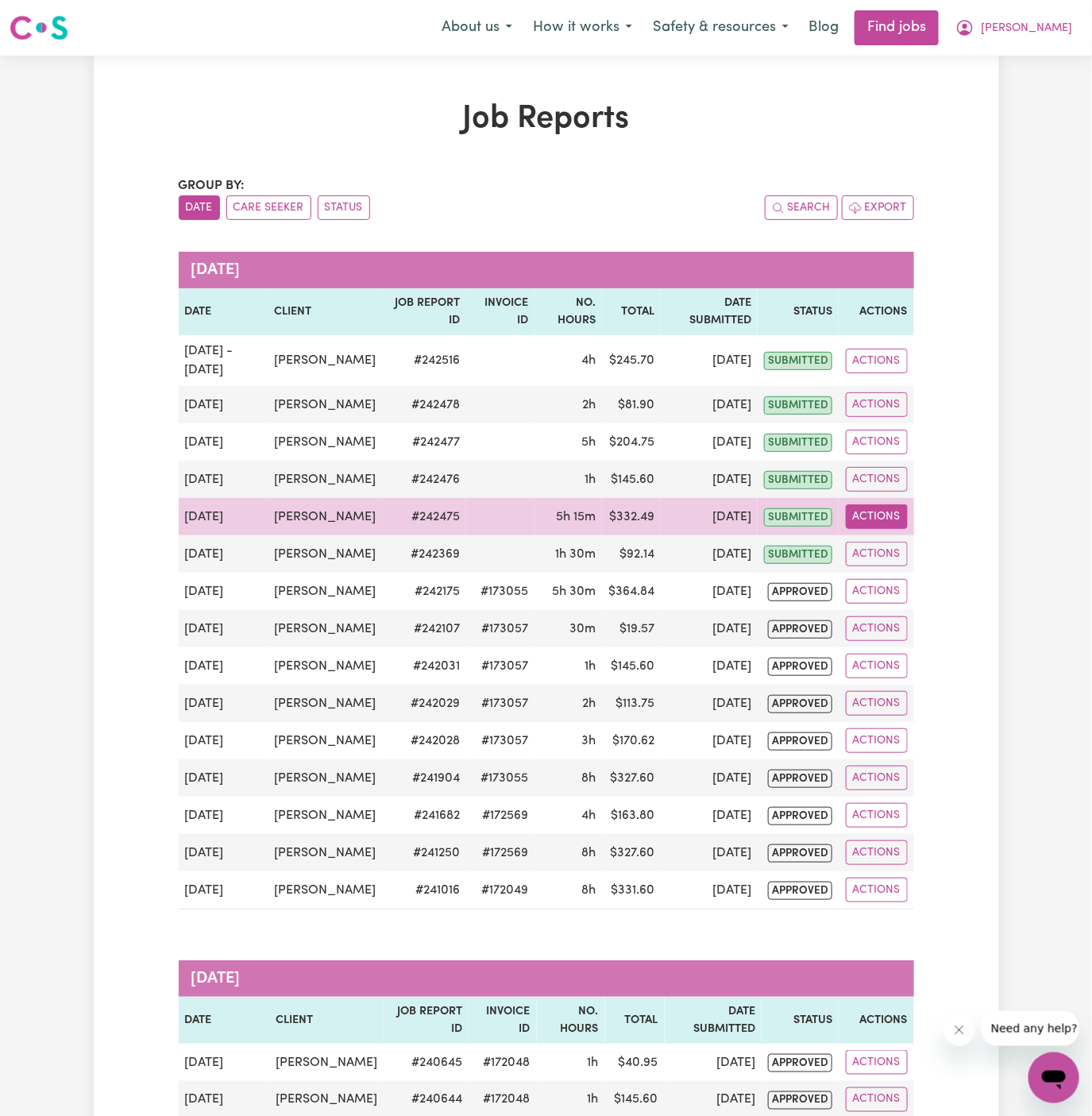
click at [879, 517] on button "Actions" at bounding box center [877, 516] width 62 height 24
click at [889, 545] on link "View Job Report" at bounding box center [914, 553] width 136 height 32
select select "pm"
select select "67.5-EveningCare"
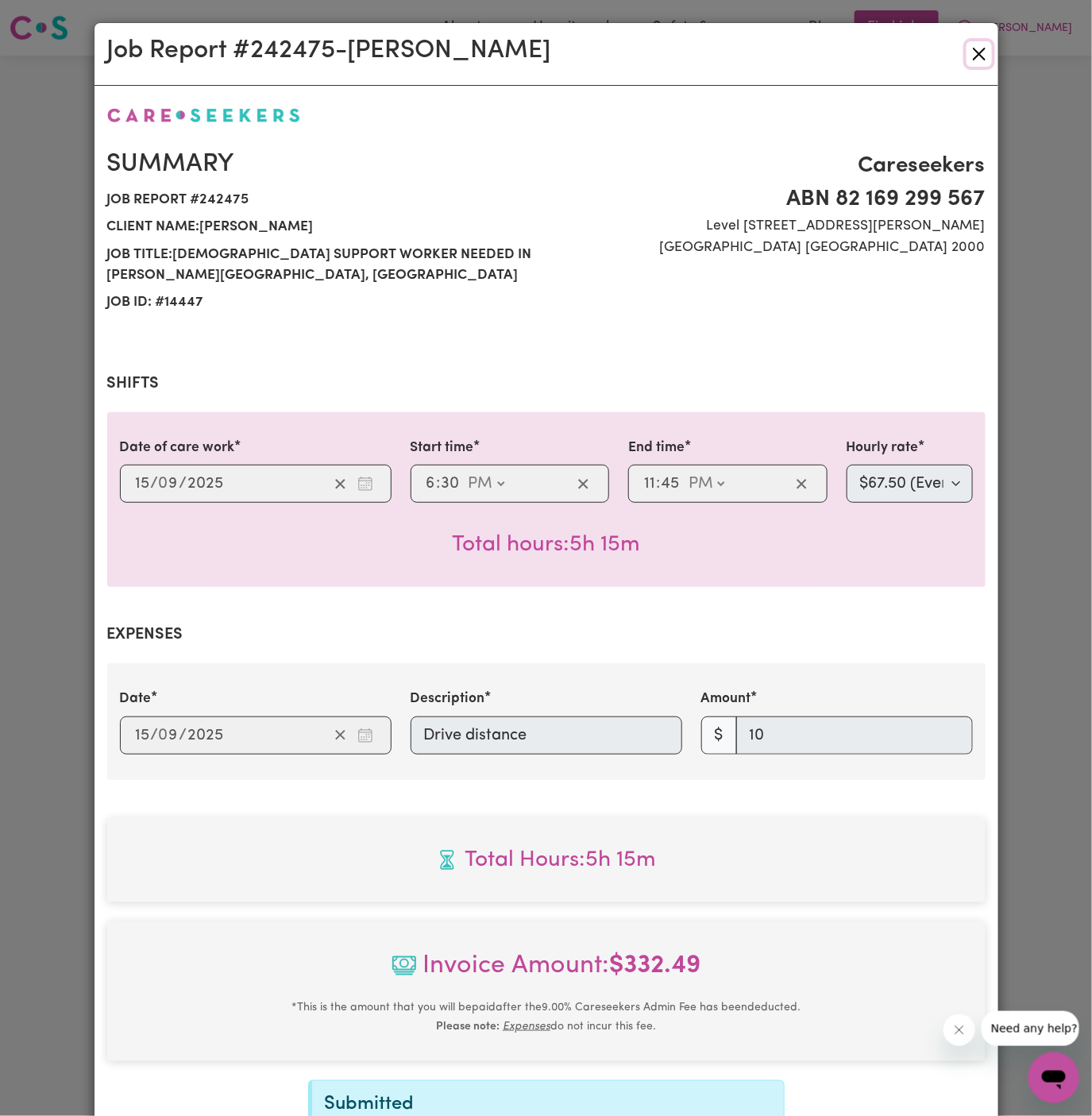
click at [981, 55] on button "Close" at bounding box center [980, 54] width 25 height 25
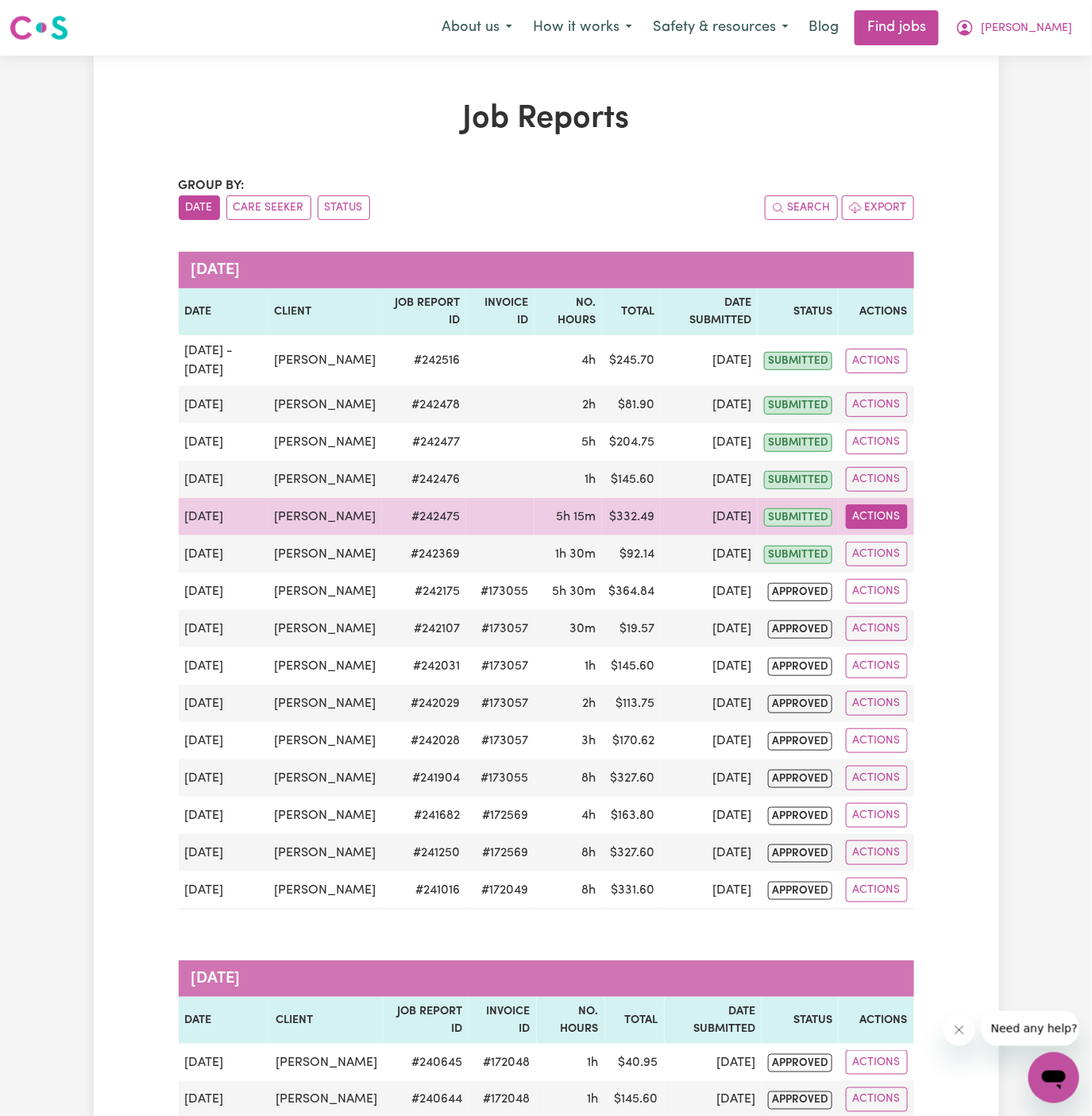
click at [872, 514] on button "Actions" at bounding box center [877, 516] width 62 height 24
click at [915, 543] on link "View Job Report" at bounding box center [914, 553] width 136 height 32
select select "pm"
select select "67.5-EveningCare"
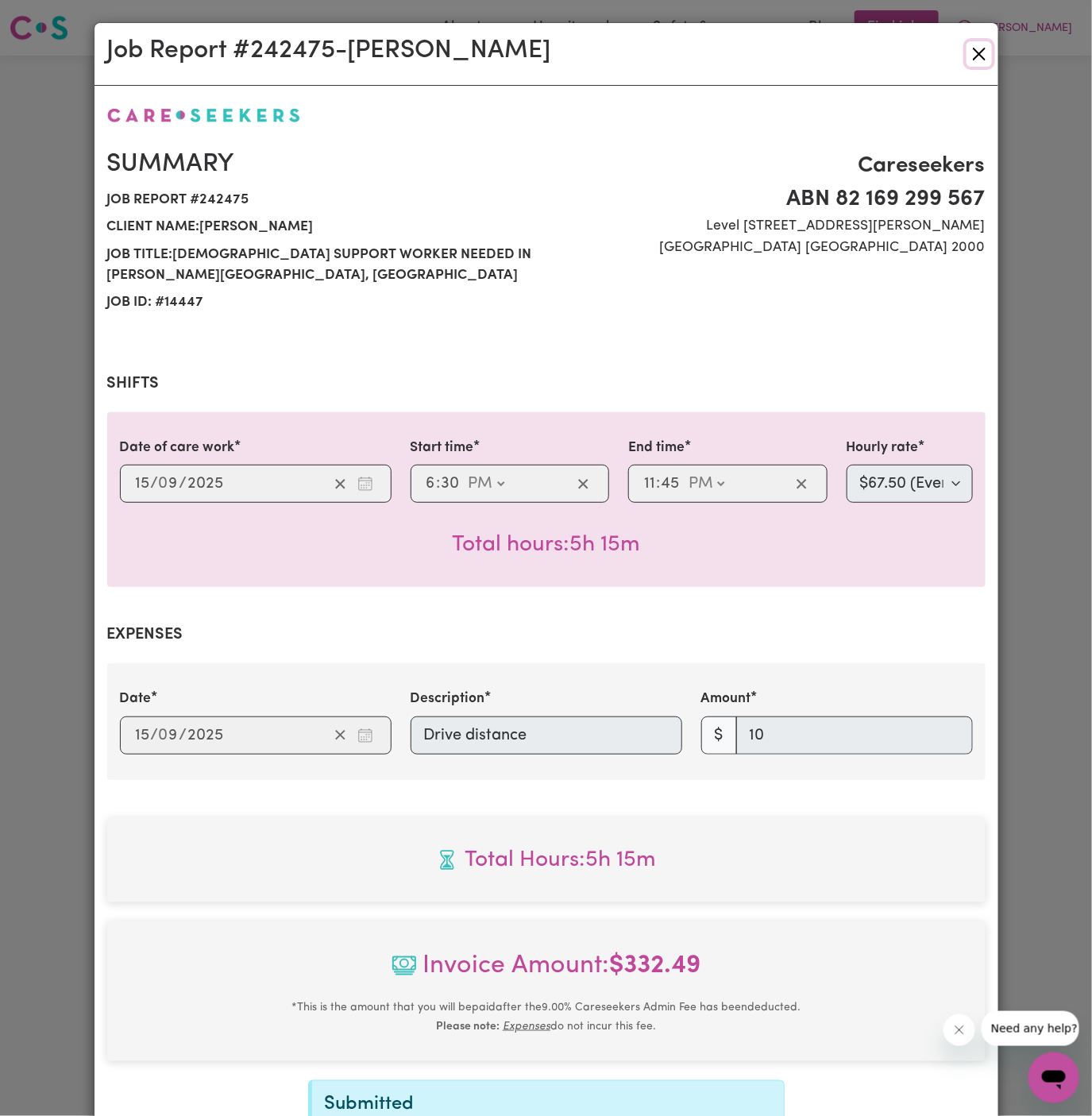
click at [982, 50] on button "Close" at bounding box center [980, 54] width 25 height 25
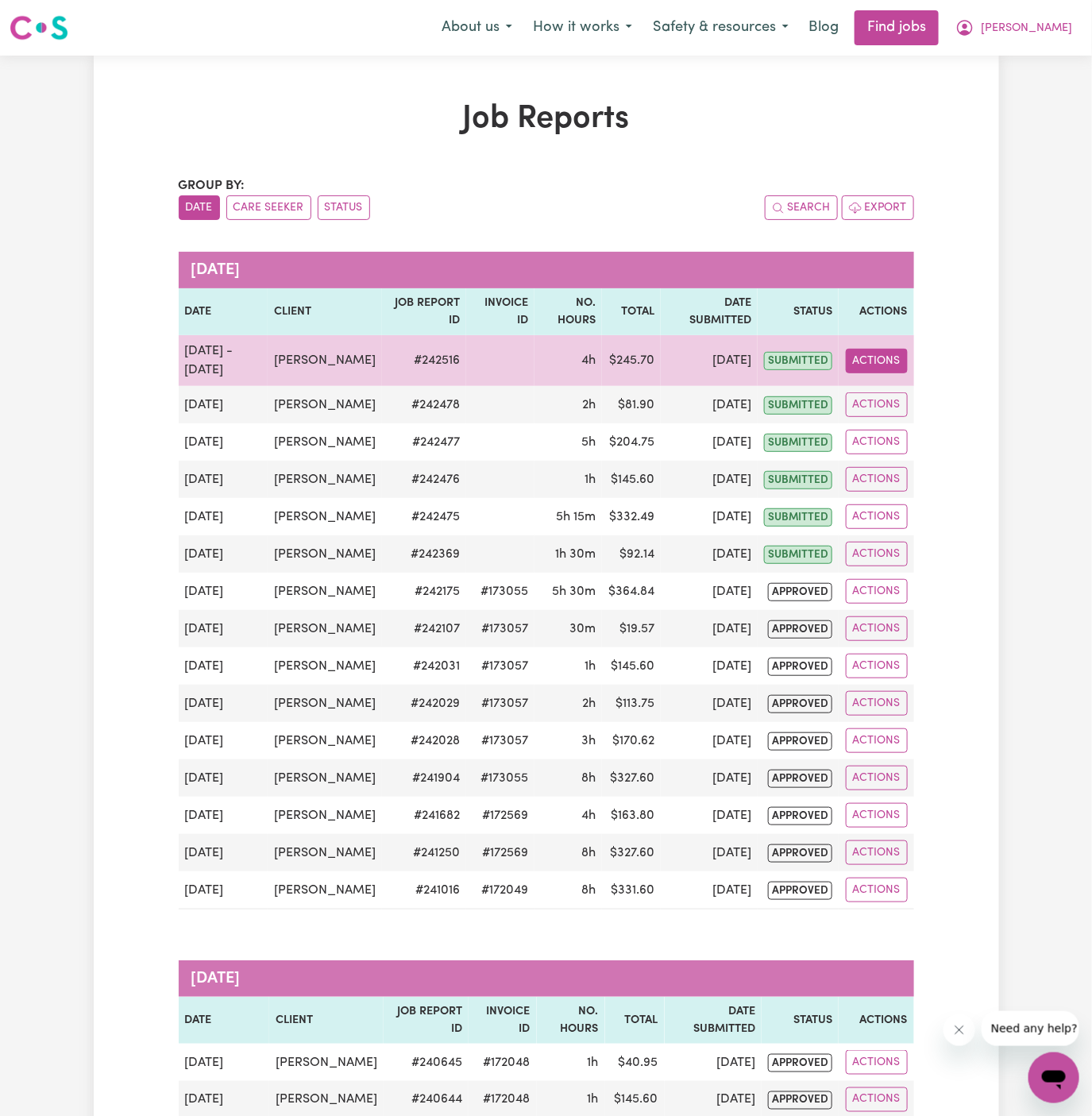
click at [873, 350] on button "Actions" at bounding box center [877, 361] width 62 height 24
click at [900, 384] on link "View Job Report" at bounding box center [914, 397] width 136 height 32
select select "pm"
select select "67.5-EveningCare"
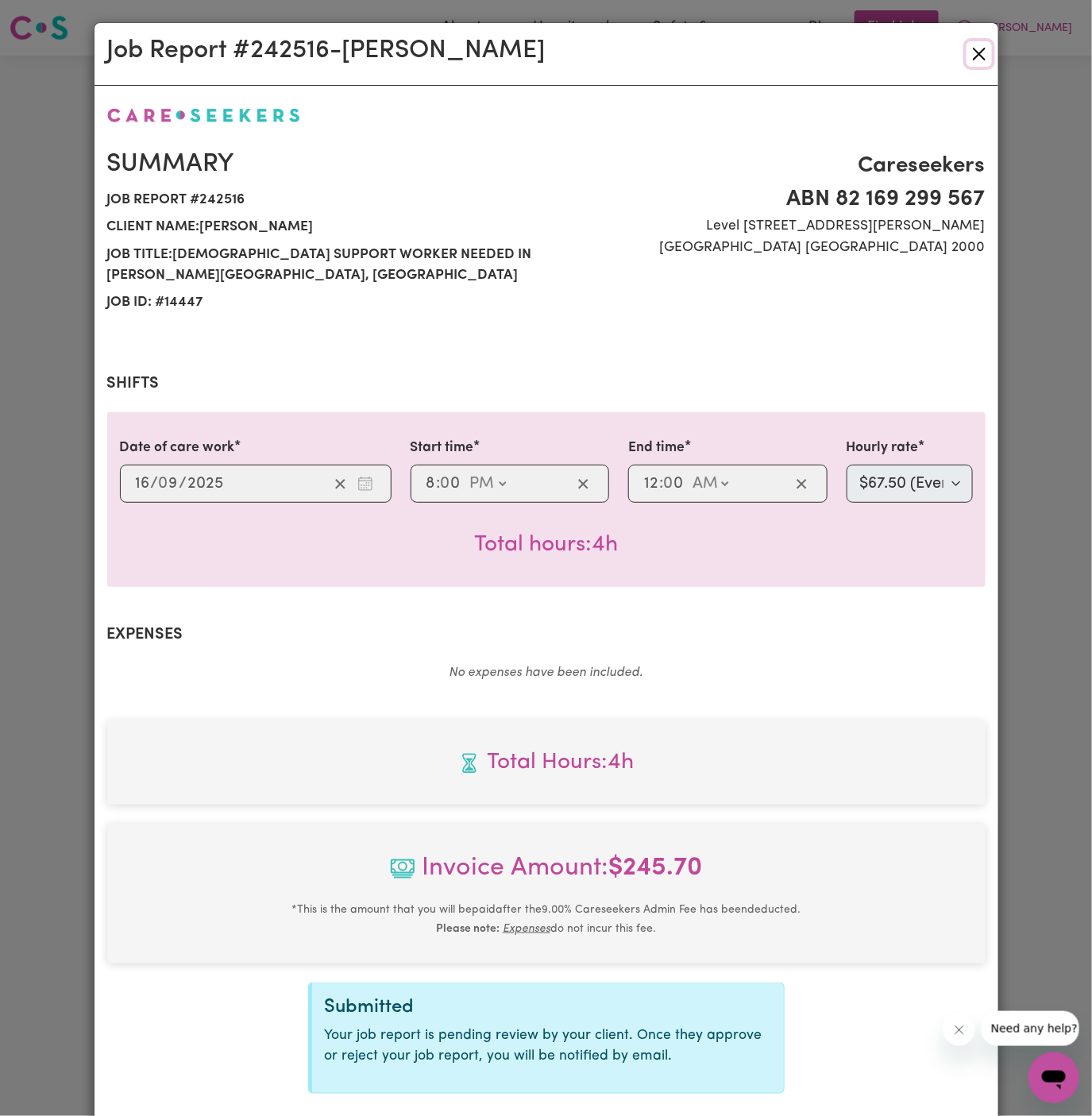
click at [986, 55] on button "Close" at bounding box center [980, 54] width 25 height 25
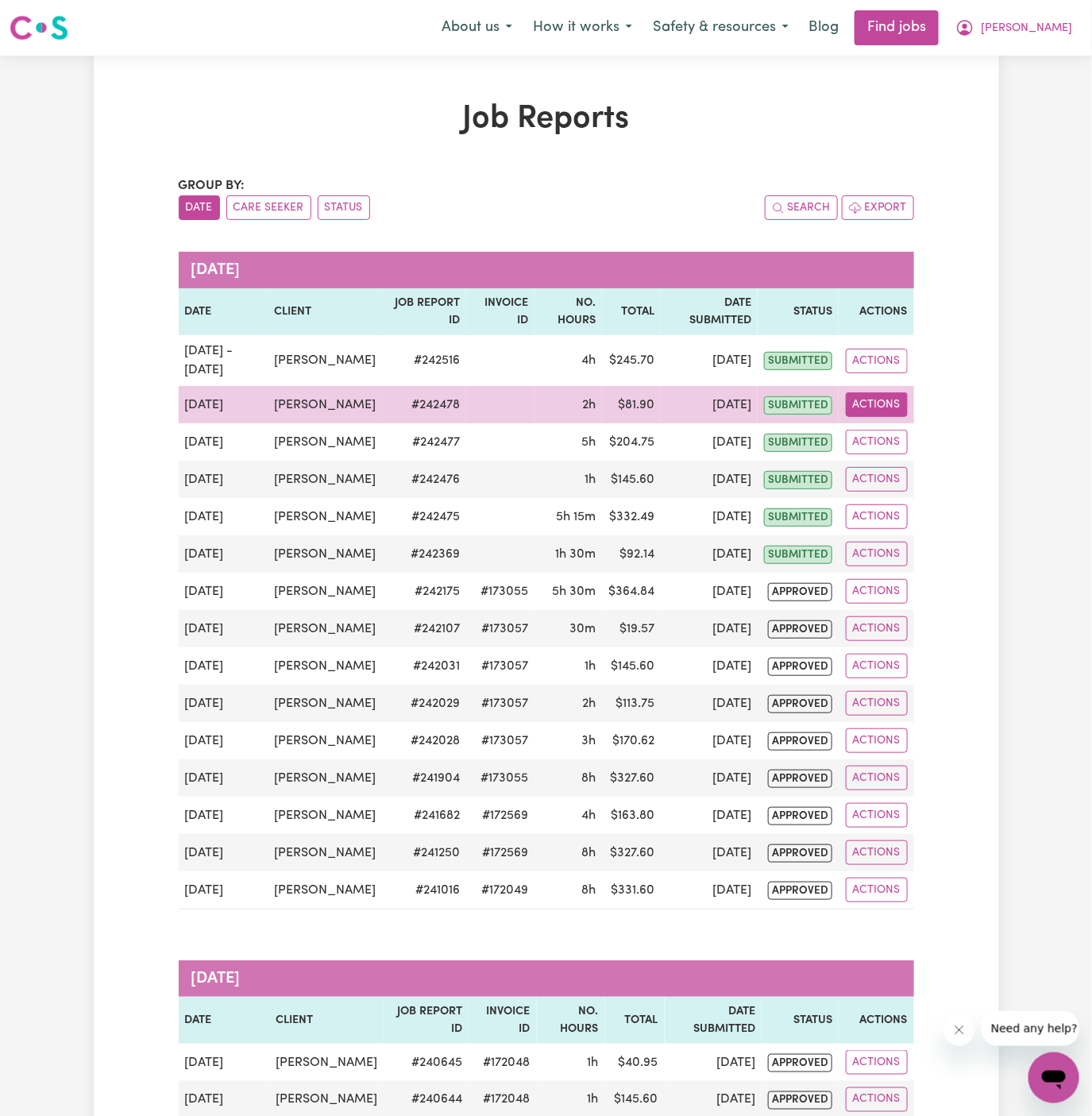
click at [873, 403] on button "Actions" at bounding box center [877, 404] width 62 height 24
click at [889, 431] on link "View Job Report" at bounding box center [914, 440] width 136 height 32
select select "pm"
select select "45-Weekday"
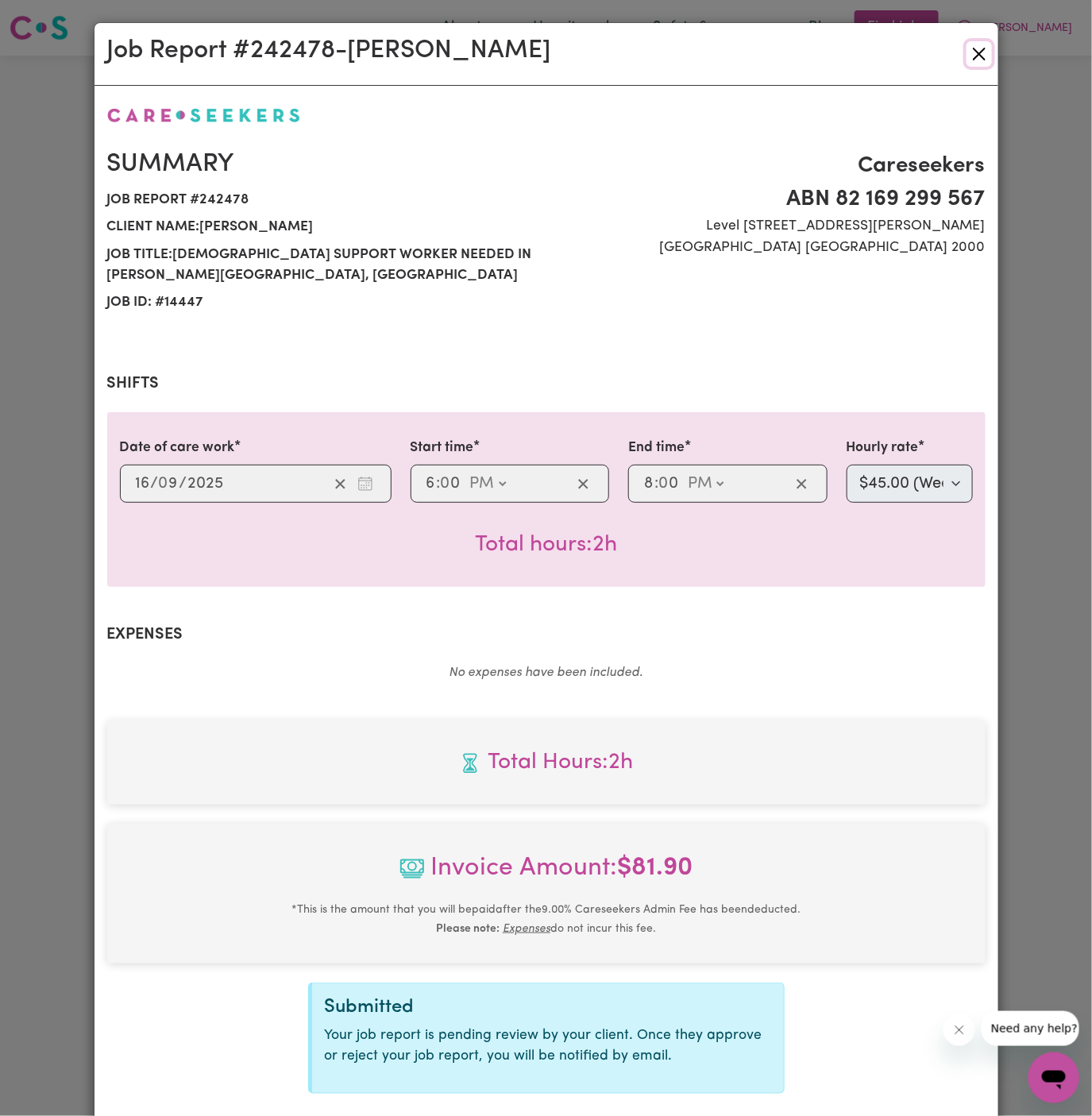
click at [981, 47] on button "Close" at bounding box center [980, 54] width 25 height 25
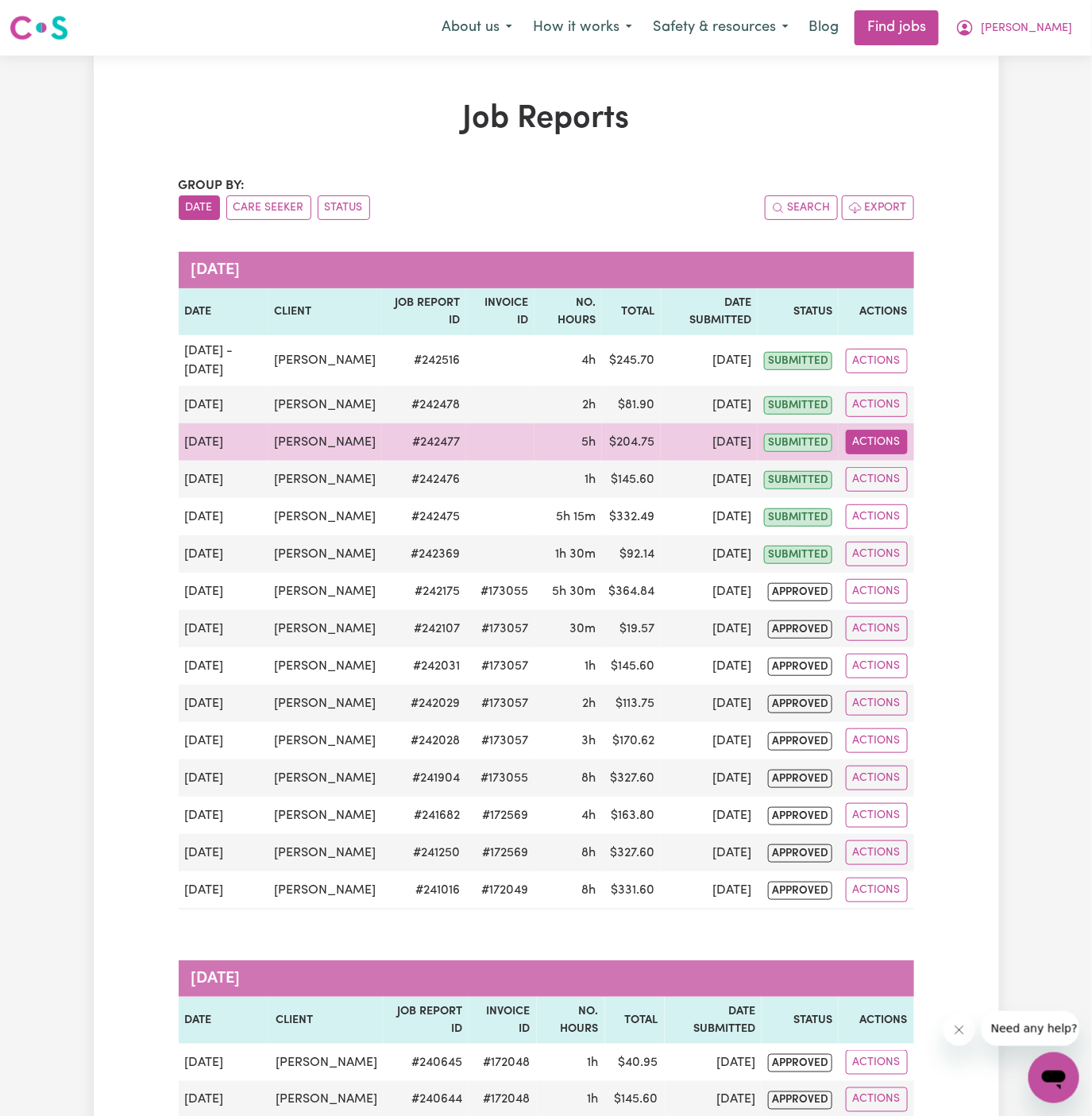
click at [897, 437] on button "Actions" at bounding box center [877, 441] width 62 height 24
click at [903, 467] on link "View Job Report" at bounding box center [914, 478] width 136 height 32
select select "45-Weekday"
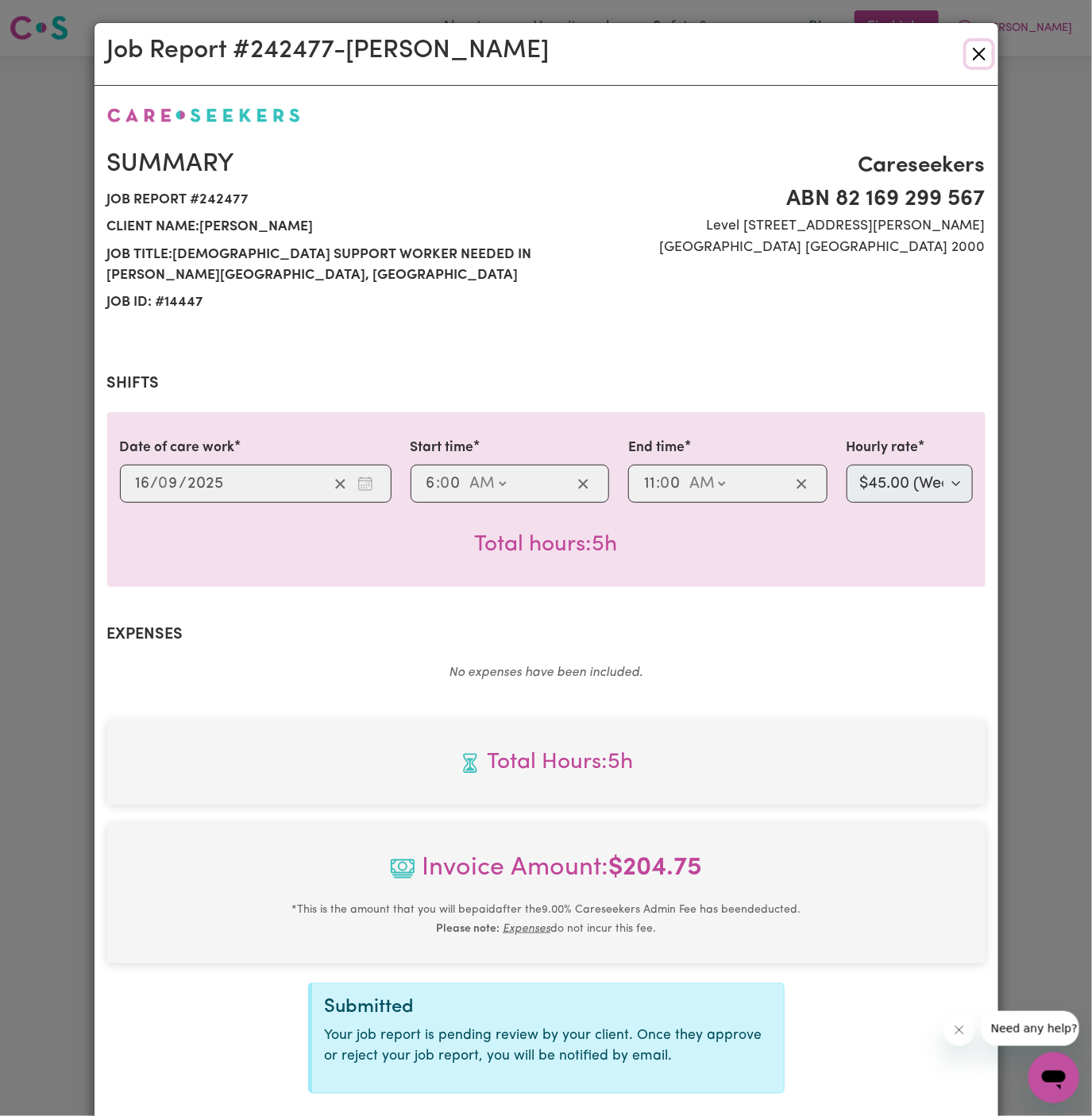
click at [979, 56] on button "Close" at bounding box center [980, 54] width 25 height 25
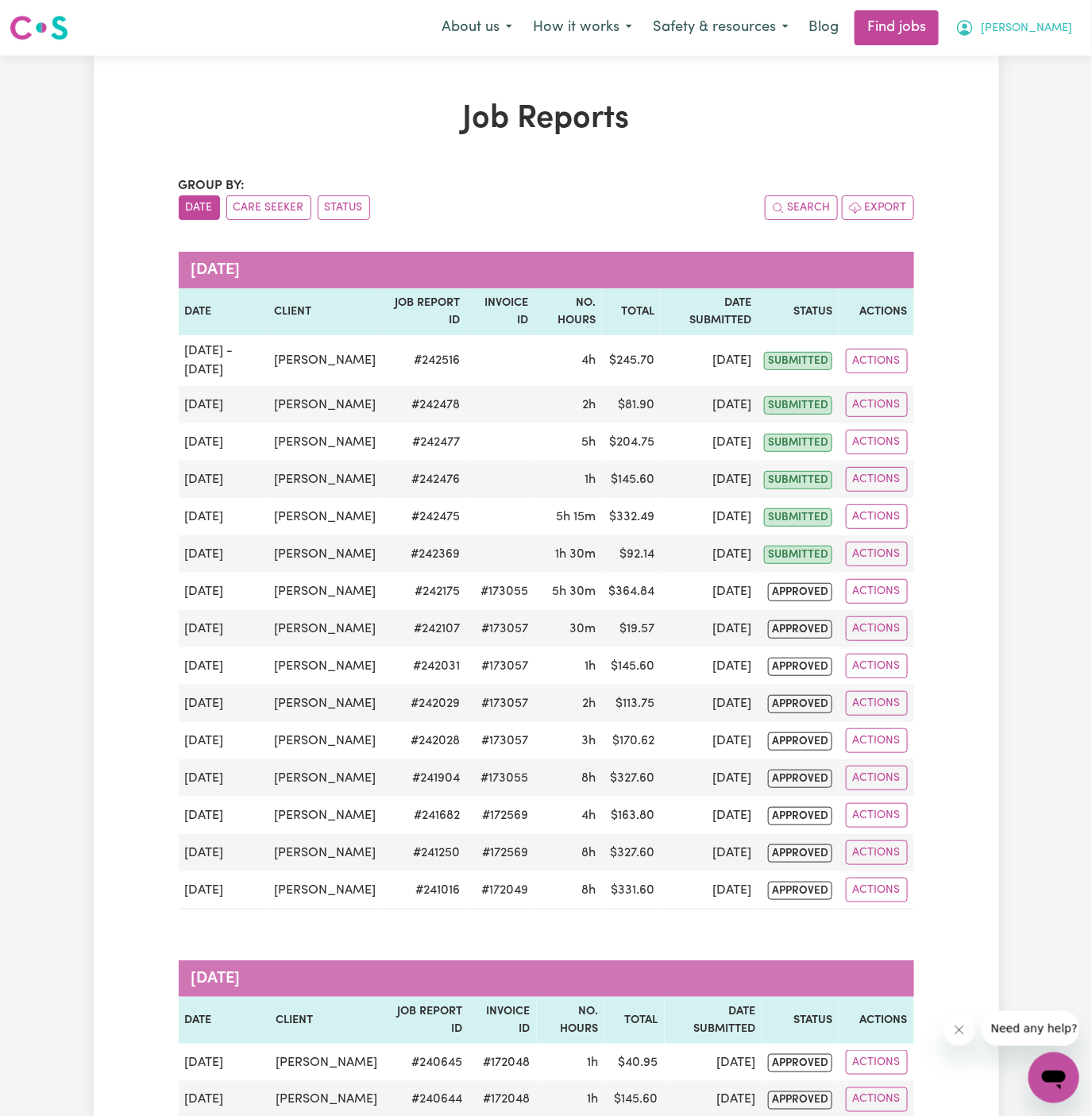
click at [1054, 30] on span "Momena" at bounding box center [1027, 28] width 91 height 17
click at [1033, 64] on link "My Account" at bounding box center [1018, 61] width 125 height 30
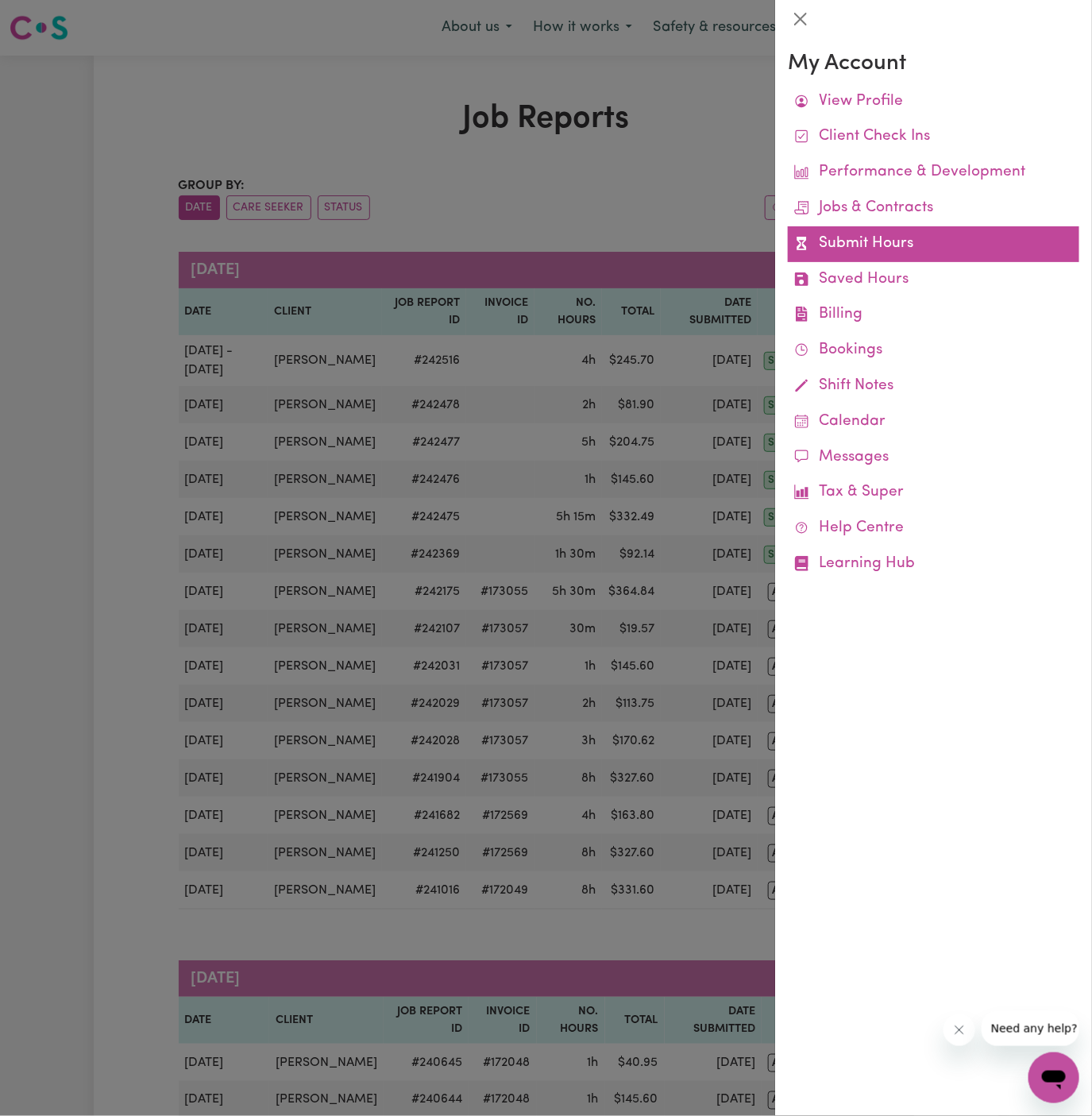
click at [860, 242] on link "Submit Hours" at bounding box center [934, 243] width 292 height 36
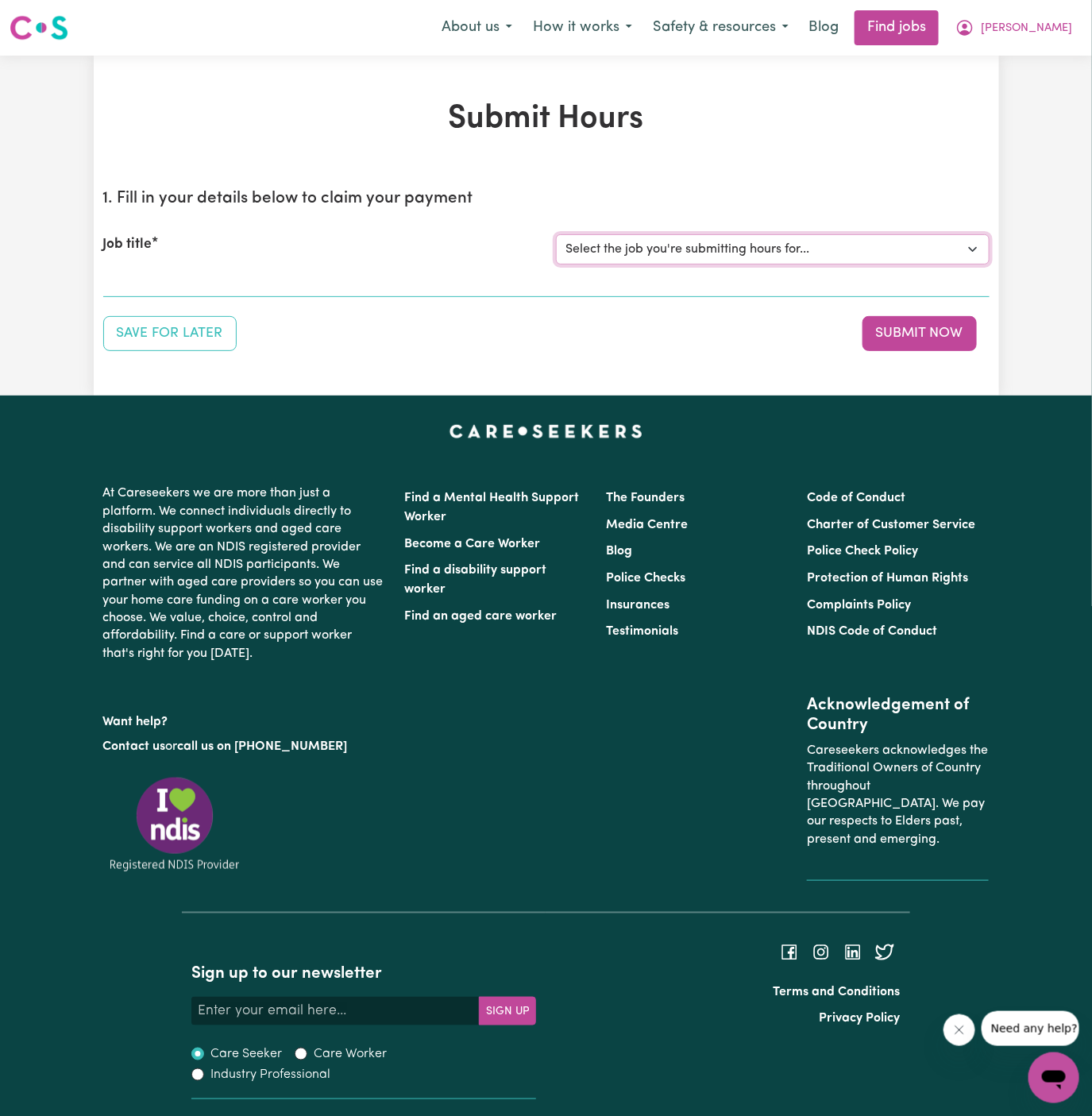
click at [739, 252] on select "Select the job you're submitting hours for... [David Launder] Support Worker Ne…" at bounding box center [772, 249] width 434 height 30
select select "14447"
click at [556, 235] on select "Select the job you're submitting hours for... [David Launder] Support Worker Ne…" at bounding box center [772, 249] width 434 height 30
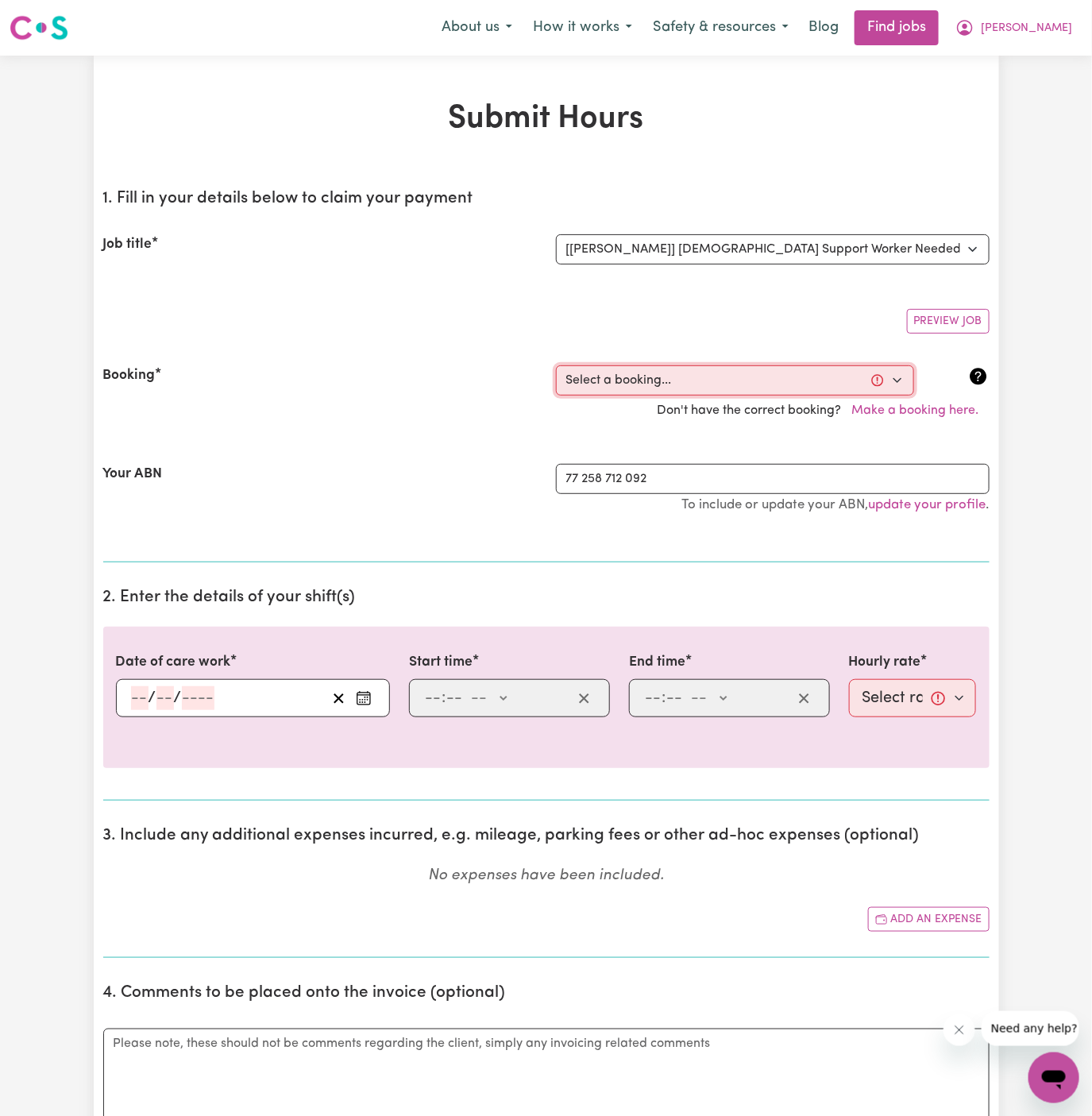
click at [763, 380] on select "Select a booking... Wed, August 27, 2025 - 05:00pm to 08:00pm (ONE-OFF) Wed, Au…" at bounding box center [734, 380] width 358 height 30
select select "365040"
click at [556, 366] on select "Select a booking... Wed, August 27, 2025 - 05:00pm to 08:00pm (ONE-OFF) Wed, Au…" at bounding box center [734, 380] width 358 height 30
type input "2025-09-17"
type input "17"
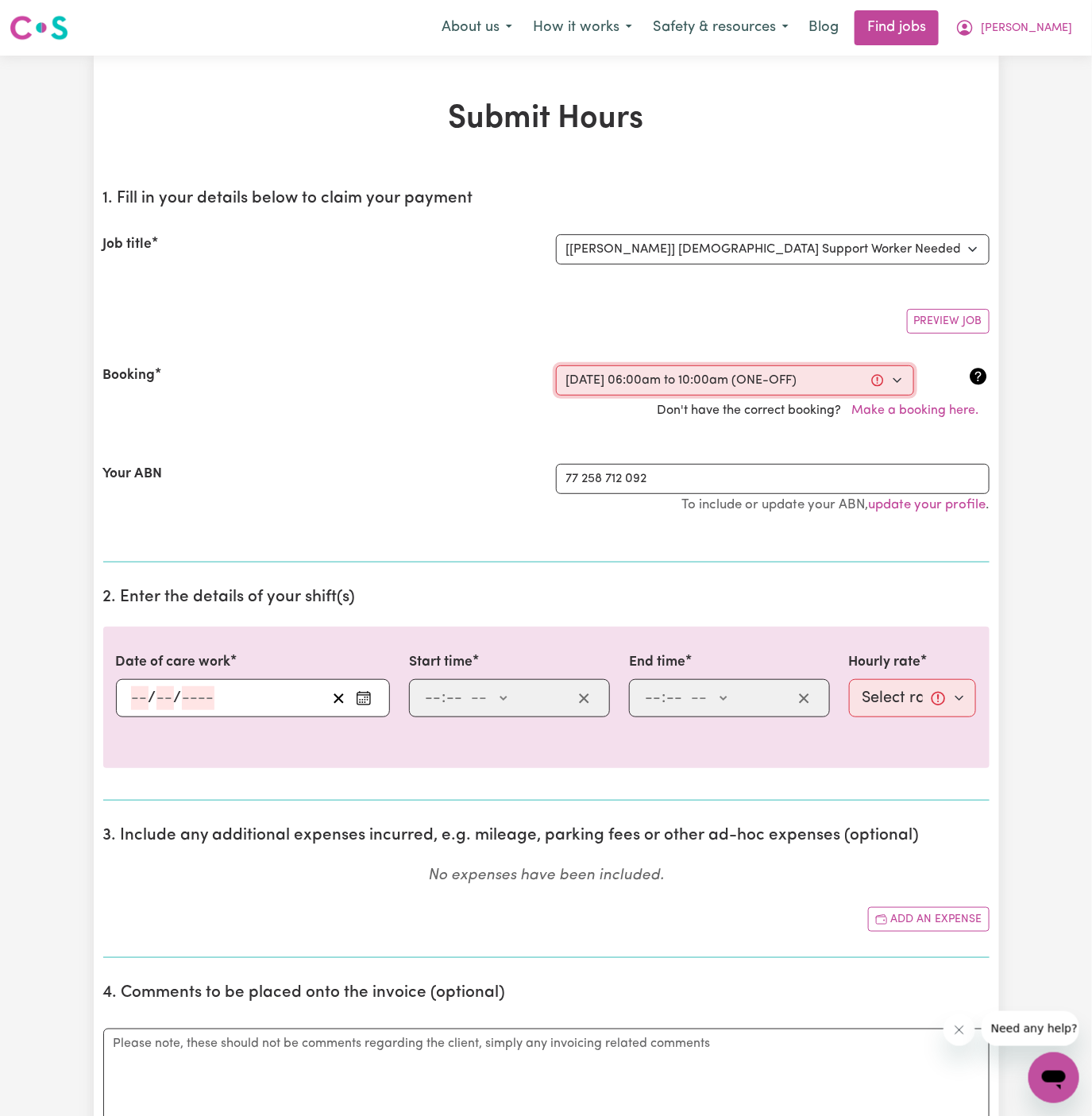
type input "9"
type input "2025"
type input "06:00"
type input "6"
type input "0"
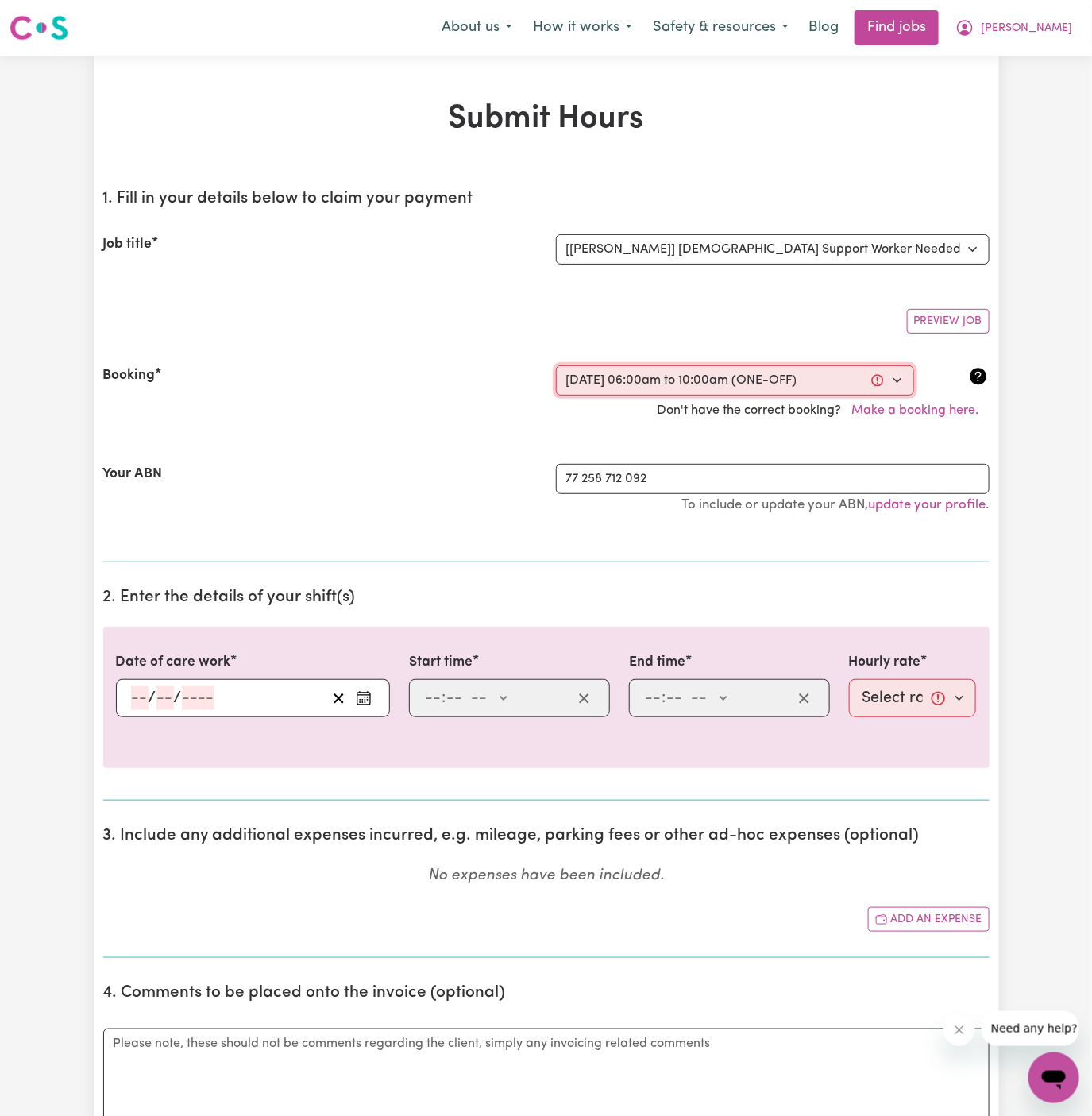
select select "am"
type input "10:00"
type input "10"
type input "0"
select select "am"
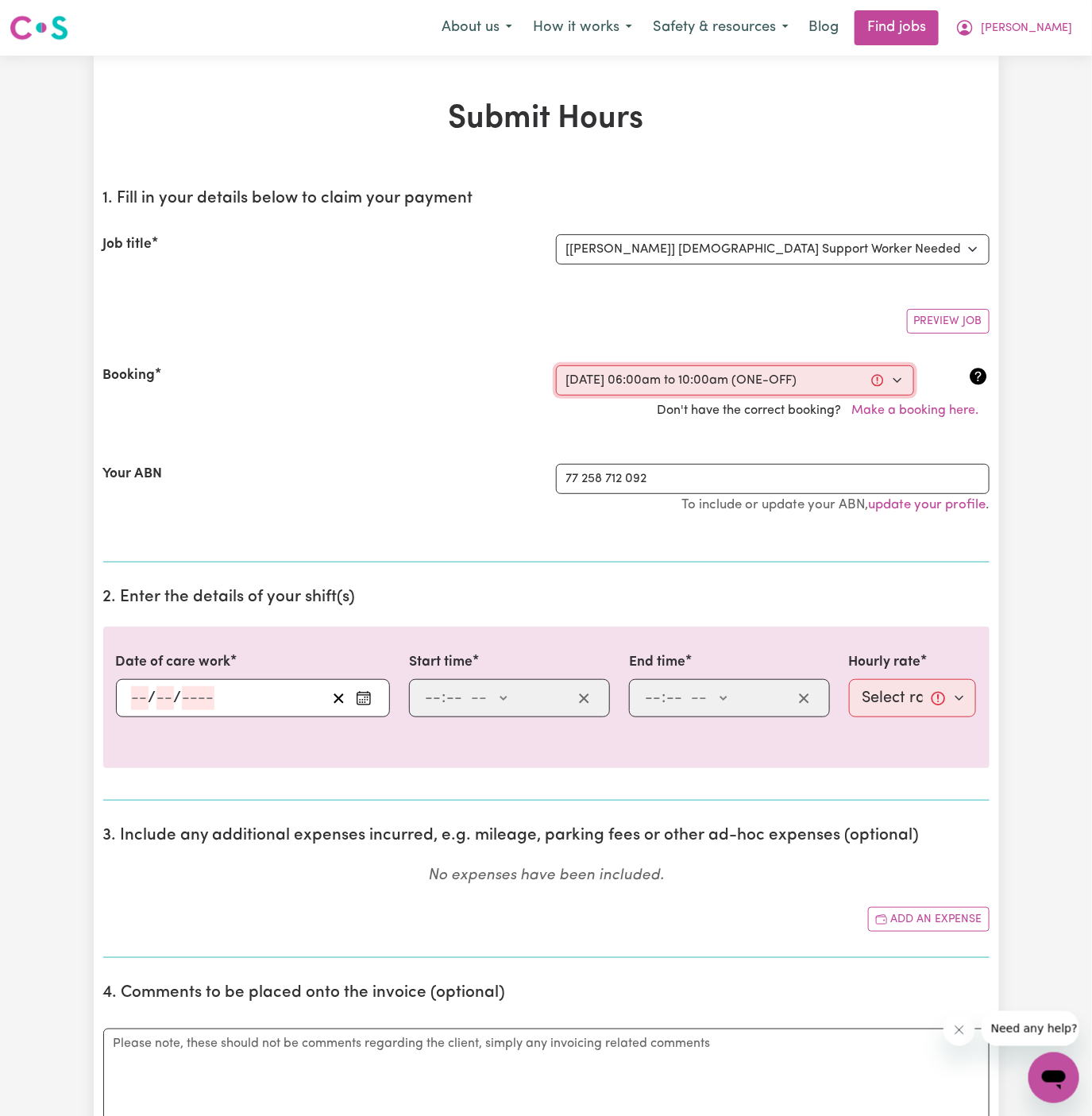
select select "45-Weekday"
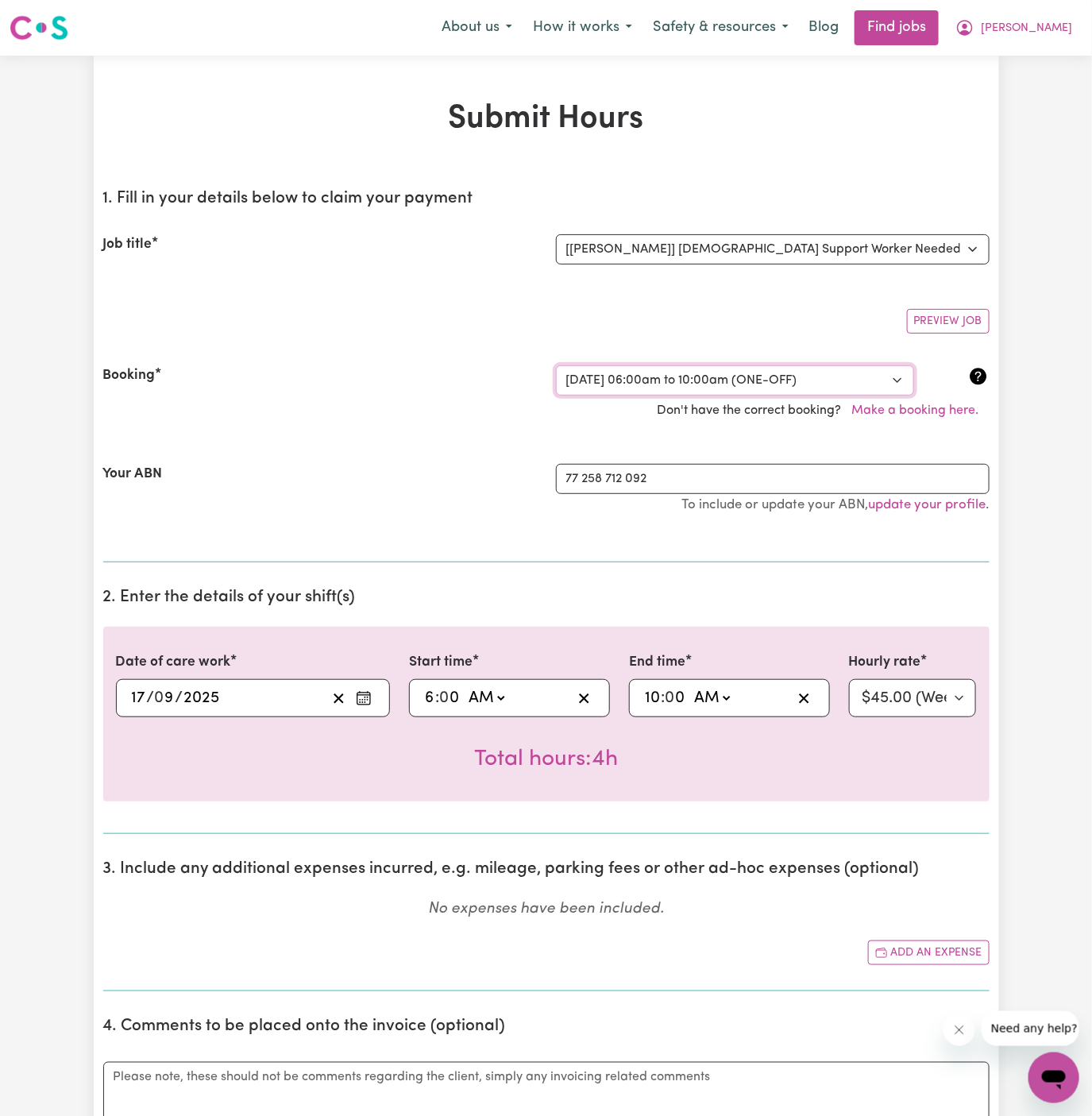
scroll to position [661, 0]
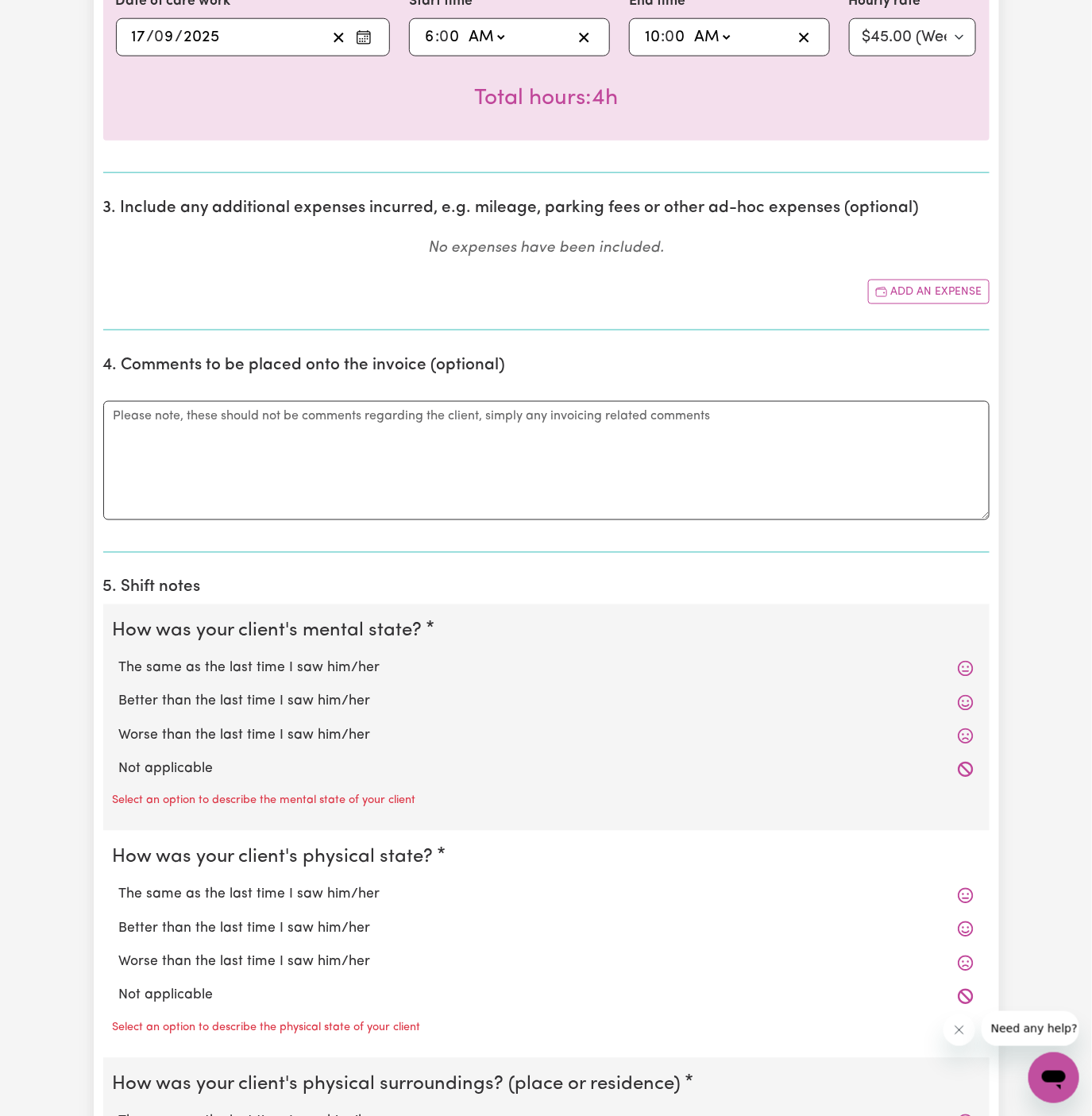
click at [340, 753] on div "Not applicable" at bounding box center [546, 770] width 868 height 33
click at [225, 753] on div "Not applicable" at bounding box center [546, 770] width 868 height 33
click at [225, 759] on label "Not applicable" at bounding box center [546, 769] width 854 height 20
click at [119, 758] on input "Not applicable" at bounding box center [118, 758] width 1 height 1
radio input "true"
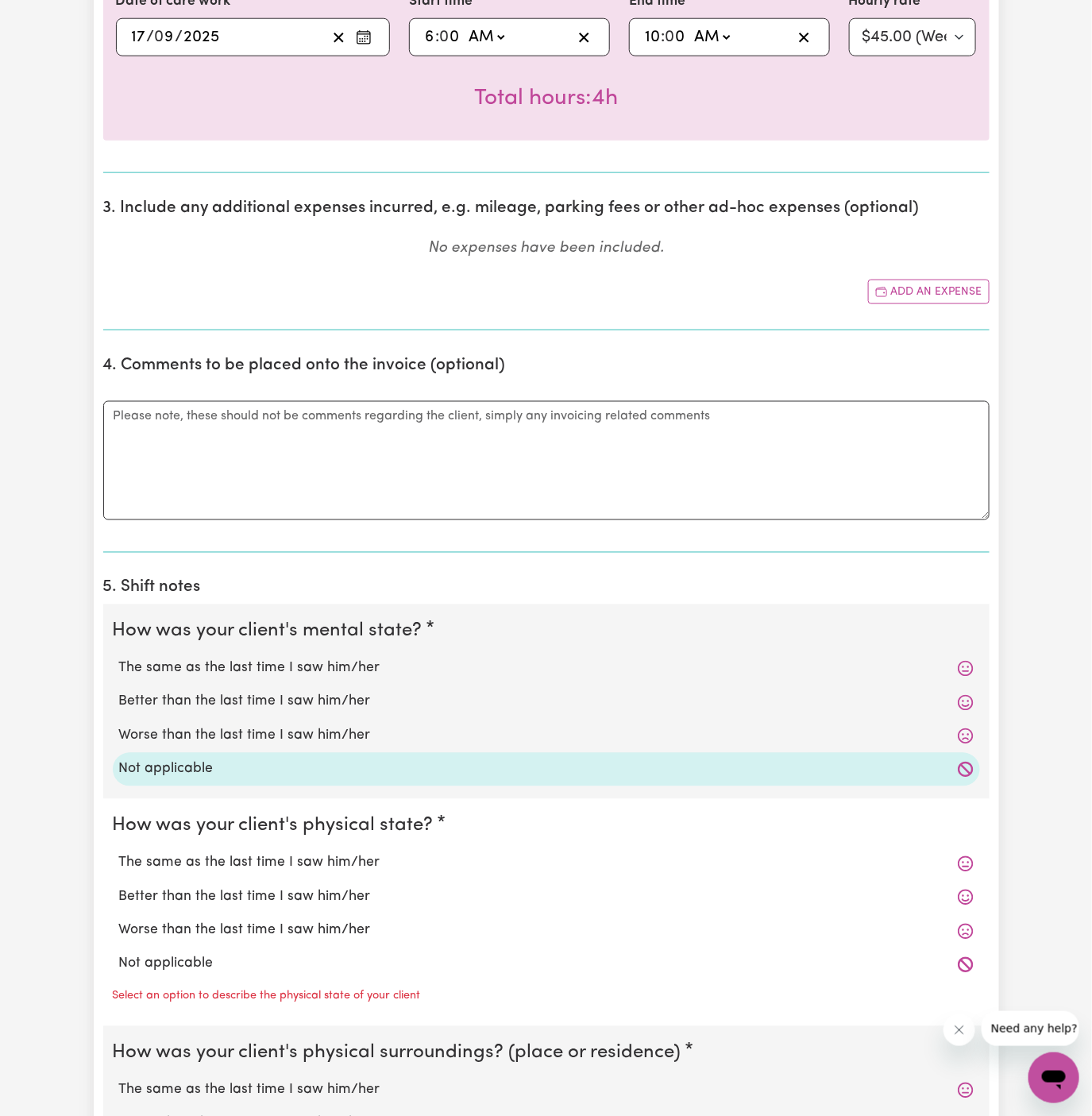
click at [225, 957] on label "Not applicable" at bounding box center [546, 964] width 854 height 20
click at [119, 954] on input "Not applicable" at bounding box center [118, 953] width 1 height 1
radio input "true"
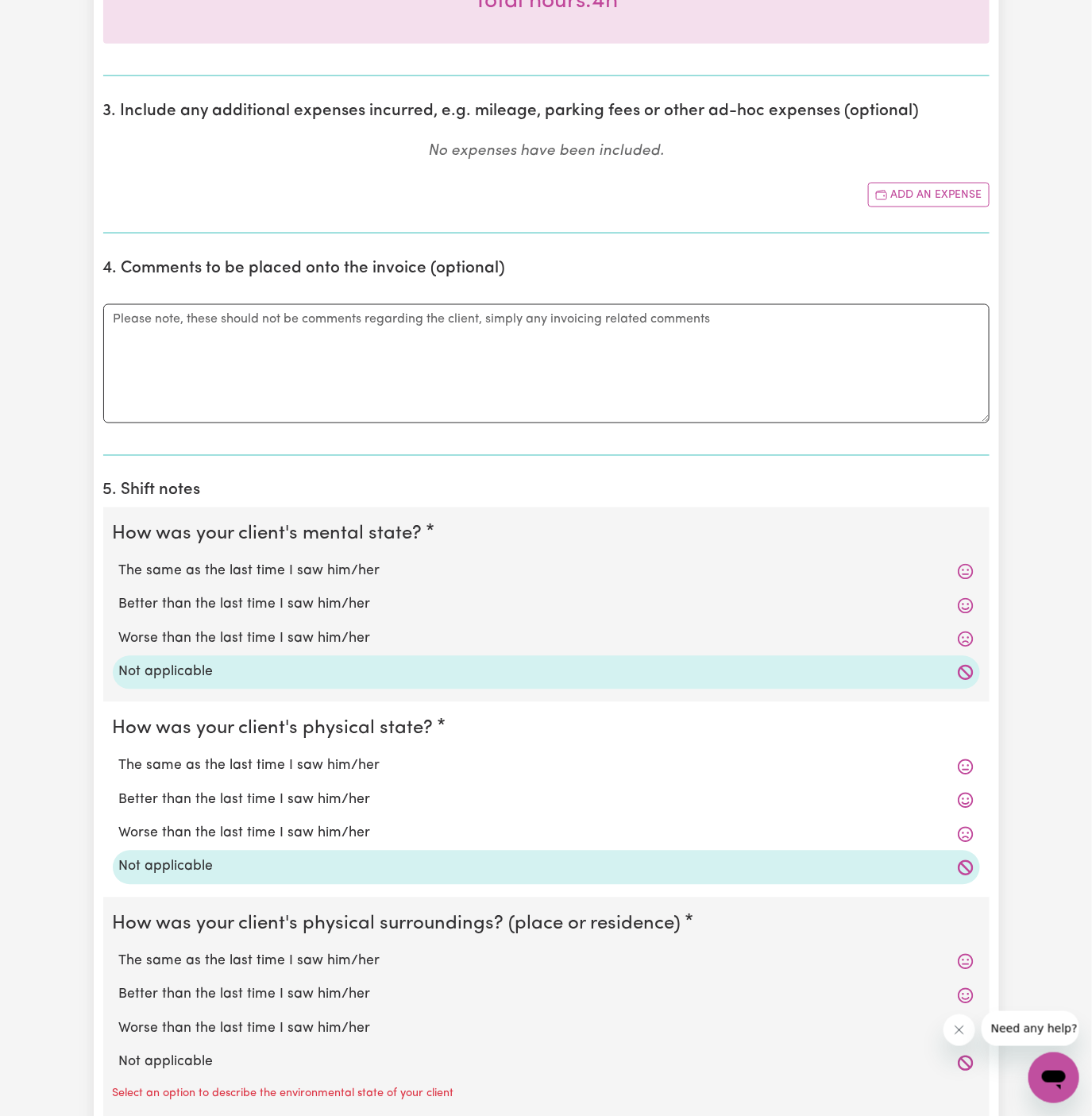
scroll to position [896, 0]
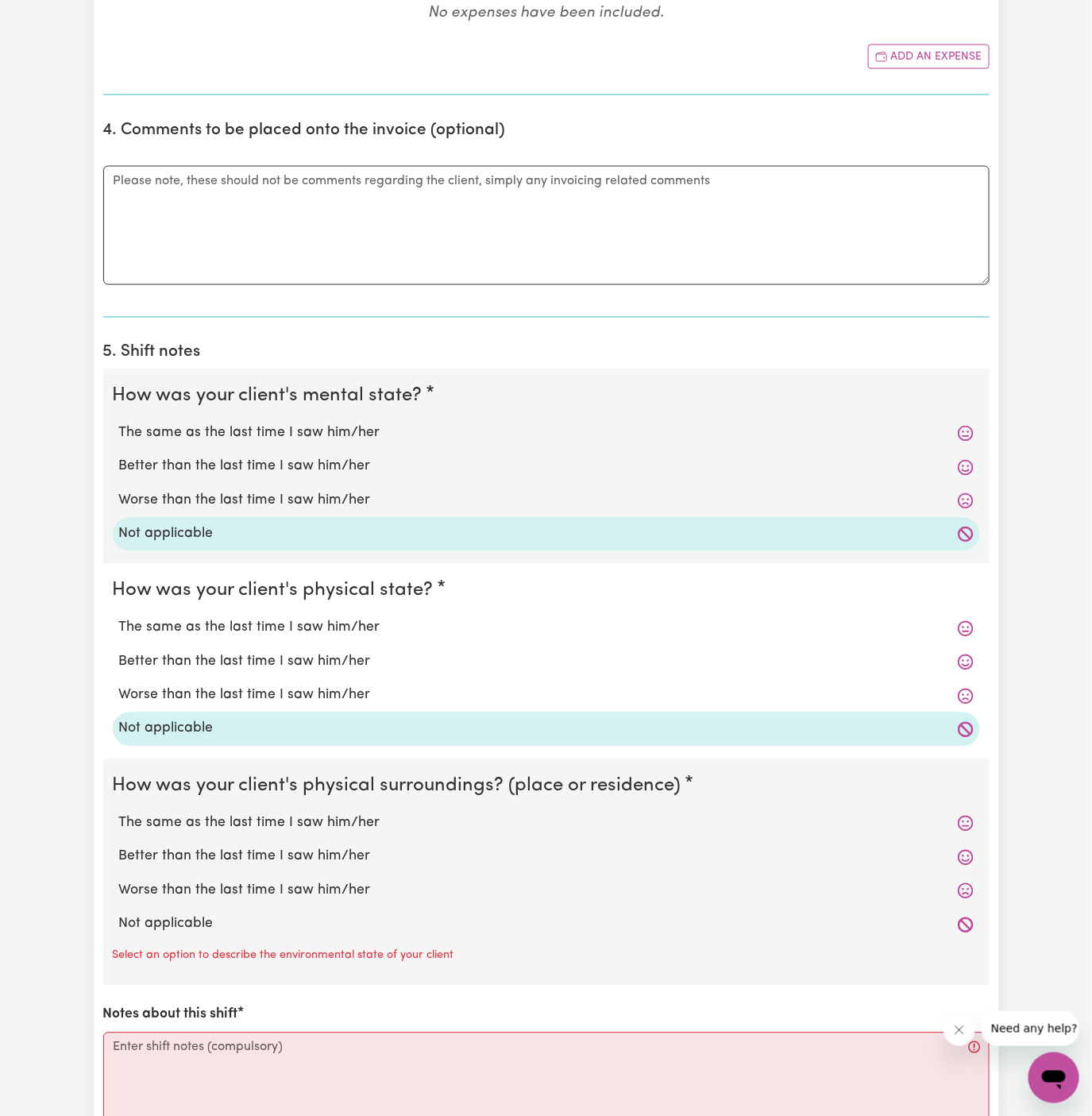
click at [234, 916] on label "Not applicable" at bounding box center [546, 924] width 854 height 20
click at [119, 914] on input "Not applicable" at bounding box center [118, 913] width 1 height 1
radio input "true"
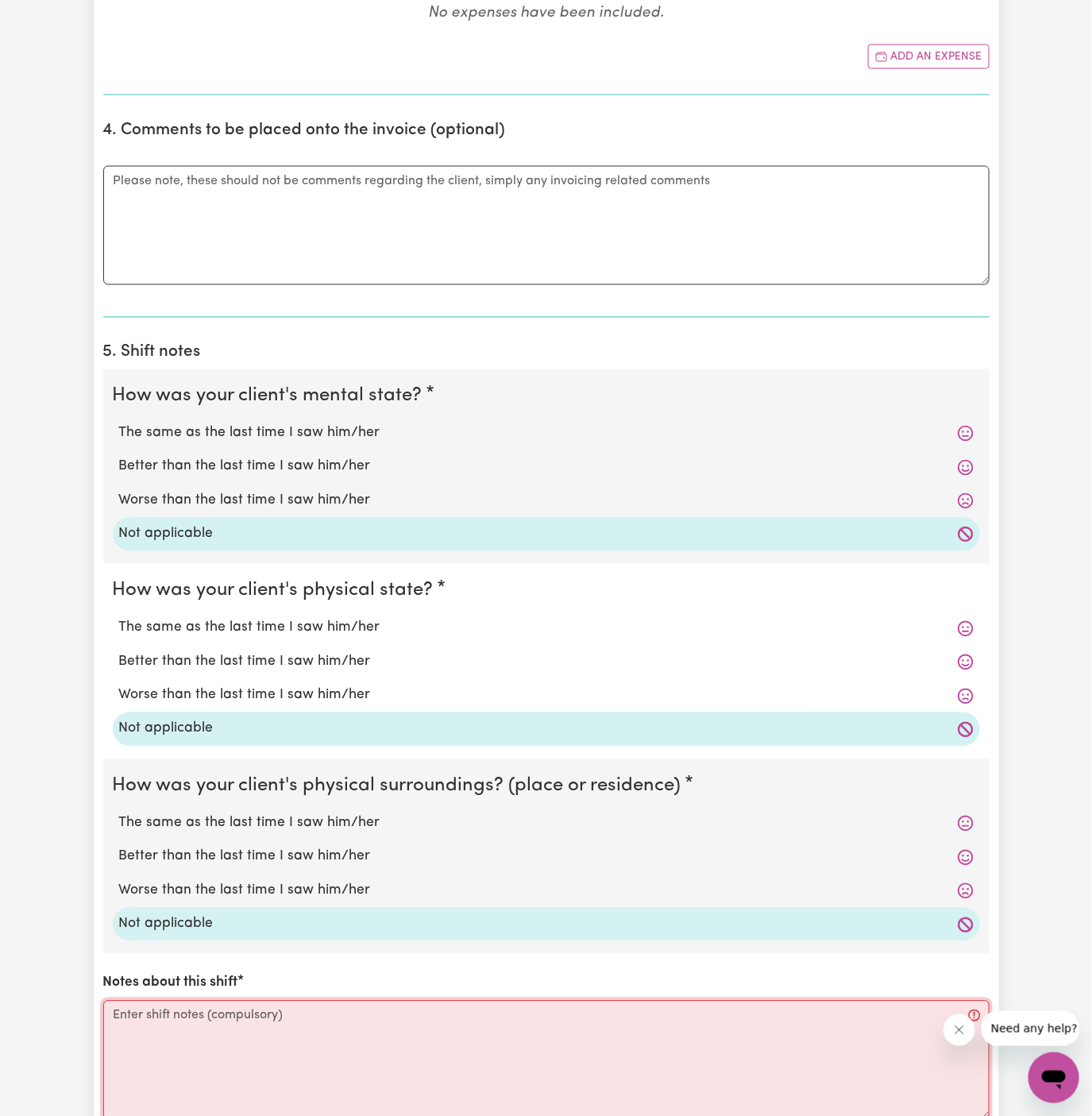
click at [327, 1028] on textarea "Notes about this shift" at bounding box center [546, 1060] width 886 height 119
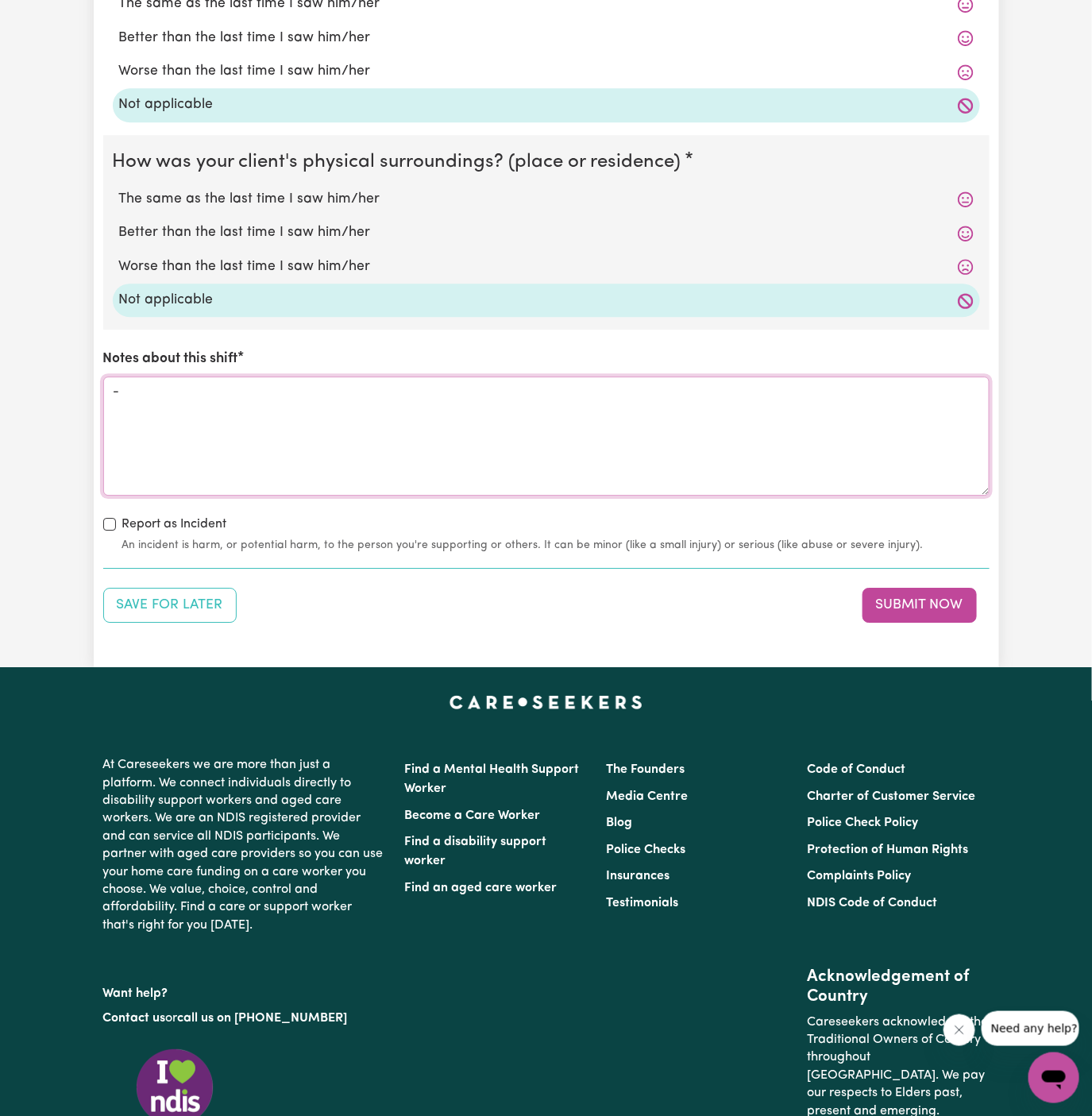
scroll to position [1578, 0]
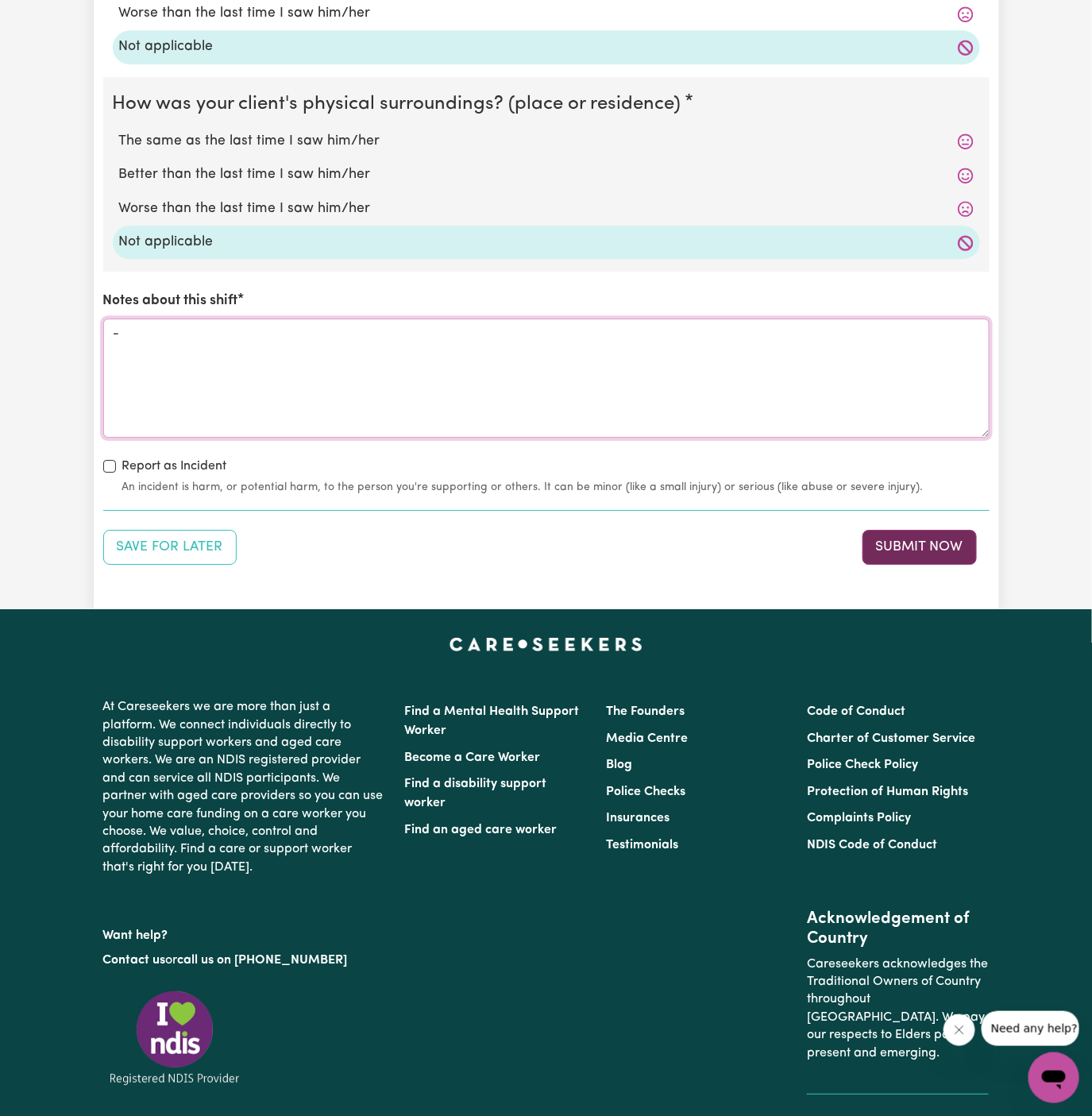
type textarea "-"
click at [931, 545] on button "Submit Now" at bounding box center [920, 547] width 114 height 35
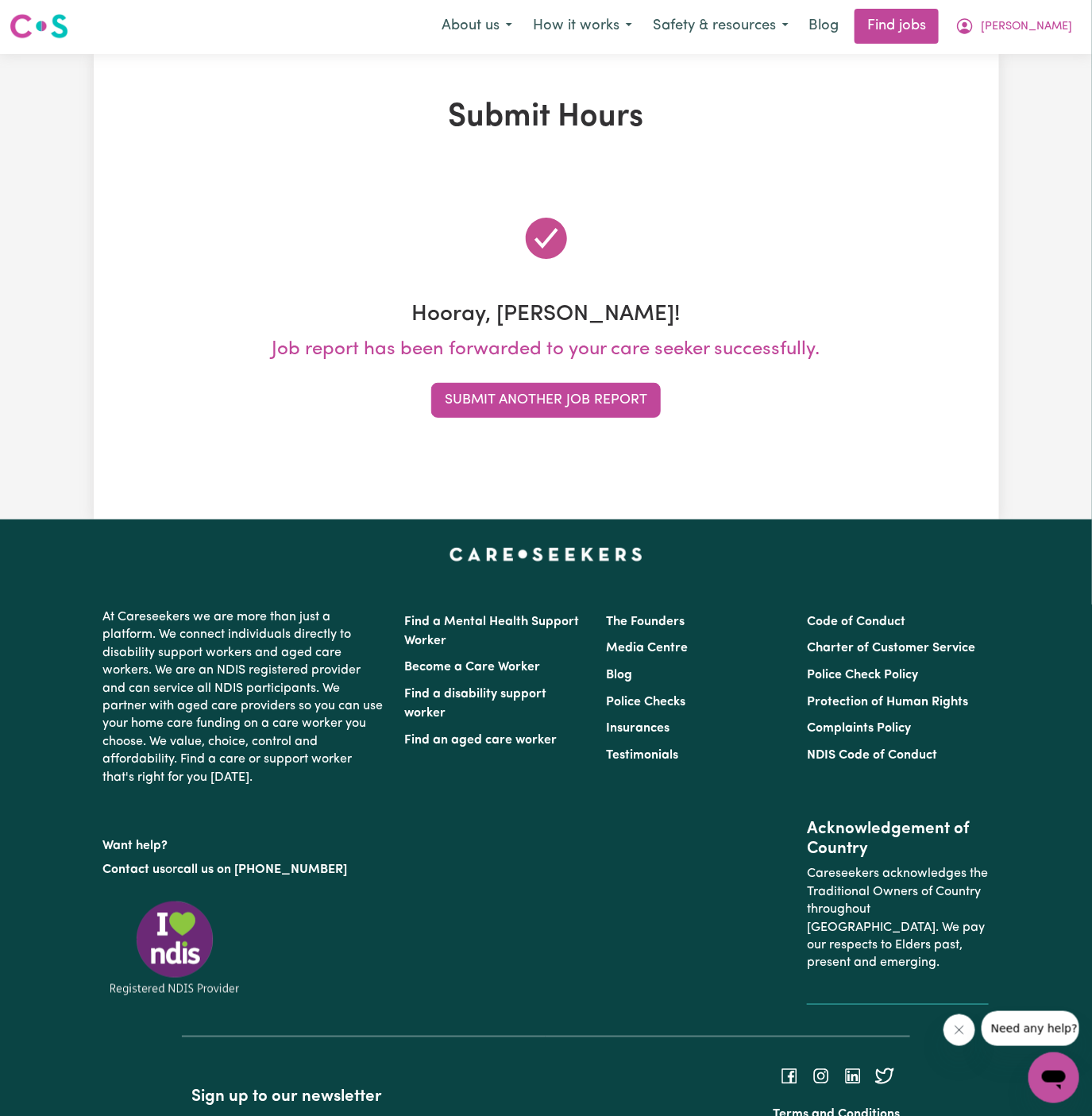
scroll to position [0, 0]
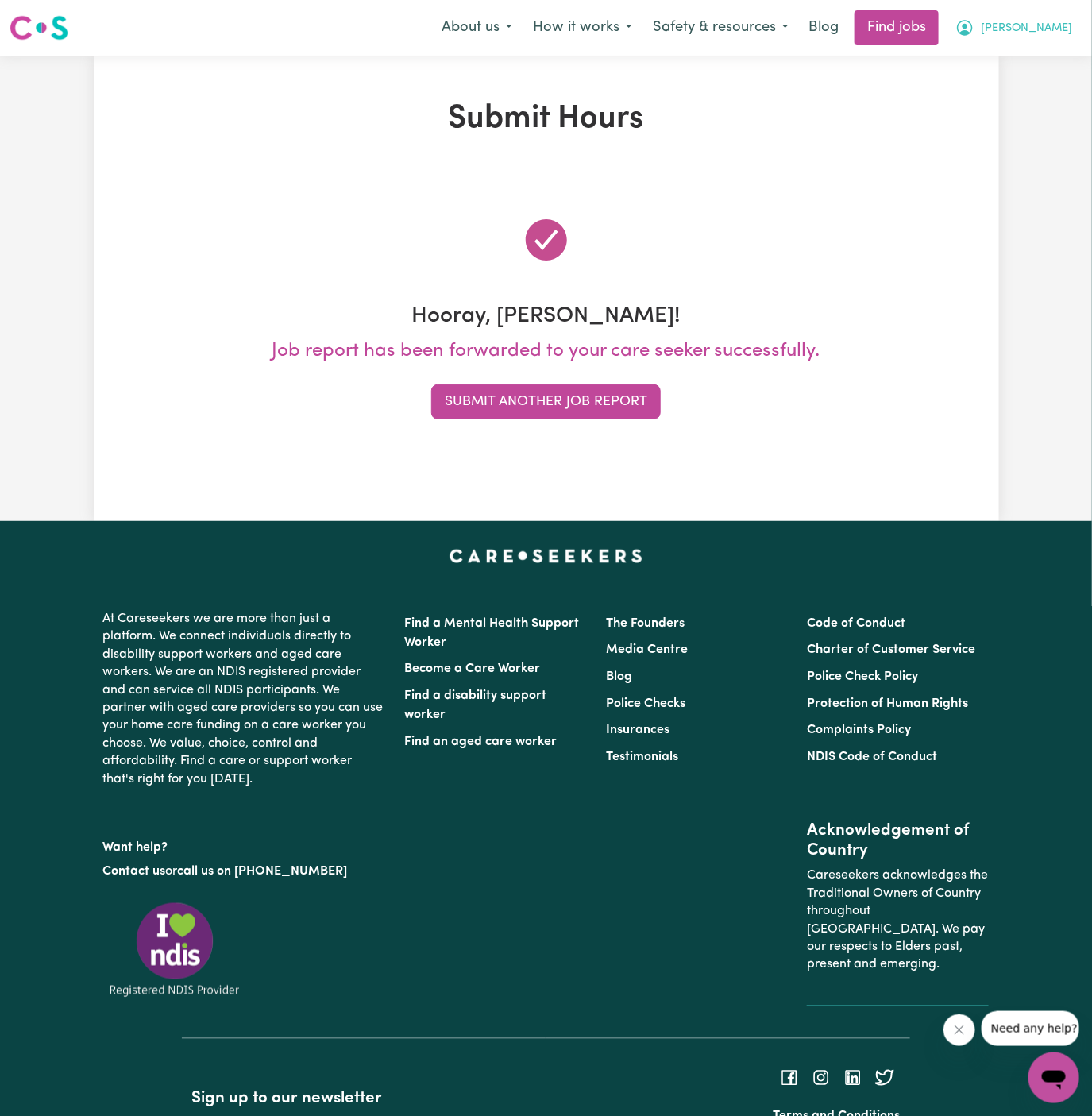
click at [1059, 36] on span "Momena" at bounding box center [1027, 28] width 91 height 17
click at [1051, 48] on link "My Account" at bounding box center [1018, 61] width 125 height 30
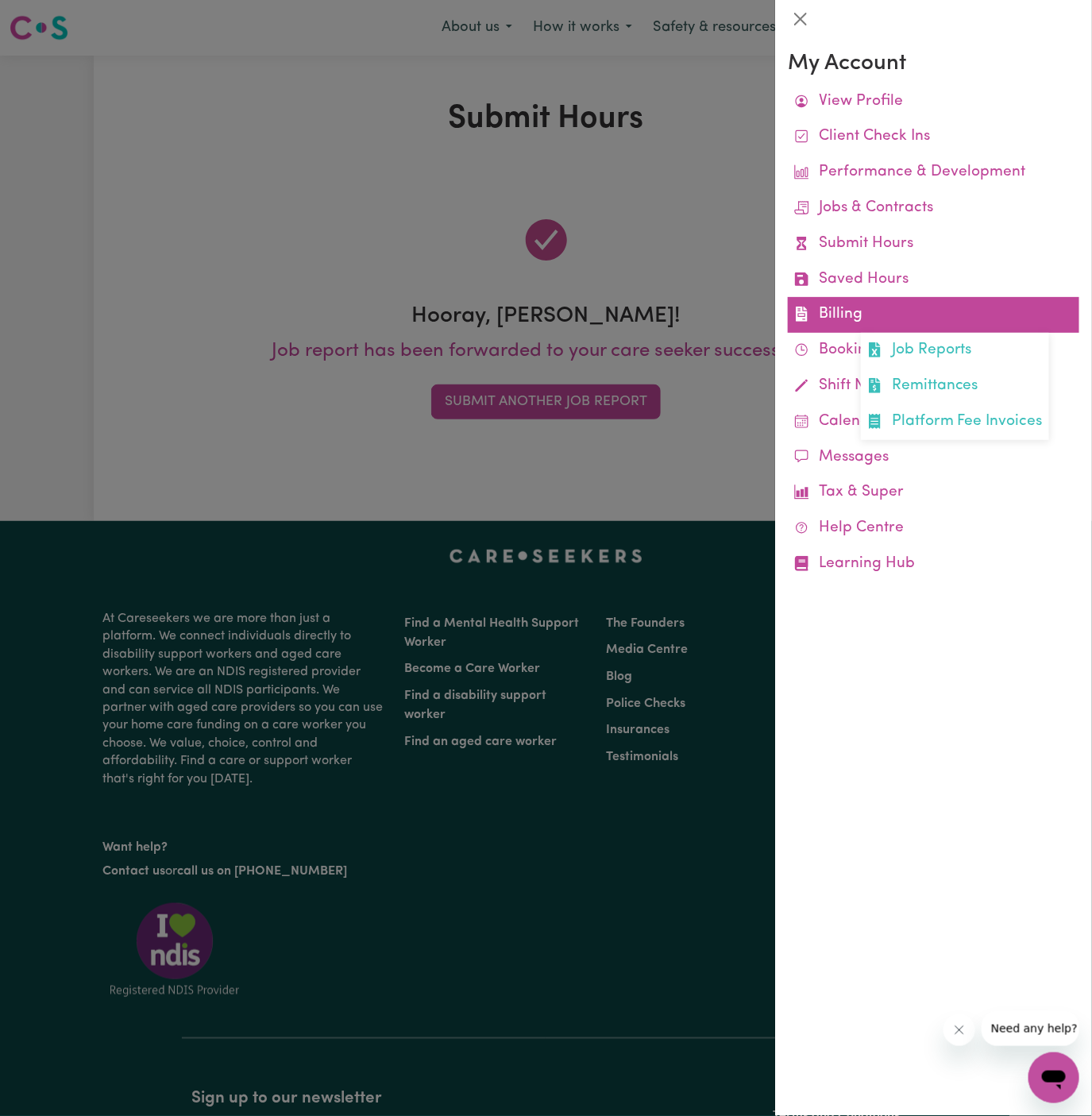
click at [861, 307] on link "Billing Job Reports Remittances Platform Fee Invoices" at bounding box center [934, 314] width 292 height 36
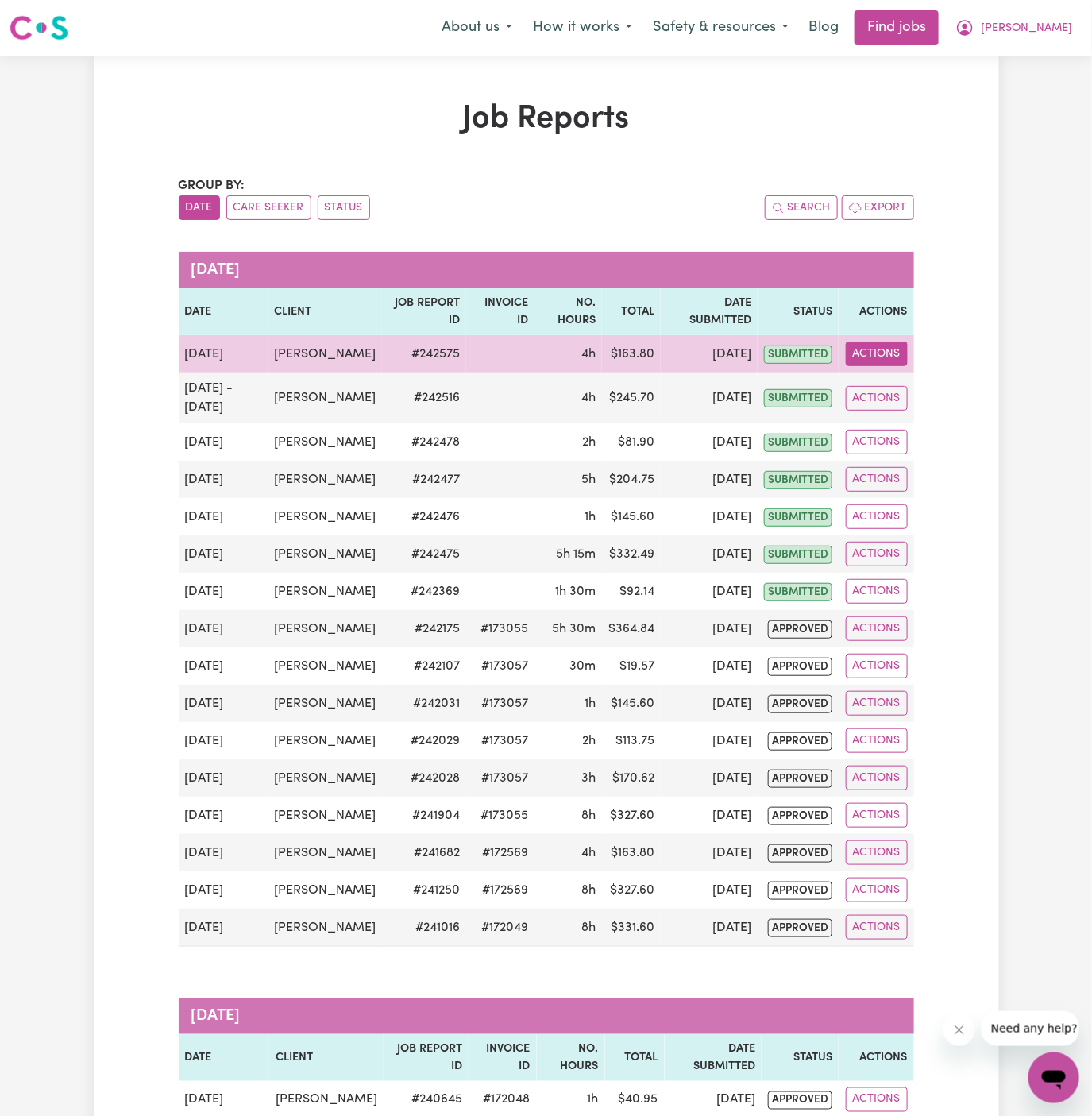
click at [889, 352] on button "Actions" at bounding box center [877, 353] width 62 height 24
click at [890, 381] on link "View Job Report" at bounding box center [914, 390] width 136 height 32
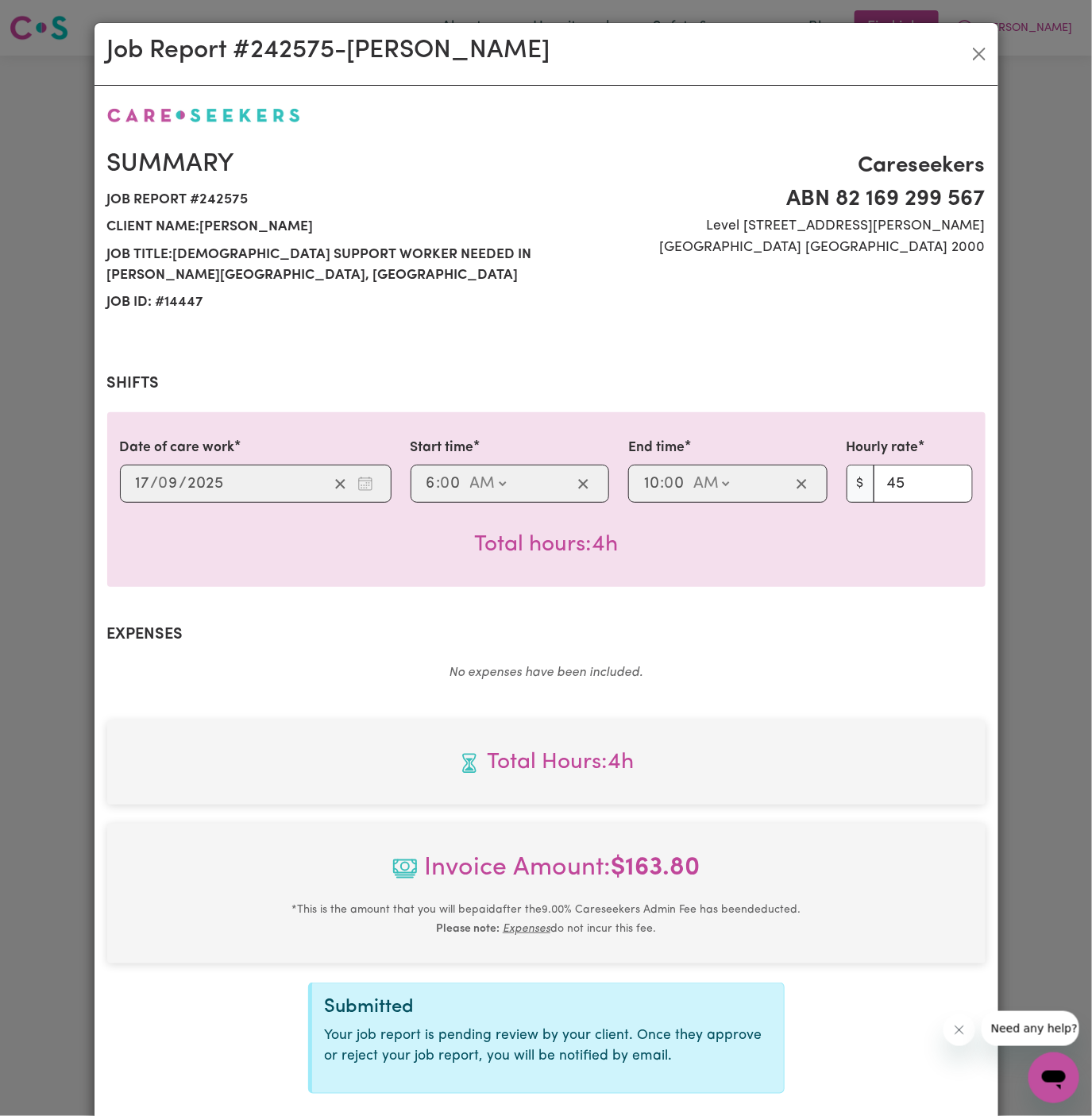
select select "45-Weekday"
click at [982, 57] on button "Close" at bounding box center [980, 54] width 25 height 25
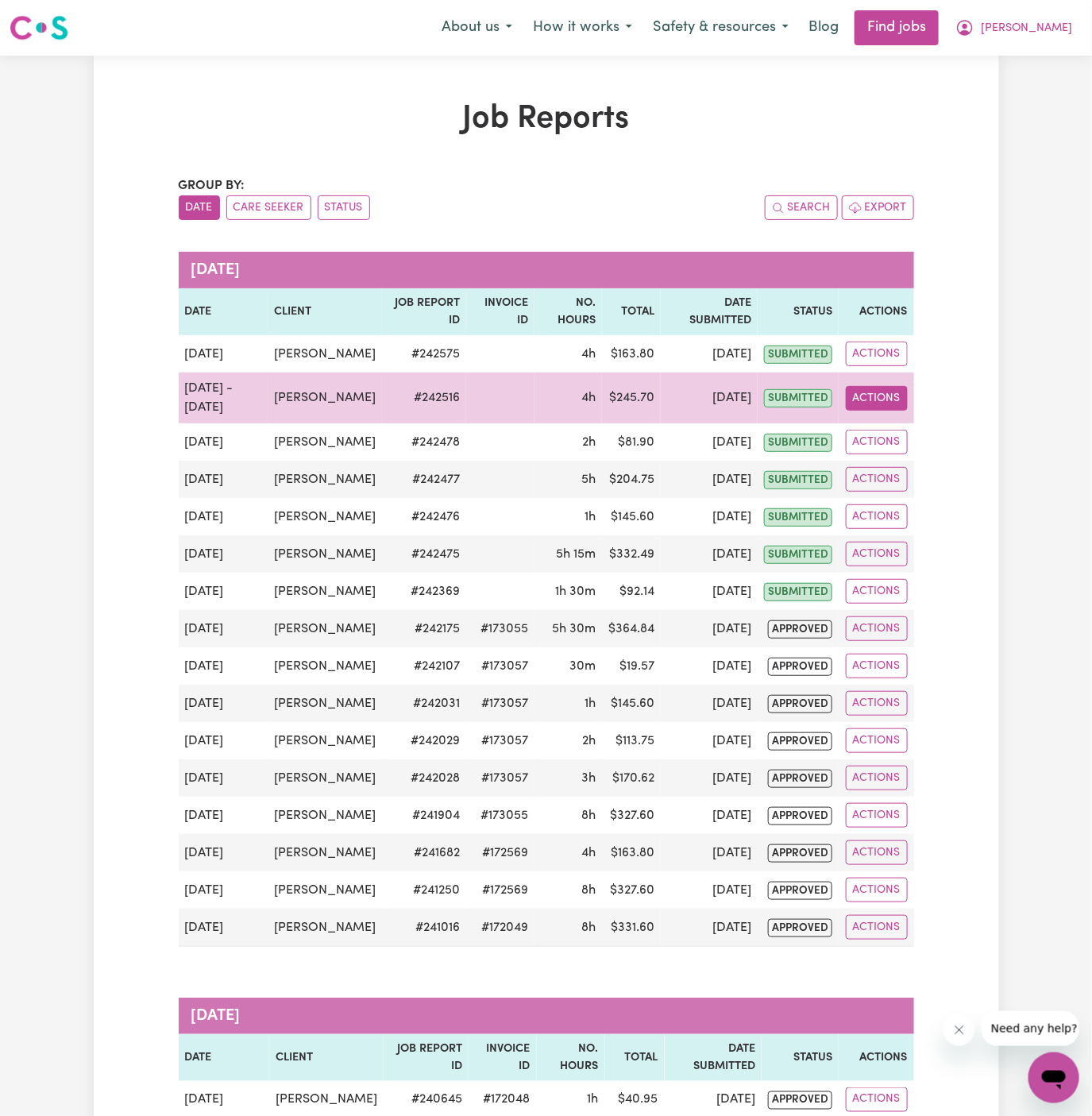
click at [876, 400] on button "Actions" at bounding box center [877, 398] width 62 height 24
click at [889, 431] on link "View Job Report" at bounding box center [914, 434] width 136 height 32
select select "pm"
select select "67.5-EveningCare"
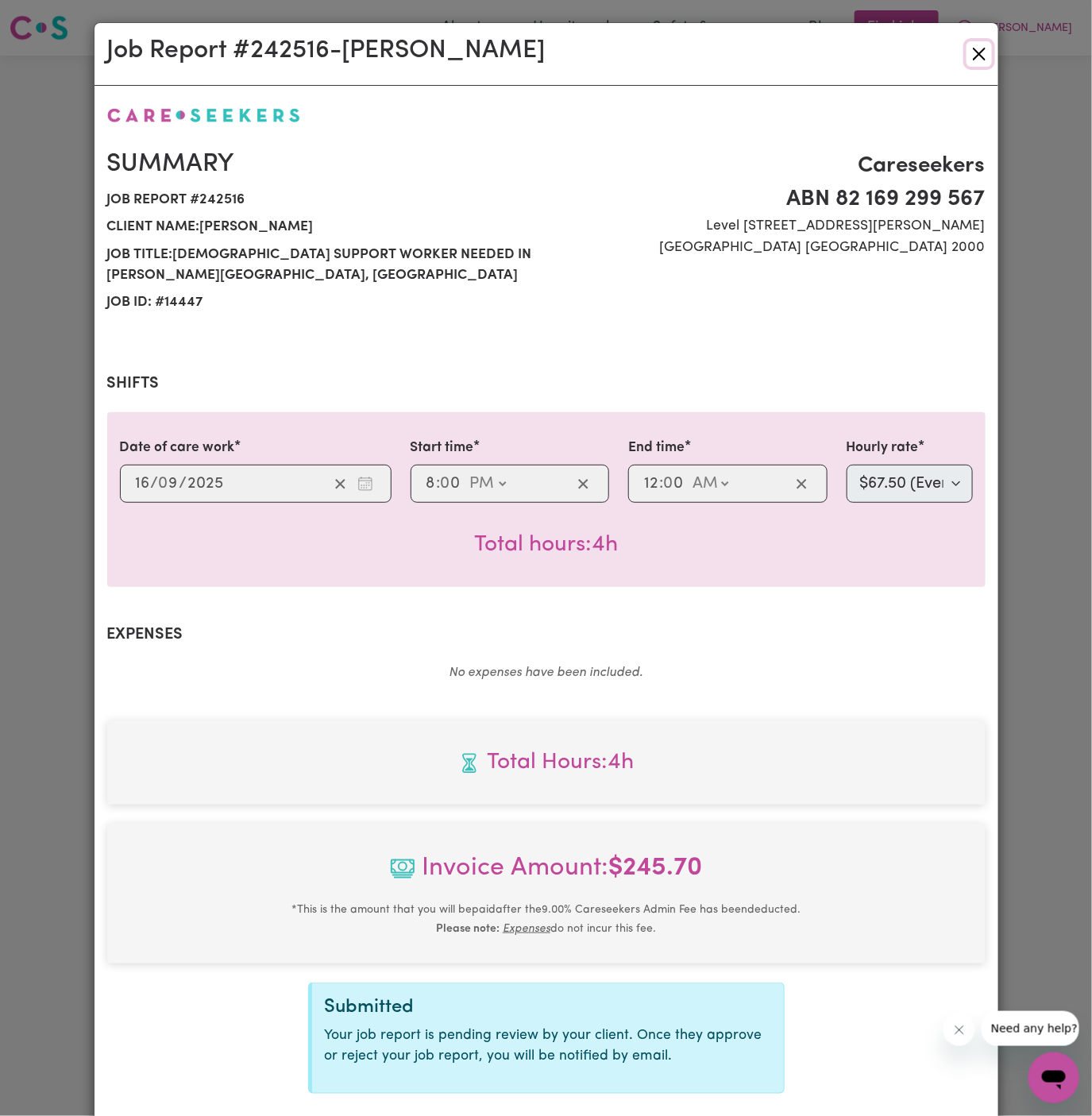
click at [982, 59] on button "Close" at bounding box center [980, 54] width 25 height 25
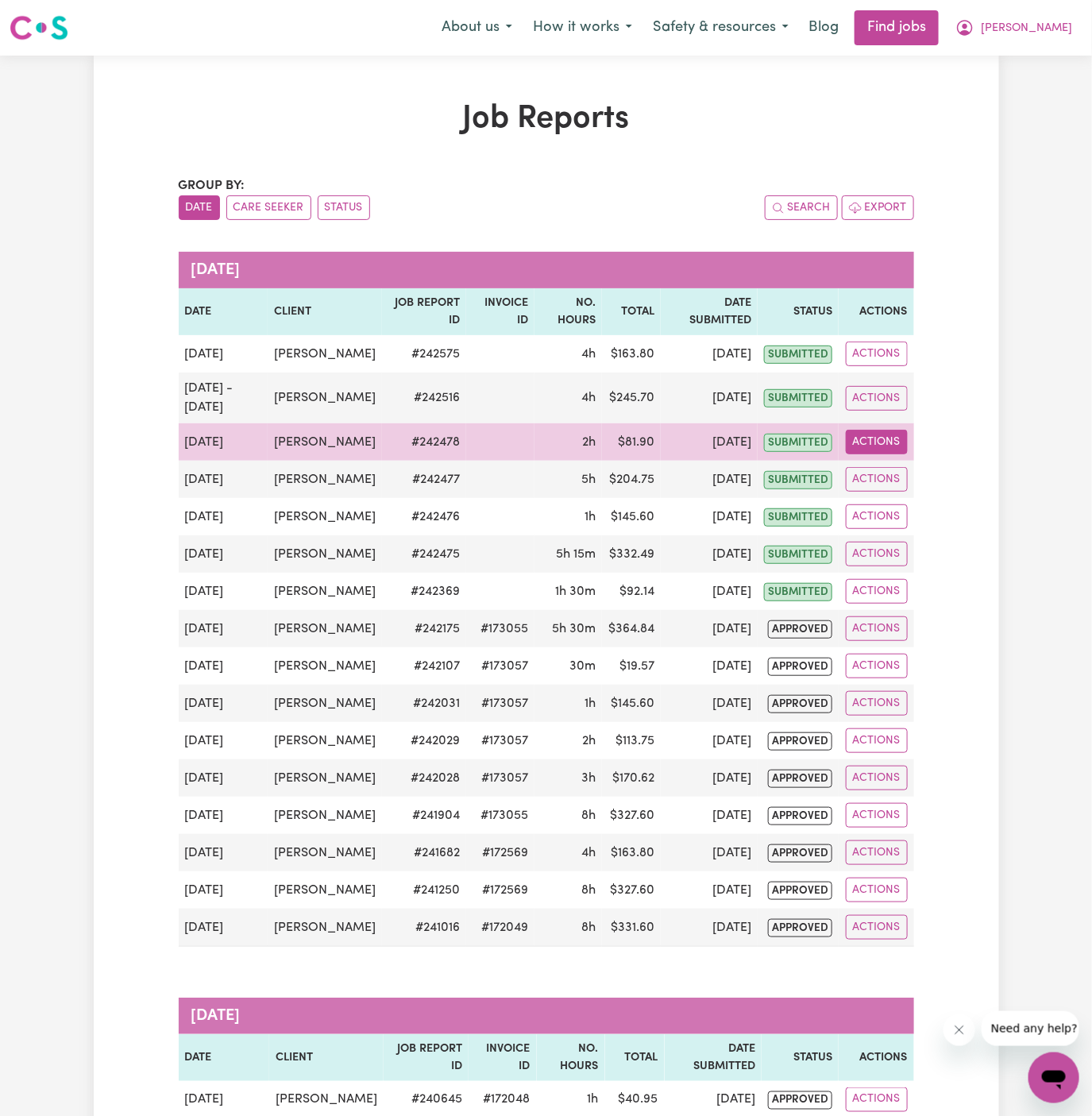
click at [868, 436] on button "Actions" at bounding box center [877, 441] width 62 height 24
click at [877, 469] on link "View Job Report" at bounding box center [914, 478] width 136 height 32
select select "pm"
select select "45-Weekday"
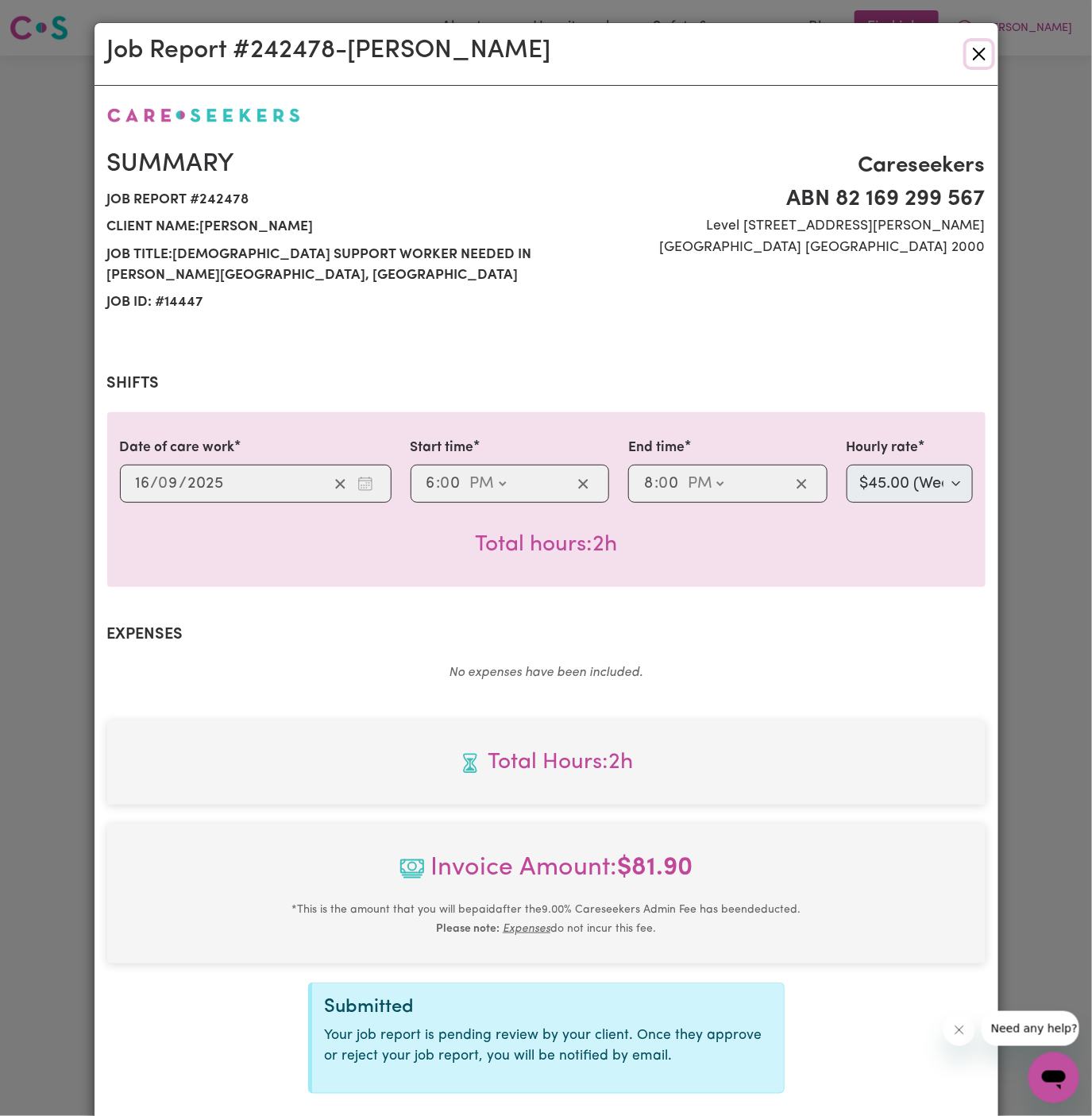
click at [979, 58] on button "Close" at bounding box center [980, 54] width 25 height 25
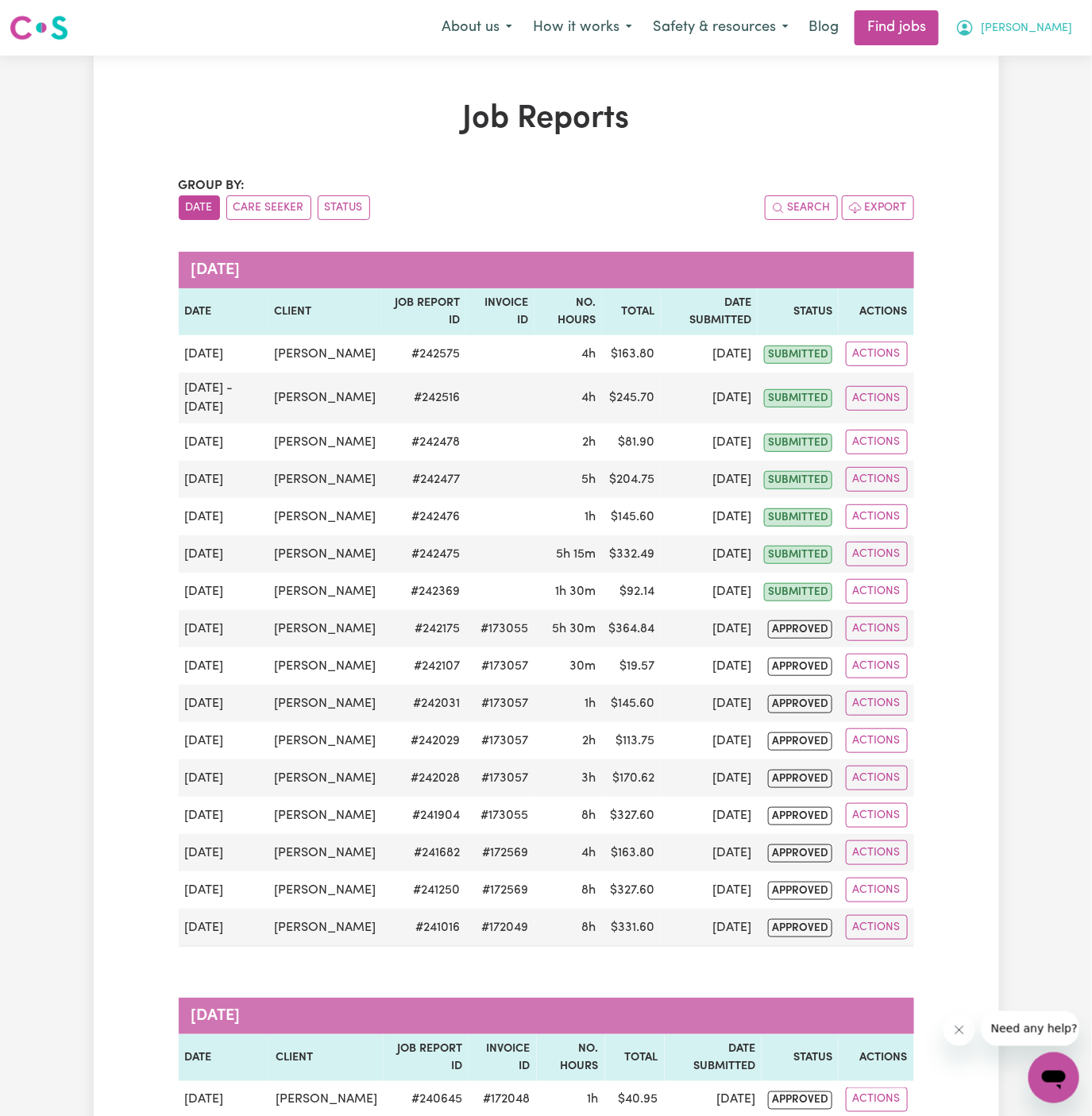
click at [1041, 27] on span "Momena" at bounding box center [1027, 28] width 91 height 17
click at [1024, 52] on link "My Account" at bounding box center [1018, 61] width 125 height 30
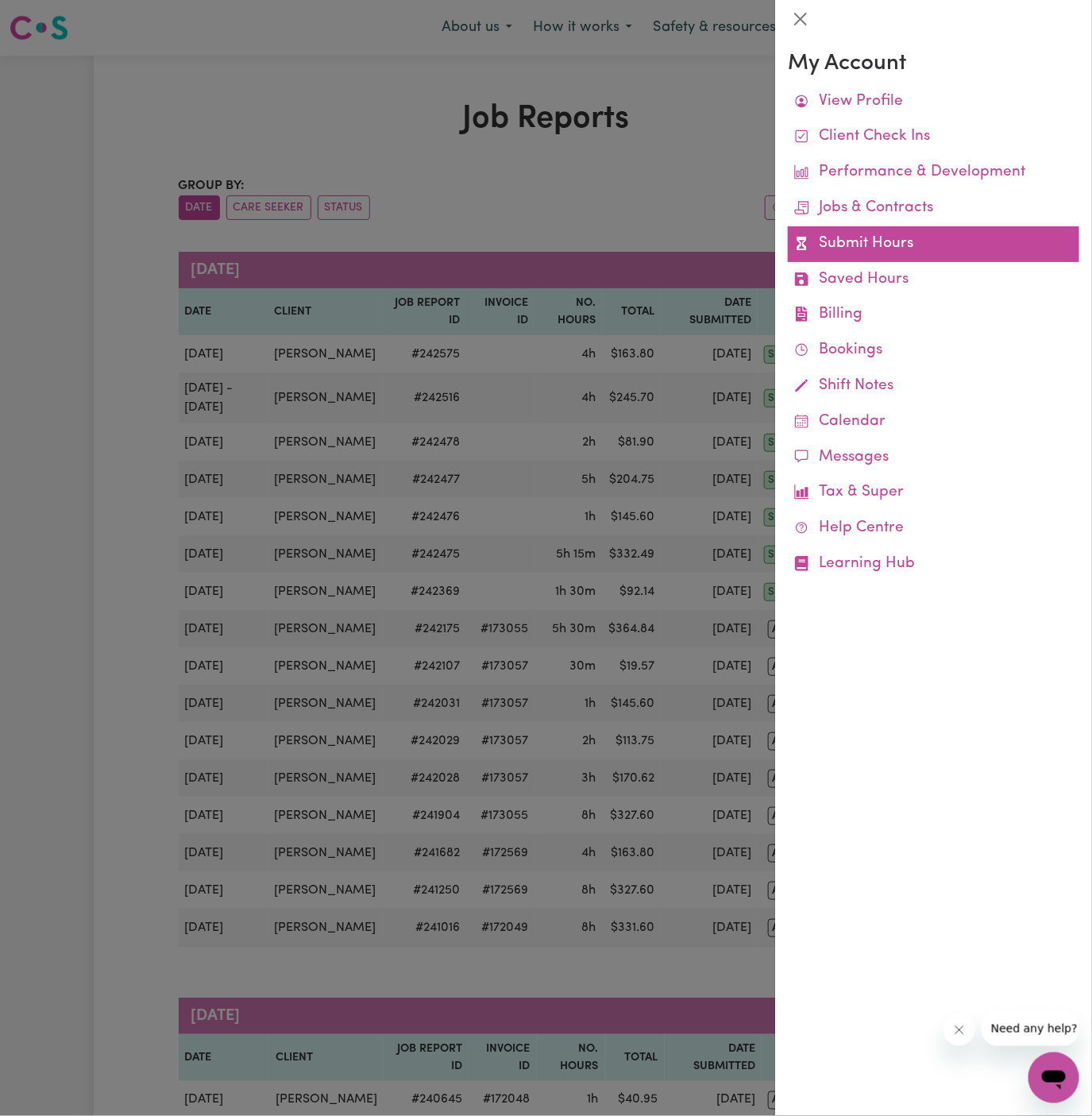
click at [833, 244] on link "Submit Hours" at bounding box center [934, 243] width 292 height 36
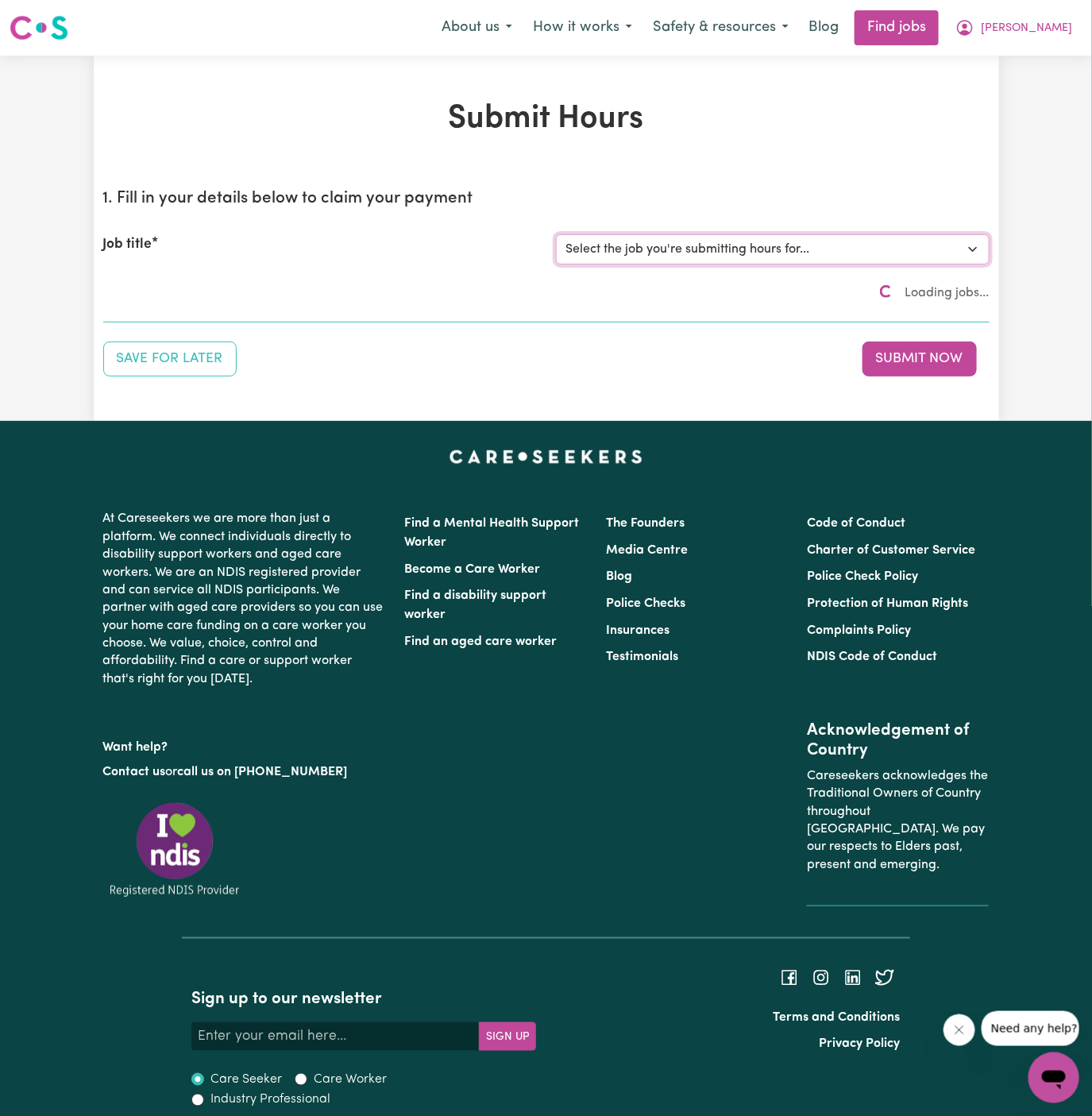
click at [652, 250] on select "Select the job you're submitting hours for... [David Launder] Support Worker Ne…" at bounding box center [772, 249] width 434 height 30
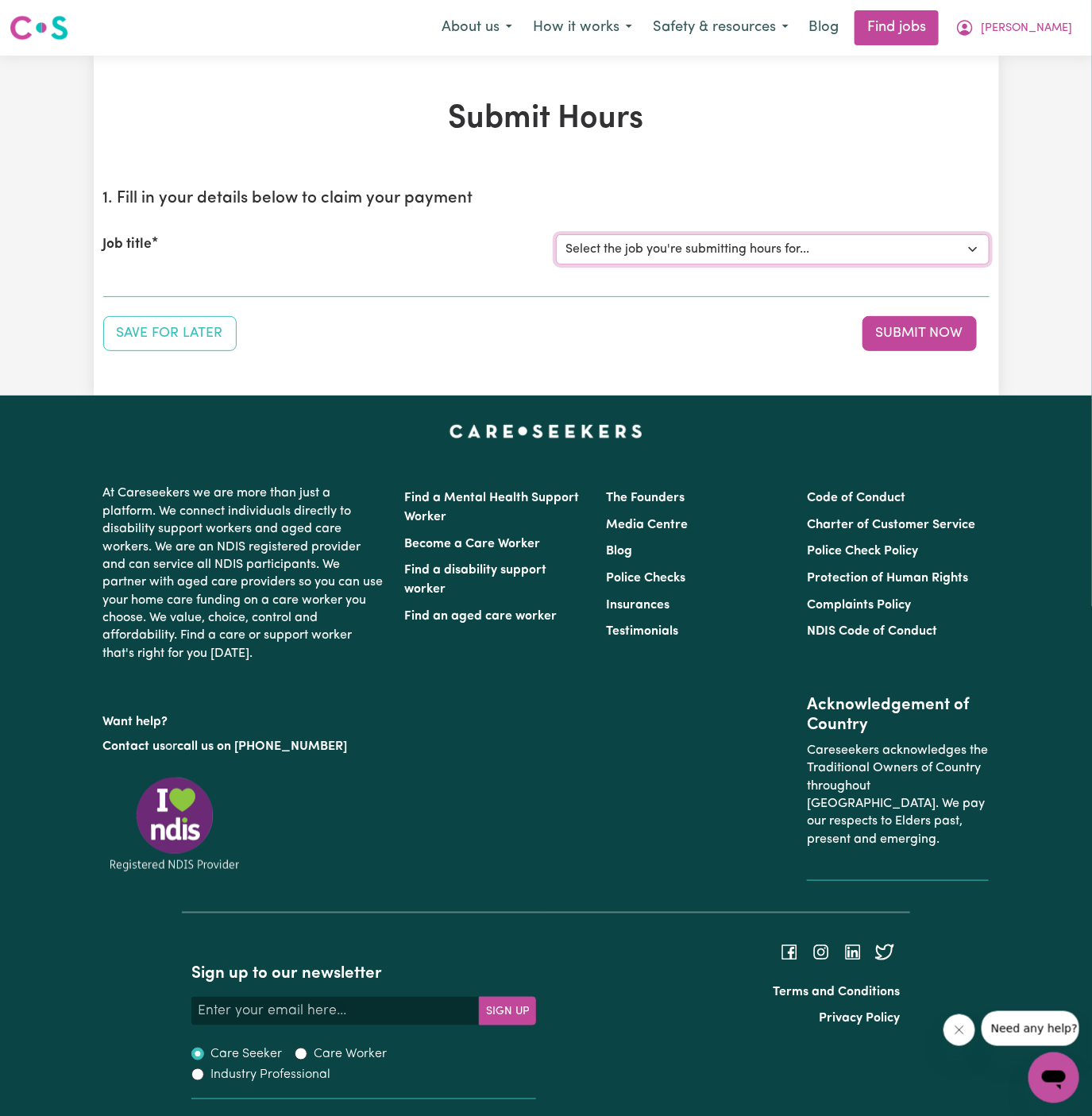
select select "14447"
click at [556, 235] on select "Select the job you're submitting hours for... [David Launder] Support Worker Ne…" at bounding box center [772, 249] width 434 height 30
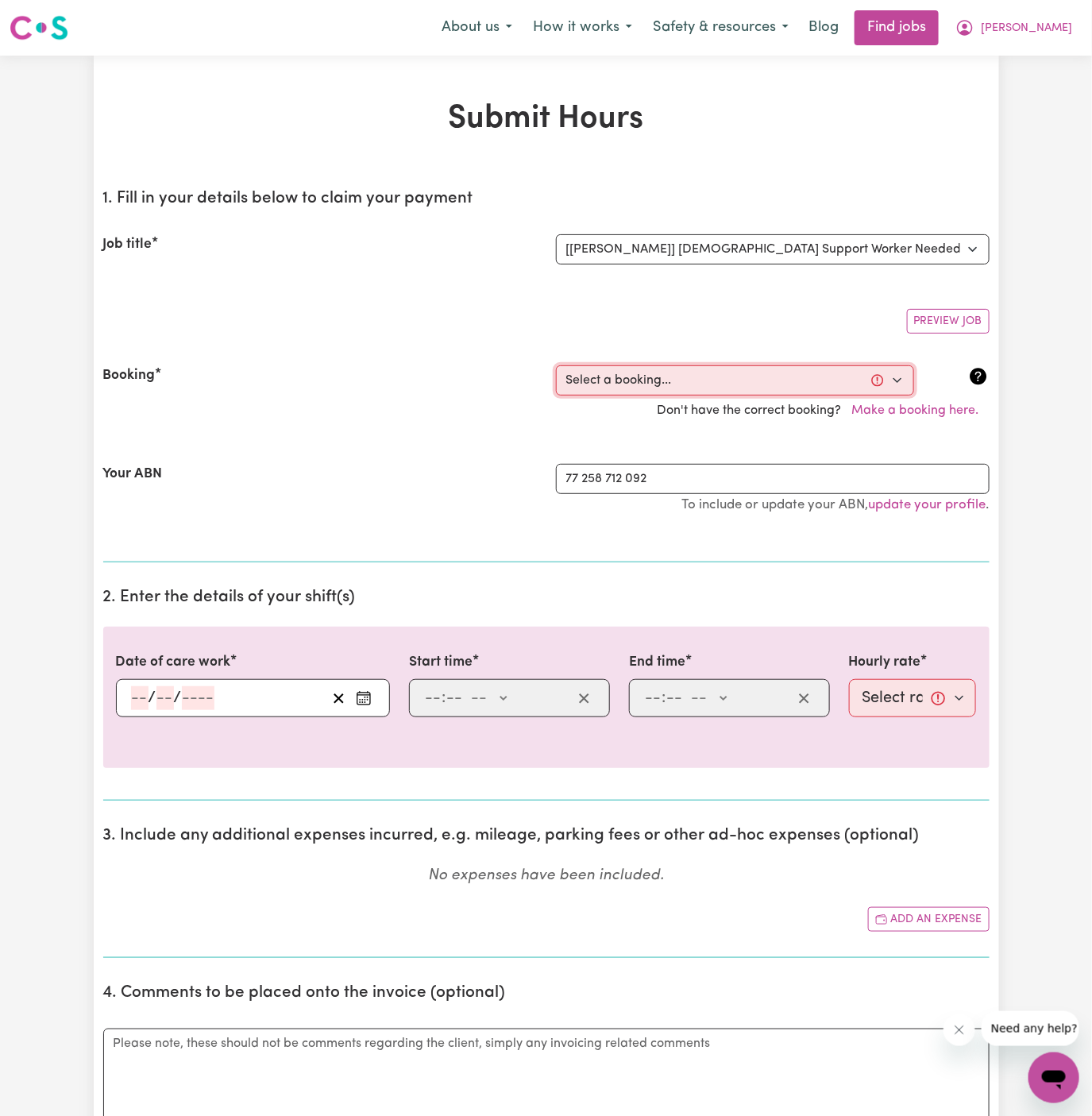
click at [681, 389] on select "Select a booking... Wed, August 27, 2025 - 05:00pm to 08:00pm (ONE-OFF) Wed, Au…" at bounding box center [734, 380] width 358 height 30
select select "365039"
click at [556, 366] on select "Select a booking... Wed, August 27, 2025 - 05:00pm to 08:00pm (ONE-OFF) Wed, Au…" at bounding box center [734, 380] width 358 height 30
type input "2025-09-16"
type input "16"
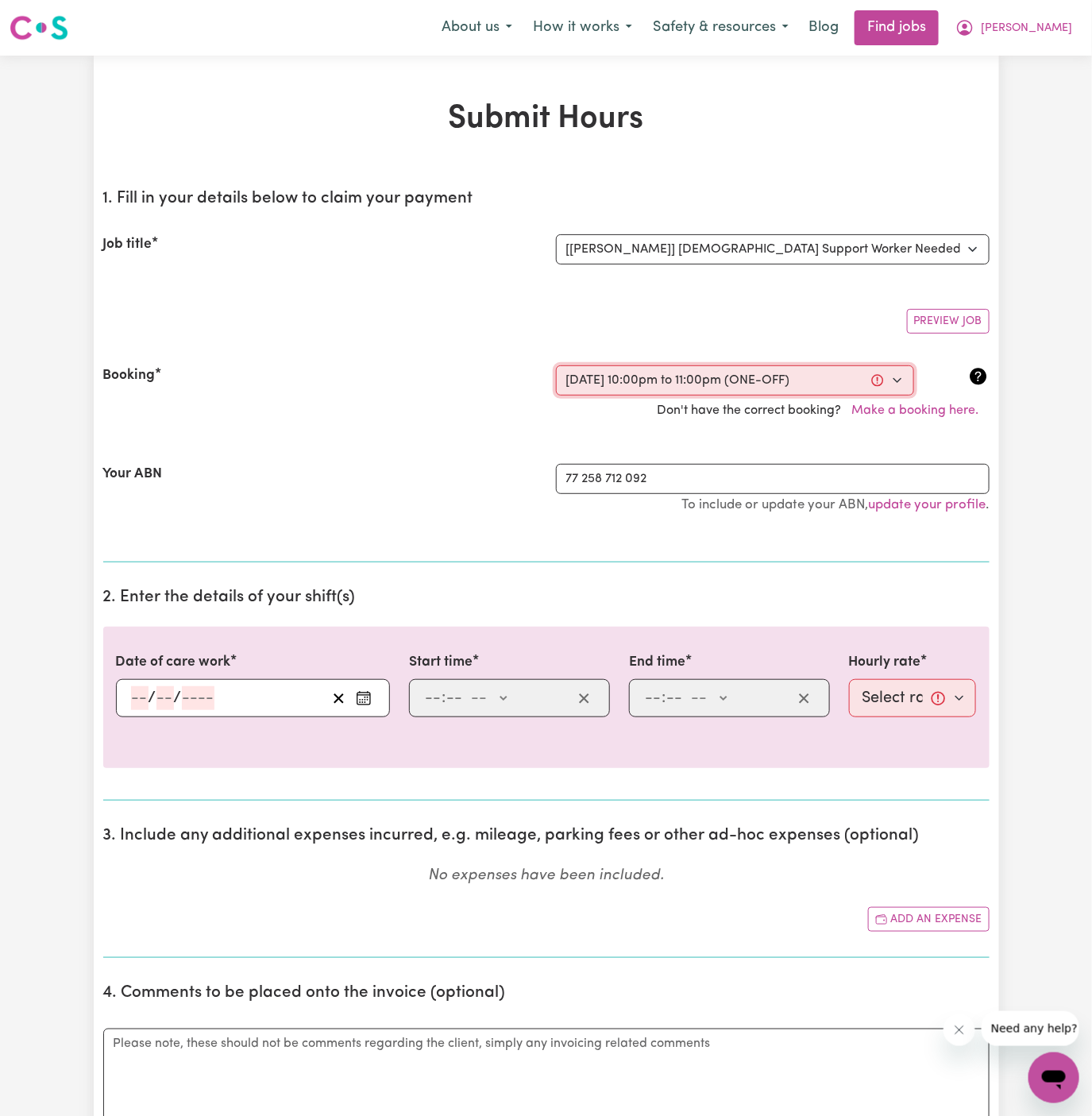
type input "9"
type input "2025"
type input "22:00"
type input "10"
type input "0"
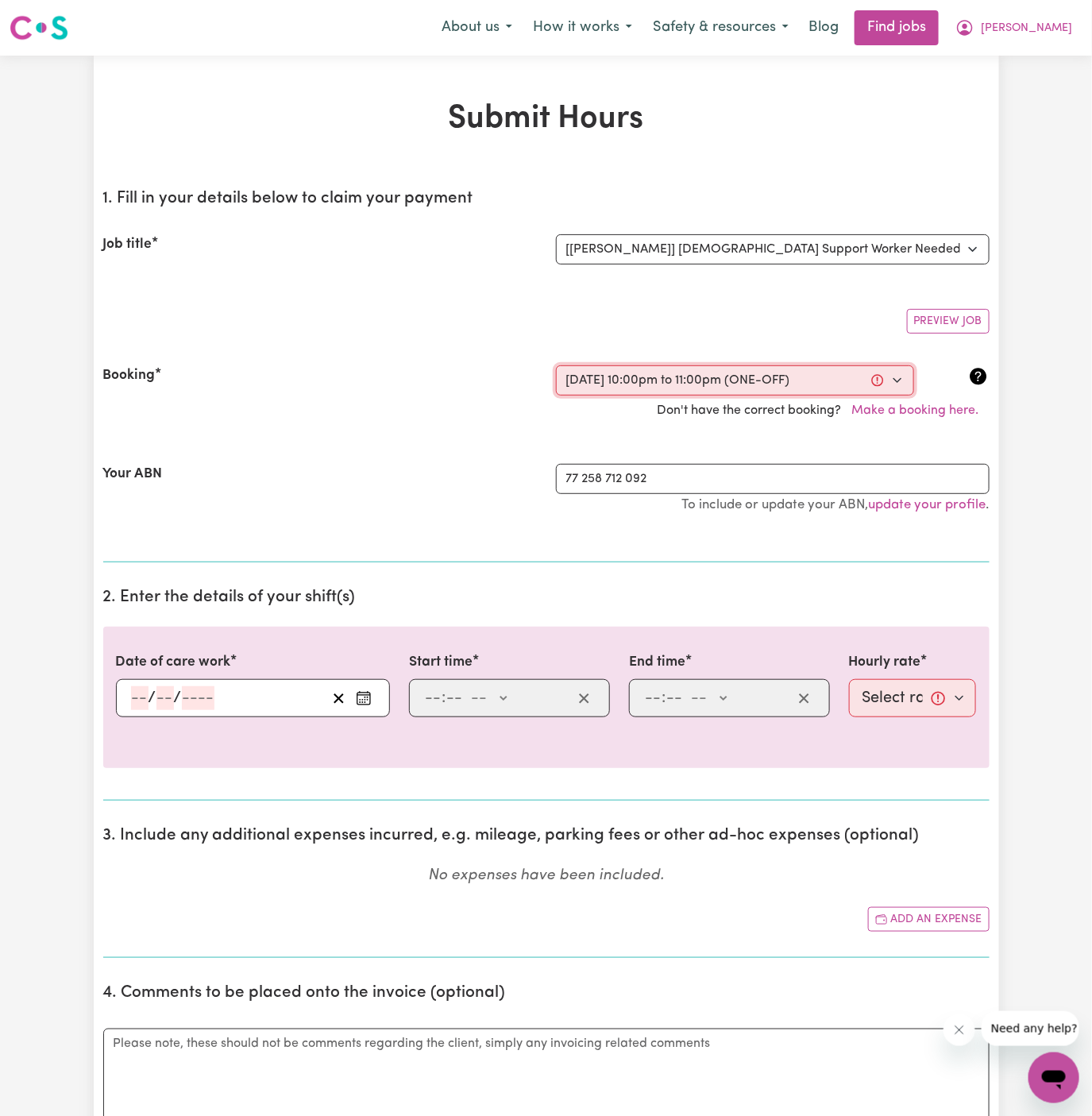
select select "pm"
type input "23:00"
type input "11"
type input "0"
select select "pm"
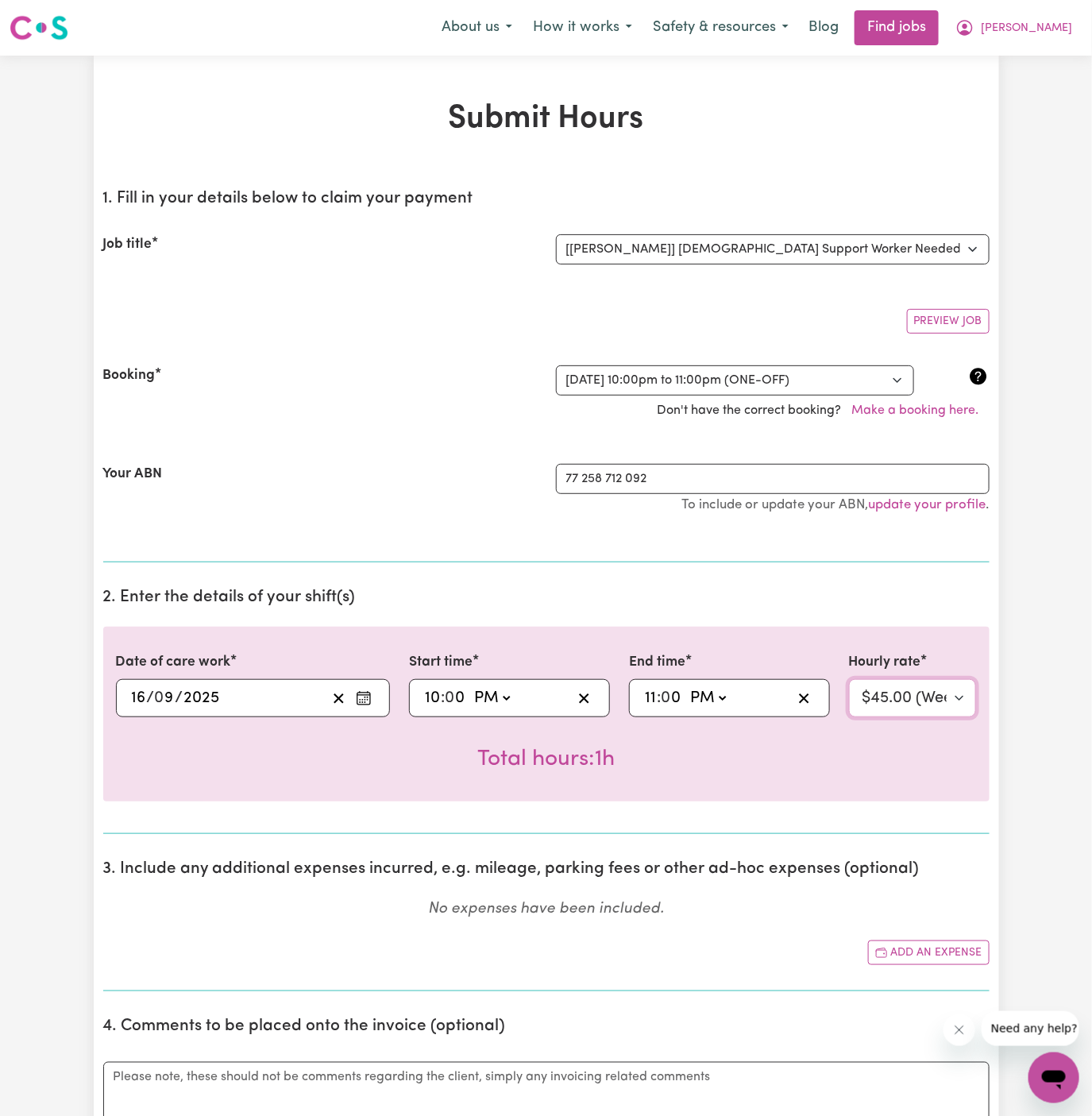
click at [877, 695] on select "Select rate... $45.00 (Weekday) $67.50 (Saturday) $67.50 (Sunday) $67.50 (Eveni…" at bounding box center [914, 697] width 128 height 38
select select "160-Overnight"
click at [850, 679] on select "Select rate... $45.00 (Weekday) $67.50 (Saturday) $67.50 (Sunday) $67.50 (Eveni…" at bounding box center [914, 697] width 128 height 38
click at [446, 687] on input "0" at bounding box center [456, 698] width 20 height 24
click at [433, 696] on input "10" at bounding box center [432, 698] width 16 height 24
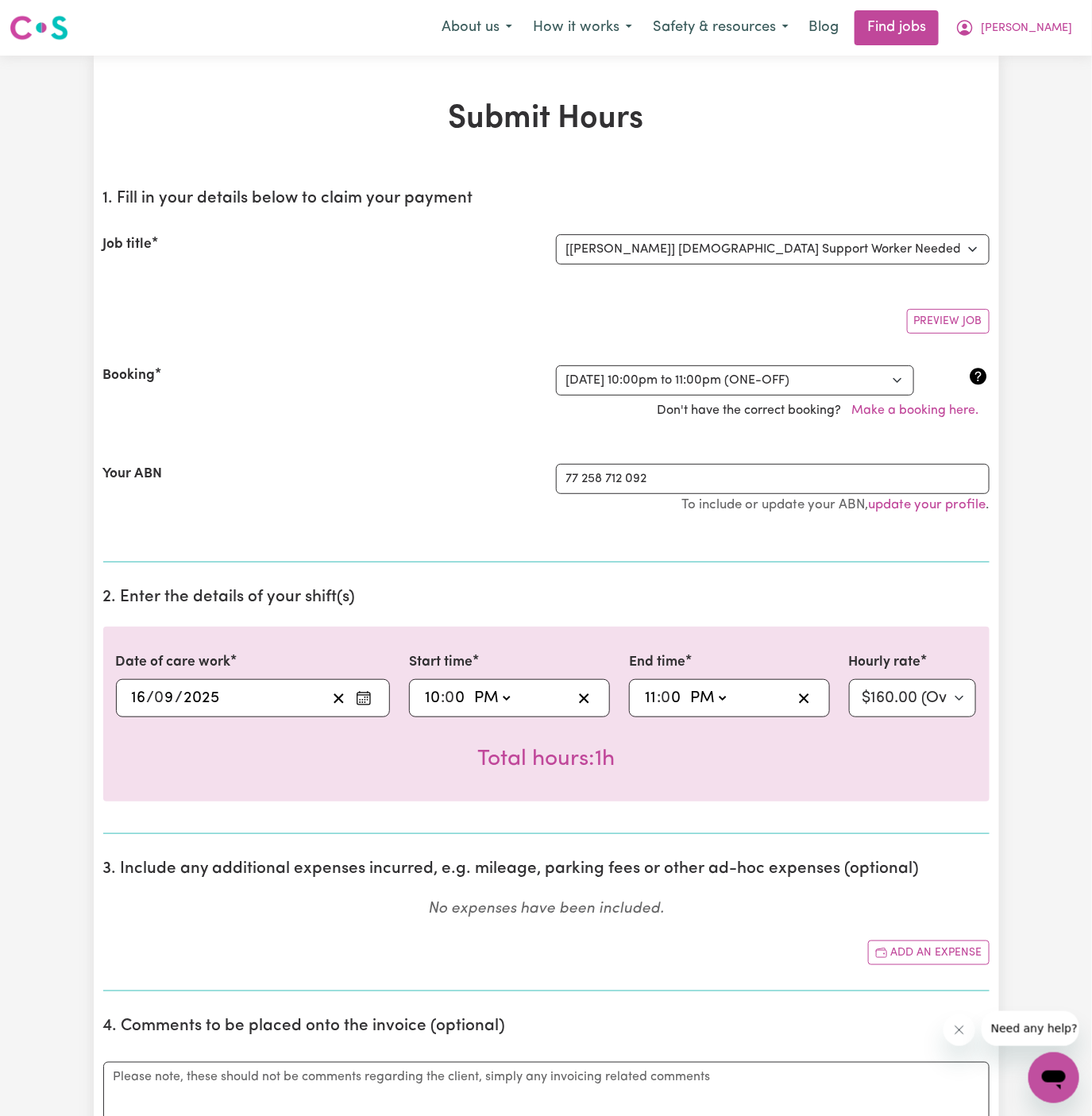
type input "13:00"
type input "1"
type input "12:00"
type input "12"
click at [481, 707] on select "AM PM" at bounding box center [491, 698] width 43 height 24
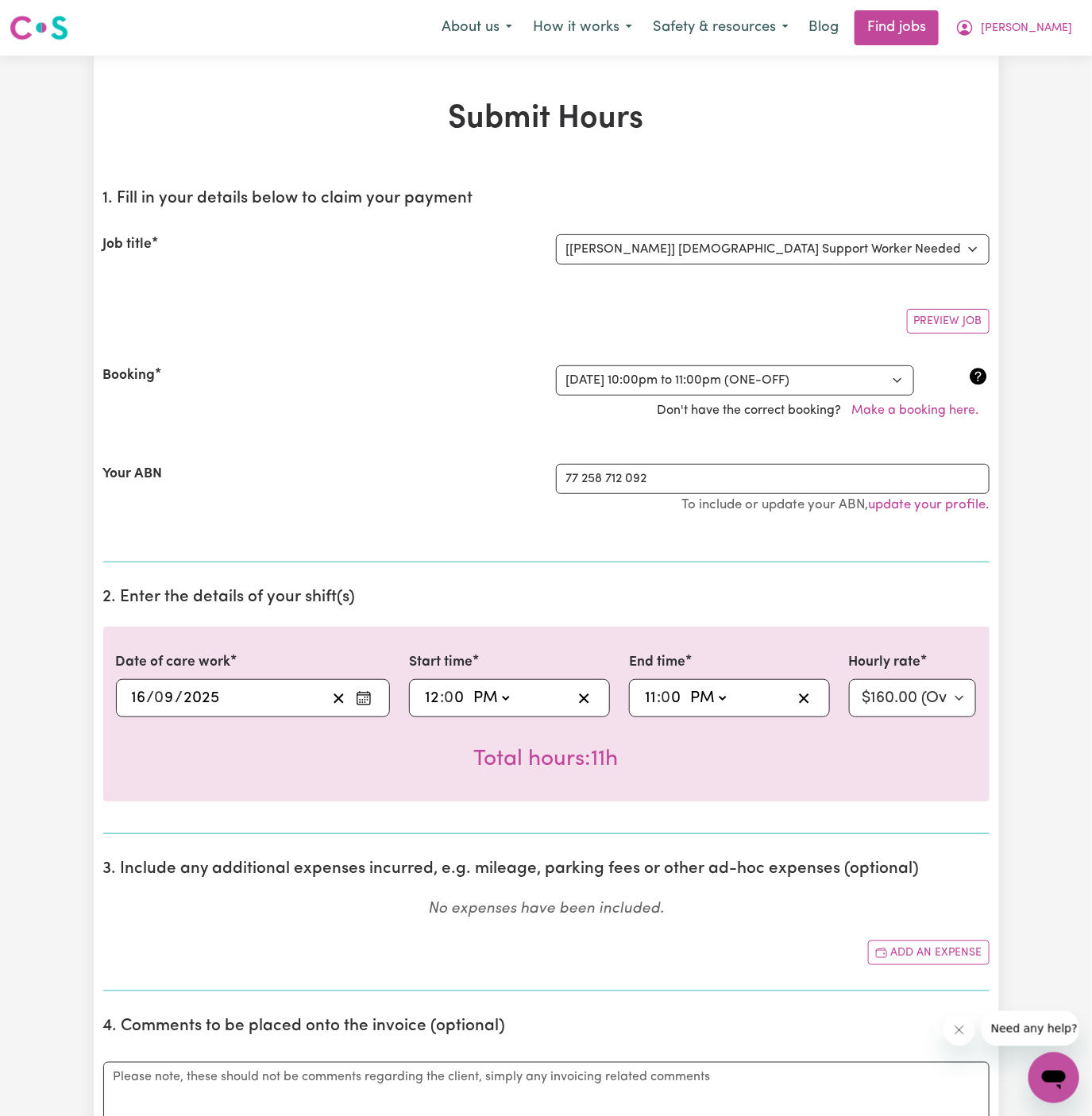
select select "am"
click at [469, 686] on select "AM PM" at bounding box center [491, 698] width 43 height 24
type input "00:00"
click at [647, 693] on input "11" at bounding box center [650, 698] width 13 height 24
type input "13:00"
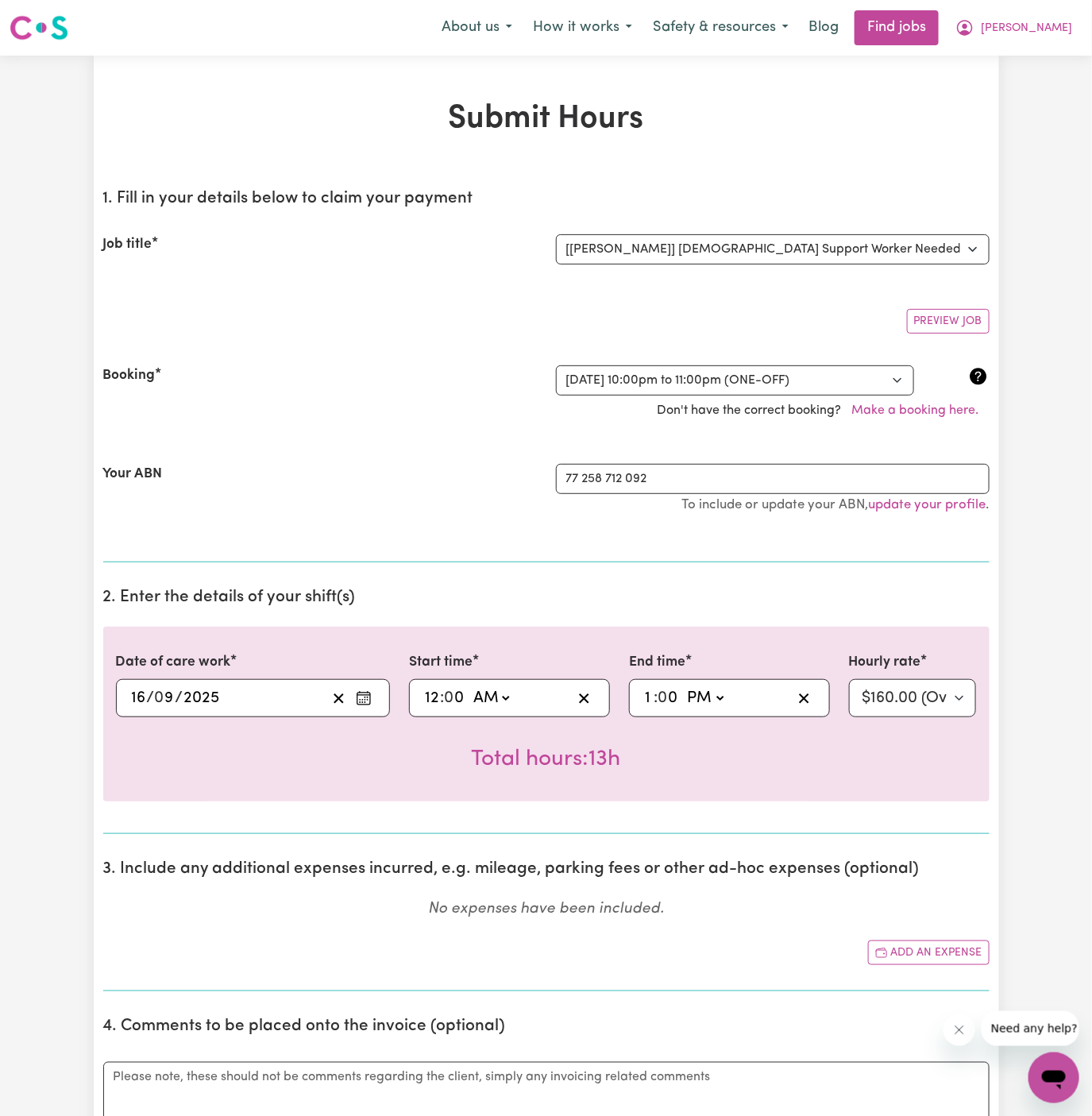
type input "1"
click at [706, 693] on select "AM PM" at bounding box center [705, 698] width 43 height 24
select select "am"
click at [684, 686] on select "AM PM" at bounding box center [705, 698] width 43 height 24
type input "01:00"
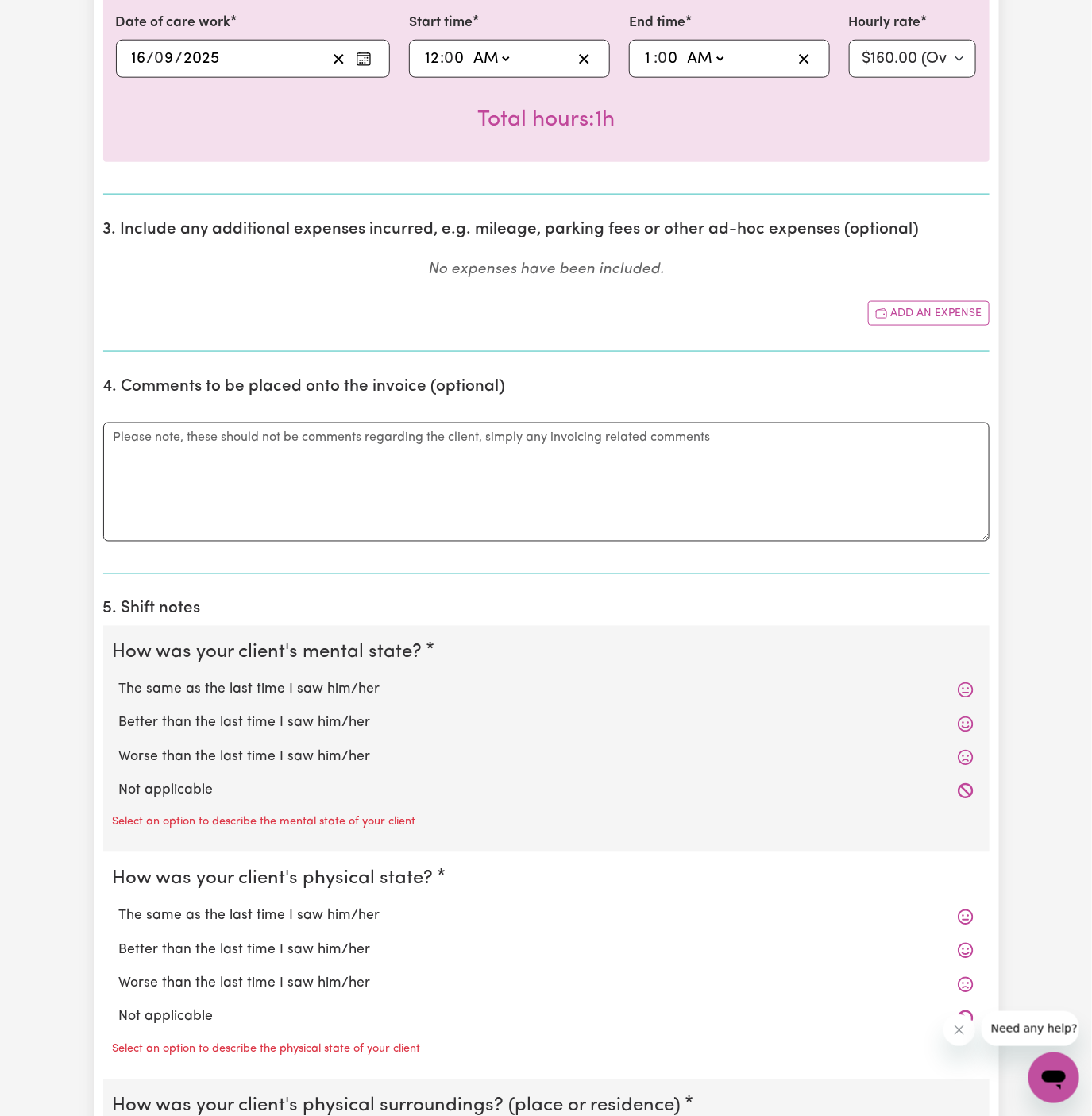
scroll to position [700, 0]
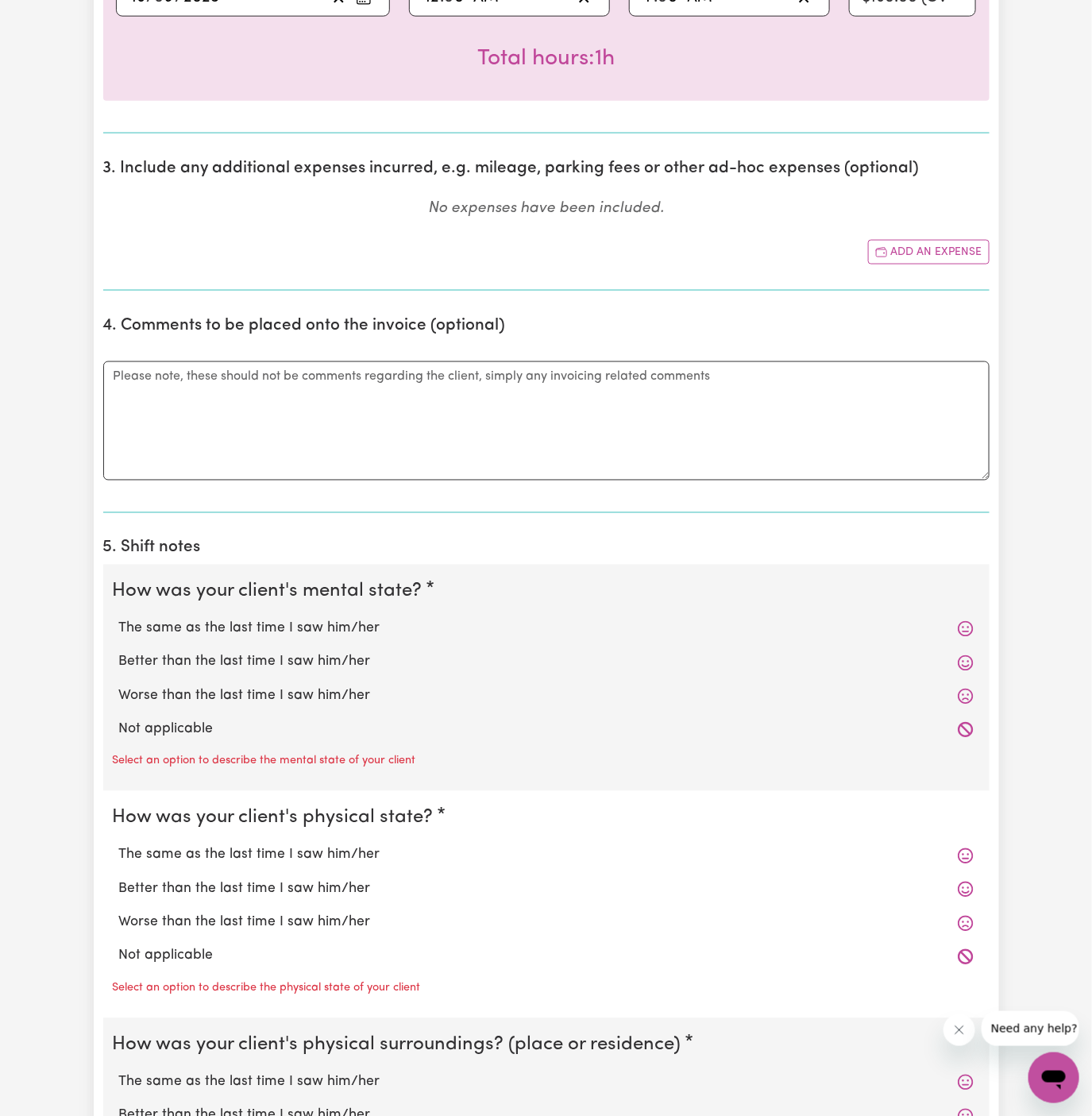
click at [311, 721] on label "Not applicable" at bounding box center [546, 729] width 854 height 20
click at [119, 719] on input "Not applicable" at bounding box center [118, 718] width 1 height 1
radio input "true"
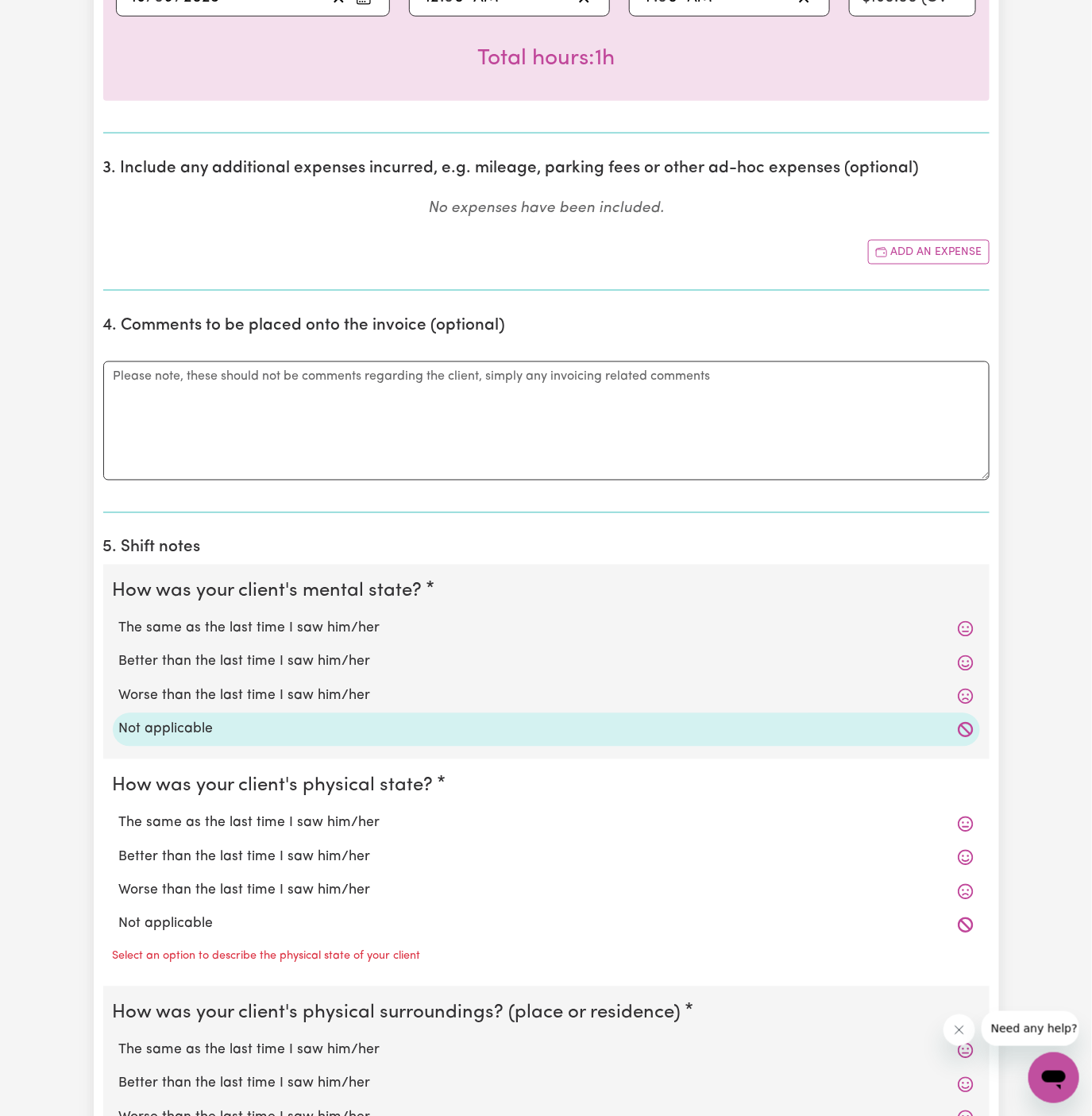
click at [277, 914] on label "Not applicable" at bounding box center [546, 924] width 854 height 20
click at [119, 913] on input "Not applicable" at bounding box center [118, 913] width 1 height 1
radio input "true"
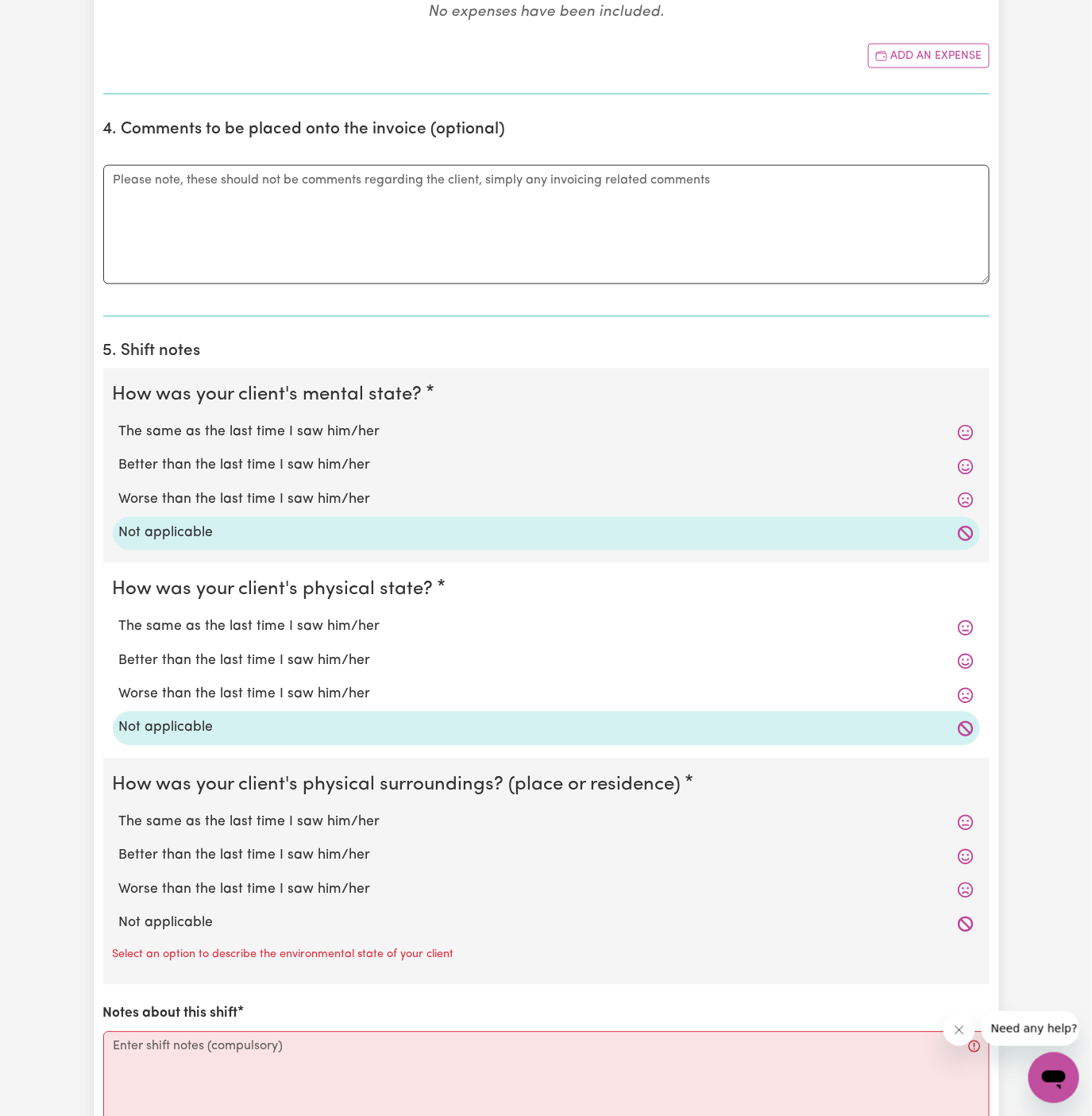
scroll to position [912, 0]
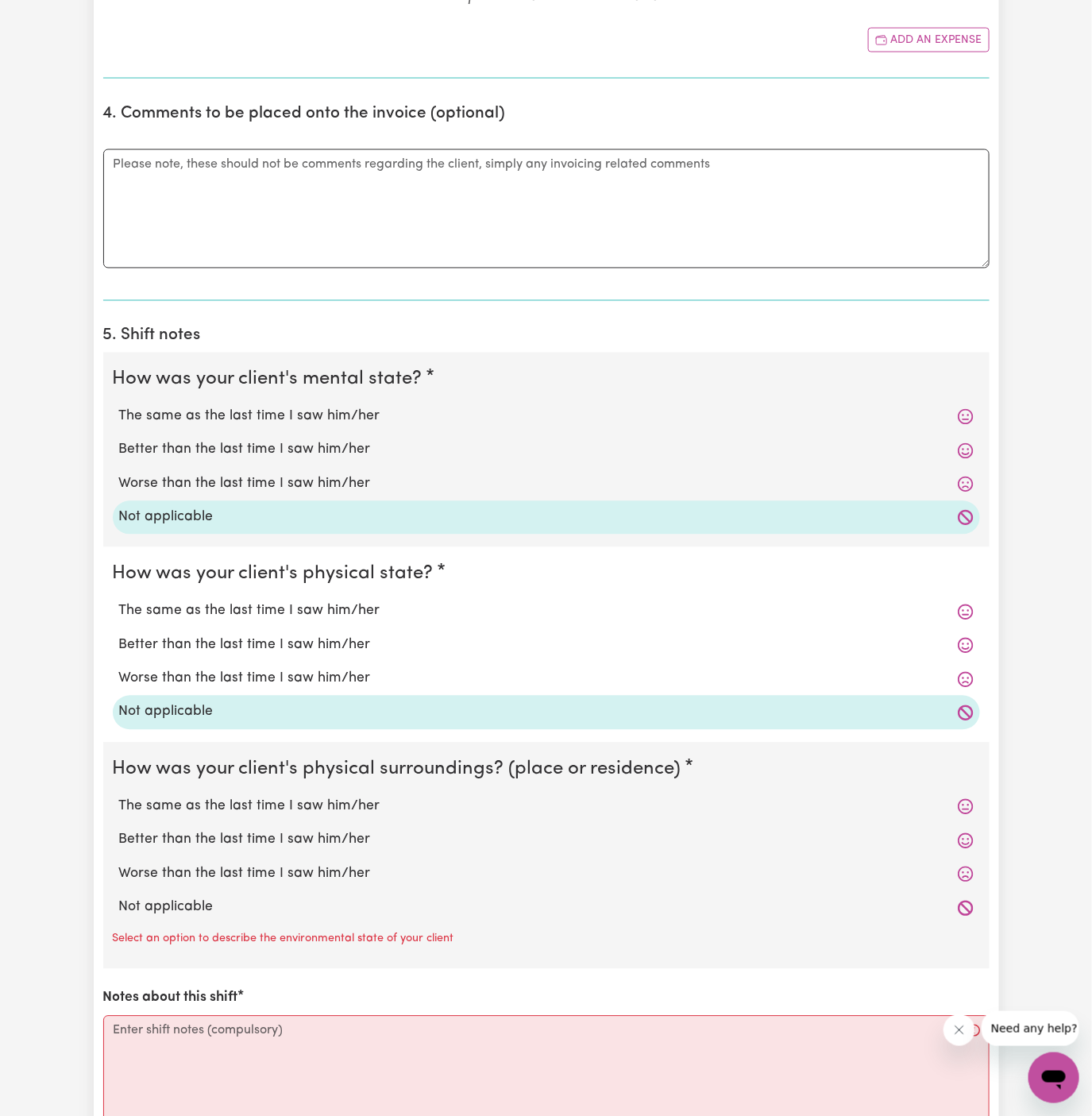
click at [276, 913] on label "Not applicable" at bounding box center [546, 908] width 854 height 20
click at [119, 898] on input "Not applicable" at bounding box center [118, 897] width 1 height 1
radio input "true"
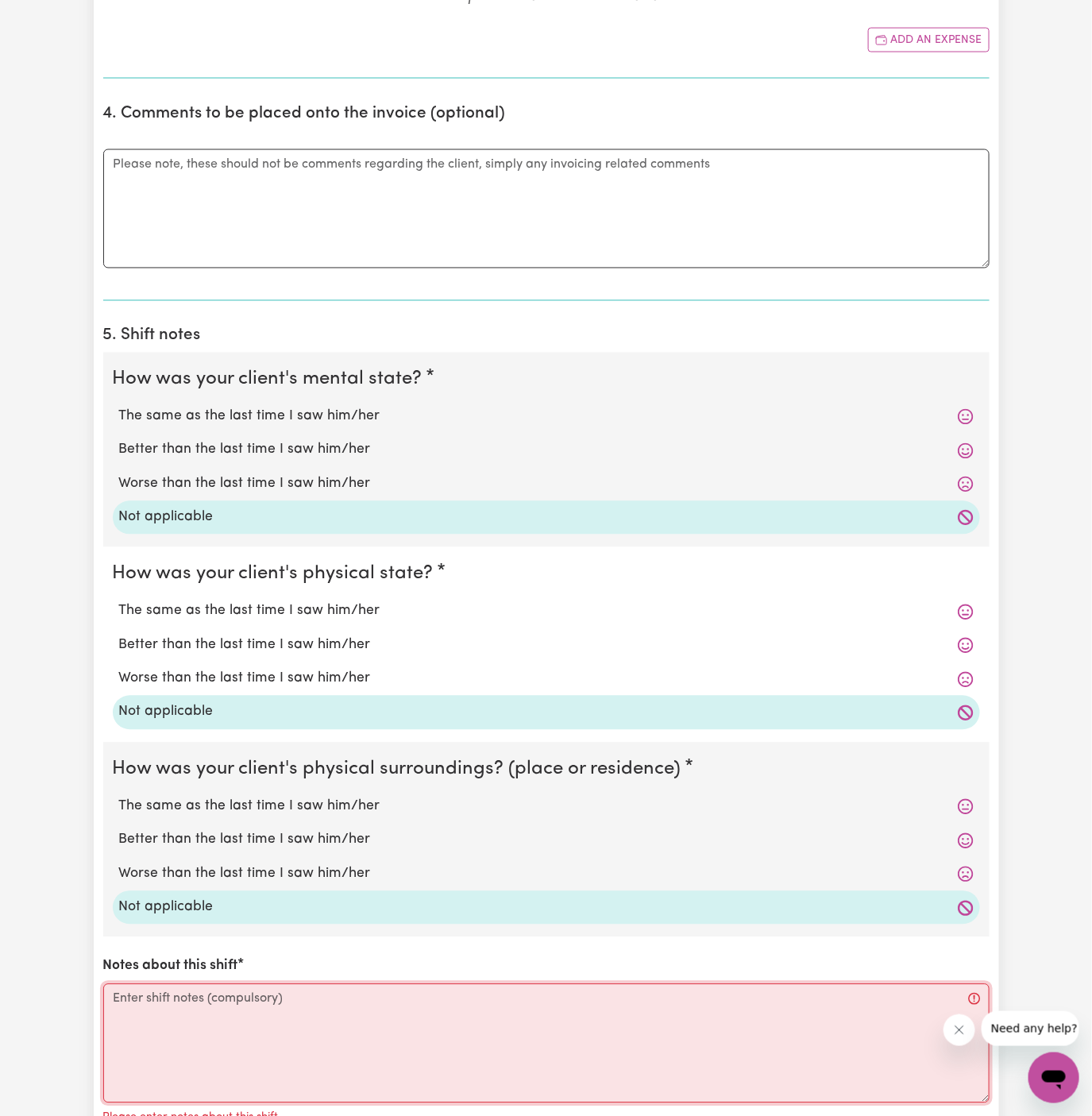
click at [536, 1035] on textarea "Notes about this shift" at bounding box center [546, 1043] width 886 height 119
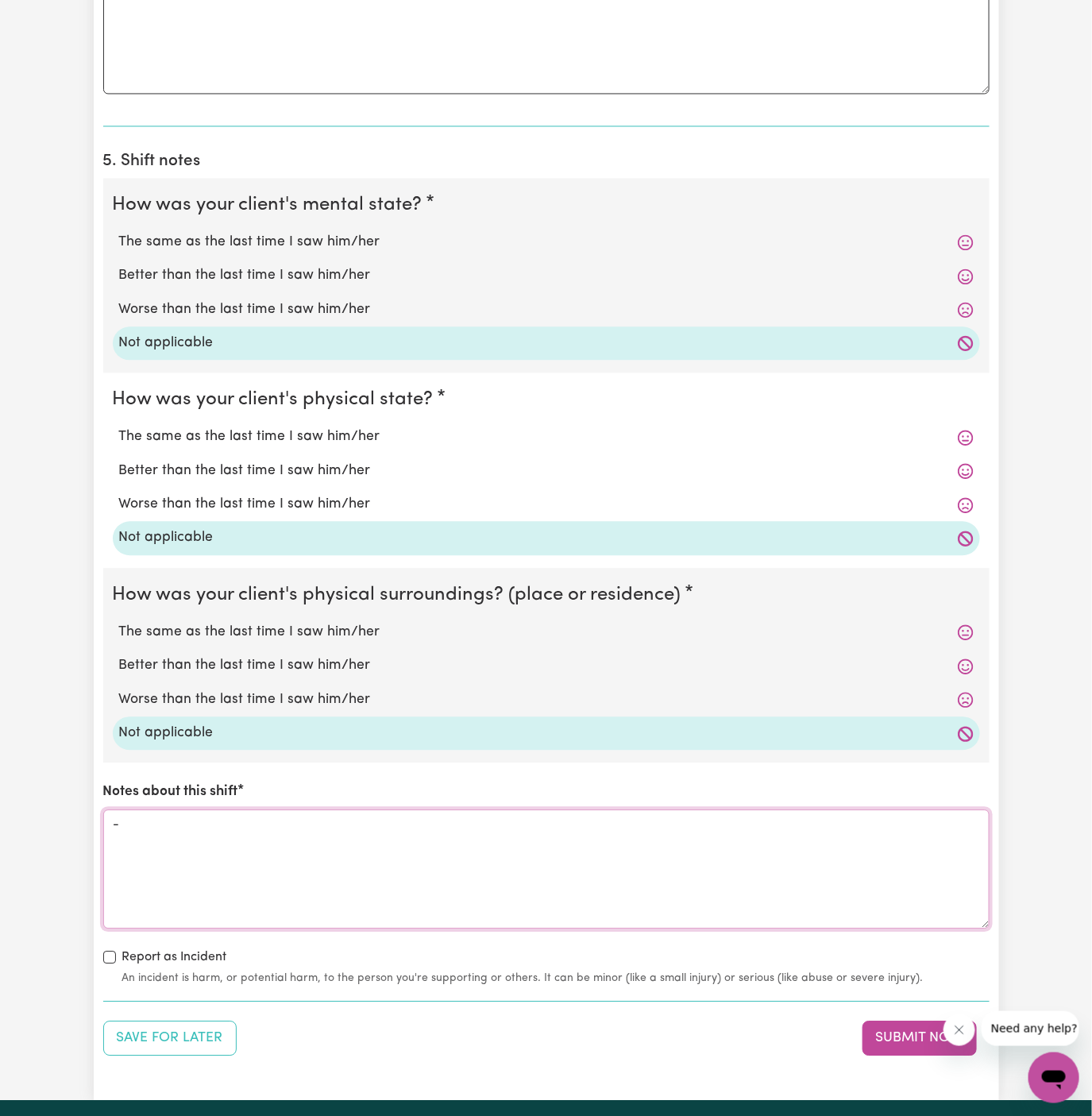
scroll to position [1329, 0]
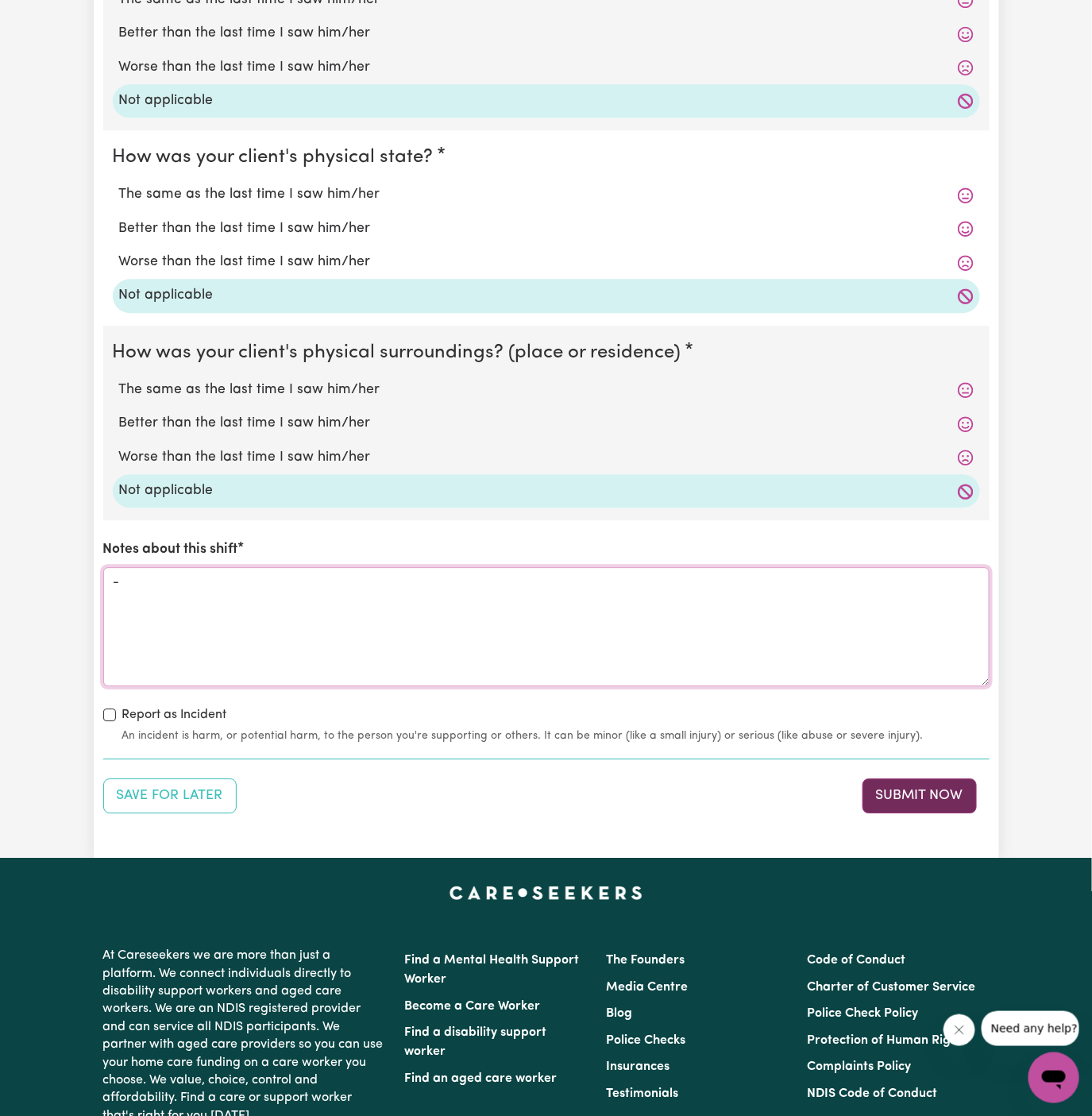
type textarea "-"
click at [934, 797] on button "Submit Now" at bounding box center [920, 796] width 114 height 35
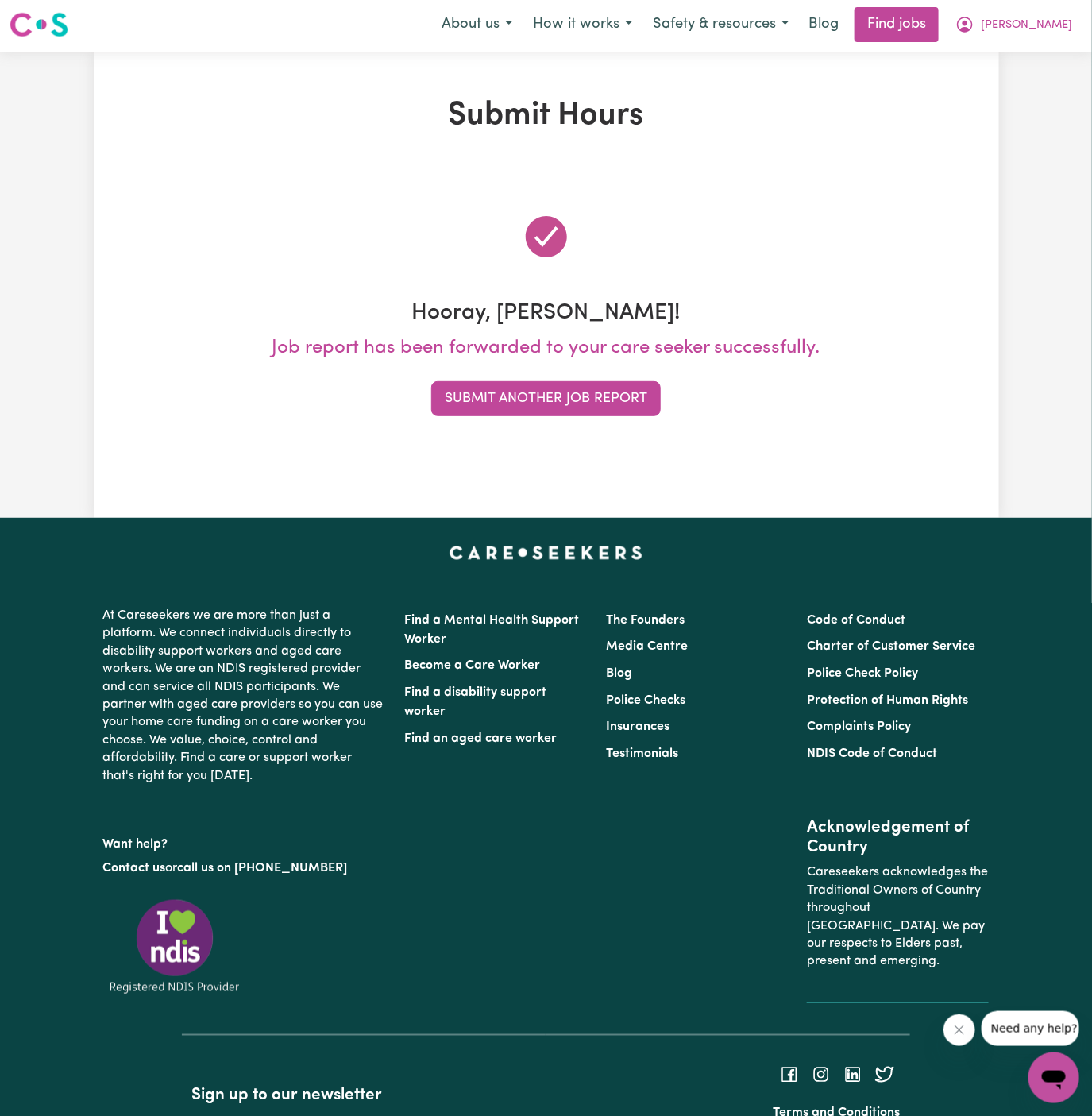
scroll to position [0, 0]
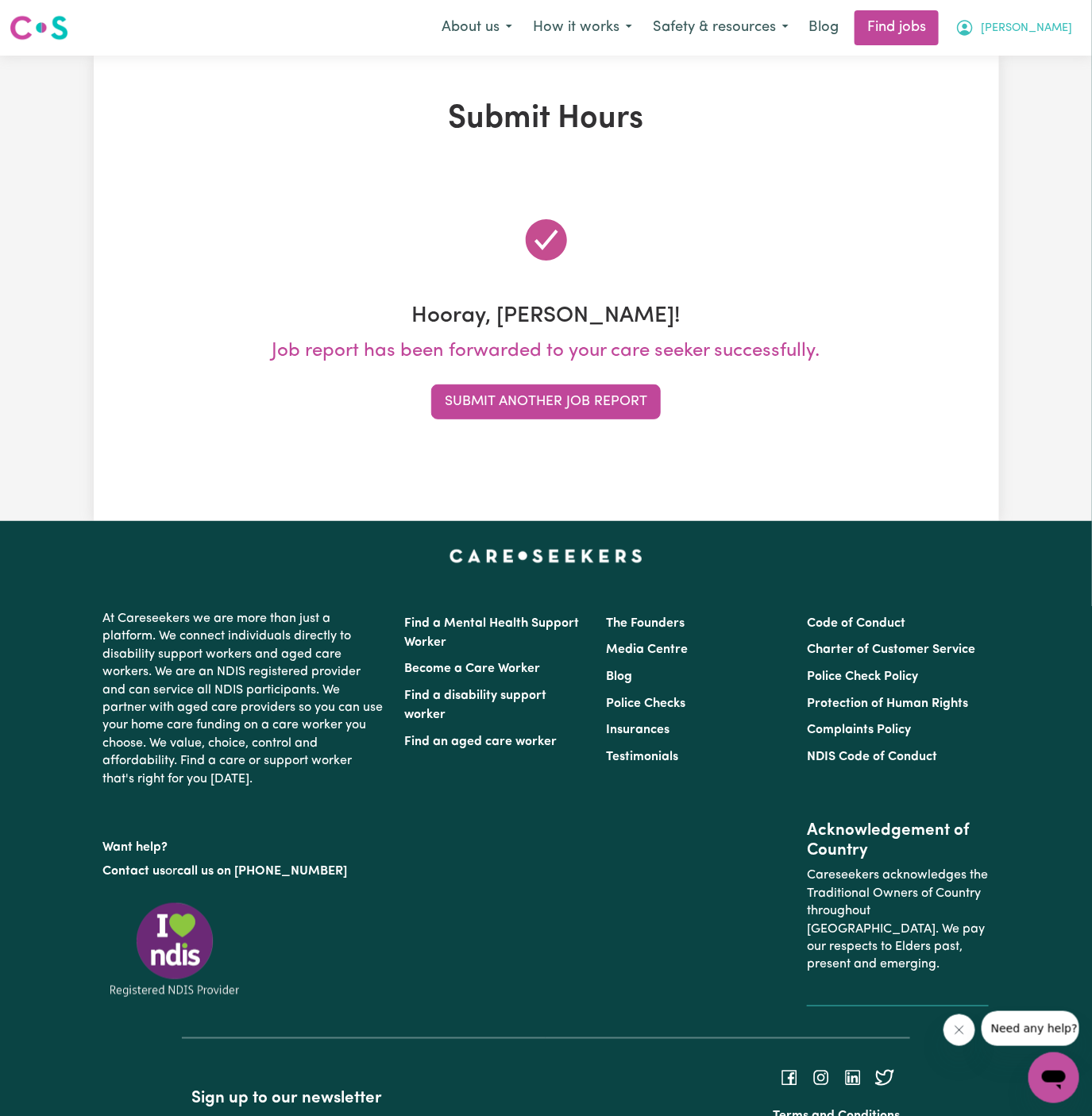
click at [1041, 41] on button "Momena" at bounding box center [1014, 27] width 138 height 33
click at [1026, 66] on link "My Account" at bounding box center [1018, 61] width 125 height 30
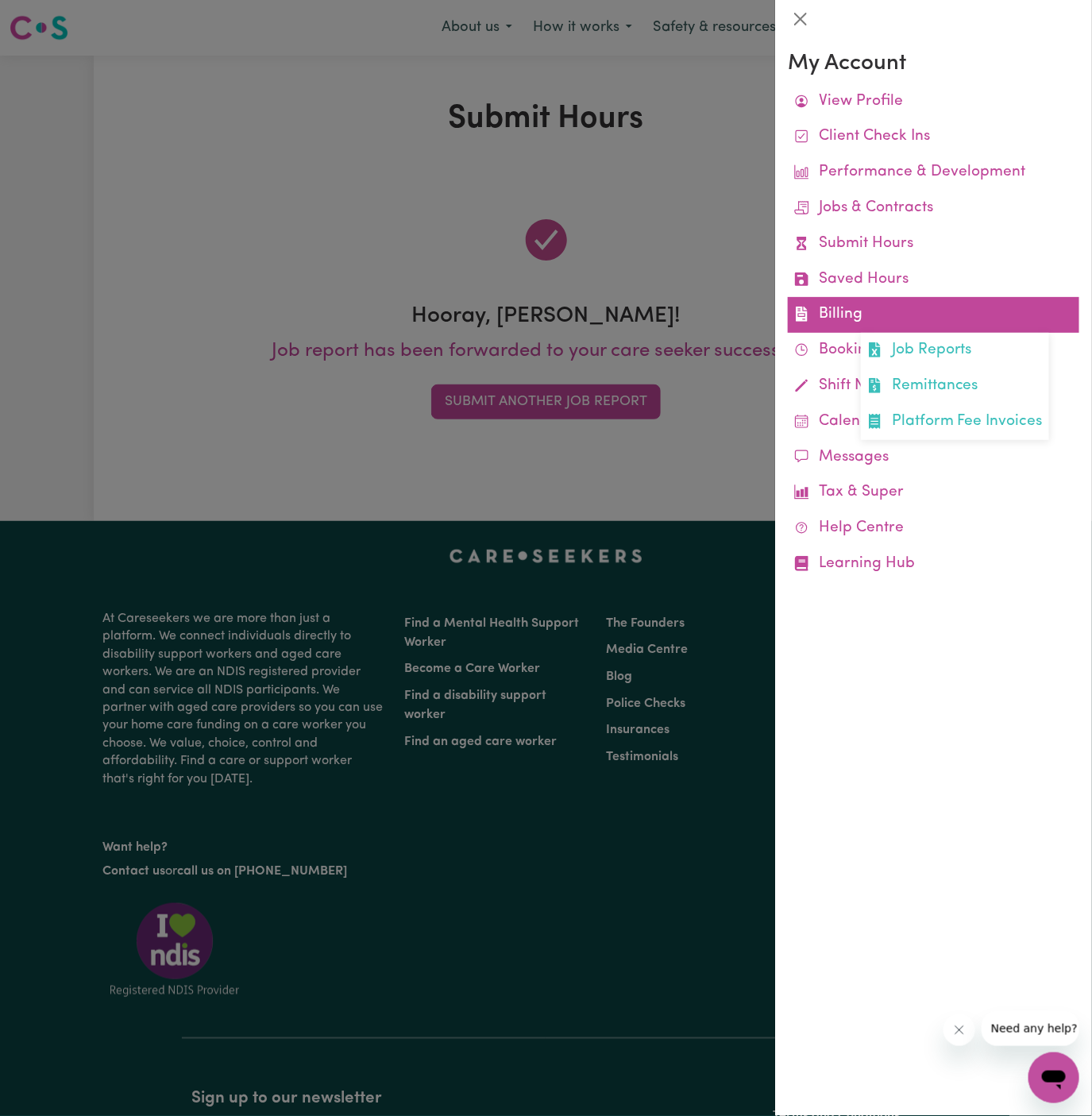
click at [851, 314] on link "Billing Job Reports Remittances Platform Fee Invoices" at bounding box center [934, 314] width 292 height 36
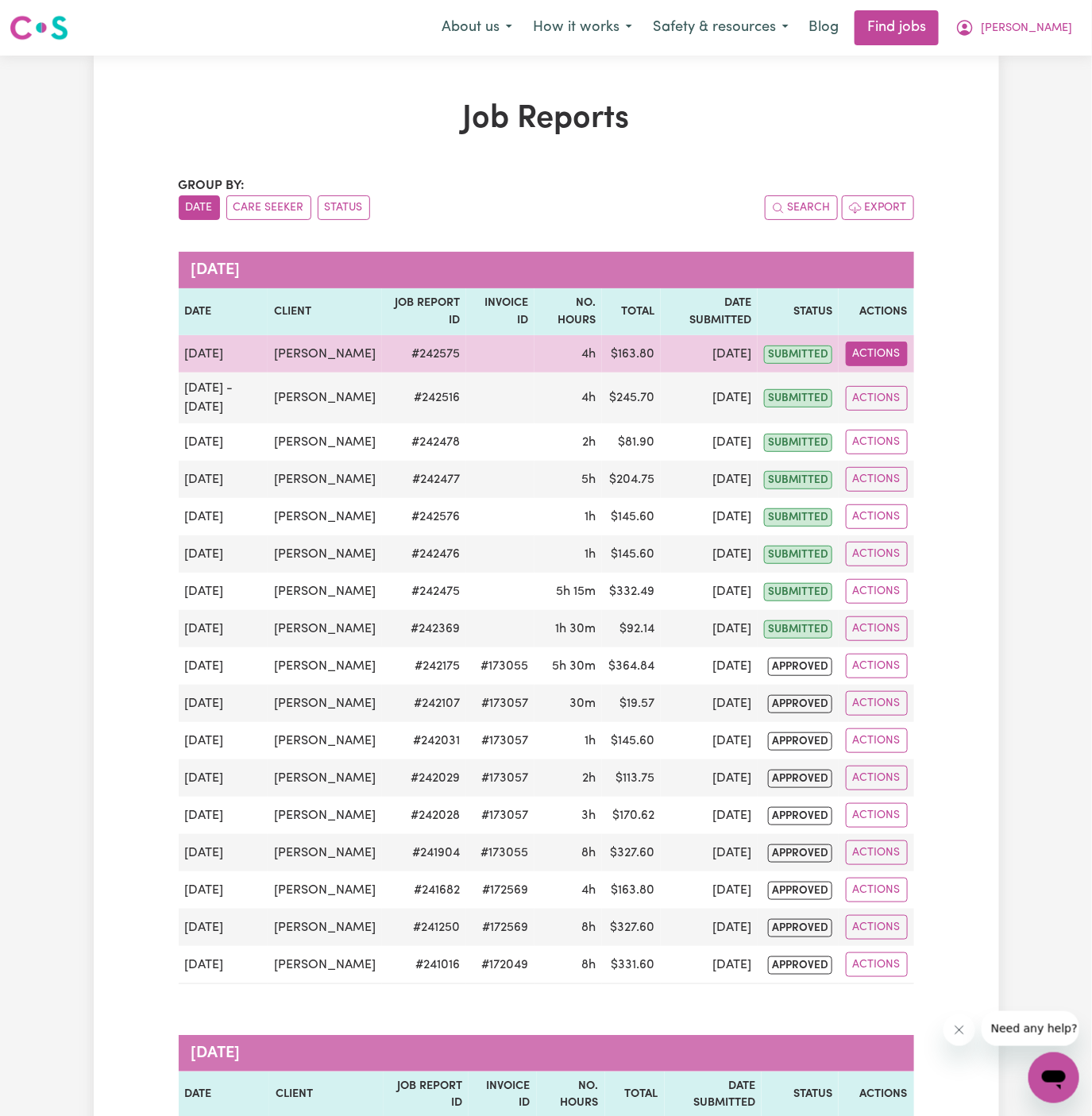
click at [874, 358] on button "Actions" at bounding box center [877, 353] width 62 height 24
click at [885, 385] on link "View Job Report" at bounding box center [914, 390] width 136 height 32
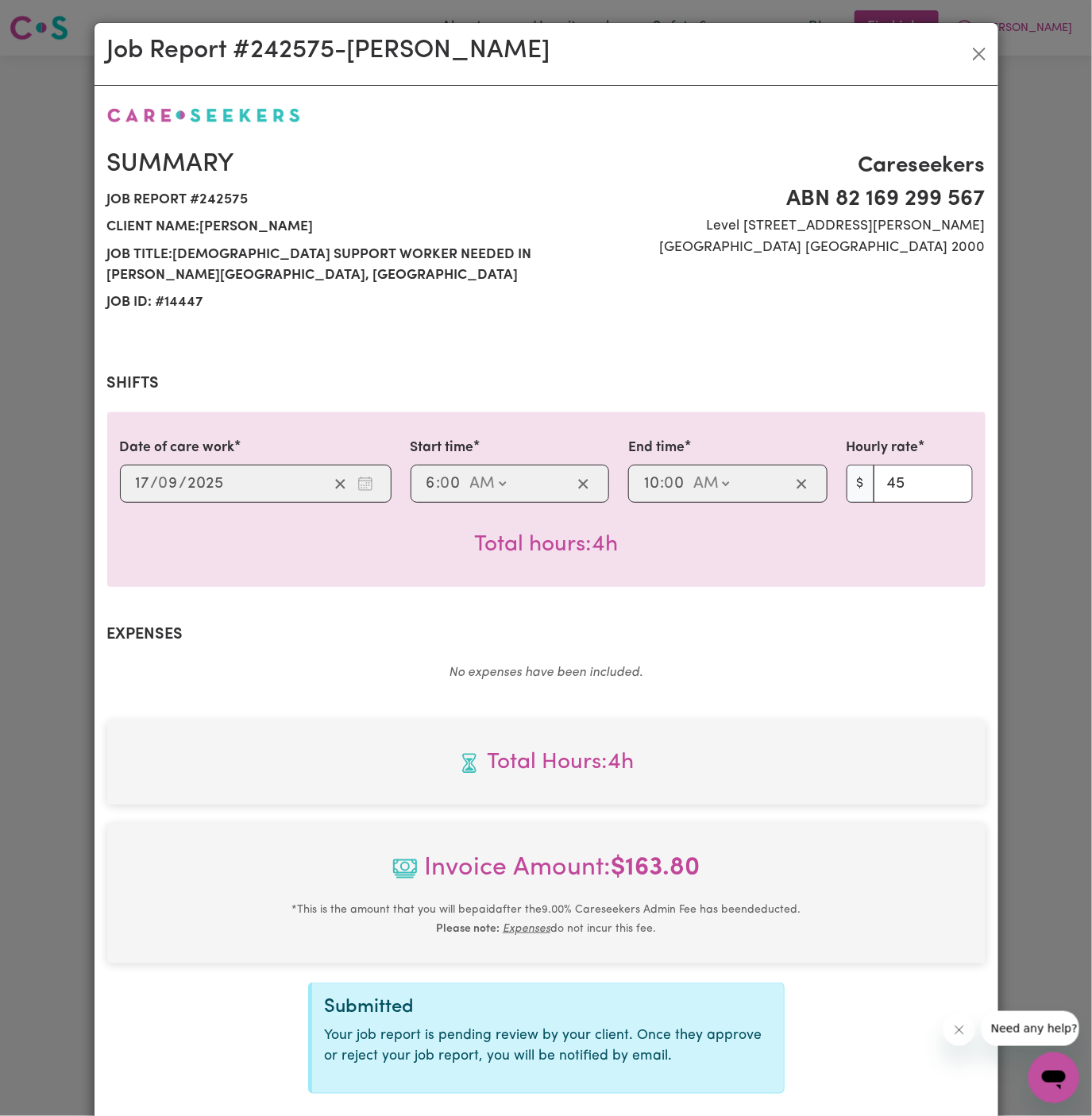
select select "45-Weekday"
click at [980, 50] on button "Close" at bounding box center [980, 54] width 25 height 25
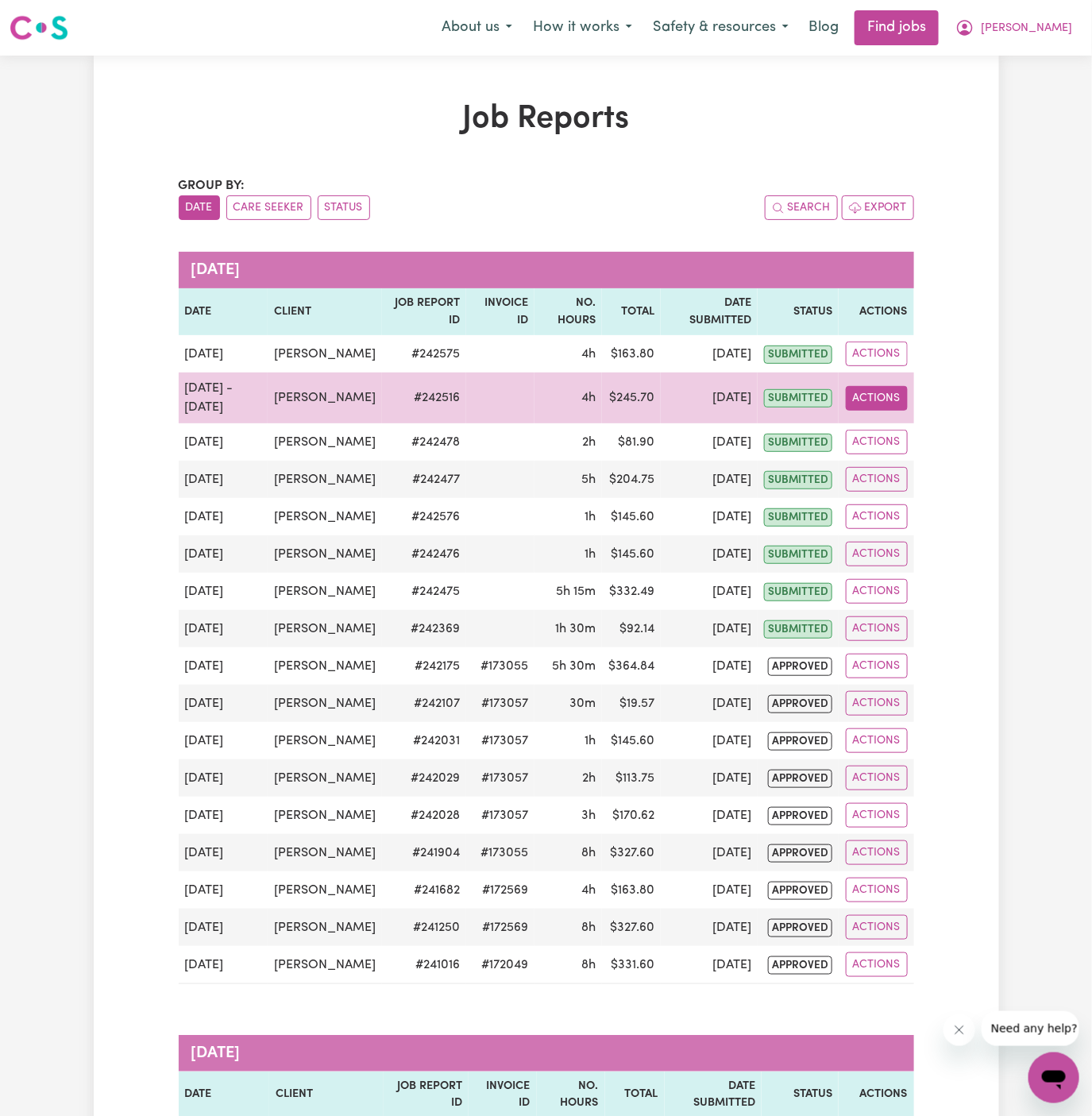
click at [889, 393] on button "Actions" at bounding box center [877, 398] width 62 height 24
click at [901, 429] on link "View Job Report" at bounding box center [914, 434] width 136 height 32
select select "pm"
select select "67.5-EveningCare"
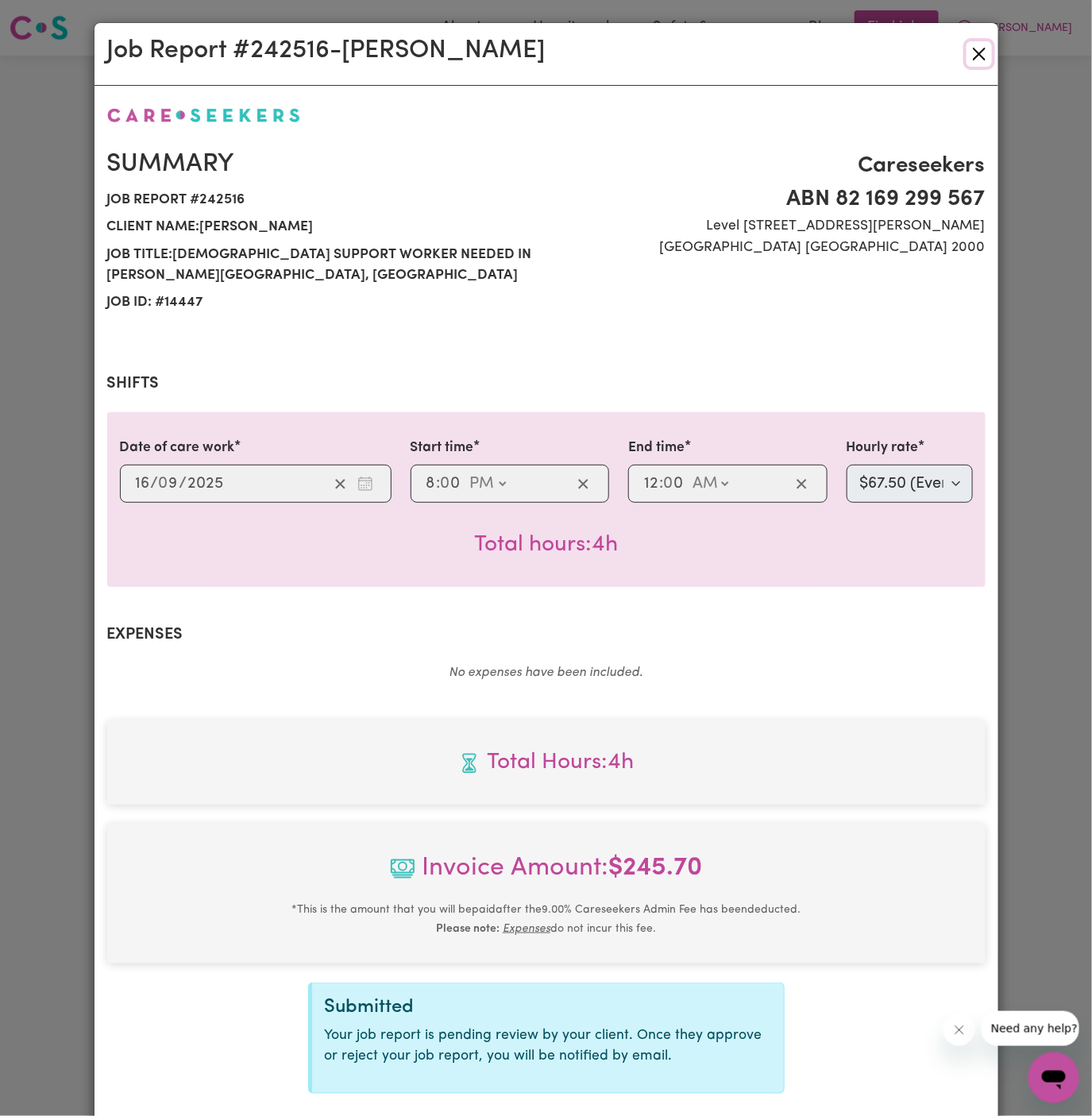
click at [979, 55] on button "Close" at bounding box center [980, 54] width 25 height 25
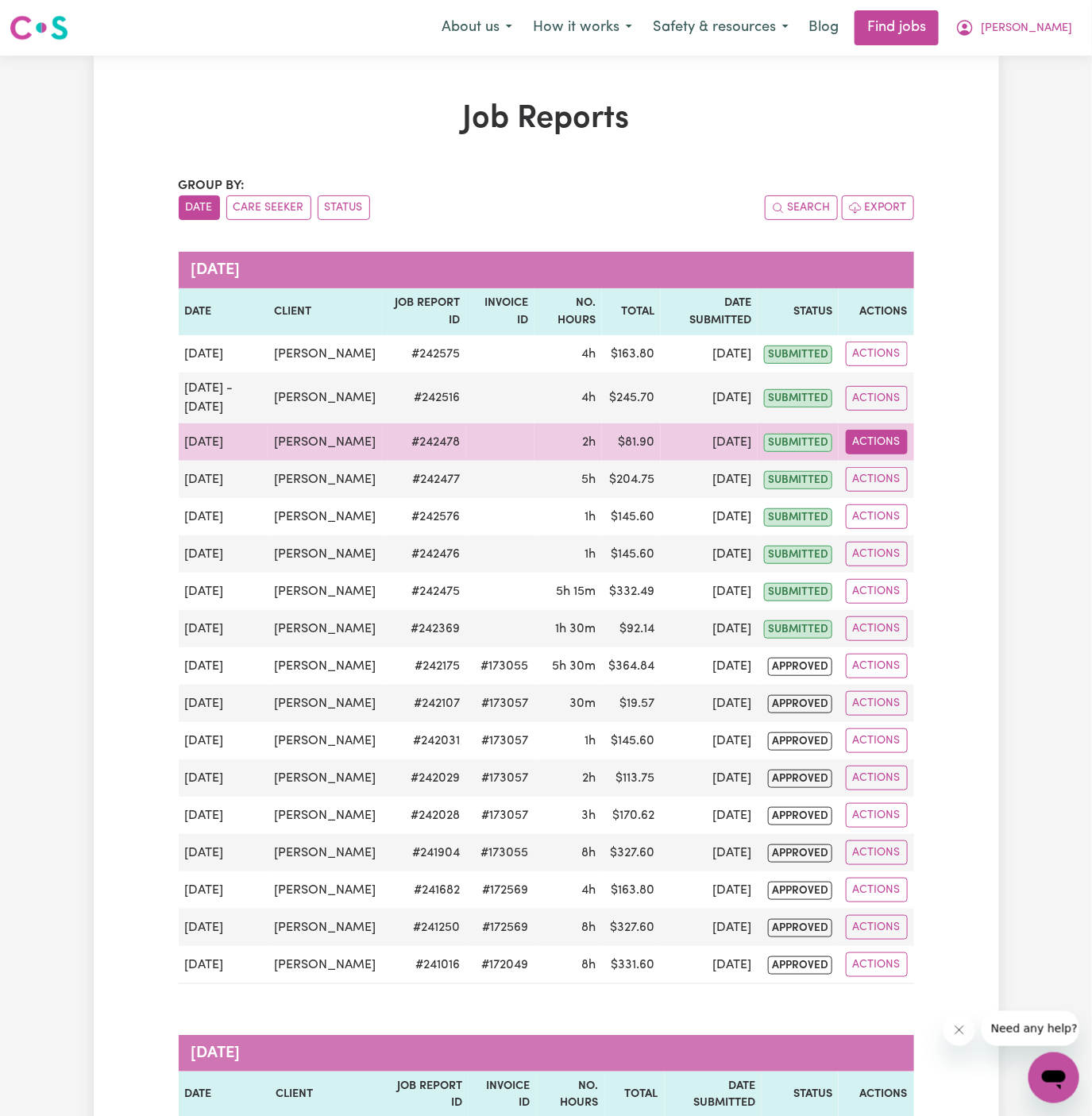
click at [881, 441] on button "Actions" at bounding box center [877, 441] width 62 height 24
click at [898, 469] on link "View Job Report" at bounding box center [914, 478] width 136 height 32
select select "pm"
select select "45-Weekday"
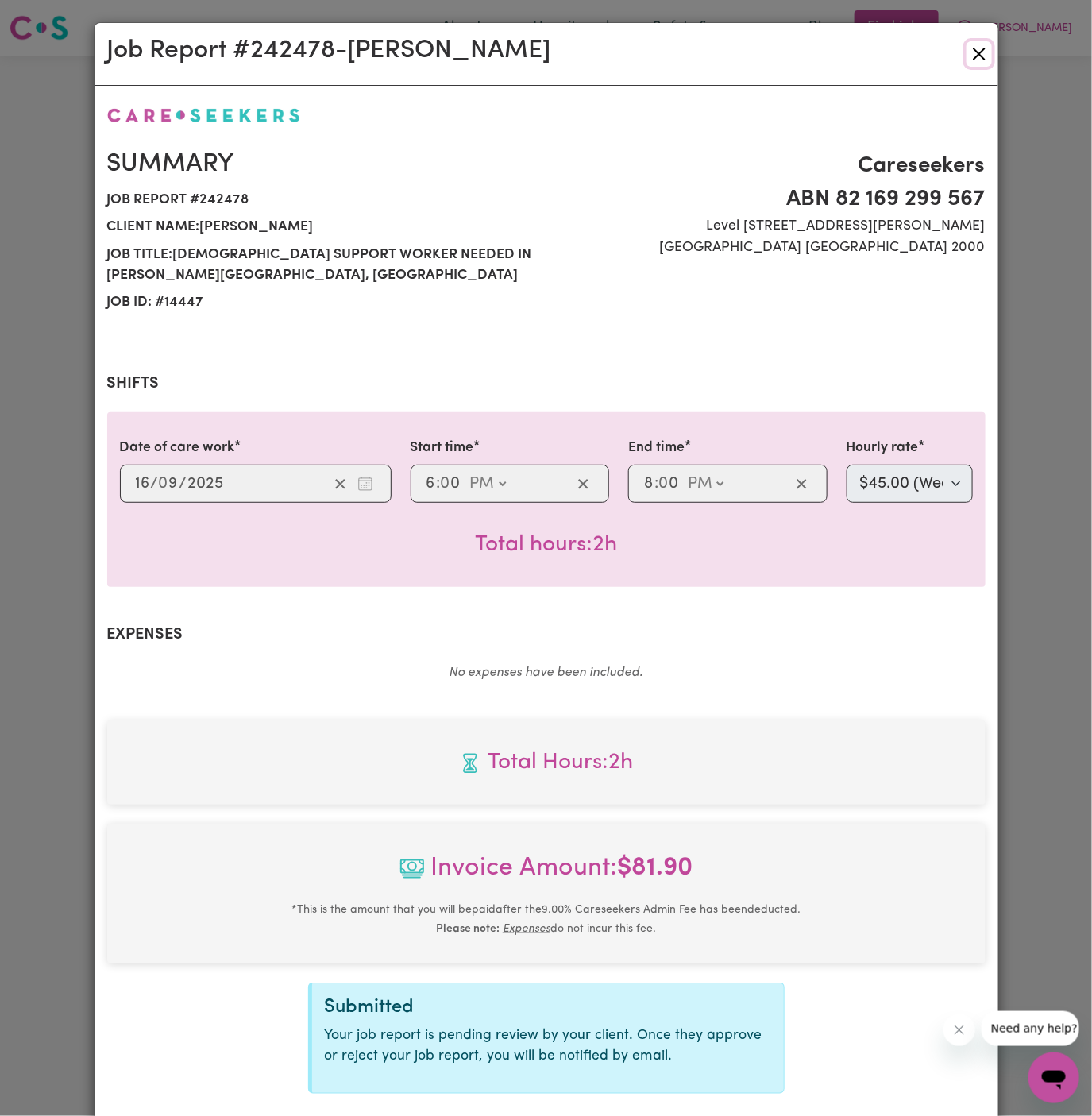
click at [975, 51] on button "Close" at bounding box center [980, 54] width 25 height 25
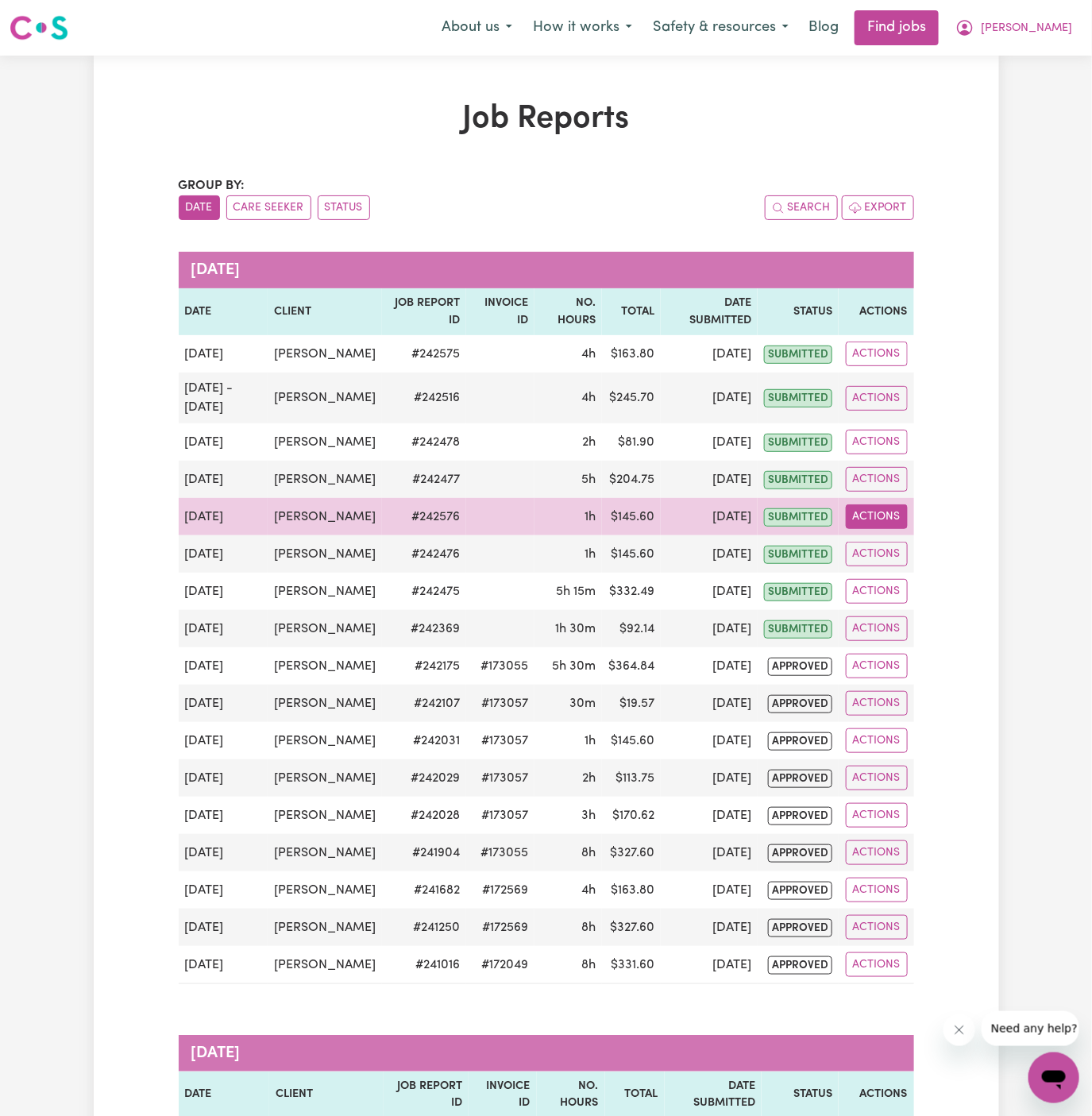
click at [884, 526] on button "Actions" at bounding box center [877, 516] width 62 height 24
click at [903, 547] on link "View Job Report" at bounding box center [914, 553] width 136 height 32
select select "160-Overnight"
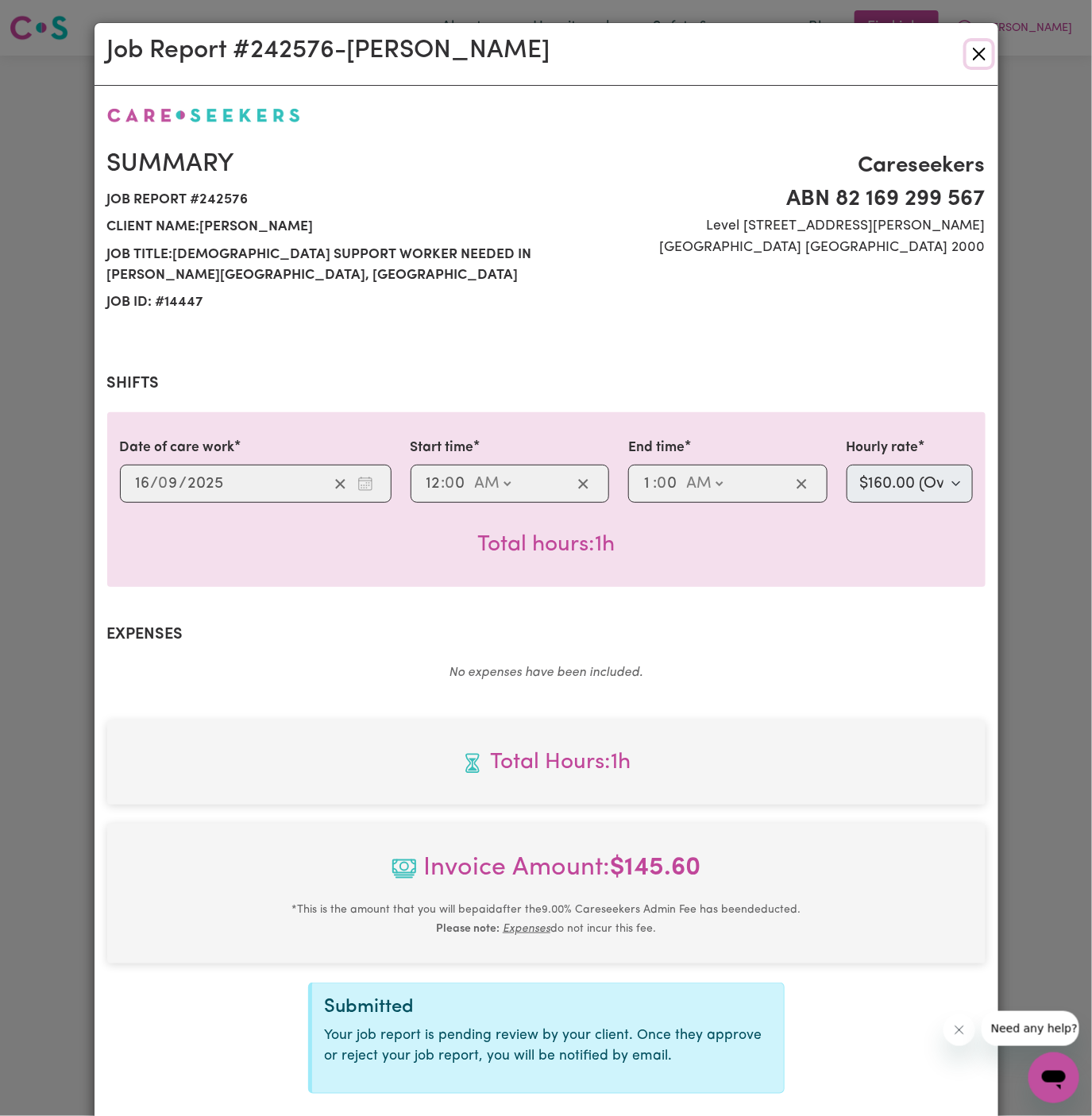
click at [980, 54] on button "Close" at bounding box center [980, 54] width 25 height 25
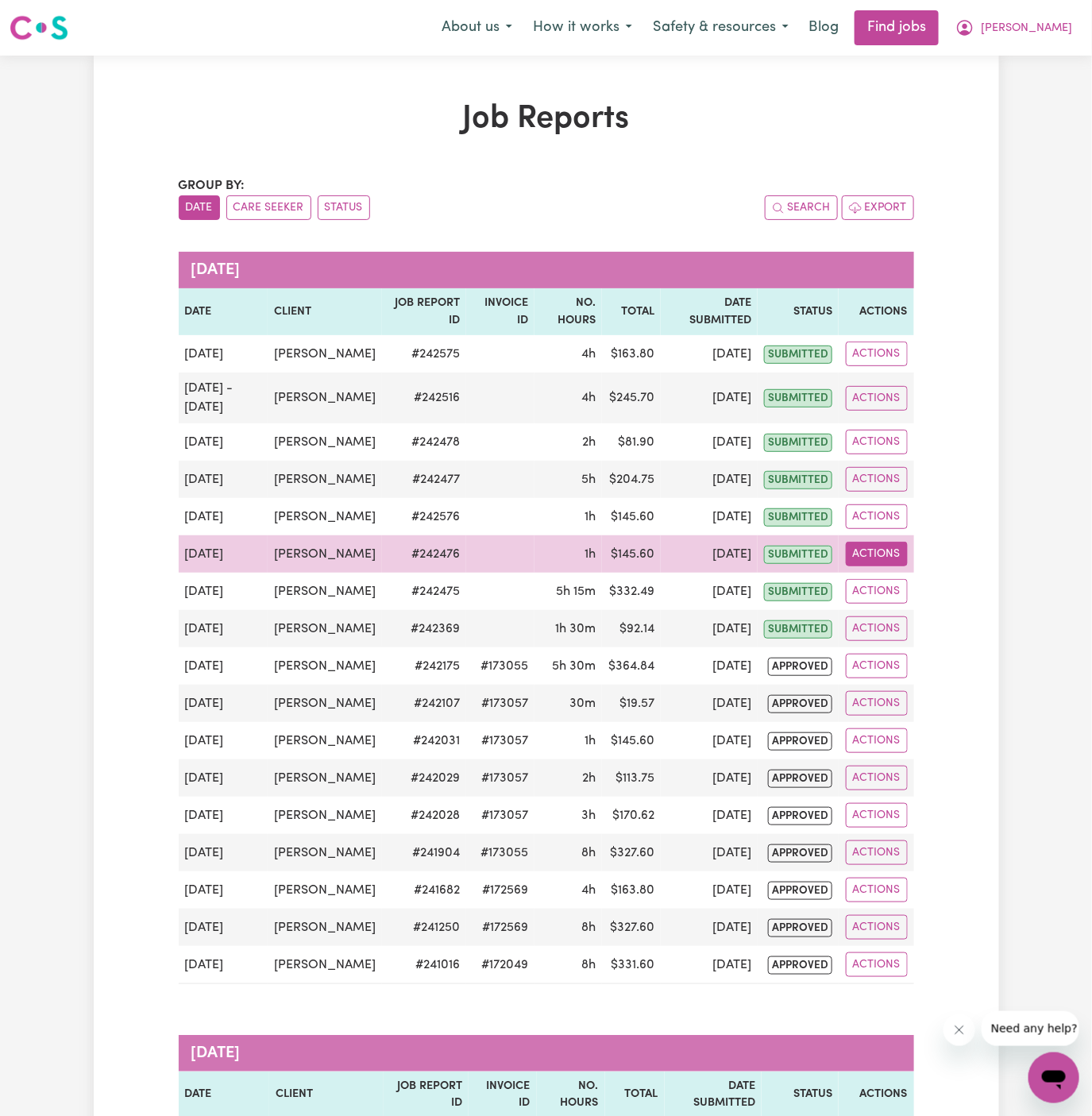
click at [885, 543] on button "Actions" at bounding box center [877, 554] width 62 height 24
click at [901, 591] on link "View Job Report" at bounding box center [914, 590] width 136 height 32
select select "pm"
select select "160-Overnight"
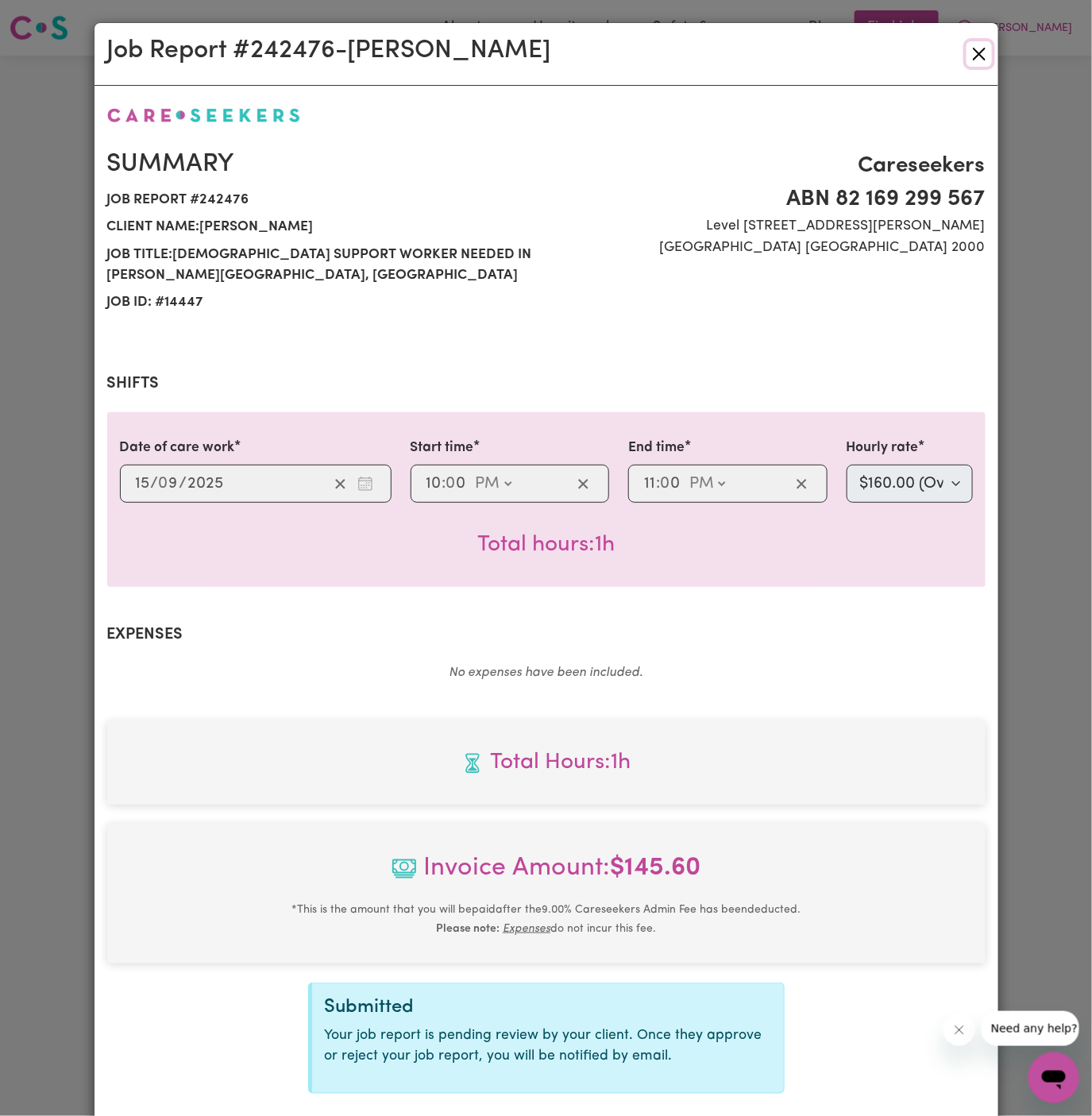
click at [982, 51] on button "Close" at bounding box center [980, 54] width 25 height 25
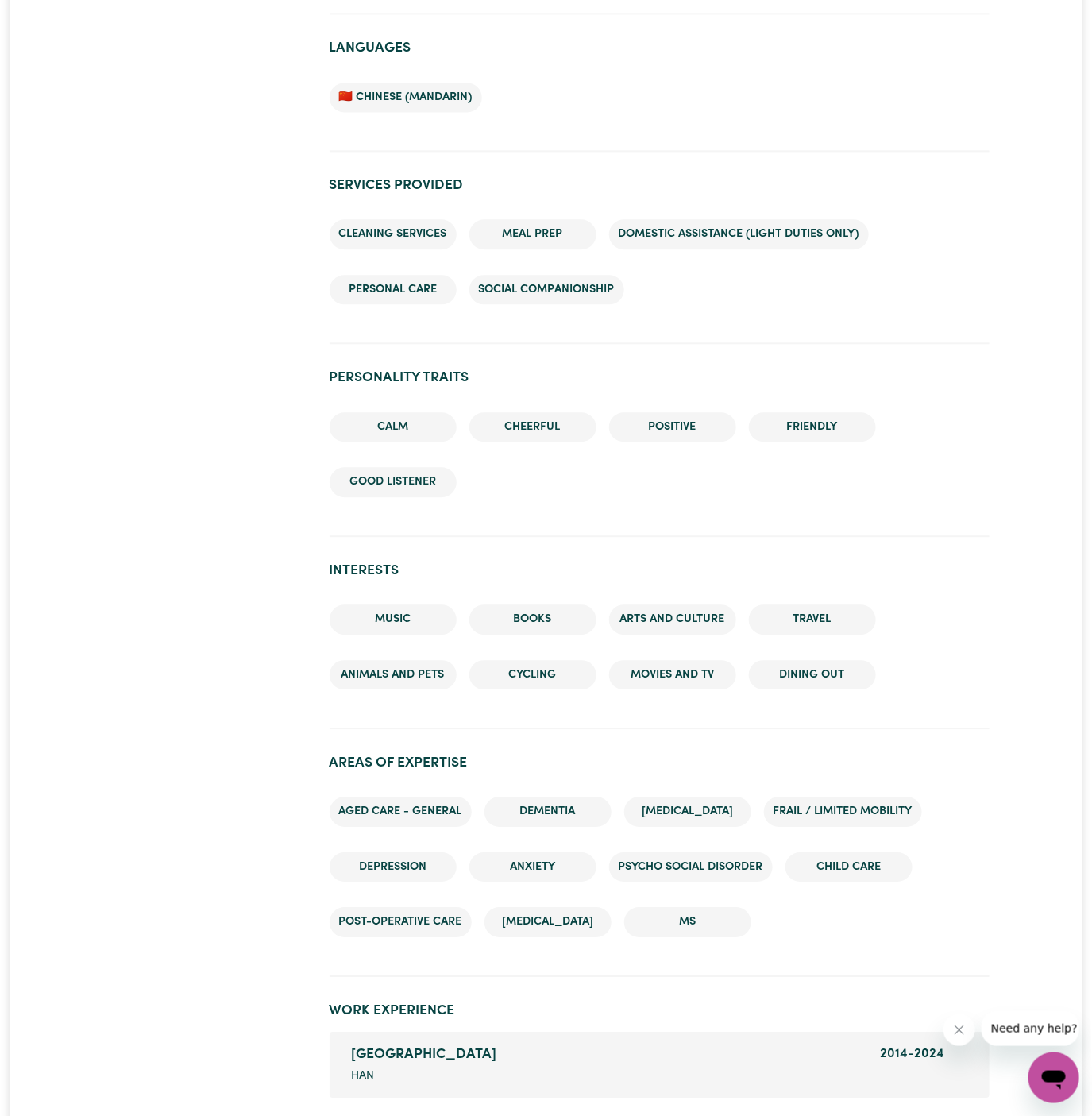
scroll to position [1156, 0]
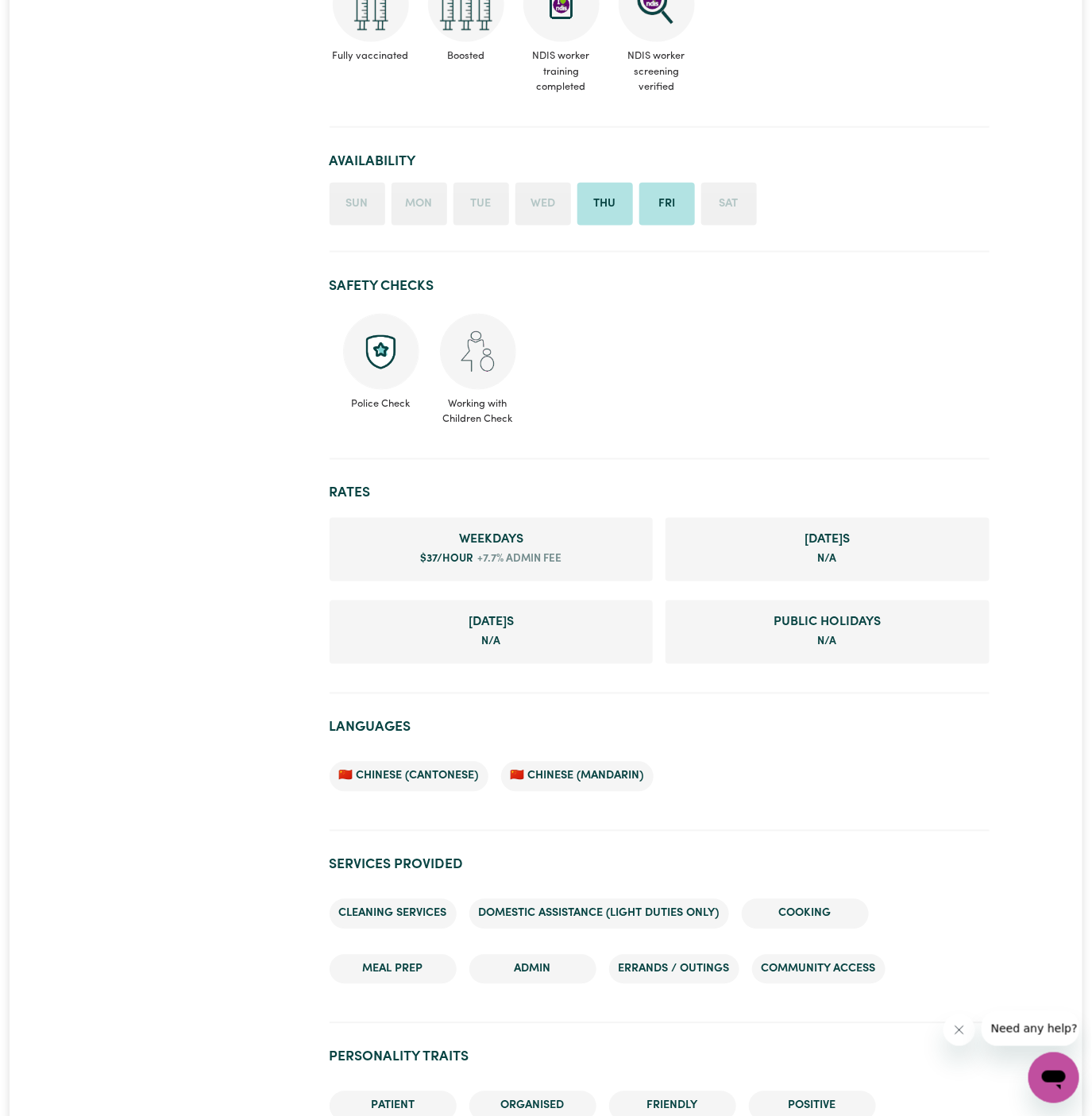
scroll to position [624, 0]
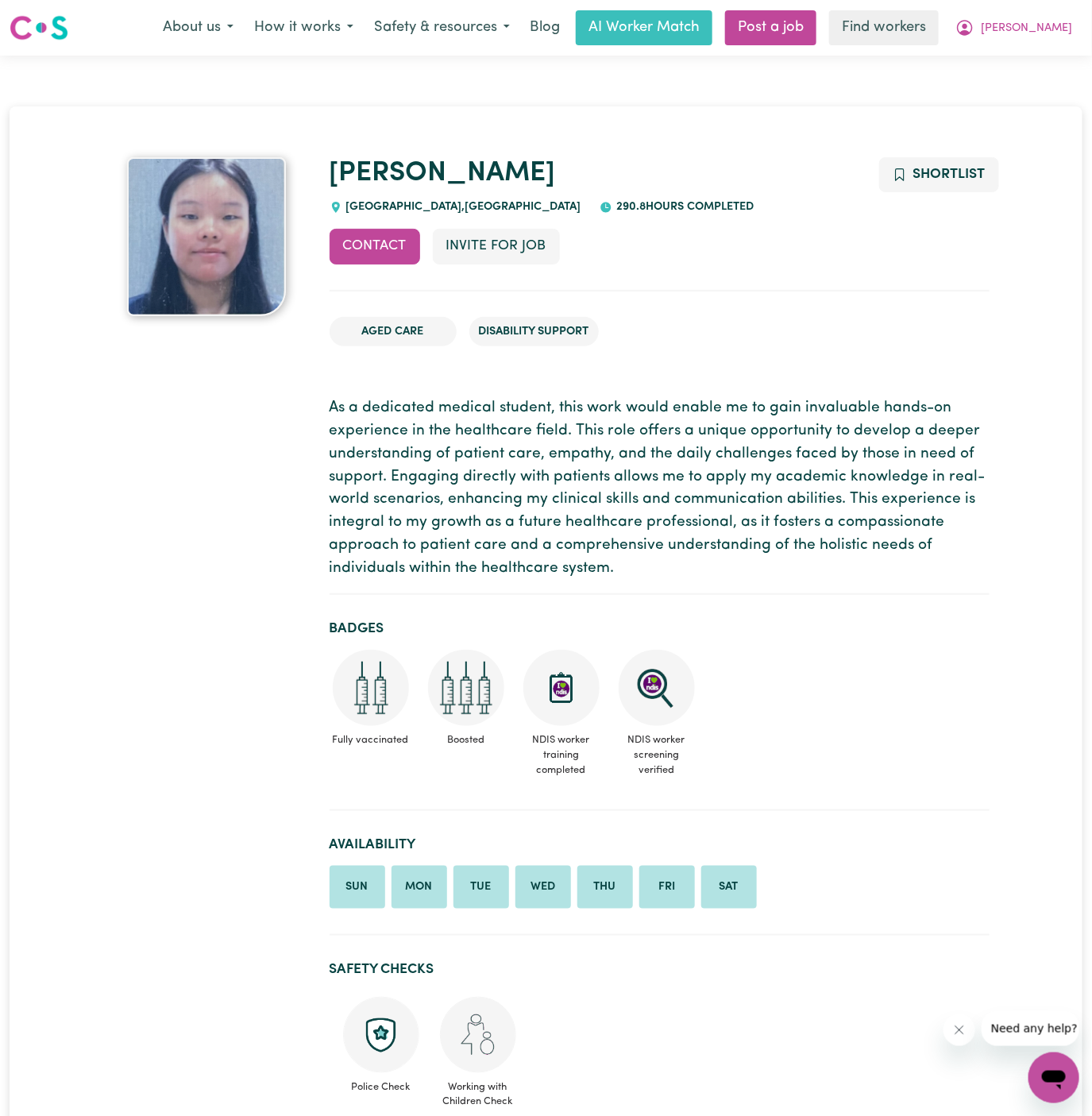
click at [384, 204] on span "[GEOGRAPHIC_DATA] , [GEOGRAPHIC_DATA]" at bounding box center [462, 207] width 240 height 12
copy span "[GEOGRAPHIC_DATA]"
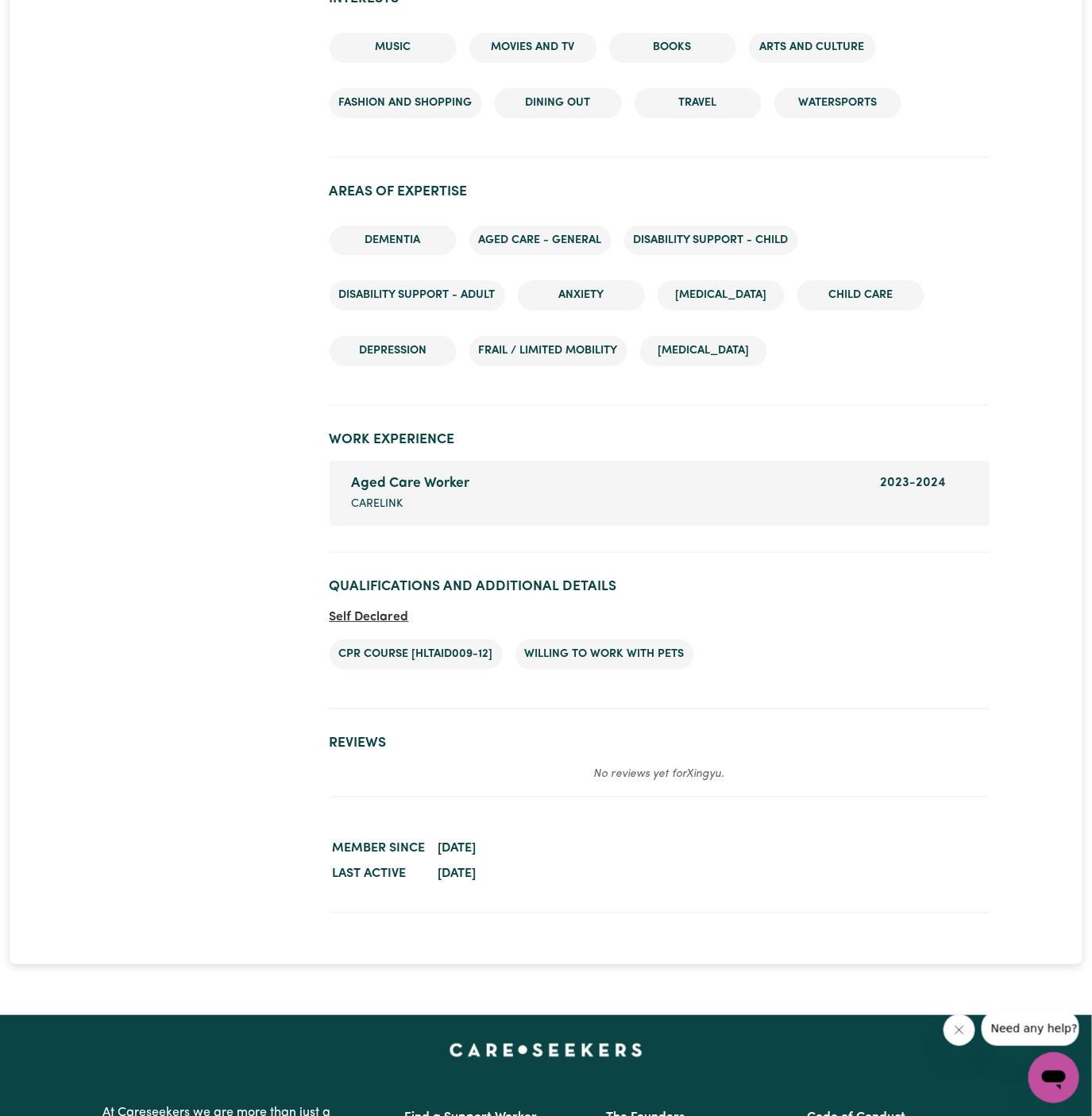
scroll to position [2207, 0]
